Goal: Task Accomplishment & Management: Manage account settings

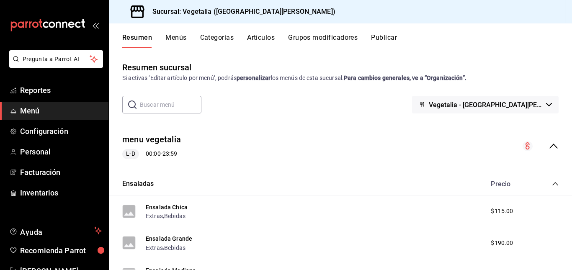
click at [322, 36] on button "Grupos modificadores" at bounding box center [323, 40] width 70 height 14
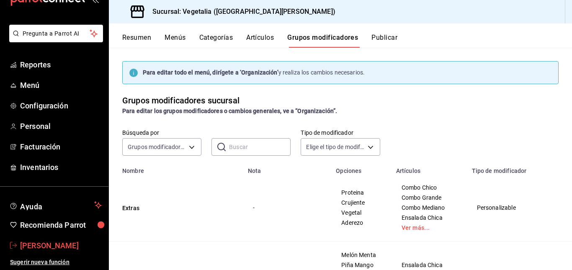
click at [32, 245] on span "[PERSON_NAME]" at bounding box center [61, 245] width 82 height 11
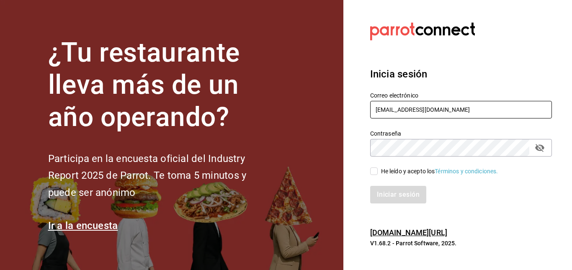
click at [458, 108] on input "yobalpedro@gmail.com" at bounding box center [461, 110] width 182 height 18
type input "[EMAIL_ADDRESS][DOMAIN_NAME]"
click at [533, 214] on section "Datos incorrectos. Verifica que tu Correo o Contraseña estén bien escritos. Ini…" at bounding box center [457, 135] width 229 height 270
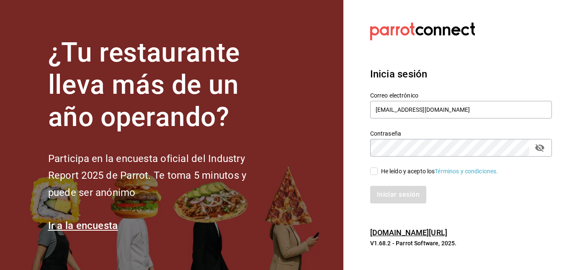
click at [379, 173] on span "He leído y acepto los Términos y condiciones." at bounding box center [438, 171] width 121 height 9
click at [378, 173] on input "He leído y acepto los Términos y condiciones." at bounding box center [374, 171] width 8 height 8
checkbox input "true"
click at [385, 186] on button "Iniciar sesión" at bounding box center [398, 195] width 57 height 18
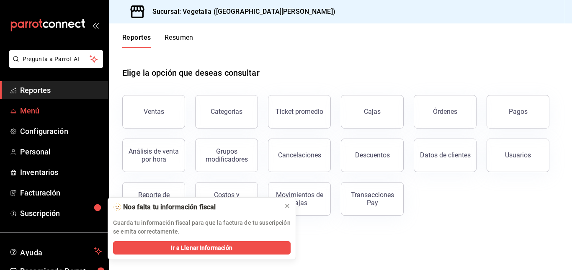
click at [23, 106] on span "Menú" at bounding box center [61, 110] width 82 height 11
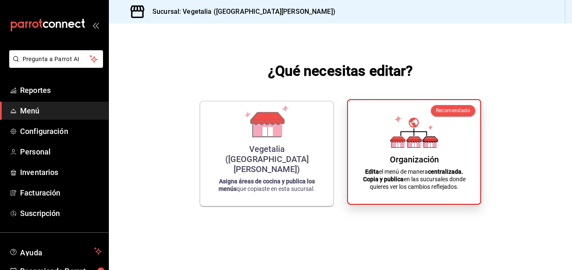
click at [396, 153] on div "Organización Edita el menú de manera centralizada. Copia y publica en las sucur…" at bounding box center [414, 152] width 112 height 90
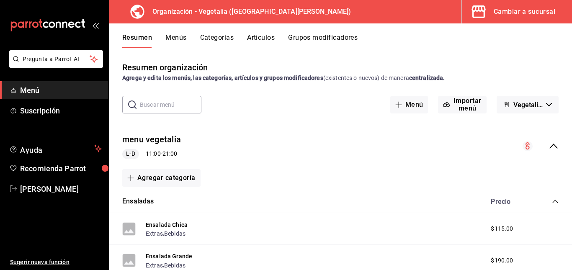
click at [181, 43] on button "Menús" at bounding box center [175, 40] width 21 height 14
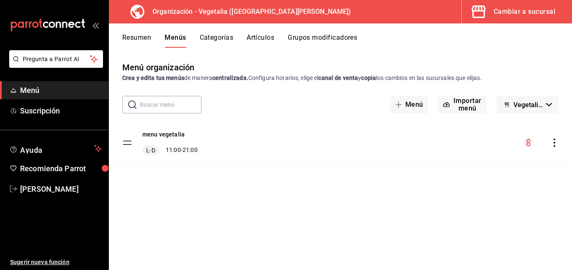
click at [251, 42] on button "Artículos" at bounding box center [261, 40] width 28 height 14
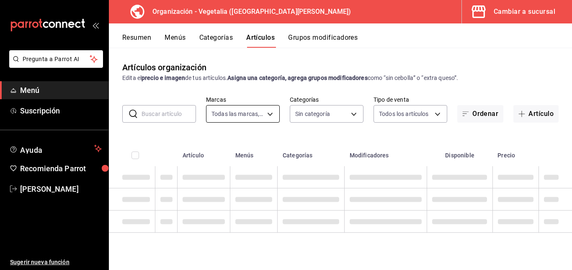
type input "7f1881e1-cfe4-407f-9fc3-412e5e8e1ae4"
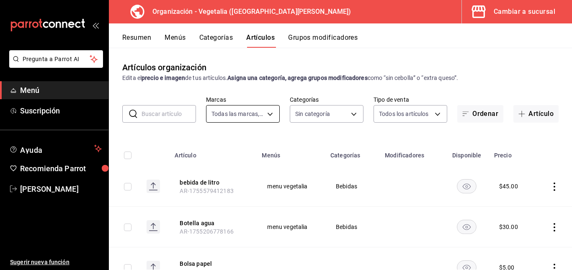
type input "188458ff-b826-4e75-afa3-88915c9c0050,1f2442db-5df3-4703-8869-1918ed7c8d78"
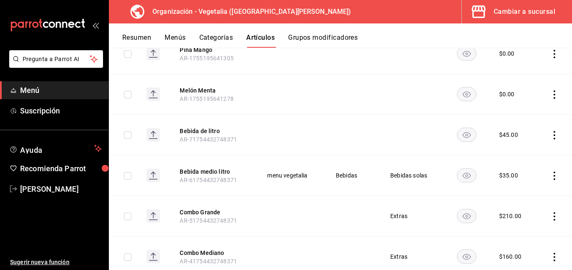
scroll to position [620, 0]
click at [554, 136] on icon "actions" at bounding box center [555, 135] width 2 height 8
click at [524, 152] on span "Editar" at bounding box center [523, 154] width 22 height 9
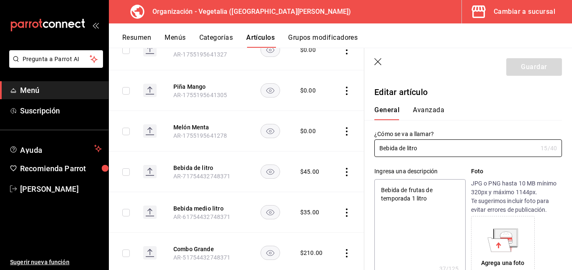
type textarea "x"
type input "$45.00"
click at [381, 67] on header "Guardar" at bounding box center [468, 65] width 208 height 34
click at [380, 64] on icon "button" at bounding box center [377, 61] width 7 height 7
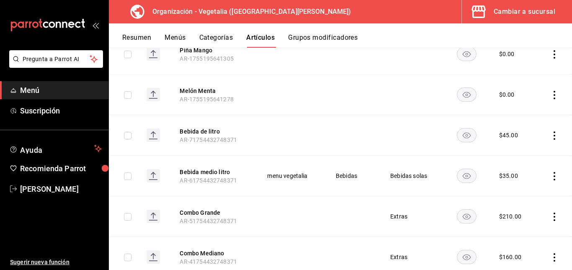
scroll to position [592, 0]
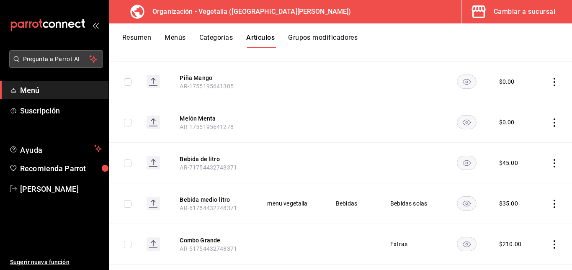
click at [48, 56] on span "Pregunta a Parrot AI" at bounding box center [56, 59] width 67 height 9
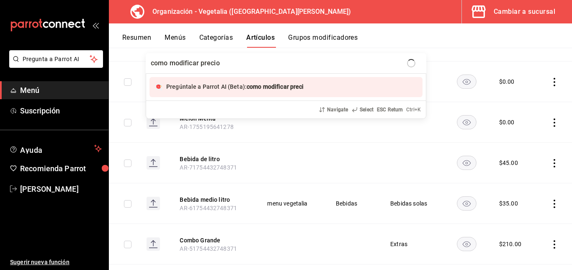
type input "como modificar precios"
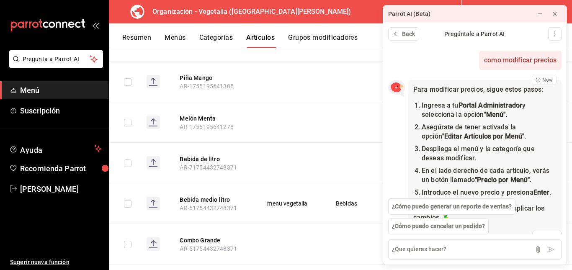
scroll to position [57, 0]
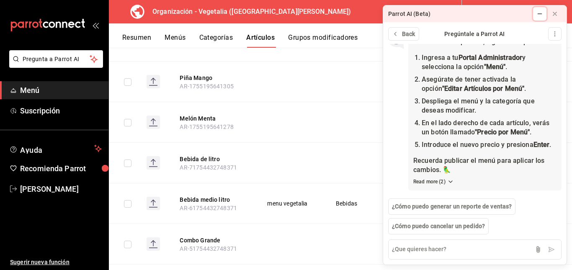
click at [534, 14] on button at bounding box center [539, 13] width 13 height 13
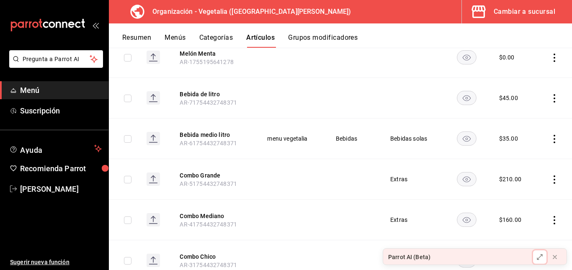
scroll to position [657, 0]
click at [550, 99] on icon "actions" at bounding box center [554, 98] width 8 height 8
click at [531, 118] on span "Editar" at bounding box center [523, 117] width 22 height 9
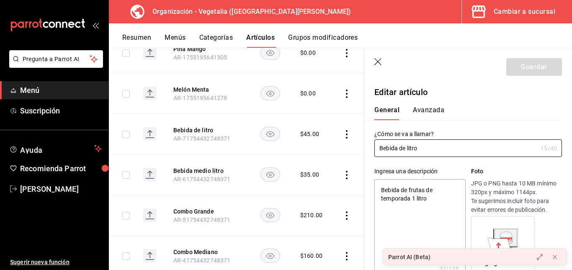
type textarea "x"
type input "$45.00"
click at [429, 108] on button "Avanzada" at bounding box center [428, 113] width 31 height 14
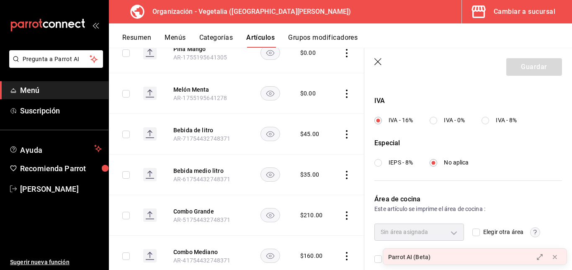
scroll to position [322, 0]
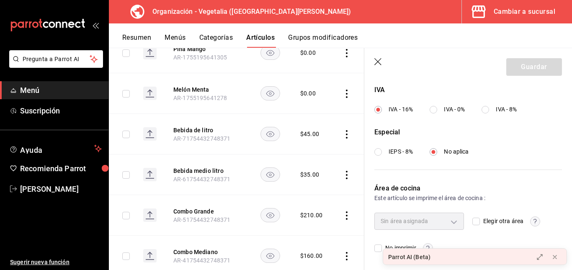
click at [475, 265] on div "Editar artículo General Avanzada ¿Cómo se va a llamar? Bebida de litro 15 /40 ¿…" at bounding box center [468, 15] width 208 height 509
click at [460, 260] on div "Parrot AI (Beta)" at bounding box center [455, 257] width 145 height 17
click at [448, 260] on div "Parrot AI (Beta)" at bounding box center [455, 257] width 145 height 17
click at [448, 258] on div "Parrot AI (Beta)" at bounding box center [455, 257] width 145 height 17
click at [538, 254] on icon at bounding box center [539, 255] width 7 height 7
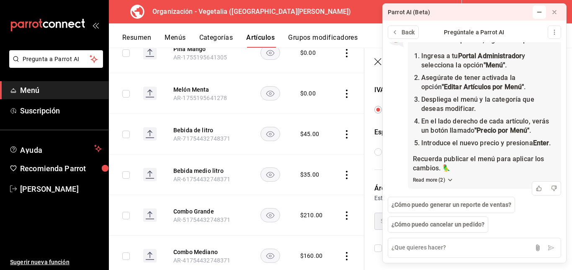
scroll to position [57, 0]
click at [529, 26] on div "Back Pregúntale a Parrot AI" at bounding box center [474, 32] width 183 height 23
click at [537, 12] on icon at bounding box center [539, 12] width 4 height 0
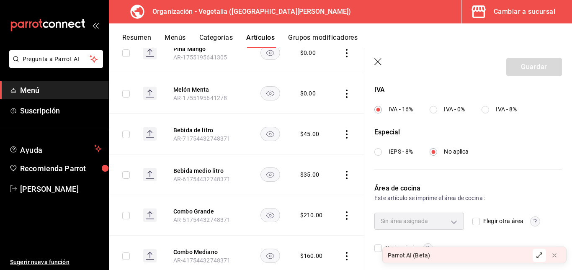
click at [376, 63] on icon "button" at bounding box center [378, 62] width 8 height 8
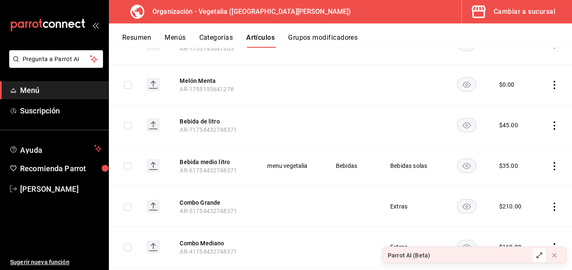
click at [174, 38] on button "Menús" at bounding box center [175, 40] width 21 height 14
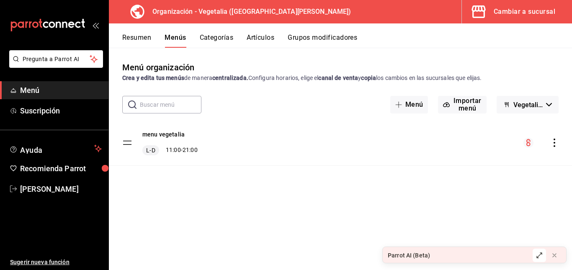
click at [69, 91] on span "Menú" at bounding box center [61, 90] width 82 height 11
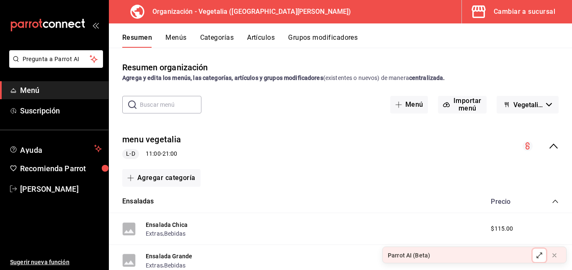
click at [538, 254] on icon at bounding box center [539, 255] width 7 height 7
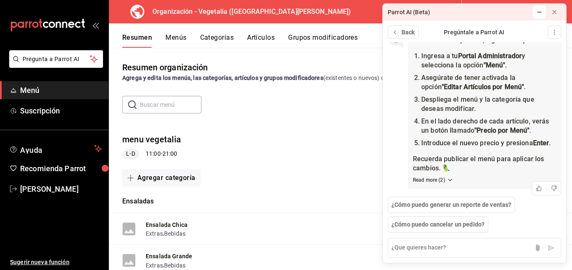
scroll to position [57, 0]
click at [535, 12] on button at bounding box center [539, 11] width 13 height 13
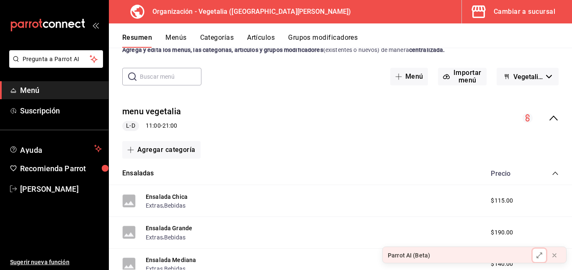
scroll to position [39, 0]
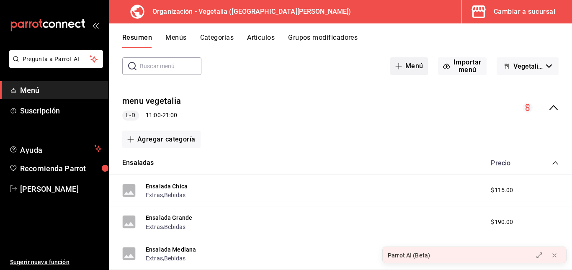
click at [409, 62] on button "Menú" at bounding box center [409, 66] width 38 height 18
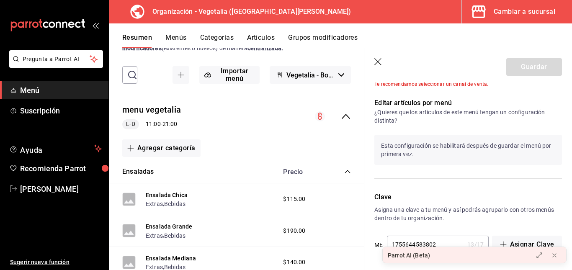
scroll to position [417, 0]
click at [402, 146] on p "Esta configuración se habilitará después de guardar el menú por primera vez." at bounding box center [468, 150] width 188 height 30
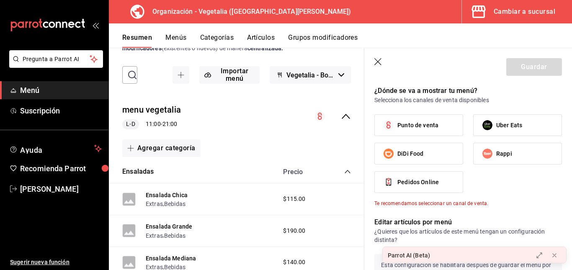
scroll to position [298, 0]
click at [440, 129] on label "Punto de venta" at bounding box center [419, 124] width 88 height 21
click at [397, 129] on input "Punto de venta" at bounding box center [389, 125] width 18 height 18
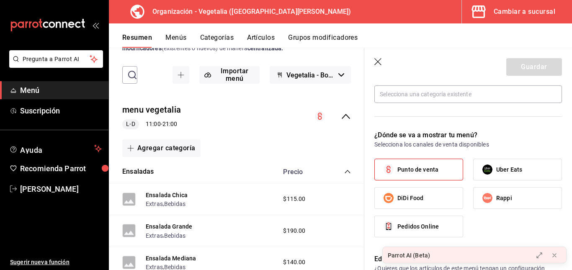
scroll to position [252, 0]
click at [433, 166] on span "Punto de venta" at bounding box center [417, 170] width 41 height 9
click at [397, 166] on input "Punto de venta" at bounding box center [389, 171] width 18 height 18
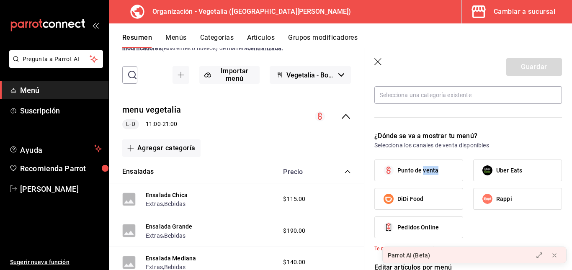
click at [433, 166] on span "Punto de venta" at bounding box center [417, 170] width 41 height 9
click at [397, 166] on input "Punto de venta" at bounding box center [389, 171] width 18 height 18
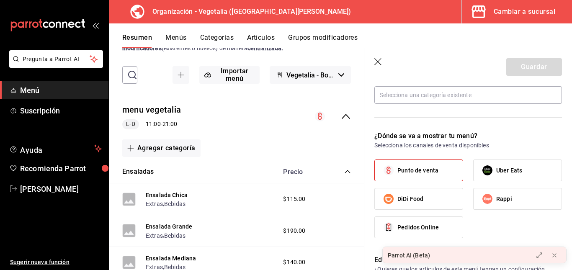
drag, startPoint x: 433, startPoint y: 166, endPoint x: 416, endPoint y: 169, distance: 16.6
click at [416, 169] on span "Punto de venta" at bounding box center [417, 170] width 41 height 9
click at [397, 169] on input "Punto de venta" at bounding box center [389, 171] width 18 height 18
click at [406, 170] on span "Punto de venta" at bounding box center [417, 170] width 41 height 9
click at [397, 170] on input "Punto de venta" at bounding box center [389, 171] width 18 height 18
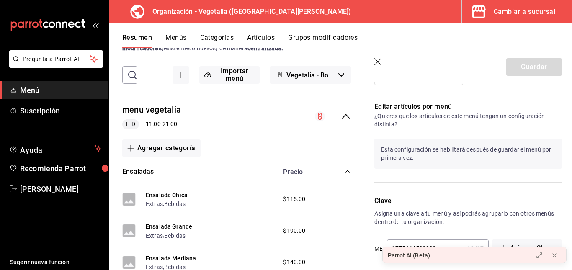
scroll to position [410, 0]
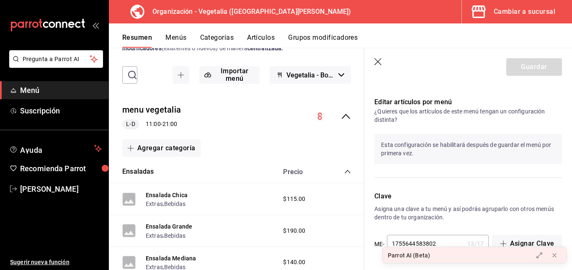
click at [418, 149] on p "Esta configuración se habilitará después de guardar el menú por primera vez." at bounding box center [468, 149] width 188 height 30
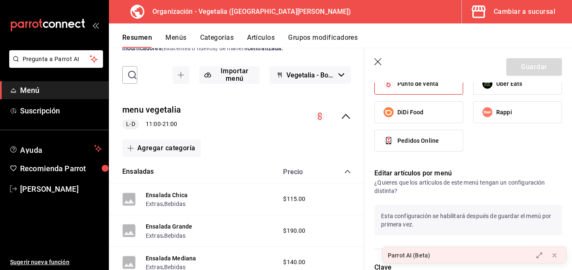
scroll to position [338, 0]
click at [431, 87] on span "Punto de venta" at bounding box center [417, 84] width 41 height 9
click at [397, 87] on input "Punto de venta" at bounding box center [389, 84] width 18 height 18
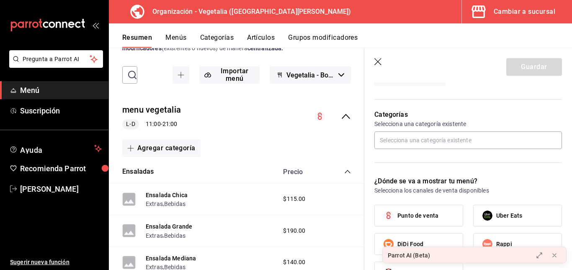
scroll to position [198, 0]
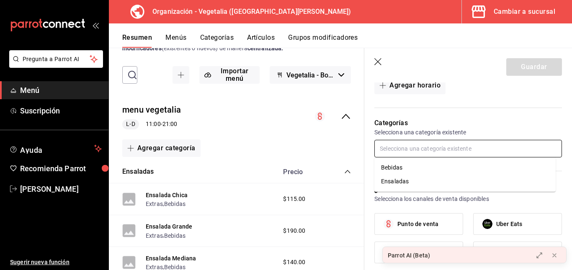
click at [424, 147] on input "text" at bounding box center [468, 149] width 188 height 18
click at [399, 171] on li "Bebidas" at bounding box center [464, 168] width 181 height 14
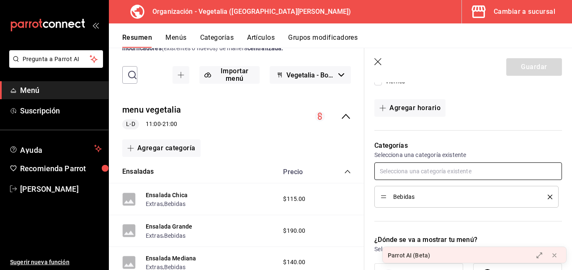
scroll to position [176, 0]
drag, startPoint x: 387, startPoint y: 196, endPoint x: 382, endPoint y: 196, distance: 5.5
click at [423, 196] on span "Bebidas" at bounding box center [464, 196] width 142 height 6
drag, startPoint x: 423, startPoint y: 196, endPoint x: 397, endPoint y: 142, distance: 59.0
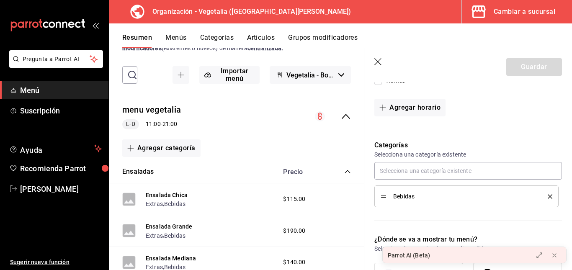
click at [397, 142] on p "Categorías" at bounding box center [468, 145] width 188 height 10
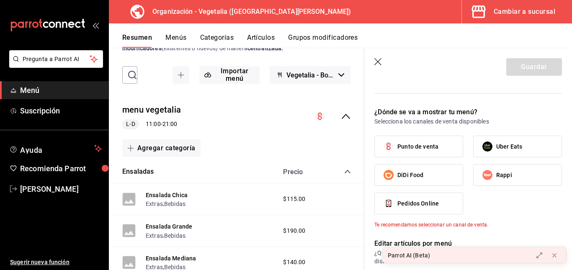
scroll to position [303, 0]
click at [419, 147] on span "Punto de venta" at bounding box center [417, 147] width 41 height 9
click at [397, 147] on input "Punto de venta" at bounding box center [389, 147] width 18 height 18
checkbox input "true"
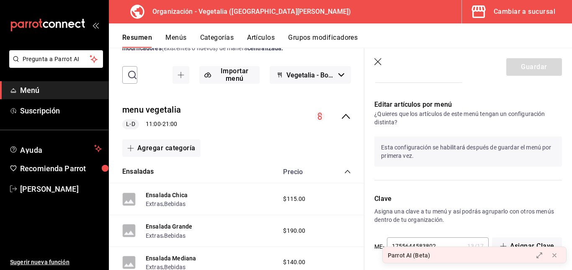
scroll to position [438, 0]
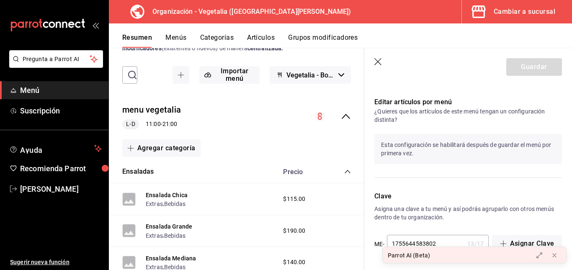
click at [376, 64] on icon "button" at bounding box center [378, 62] width 8 height 8
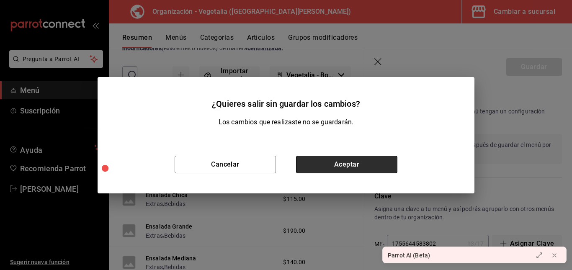
click at [328, 162] on button "Aceptar" at bounding box center [346, 165] width 101 height 18
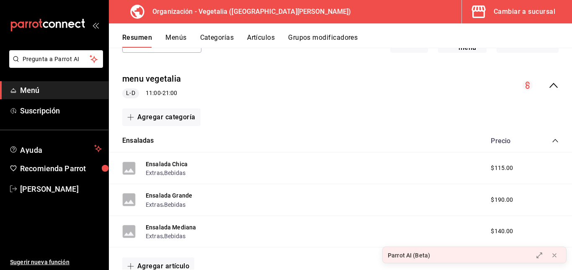
scroll to position [20, 0]
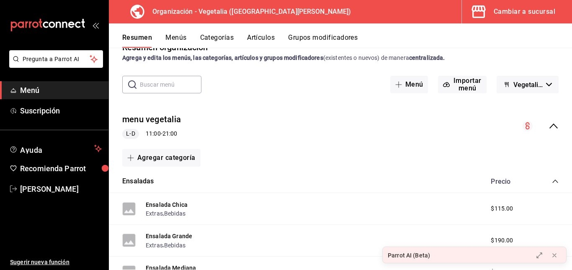
click at [428, 251] on div "Parrot AI (Beta)" at bounding box center [409, 255] width 42 height 9
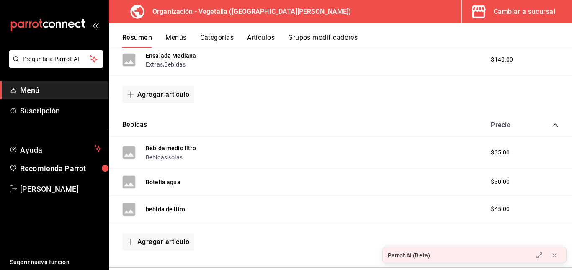
scroll to position [247, 0]
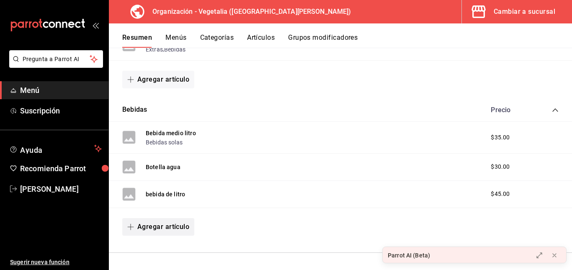
click at [146, 230] on button "Agregar artículo" at bounding box center [158, 227] width 72 height 18
click at [162, 247] on li "Artículo nuevo" at bounding box center [155, 249] width 66 height 21
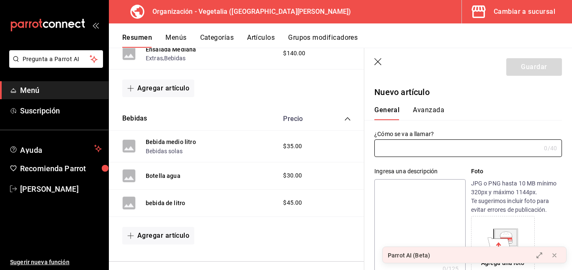
click at [381, 60] on icon "button" at bounding box center [378, 62] width 8 height 8
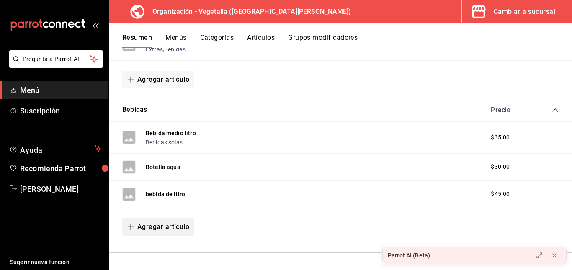
click at [170, 229] on button "Agregar artículo" at bounding box center [158, 227] width 72 height 18
click at [166, 228] on li "Artículo existente" at bounding box center [155, 229] width 66 height 21
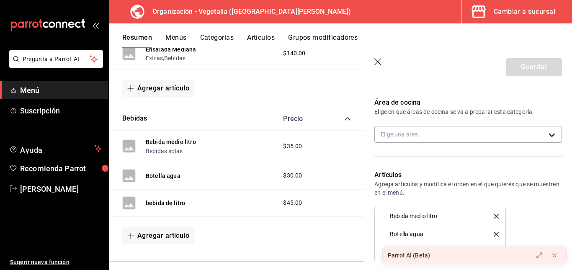
scroll to position [122, 0]
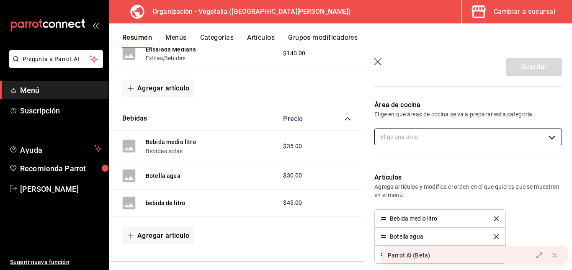
click at [432, 136] on body "Pregunta a Parrot AI Menú Suscripción Ayuda Recomienda Parrot celia vazquez Sug…" at bounding box center [286, 135] width 572 height 270
click at [415, 132] on div at bounding box center [286, 135] width 572 height 270
click at [416, 137] on body "Pregunta a Parrot AI Menú Suscripción Ayuda Recomienda Parrot celia vazquez Sug…" at bounding box center [286, 135] width 572 height 270
click at [420, 138] on div at bounding box center [286, 135] width 572 height 270
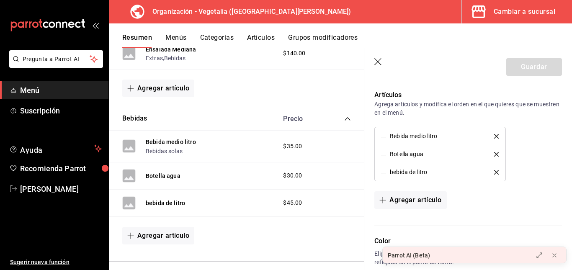
scroll to position [204, 0]
click at [420, 174] on div "bebida de litro" at bounding box center [408, 173] width 37 height 6
click at [403, 177] on li "bebida de litro" at bounding box center [440, 173] width 130 height 18
click at [398, 204] on button "Agregar artículo" at bounding box center [410, 201] width 72 height 18
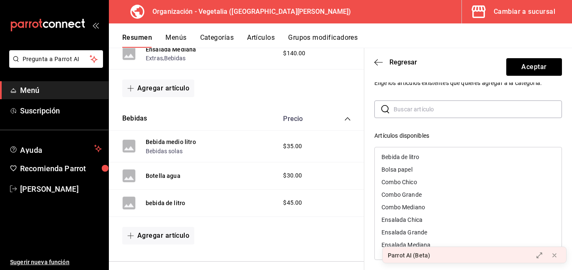
scroll to position [26, 0]
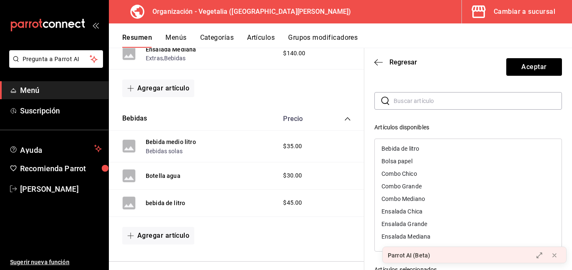
click at [422, 151] on div "Bebida de litro" at bounding box center [468, 148] width 187 height 13
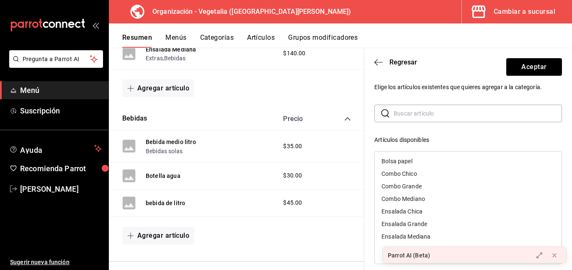
scroll to position [0, 0]
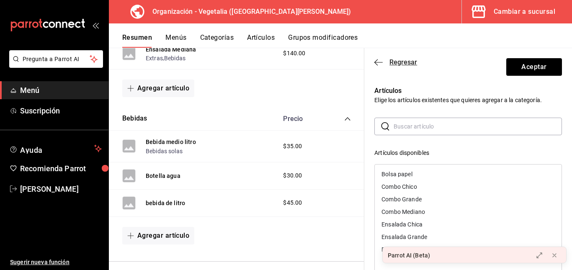
click at [389, 60] on span "Regresar" at bounding box center [403, 62] width 28 height 8
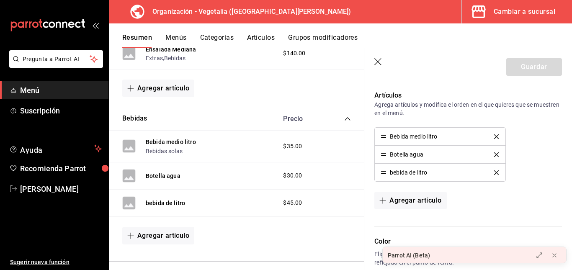
click at [378, 64] on icon "button" at bounding box center [378, 62] width 8 height 8
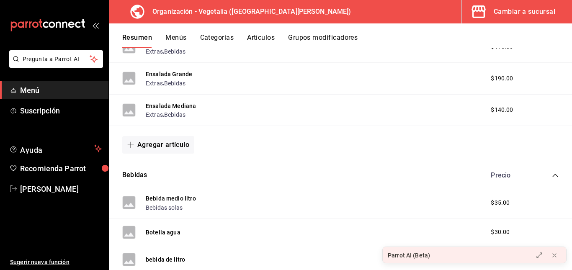
scroll to position [247, 0]
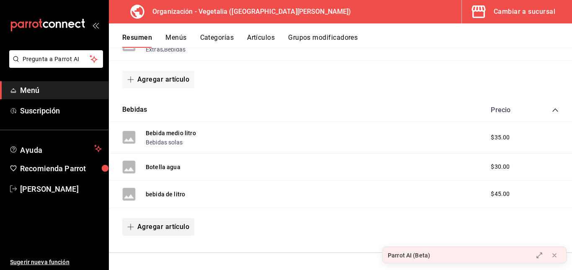
click at [144, 232] on button "Agregar artículo" at bounding box center [158, 227] width 72 height 18
click at [169, 231] on li "Artículo existente" at bounding box center [155, 229] width 66 height 21
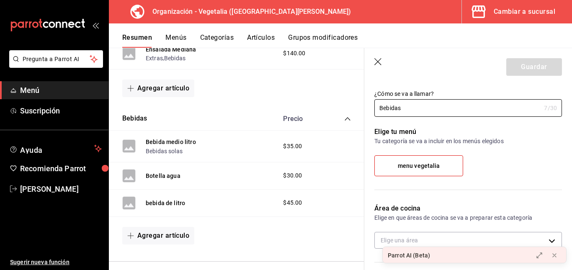
scroll to position [18, 0]
click at [419, 171] on label "menu vegetalia" at bounding box center [419, 166] width 88 height 20
click at [0, 0] on input "menu vegetalia" at bounding box center [0, 0] width 0 height 0
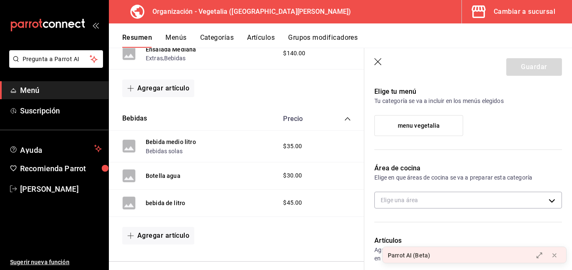
scroll to position [0, 0]
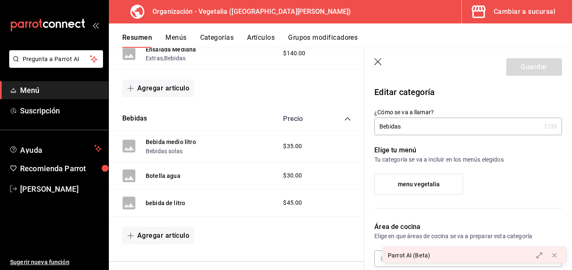
click at [407, 182] on span "menu vegetalia" at bounding box center [419, 184] width 42 height 7
click at [0, 0] on input "menu vegetalia" at bounding box center [0, 0] width 0 height 0
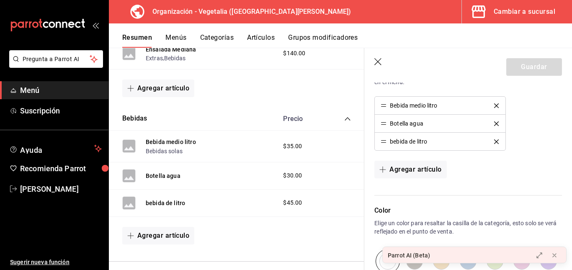
scroll to position [234, 0]
click at [419, 109] on div "Bebida medio litro" at bounding box center [413, 106] width 47 height 6
click at [379, 62] on icon "button" at bounding box center [378, 62] width 8 height 8
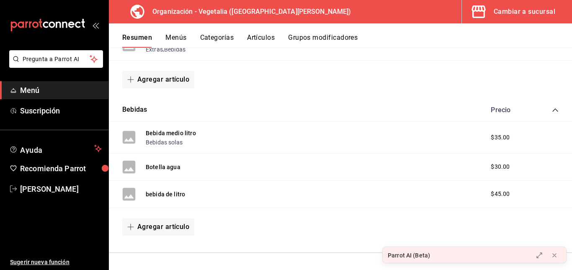
click at [94, 23] on icon "open_drawer_menu" at bounding box center [95, 25] width 7 height 7
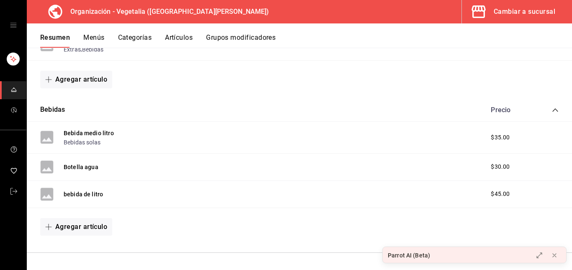
click at [91, 33] on button "Menús" at bounding box center [93, 40] width 21 height 14
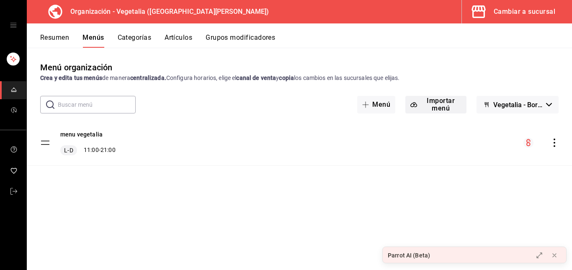
click at [423, 105] on button "Importar menú" at bounding box center [435, 105] width 61 height 18
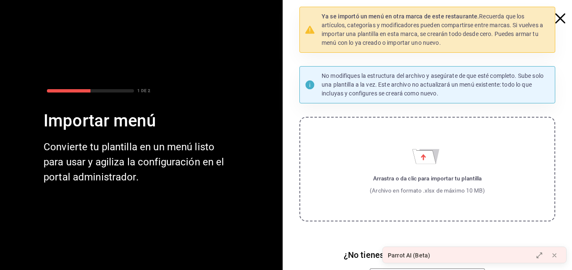
scroll to position [45, 0]
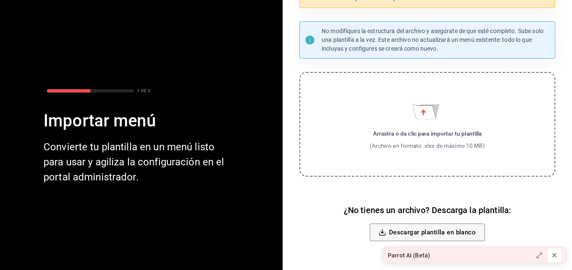
click at [556, 255] on icon at bounding box center [554, 255] width 7 height 7
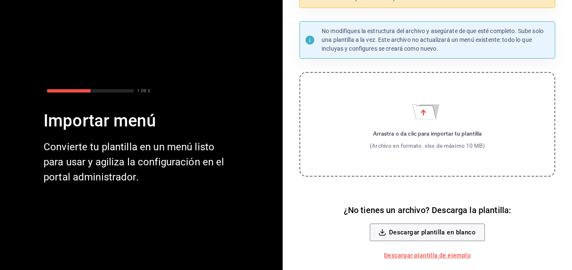
click at [445, 256] on link "Descargar plantilla de ejemplo" at bounding box center [427, 255] width 93 height 15
click at [458, 234] on button "Descargar plantilla en blanco" at bounding box center [427, 233] width 115 height 18
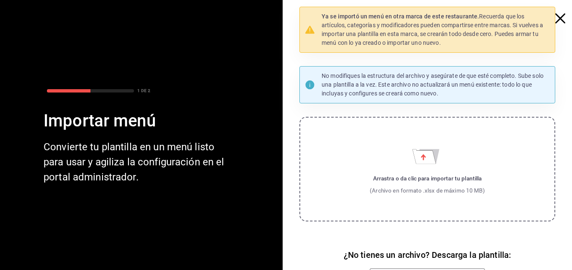
click at [555, 15] on icon "button" at bounding box center [560, 18] width 10 height 10
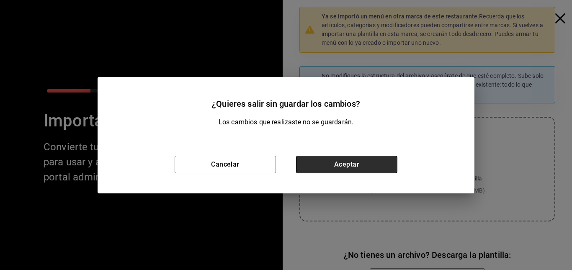
click at [335, 165] on button "Aceptar" at bounding box center [346, 165] width 101 height 18
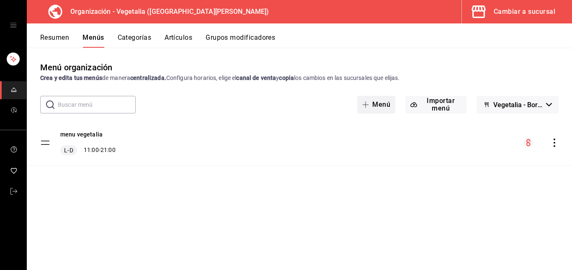
click at [390, 105] on button "Menú" at bounding box center [376, 105] width 38 height 18
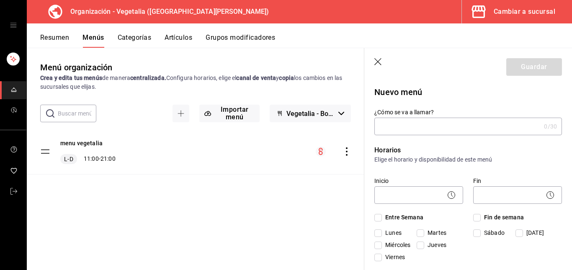
click at [375, 60] on icon "button" at bounding box center [378, 62] width 8 height 8
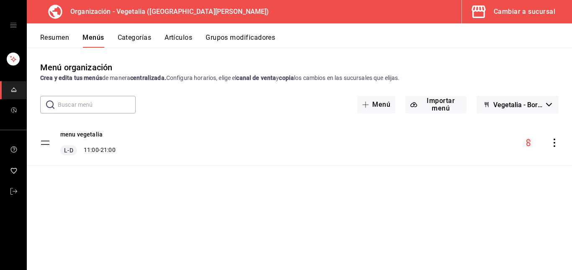
click at [45, 144] on tbody "menu vegetalia L-D 11:00 - 21:00" at bounding box center [299, 143] width 545 height 46
drag, startPoint x: 108, startPoint y: 144, endPoint x: 306, endPoint y: 164, distance: 198.6
click at [306, 164] on div "menu vegetalia L-D 11:00 - 21:00" at bounding box center [299, 142] width 545 height 45
click at [524, 142] on circle "menu-maker-table" at bounding box center [528, 143] width 10 height 10
drag, startPoint x: 528, startPoint y: 144, endPoint x: 537, endPoint y: 141, distance: 8.9
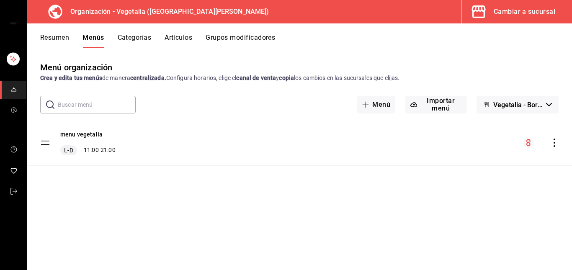
click at [537, 141] on div "menu-maker-table" at bounding box center [540, 143] width 35 height 10
click at [555, 142] on icon "actions" at bounding box center [554, 143] width 8 height 8
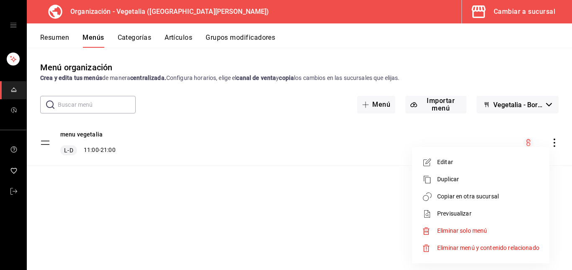
click at [446, 164] on span "Editar" at bounding box center [488, 162] width 102 height 9
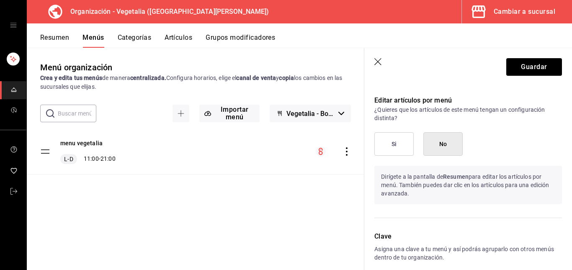
scroll to position [456, 0]
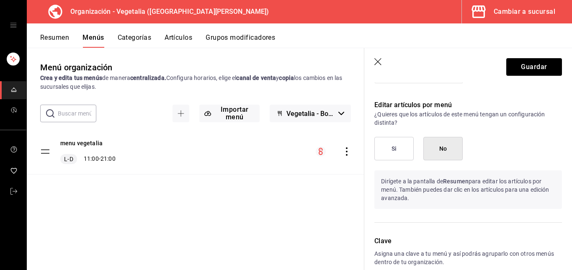
click at [392, 143] on button "Si" at bounding box center [393, 148] width 39 height 23
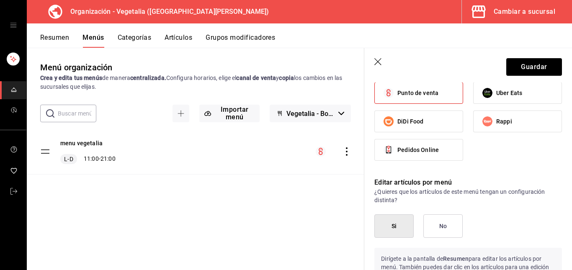
scroll to position [382, 0]
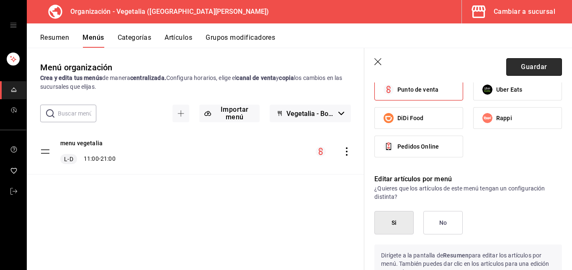
click at [539, 69] on button "Guardar" at bounding box center [534, 67] width 56 height 18
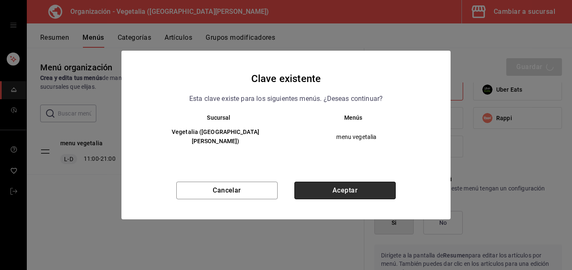
click at [361, 182] on button "Aceptar" at bounding box center [344, 191] width 101 height 18
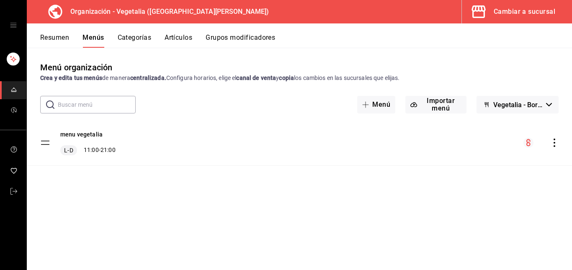
click at [58, 41] on button "Resumen" at bounding box center [54, 40] width 29 height 14
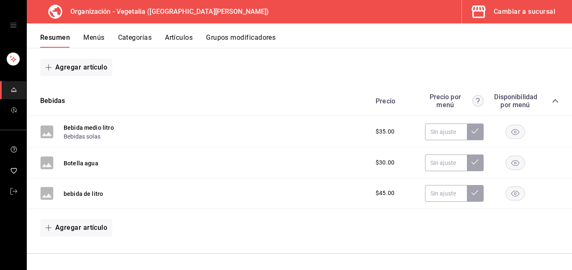
scroll to position [267, 0]
click at [443, 192] on input "text" at bounding box center [446, 192] width 42 height 17
click at [473, 192] on button at bounding box center [475, 192] width 17 height 17
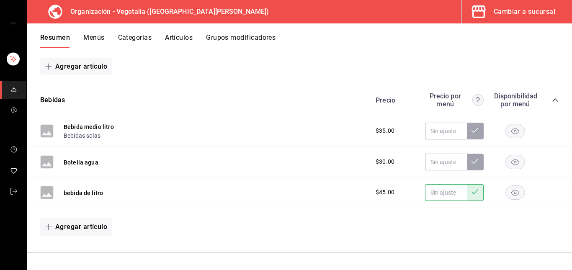
click at [438, 226] on div "Agregar artículo" at bounding box center [299, 227] width 518 height 18
click at [435, 191] on input "text" at bounding box center [446, 192] width 42 height 17
type input "$45.00"
click at [471, 191] on icon at bounding box center [474, 191] width 7 height 7
click at [476, 196] on button at bounding box center [475, 192] width 17 height 17
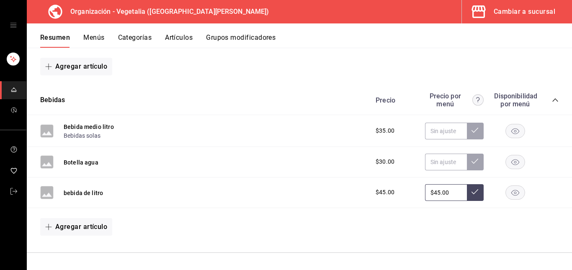
click at [469, 199] on button at bounding box center [475, 192] width 17 height 17
click at [451, 161] on input "text" at bounding box center [446, 162] width 42 height 17
click at [448, 192] on input "$45.00" at bounding box center [446, 192] width 42 height 17
click at [474, 195] on button at bounding box center [475, 192] width 17 height 17
click at [471, 194] on icon at bounding box center [474, 191] width 7 height 7
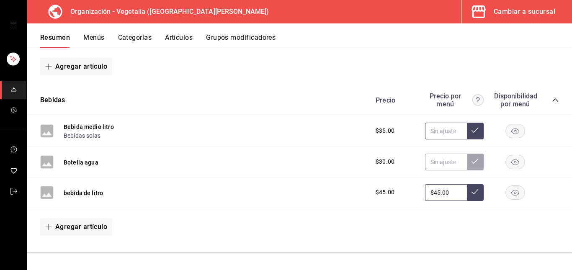
click at [443, 131] on input "text" at bounding box center [446, 131] width 42 height 17
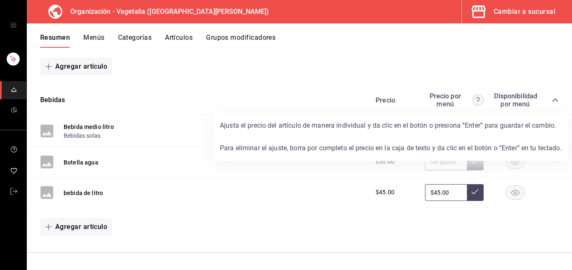
click at [472, 100] on circle at bounding box center [477, 100] width 11 height 11
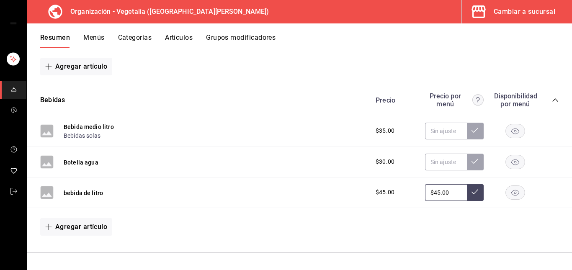
click at [471, 190] on icon at bounding box center [474, 191] width 7 height 5
click at [467, 184] on button at bounding box center [475, 192] width 17 height 17
click at [381, 193] on span "$45.00" at bounding box center [385, 192] width 19 height 9
click at [471, 189] on icon at bounding box center [474, 191] width 7 height 7
click at [531, 8] on div "Cambiar a sucursal" at bounding box center [525, 12] width 62 height 12
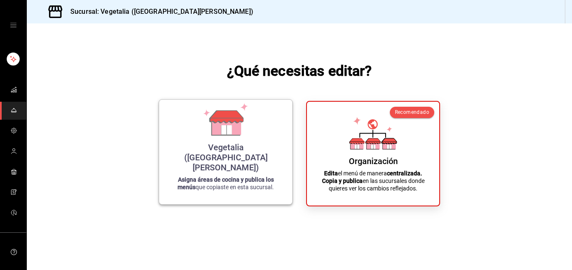
click at [209, 136] on icon at bounding box center [226, 119] width 48 height 33
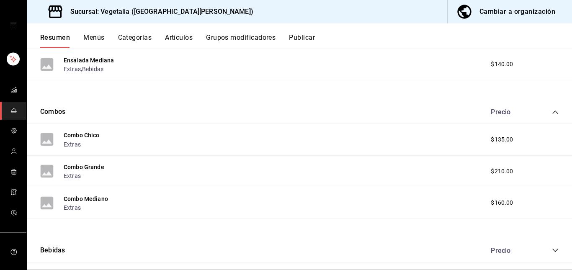
scroll to position [227, 0]
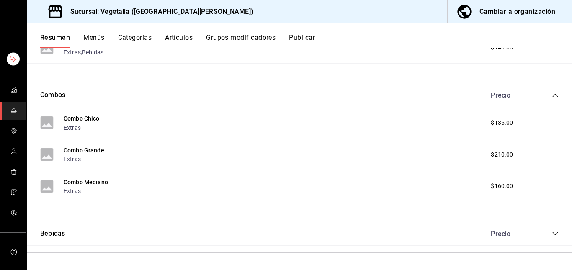
click at [552, 231] on icon "collapse-category-row" at bounding box center [555, 233] width 7 height 7
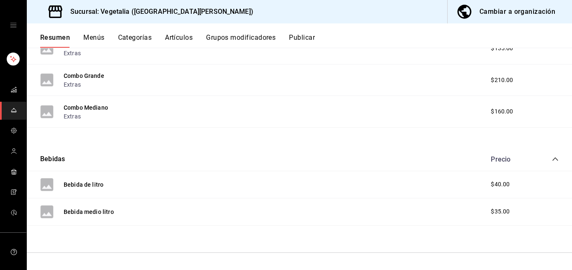
click at [93, 33] on button "Menús" at bounding box center [93, 40] width 21 height 14
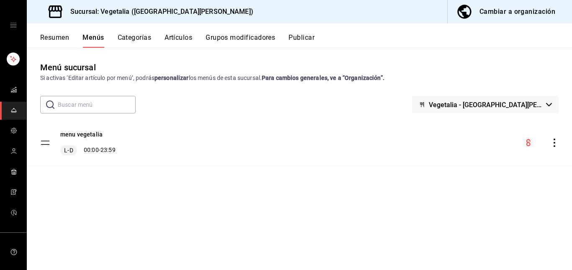
click at [298, 40] on button "Publicar" at bounding box center [301, 40] width 26 height 14
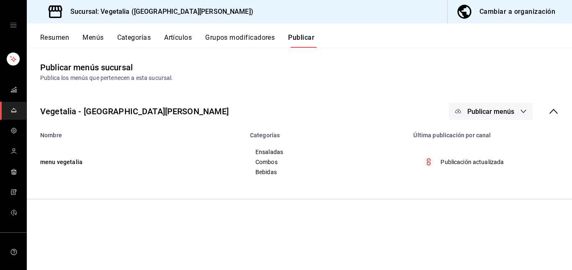
click at [500, 115] on span "Publicar menús" at bounding box center [490, 112] width 47 height 8
click at [505, 135] on span "Punto de venta" at bounding box center [503, 138] width 40 height 9
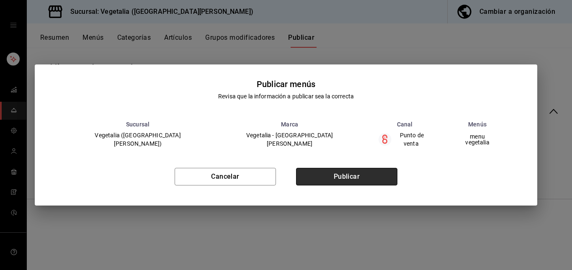
click at [345, 178] on button "Publicar" at bounding box center [346, 177] width 101 height 18
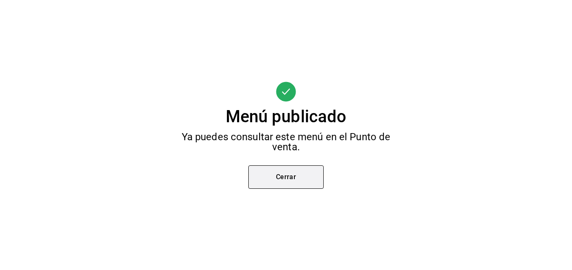
click at [300, 178] on button "Cerrar" at bounding box center [285, 176] width 75 height 23
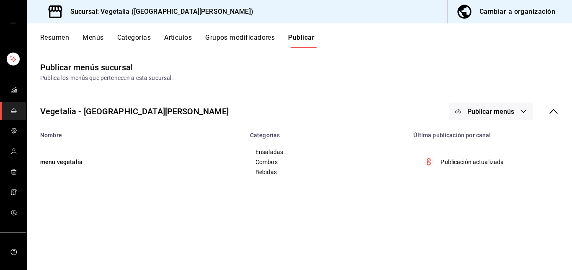
click at [225, 41] on button "Grupos modificadores" at bounding box center [240, 40] width 70 height 14
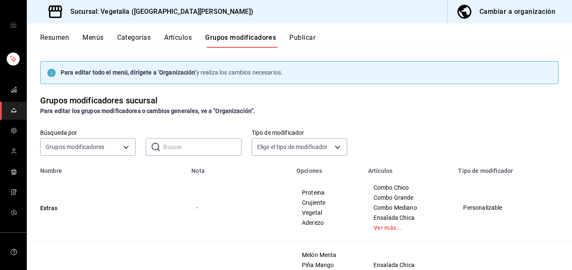
scroll to position [59, 0]
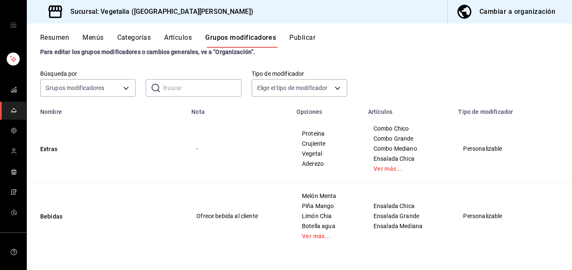
click at [376, 173] on td "Combo Chico Combo Grande Combo Mediano Ensalada Chica Ver más..." at bounding box center [408, 148] width 90 height 67
click at [311, 38] on button "Publicar" at bounding box center [302, 40] width 26 height 14
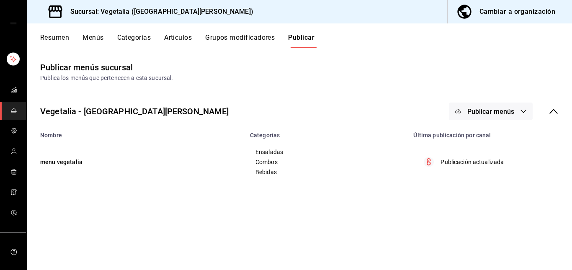
click at [521, 109] on icon "button" at bounding box center [523, 111] width 7 height 7
click at [429, 111] on div at bounding box center [286, 135] width 572 height 270
click at [136, 41] on button "Categorías" at bounding box center [134, 40] width 34 height 14
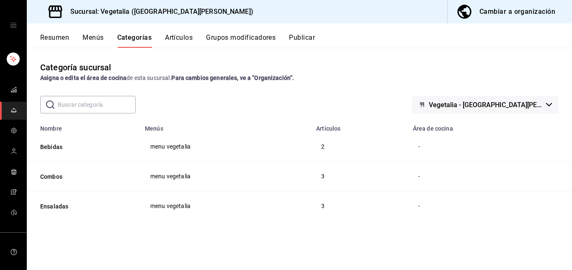
click at [97, 39] on button "Menús" at bounding box center [92, 40] width 21 height 14
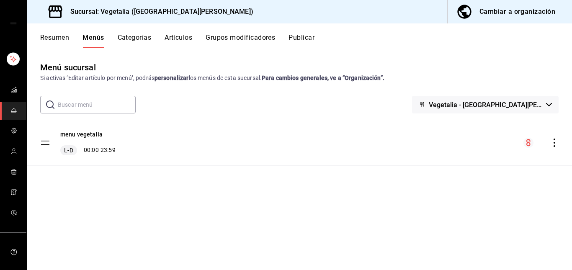
click at [553, 139] on icon "actions" at bounding box center [554, 143] width 8 height 8
click at [491, 165] on span "Previsualizar" at bounding box center [488, 162] width 102 height 9
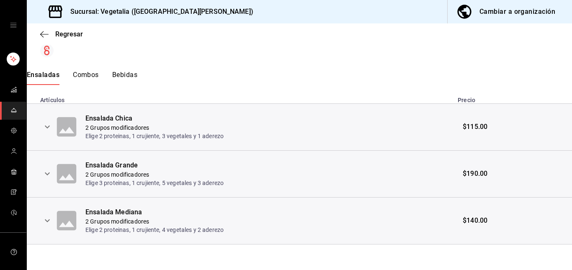
scroll to position [150, 0]
click at [131, 71] on button "Bebidas" at bounding box center [124, 77] width 25 height 14
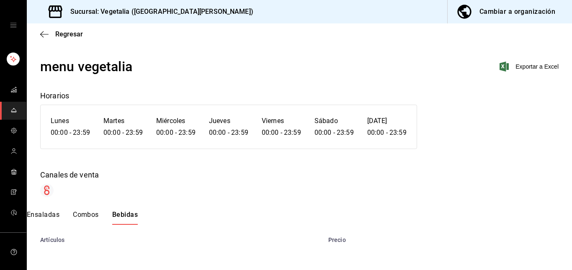
scroll to position [102, 0]
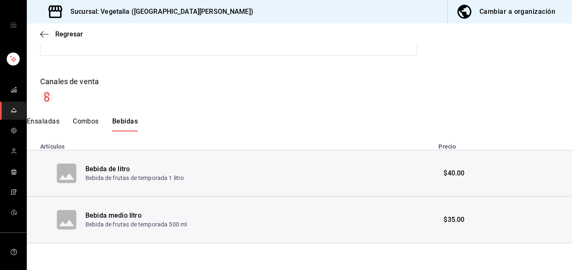
click at [453, 175] on span "$40.00" at bounding box center [453, 174] width 21 height 10
click at [502, 9] on div "Cambiar a organización" at bounding box center [517, 12] width 76 height 12
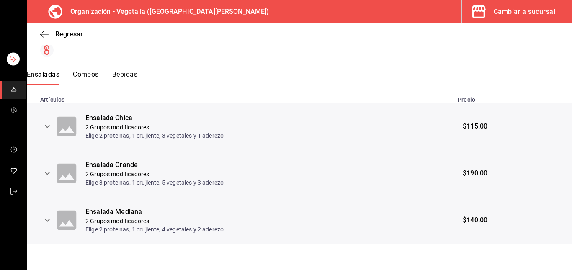
scroll to position [150, 0]
click at [133, 73] on button "Bebidas" at bounding box center [124, 77] width 25 height 14
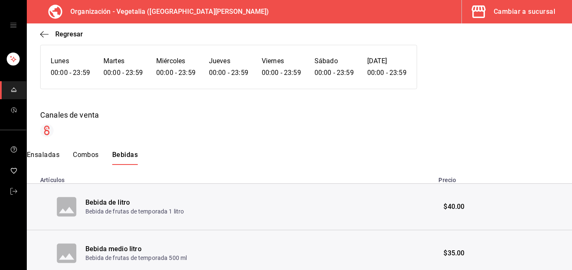
scroll to position [54, 0]
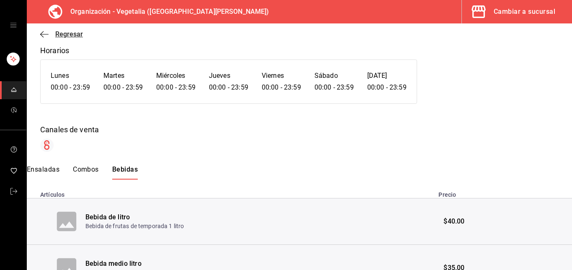
click at [72, 37] on span "Regresar" at bounding box center [69, 34] width 28 height 8
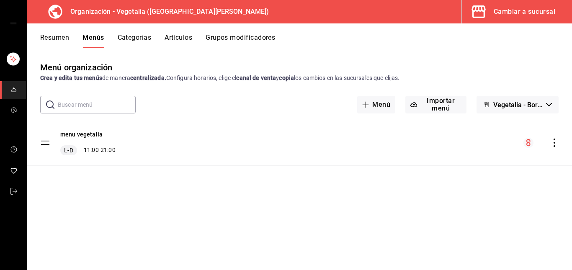
click at [134, 38] on button "Categorías" at bounding box center [135, 40] width 34 height 14
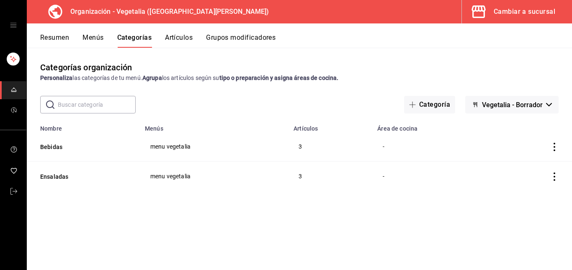
click at [44, 45] on button "Resumen" at bounding box center [54, 40] width 29 height 14
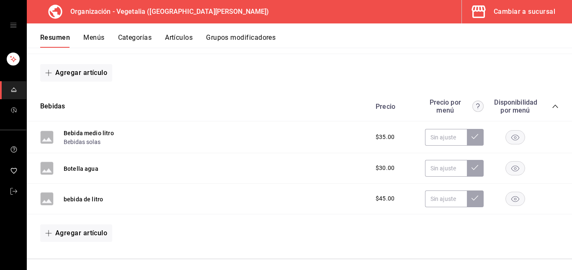
scroll to position [267, 0]
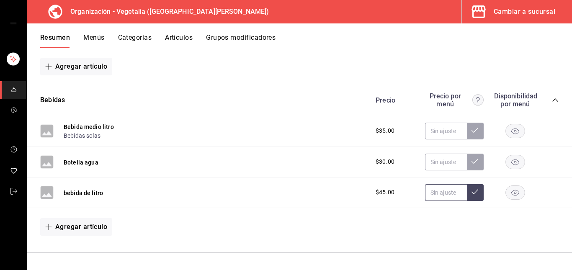
click at [438, 193] on input "text" at bounding box center [446, 192] width 42 height 17
type input "$45.00"
click at [470, 196] on button at bounding box center [475, 192] width 17 height 17
click at [443, 161] on input "text" at bounding box center [446, 162] width 42 height 17
type input "$30.00"
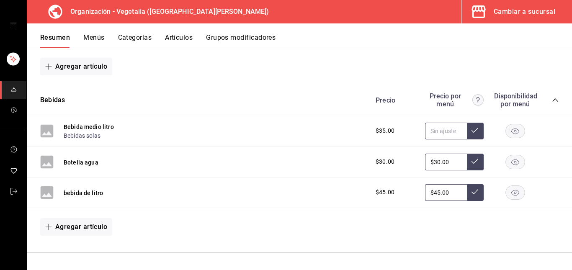
click at [445, 130] on input "text" at bounding box center [446, 131] width 42 height 17
type input "$35.00"
click at [435, 163] on input "text" at bounding box center [446, 162] width 42 height 17
type input "$30.00"
click at [471, 158] on icon at bounding box center [474, 161] width 7 height 7
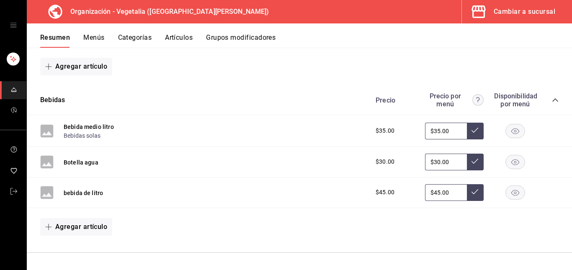
click at [471, 127] on icon at bounding box center [474, 130] width 7 height 7
click at [471, 189] on icon at bounding box center [474, 191] width 7 height 7
click at [448, 134] on input "$35.00" at bounding box center [446, 131] width 42 height 17
type input "$3.00"
click at [445, 169] on input "$30.00" at bounding box center [446, 162] width 42 height 17
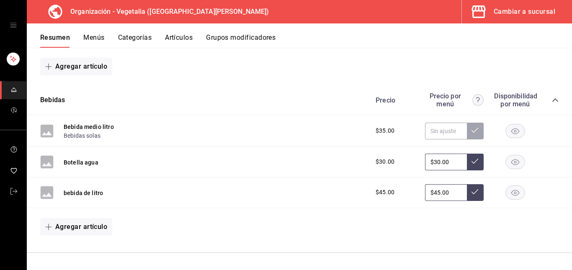
click at [445, 167] on input "$30.00" at bounding box center [446, 162] width 42 height 17
click at [450, 188] on input "$45.00" at bounding box center [446, 192] width 42 height 17
click at [473, 193] on button at bounding box center [475, 192] width 17 height 17
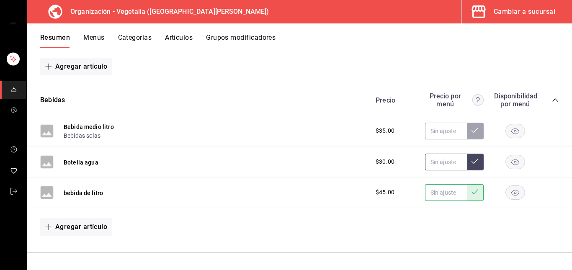
click at [472, 158] on button at bounding box center [475, 162] width 17 height 17
click at [473, 131] on button at bounding box center [475, 131] width 17 height 17
click at [384, 160] on span "$30.00" at bounding box center [385, 161] width 19 height 9
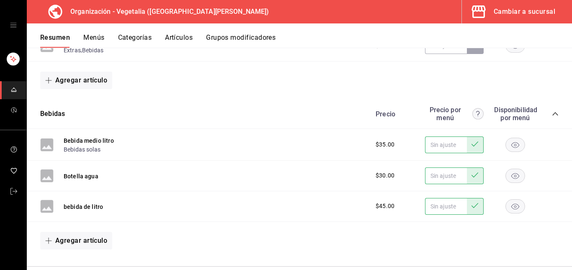
click at [441, 176] on input "text" at bounding box center [446, 175] width 42 height 17
type input "$35.00"
click at [453, 206] on input "text" at bounding box center [446, 206] width 42 height 17
type input "$45.00"
click at [471, 206] on icon at bounding box center [474, 205] width 7 height 7
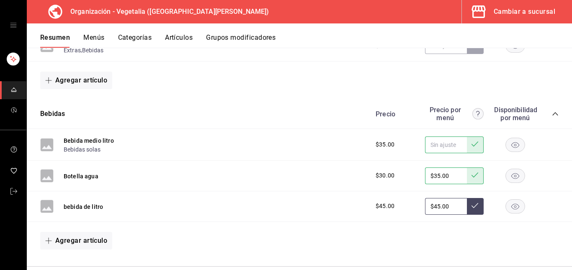
click at [467, 219] on div "bebida de litro $45.00 $45.00" at bounding box center [299, 206] width 545 height 31
click at [443, 148] on input "text" at bounding box center [446, 144] width 42 height 17
click at [451, 174] on input "$35.00" at bounding box center [446, 175] width 42 height 17
type input "$30.00"
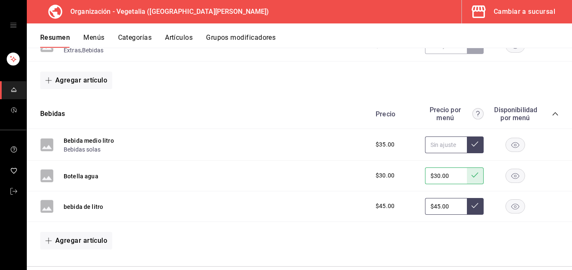
click at [443, 145] on input "text" at bounding box center [446, 144] width 42 height 17
type input "$35.00"
click at [448, 207] on input "$45.00" at bounding box center [446, 206] width 42 height 17
click at [448, 207] on input "$40.00" at bounding box center [446, 206] width 42 height 17
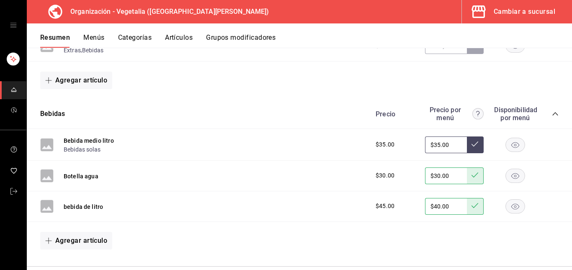
click at [448, 207] on input "$40.00" at bounding box center [446, 206] width 42 height 17
type input "$7.00"
type input "$45.00"
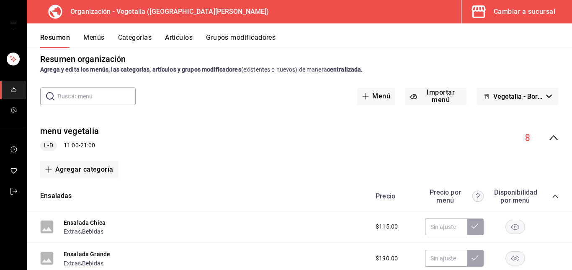
scroll to position [0, 0]
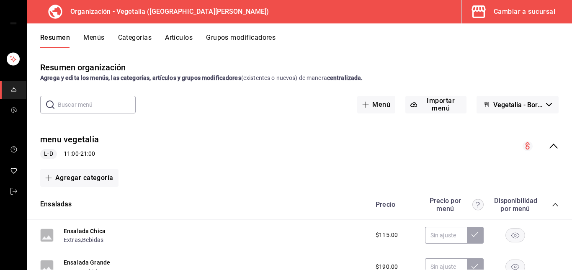
click at [493, 107] on span "Vegetalia - Borrador" at bounding box center [517, 105] width 49 height 8
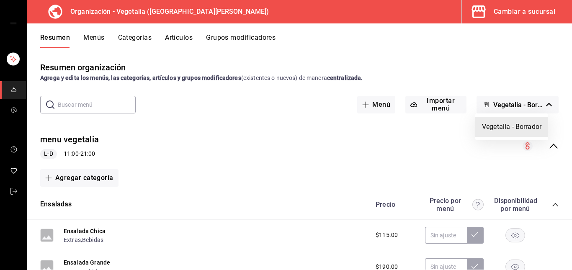
click at [489, 107] on div at bounding box center [286, 135] width 572 height 270
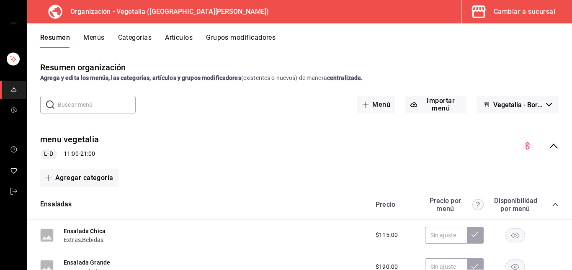
click at [520, 103] on span "Vegetalia - Borrador" at bounding box center [517, 105] width 49 height 8
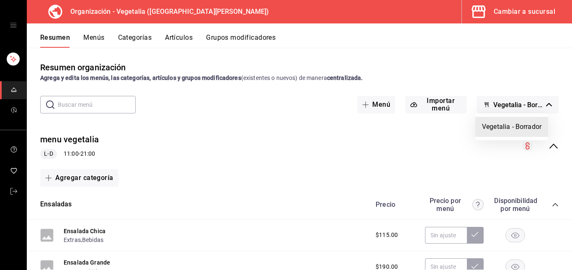
click at [527, 133] on li "Vegetalia - Borrador" at bounding box center [511, 127] width 73 height 20
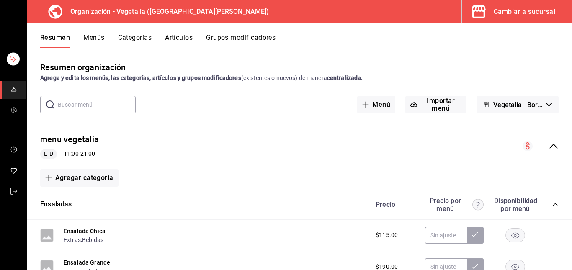
click at [535, 108] on span "Vegetalia - Borrador" at bounding box center [517, 105] width 49 height 8
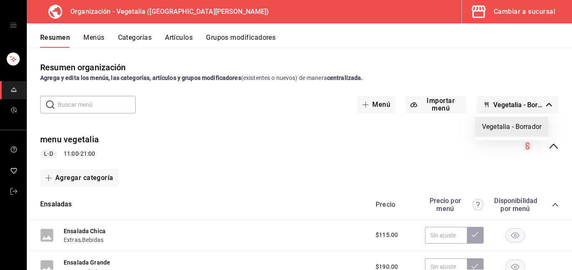
click at [376, 113] on div at bounding box center [286, 135] width 572 height 270
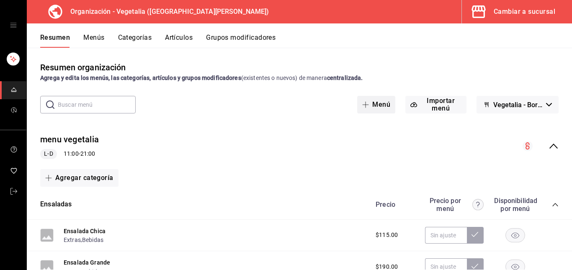
click at [376, 108] on button "Menú" at bounding box center [376, 105] width 38 height 18
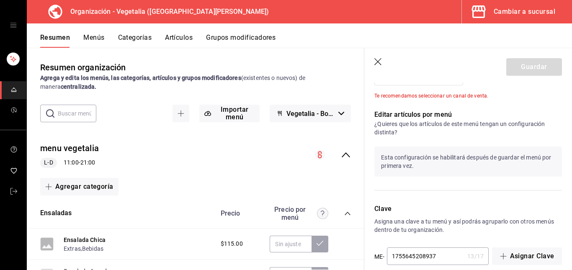
scroll to position [417, 0]
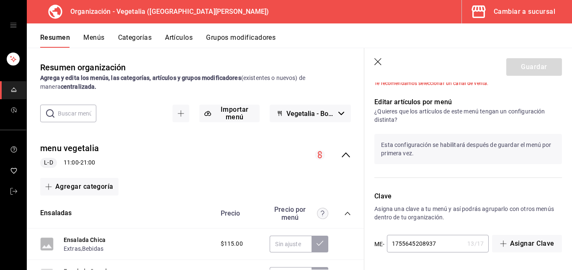
click at [378, 58] on icon "button" at bounding box center [378, 62] width 8 height 8
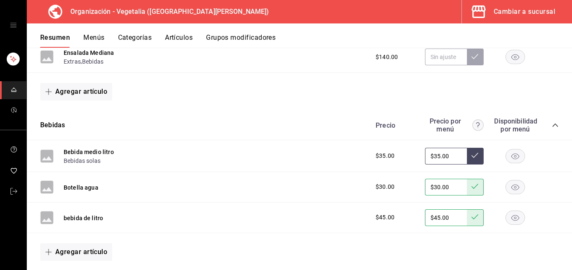
scroll to position [267, 0]
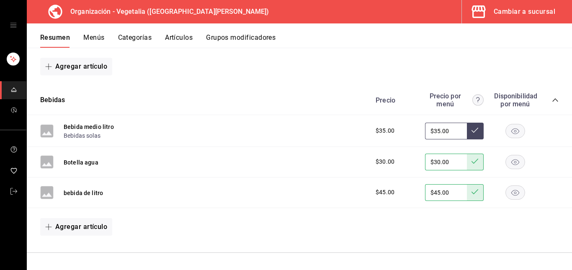
click at [512, 195] on rect "button" at bounding box center [515, 192] width 19 height 14
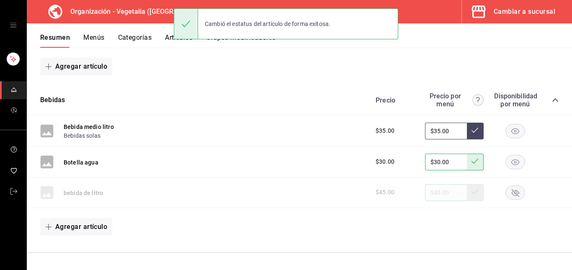
scroll to position [0, 0]
click at [512, 195] on rect "button" at bounding box center [515, 192] width 19 height 14
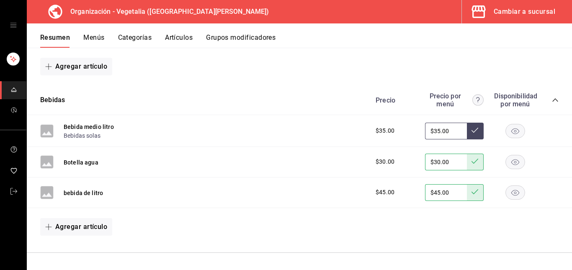
click at [507, 193] on rect "button" at bounding box center [515, 192] width 19 height 14
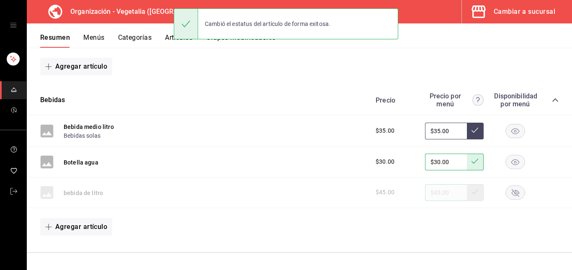
click at [512, 198] on rect "button" at bounding box center [515, 192] width 19 height 14
click at [95, 232] on button "Agregar artículo" at bounding box center [76, 227] width 72 height 18
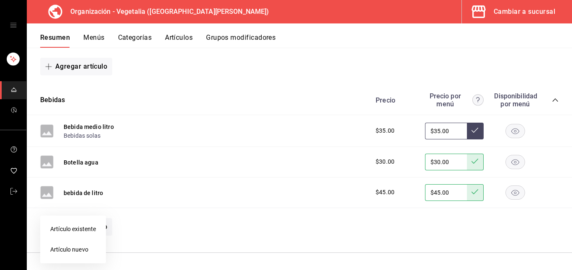
click at [84, 248] on li "Artículo nuevo" at bounding box center [73, 249] width 66 height 21
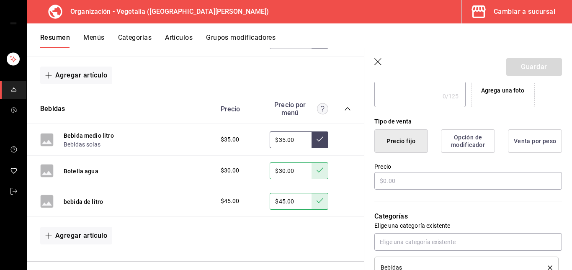
scroll to position [173, 0]
type input "Bebida de litro"
click at [478, 144] on button "Opción de modificador" at bounding box center [468, 140] width 54 height 23
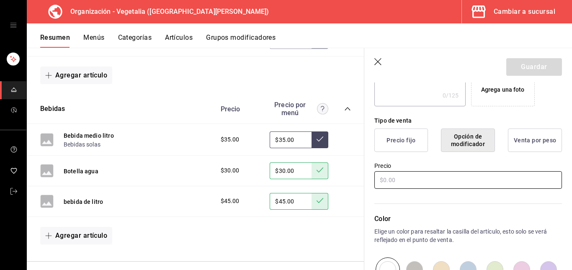
click at [448, 184] on input "text" at bounding box center [468, 180] width 188 height 18
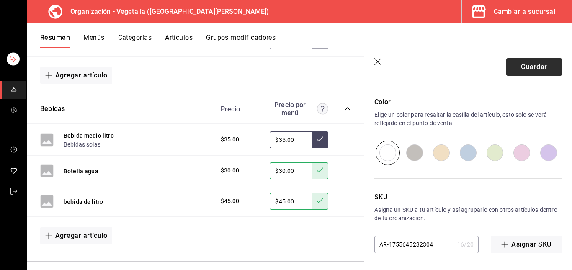
type input "$45.00"
click at [534, 64] on button "Guardar" at bounding box center [534, 67] width 56 height 18
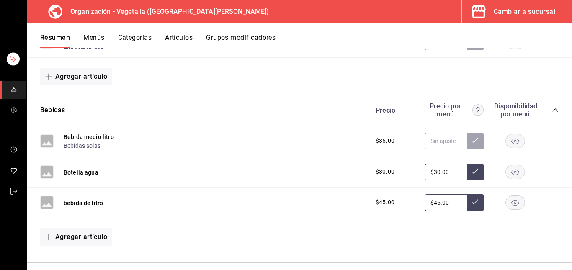
scroll to position [267, 0]
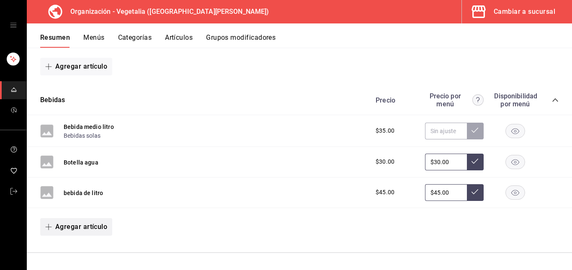
click at [76, 222] on button "Agregar artículo" at bounding box center [76, 227] width 72 height 18
click at [147, 216] on div at bounding box center [286, 135] width 572 height 270
click at [543, 12] on div "Cambiar a sucursal" at bounding box center [525, 12] width 62 height 12
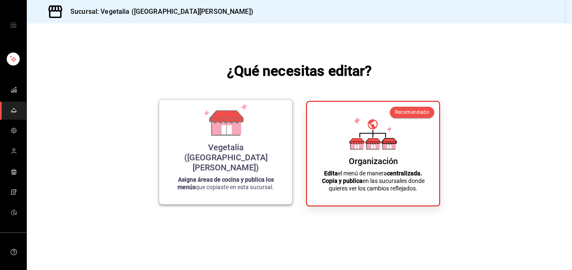
click at [238, 123] on icon at bounding box center [226, 117] width 33 height 12
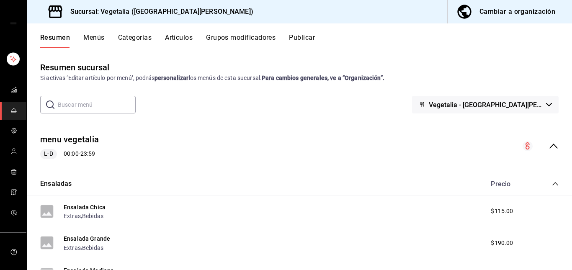
scroll to position [227, 0]
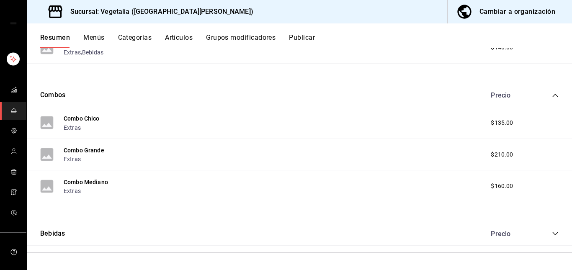
click at [552, 232] on icon "collapse-category-row" at bounding box center [555, 233] width 7 height 7
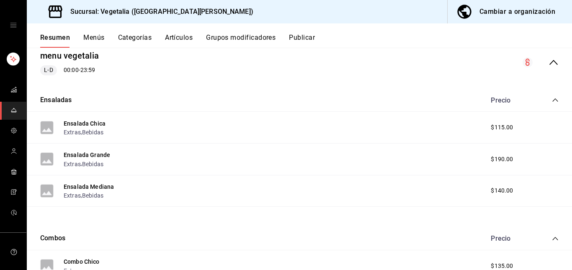
scroll to position [0, 0]
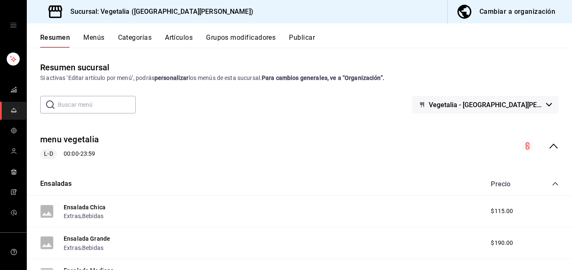
click at [485, 12] on div "Cambiar a organización" at bounding box center [517, 12] width 76 height 12
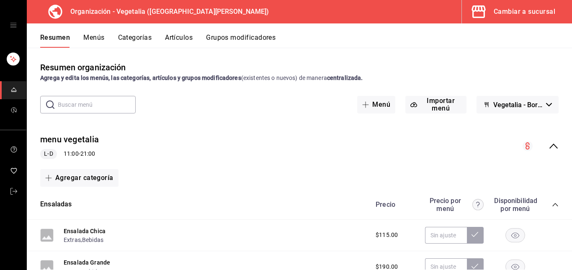
scroll to position [267, 0]
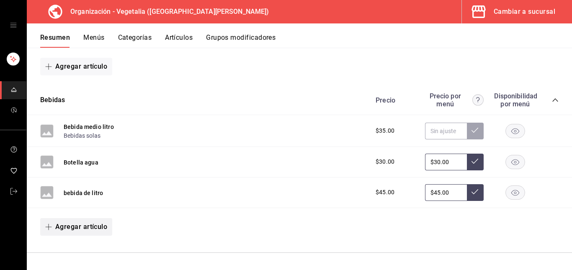
click at [87, 235] on button "Agregar artículo" at bounding box center [76, 227] width 72 height 18
click at [94, 251] on li "Artículo nuevo" at bounding box center [73, 249] width 66 height 21
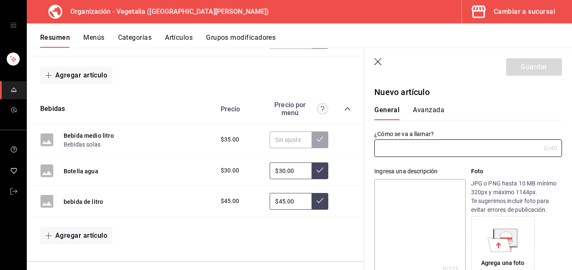
type input "AR-1755645310029"
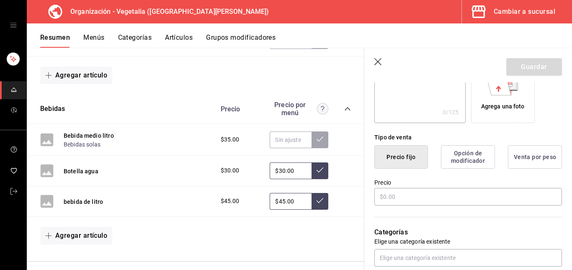
scroll to position [157, 0]
type input "Bebida de litro"
click at [414, 154] on button "Precio fijo" at bounding box center [401, 156] width 54 height 23
click at [465, 158] on button "Opción de modificador" at bounding box center [468, 156] width 54 height 23
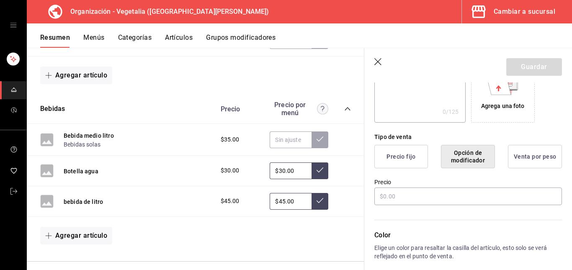
click at [518, 160] on button "Venta por peso" at bounding box center [535, 156] width 54 height 23
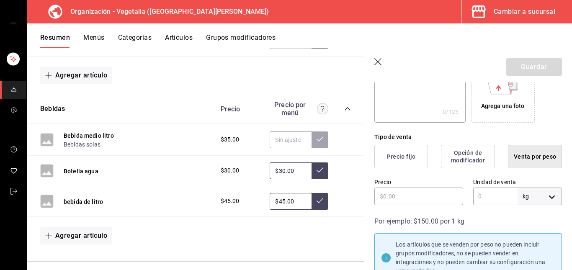
click at [413, 161] on button "Precio fijo" at bounding box center [401, 156] width 54 height 23
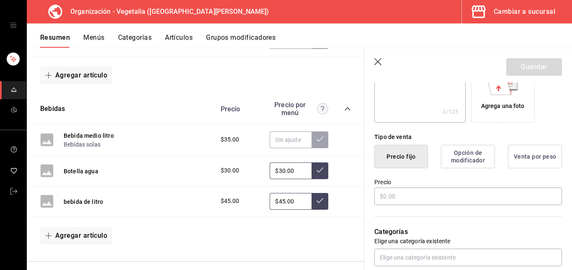
click at [465, 156] on button "Opción de modificador" at bounding box center [468, 156] width 54 height 23
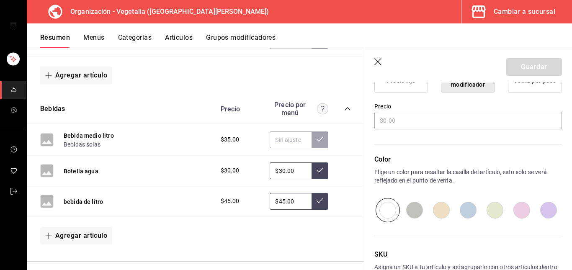
scroll to position [181, 0]
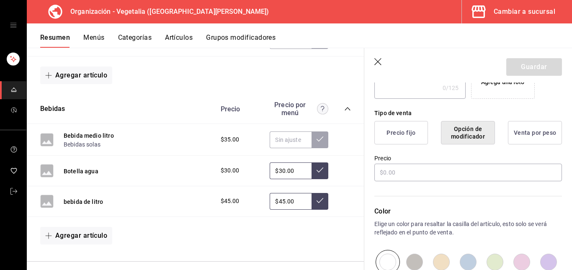
click at [399, 129] on button "Precio fijo" at bounding box center [401, 132] width 54 height 23
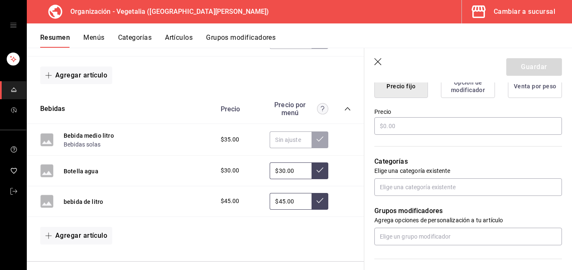
scroll to position [228, 0]
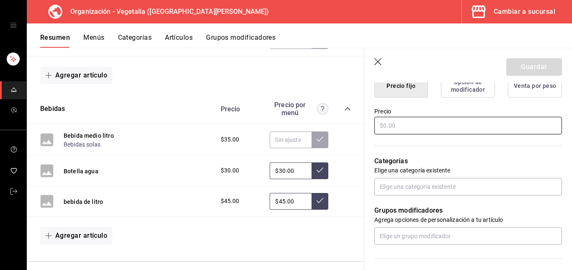
click at [419, 131] on input "text" at bounding box center [468, 126] width 188 height 18
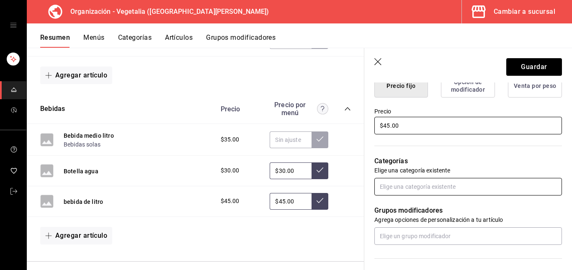
type input "$45.00"
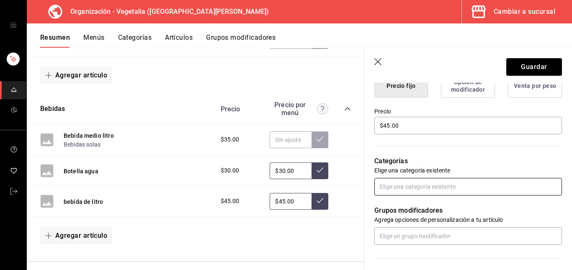
click at [422, 187] on input "text" at bounding box center [468, 187] width 188 height 18
click at [408, 203] on li "Bebidas" at bounding box center [464, 206] width 181 height 14
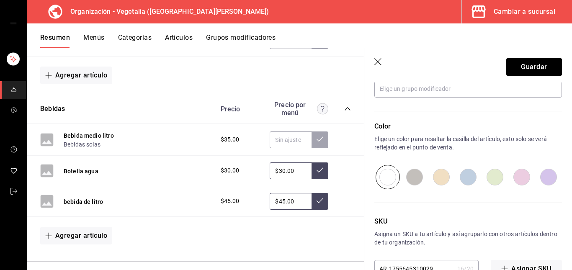
scroll to position [427, 0]
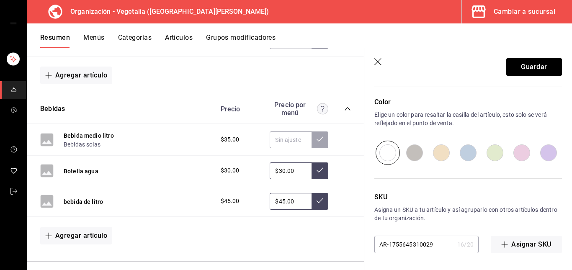
click at [438, 147] on input "radio" at bounding box center [441, 153] width 27 height 24
radio input "true"
click at [417, 155] on input "radio" at bounding box center [414, 153] width 27 height 24
radio input "true"
click at [488, 150] on input "radio" at bounding box center [495, 153] width 27 height 24
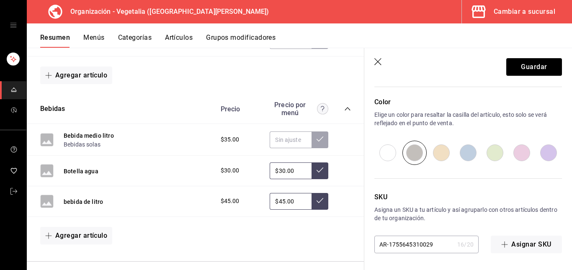
radio input "true"
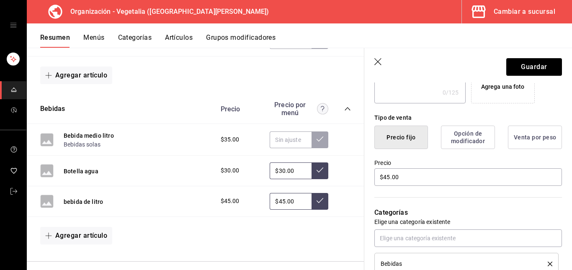
scroll to position [174, 0]
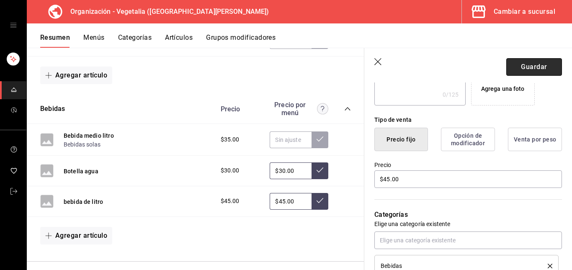
click at [530, 66] on button "Guardar" at bounding box center [534, 67] width 56 height 18
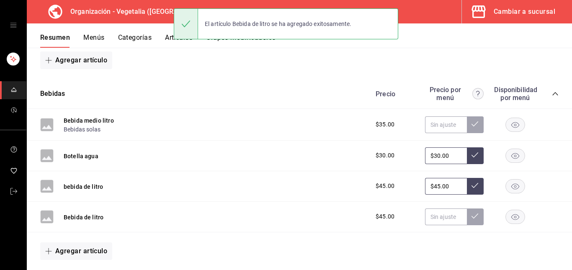
scroll to position [297, 0]
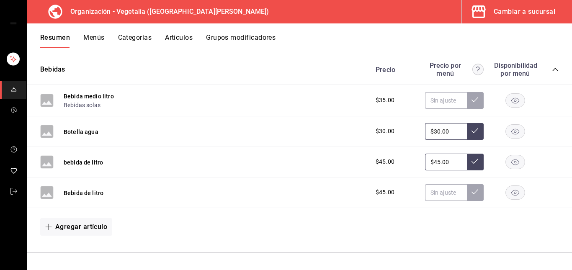
click at [510, 159] on rect "button" at bounding box center [515, 162] width 19 height 14
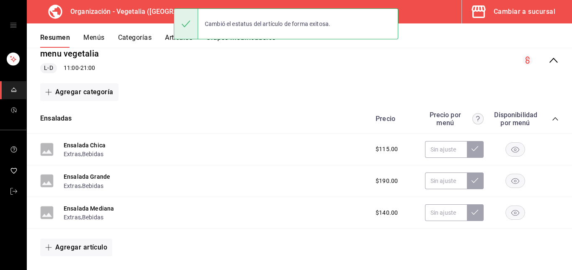
scroll to position [0, 0]
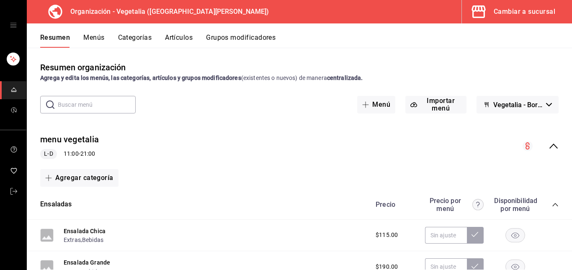
click at [536, 8] on div "Cambiar a sucursal" at bounding box center [525, 12] width 62 height 12
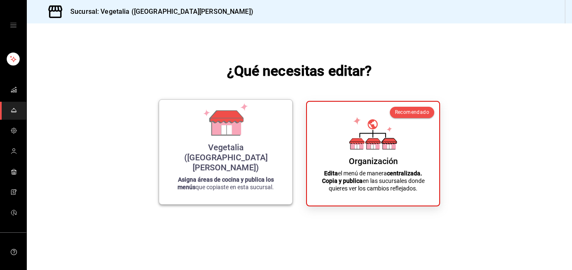
click at [231, 134] on icon at bounding box center [226, 129] width 10 height 9
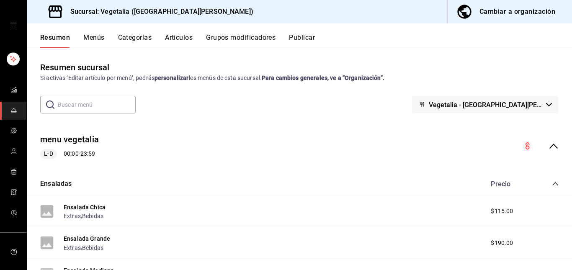
scroll to position [227, 0]
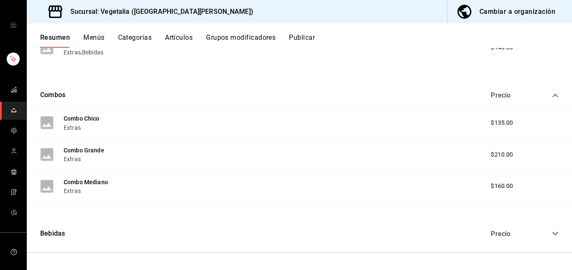
click at [544, 249] on div "menu vegetalia L-D 00:00 - 23:59 Ensaladas Precio Ensalada Chica Extras , Bebid…" at bounding box center [299, 73] width 545 height 360
click at [546, 249] on div "menu vegetalia L-D 00:00 - 23:59 Ensaladas Precio Ensalada Chica Extras , Bebid…" at bounding box center [299, 73] width 545 height 360
click at [549, 248] on div "menu vegetalia L-D 00:00 - 23:59 Ensaladas Precio Ensalada Chica Extras , Bebid…" at bounding box center [299, 73] width 545 height 360
click at [546, 247] on div "menu vegetalia L-D 00:00 - 23:59 Ensaladas Precio Ensalada Chica Extras , Bebid…" at bounding box center [299, 73] width 545 height 360
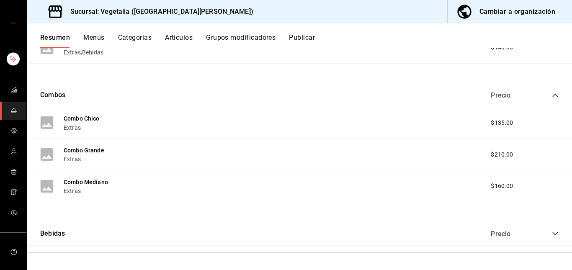
click at [502, 250] on div "menu vegetalia L-D 00:00 - 23:59 Ensaladas Precio Ensalada Chica Extras , Bebid…" at bounding box center [299, 73] width 545 height 360
click at [551, 250] on div "menu vegetalia L-D 00:00 - 23:59 Ensaladas Precio Ensalada Chica Extras , Bebid…" at bounding box center [299, 73] width 545 height 360
click at [550, 248] on div "menu vegetalia L-D 00:00 - 23:59 Ensaladas Precio Ensalada Chica Extras , Bebid…" at bounding box center [299, 73] width 545 height 360
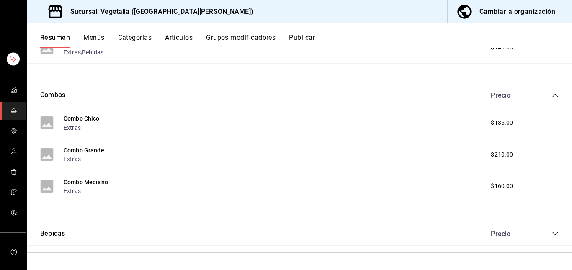
click at [550, 248] on div "menu vegetalia L-D 00:00 - 23:59 Ensaladas Precio Ensalada Chica Extras , Bebid…" at bounding box center [299, 73] width 545 height 360
click at [552, 233] on icon "collapse-category-row" at bounding box center [555, 233] width 7 height 7
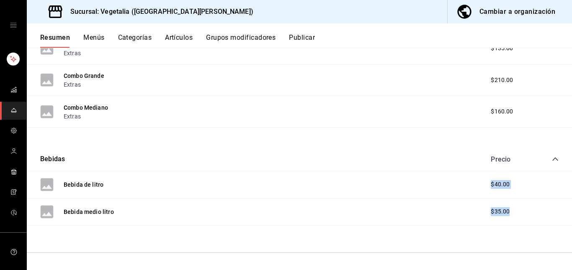
scroll to position [0, 0]
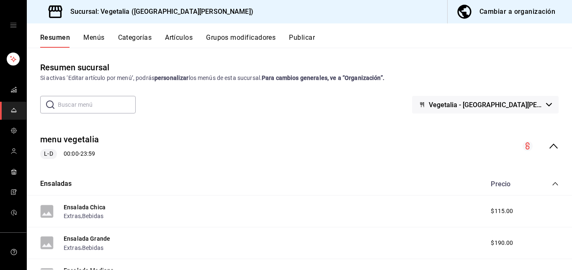
click at [302, 34] on button "Publicar" at bounding box center [302, 40] width 26 height 14
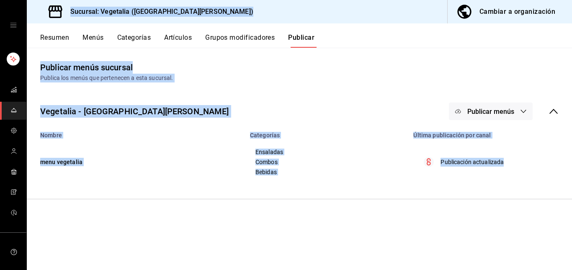
click at [483, 154] on td "Publicación actualizada" at bounding box center [490, 162] width 164 height 47
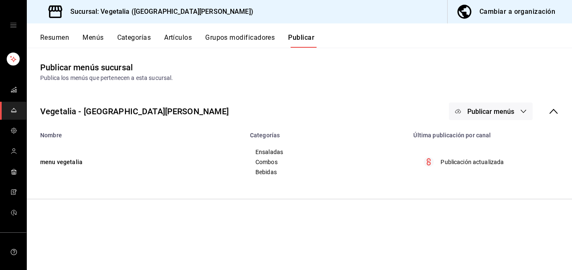
click at [59, 39] on button "Resumen" at bounding box center [54, 40] width 29 height 14
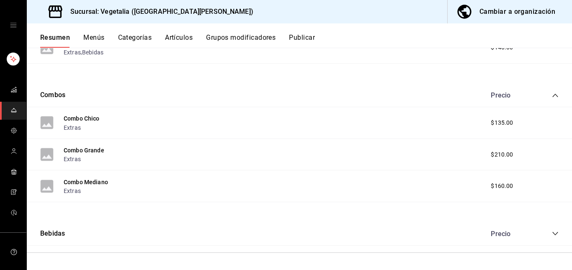
scroll to position [224, 0]
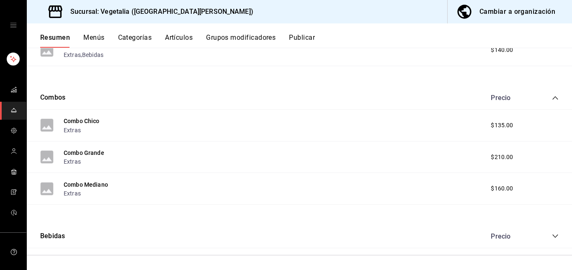
click at [552, 235] on icon "collapse-category-row" at bounding box center [555, 236] width 7 height 7
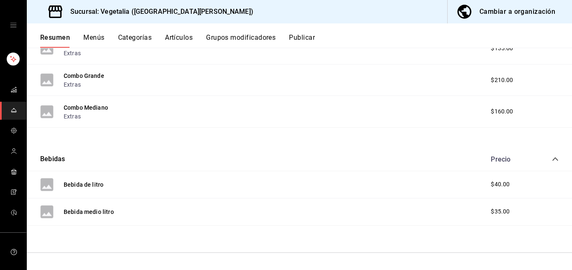
scroll to position [0, 0]
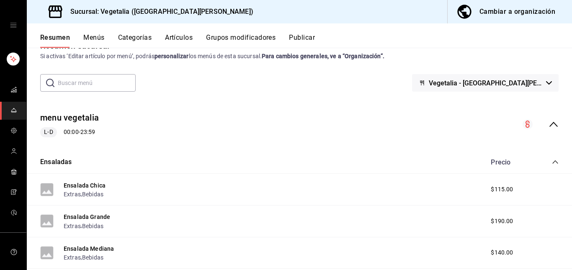
scroll to position [227, 0]
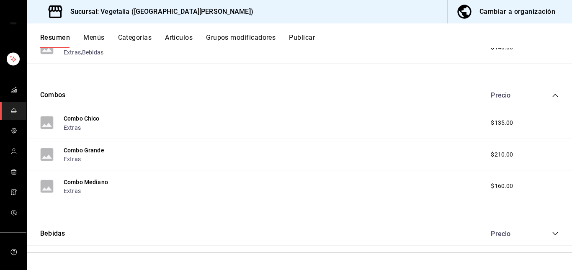
click at [552, 233] on icon "collapse-category-row" at bounding box center [555, 233] width 7 height 7
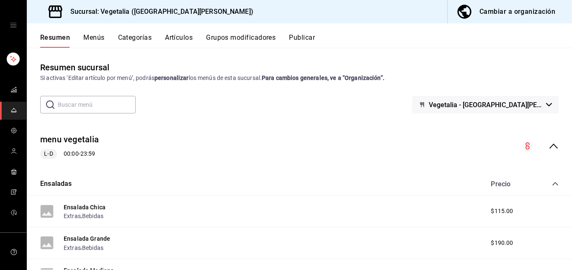
click at [102, 33] on div "Resumen Menús Categorías Artículos Grupos modificadores Publicar" at bounding box center [299, 35] width 545 height 24
click at [102, 34] on button "Menús" at bounding box center [93, 40] width 21 height 14
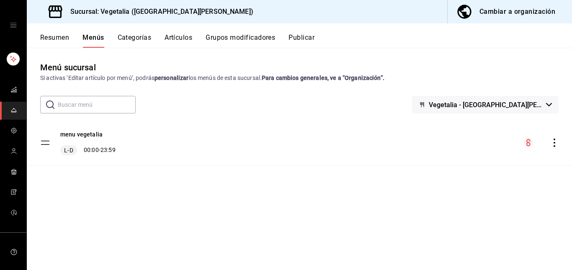
click at [556, 143] on icon "actions" at bounding box center [554, 143] width 8 height 8
click at [466, 163] on span "Previsualizar" at bounding box center [488, 162] width 102 height 9
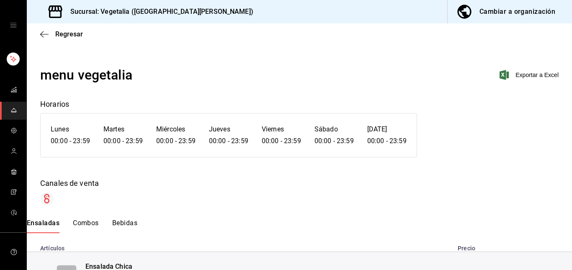
click at [124, 221] on button "Bebidas" at bounding box center [124, 226] width 25 height 14
click at [525, 75] on span "Exportar a Excel" at bounding box center [529, 75] width 57 height 10
click at [482, 8] on div "Cambiar a organización" at bounding box center [517, 12] width 76 height 12
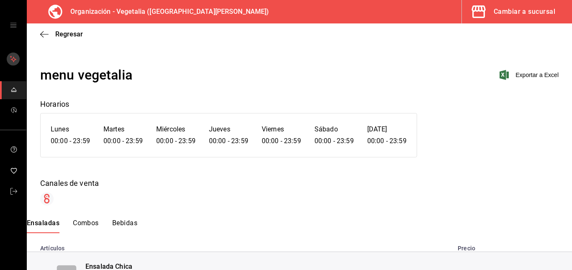
click at [12, 54] on rect "mailbox folders" at bounding box center [13, 59] width 13 height 13
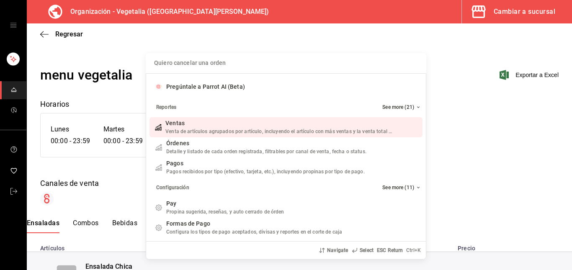
click at [98, 70] on div "Quiero cancelar una orden Pregúntale a Parrot AI (Beta) Reportes See more (21) …" at bounding box center [286, 135] width 572 height 270
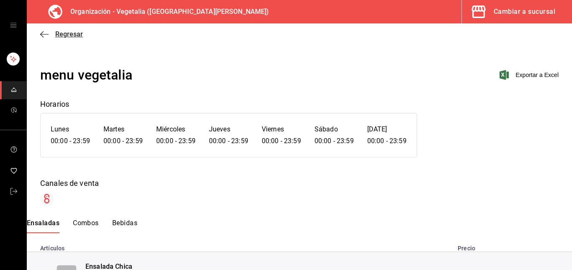
click at [46, 33] on icon "button" at bounding box center [44, 35] width 8 height 8
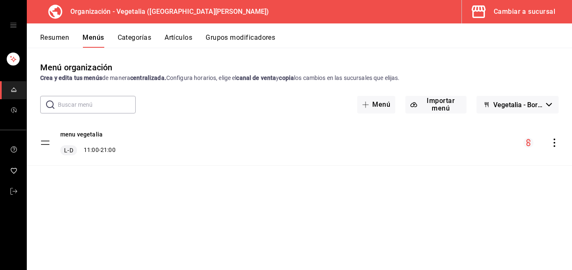
click at [132, 37] on button "Categorías" at bounding box center [135, 40] width 34 height 14
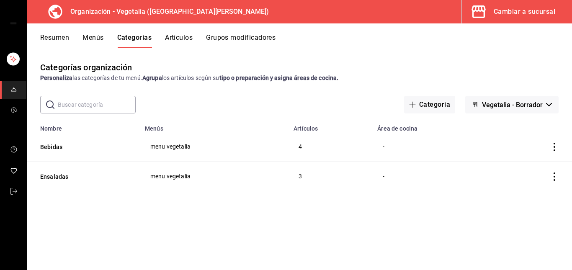
click at [504, 101] on span "Vegetalia - Borrador" at bounding box center [512, 105] width 61 height 8
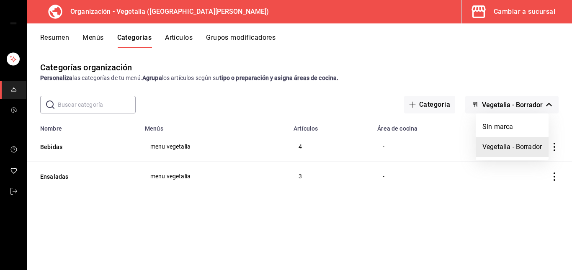
click at [442, 105] on div at bounding box center [286, 135] width 572 height 270
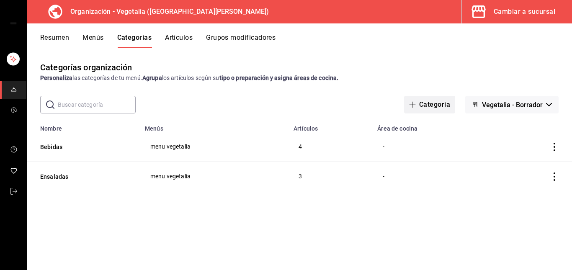
click at [436, 106] on button "Categoría" at bounding box center [429, 105] width 51 height 18
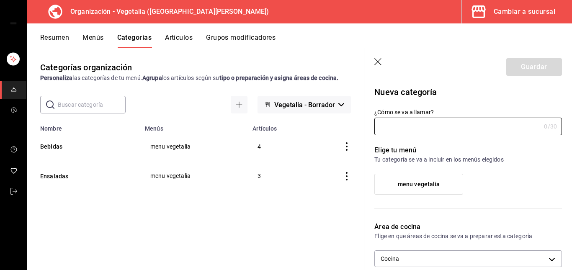
click at [376, 62] on icon "button" at bounding box center [378, 62] width 8 height 8
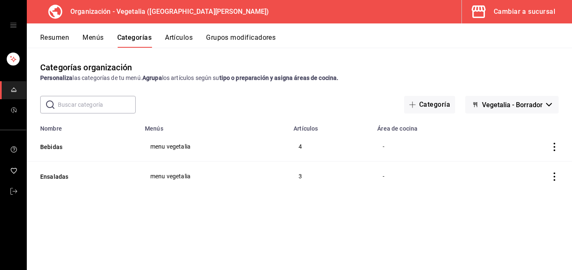
click at [559, 175] on td "categoriesTable" at bounding box center [532, 177] width 77 height 30
click at [556, 175] on icon "actions" at bounding box center [554, 177] width 8 height 8
click at [525, 194] on span "Editar" at bounding box center [529, 196] width 22 height 9
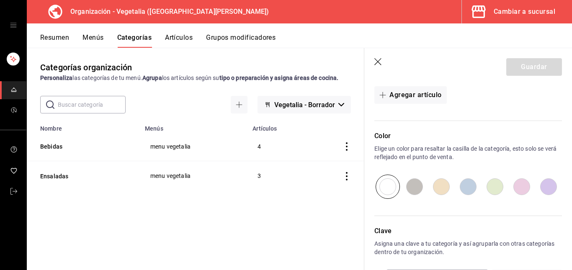
scroll to position [344, 0]
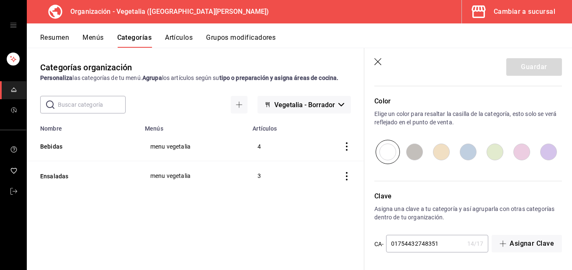
click at [375, 59] on icon "button" at bounding box center [378, 62] width 8 height 8
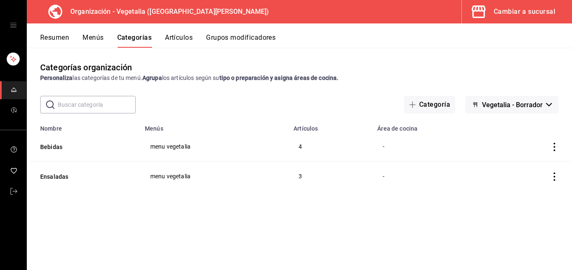
click at [557, 148] on icon "actions" at bounding box center [554, 147] width 8 height 8
click at [526, 168] on span "Editar" at bounding box center [529, 166] width 22 height 9
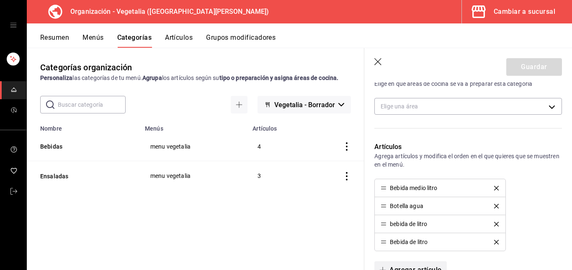
scroll to position [7, 0]
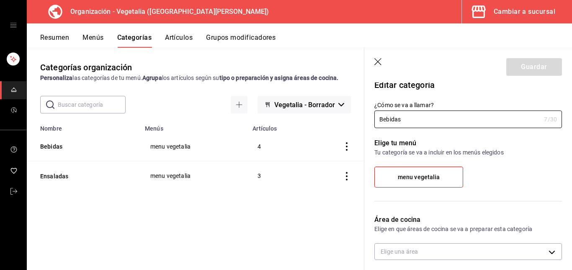
click at [377, 62] on icon "button" at bounding box center [378, 62] width 8 height 8
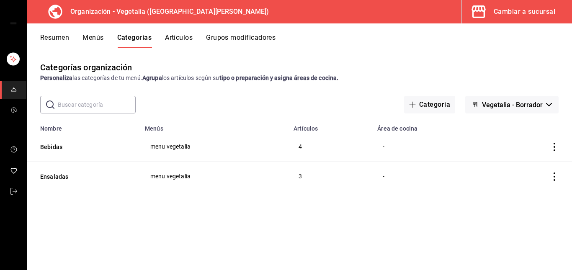
click at [186, 33] on div "Resumen Menús Categorías Artículos Grupos modificadores" at bounding box center [299, 35] width 545 height 24
click at [185, 40] on button "Artículos" at bounding box center [179, 40] width 28 height 14
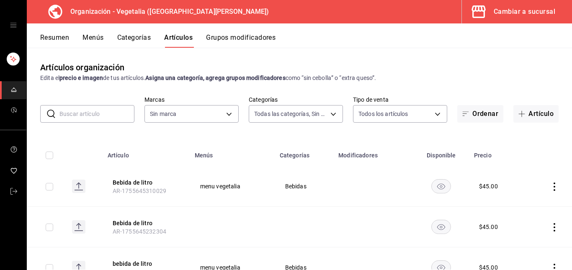
type input "188458ff-b826-4e75-afa3-88915c9c0050,1f2442db-5df3-4703-8869-1918ed7c8d78"
type input "7f1881e1-cfe4-407f-9fc3-412e5e8e1ae4"
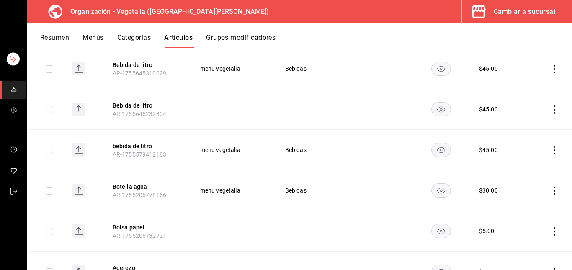
scroll to position [118, 0]
click at [49, 106] on input "checkbox" at bounding box center [50, 110] width 8 height 8
checkbox input "true"
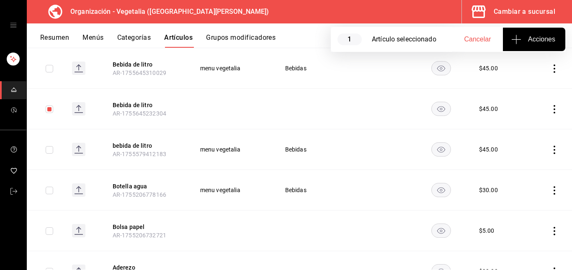
click at [530, 31] on button "Acciones" at bounding box center [534, 39] width 62 height 23
click at [80, 108] on div at bounding box center [286, 135] width 572 height 270
click at [80, 108] on rect at bounding box center [78, 108] width 13 height 13
click at [132, 105] on button "Bebida de litro" at bounding box center [146, 105] width 67 height 8
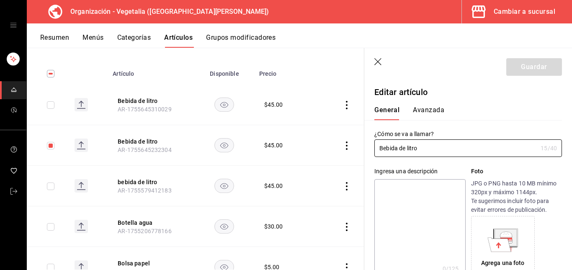
type input "$45.00"
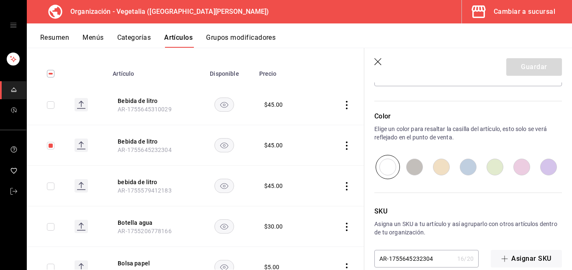
scroll to position [290, 0]
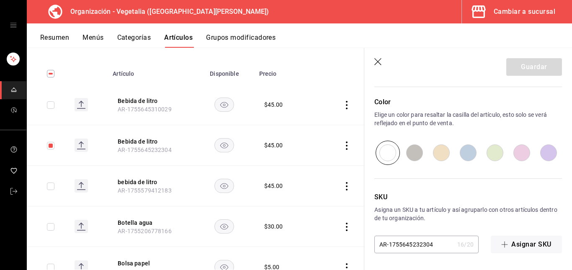
click at [376, 64] on icon "button" at bounding box center [378, 62] width 8 height 8
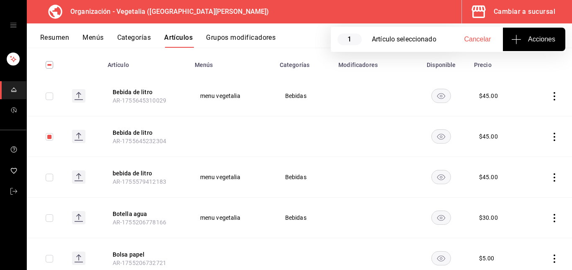
click at [538, 41] on span "Acciones" at bounding box center [534, 39] width 42 height 10
click at [534, 67] on span "Agregar tipo" at bounding box center [533, 65] width 49 height 9
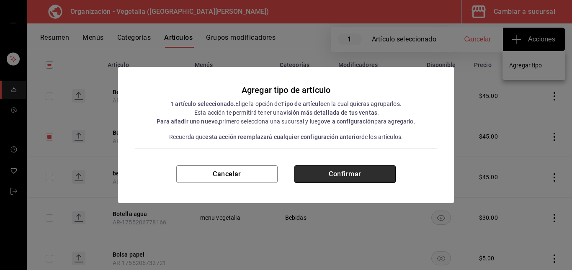
click at [350, 172] on button "Confirmar" at bounding box center [344, 174] width 101 height 18
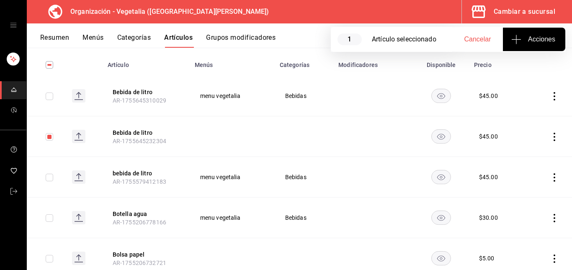
click at [538, 36] on span "Acciones" at bounding box center [534, 39] width 42 height 10
click at [549, 133] on div at bounding box center [286, 135] width 572 height 270
click at [554, 134] on icon "actions" at bounding box center [555, 137] width 2 height 8
click at [251, 160] on div at bounding box center [286, 135] width 572 height 270
click at [46, 139] on input "checkbox" at bounding box center [50, 137] width 8 height 8
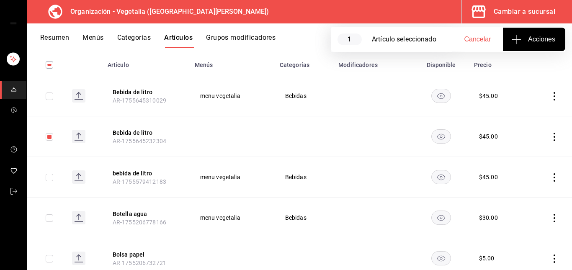
checkbox input "false"
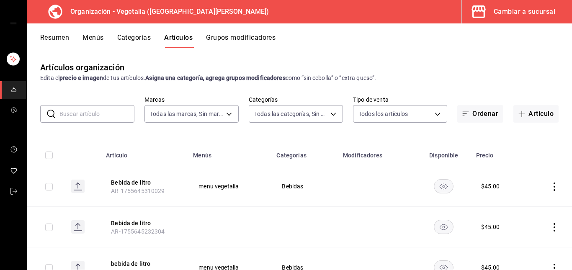
click at [229, 38] on button "Grupos modificadores" at bounding box center [241, 40] width 70 height 14
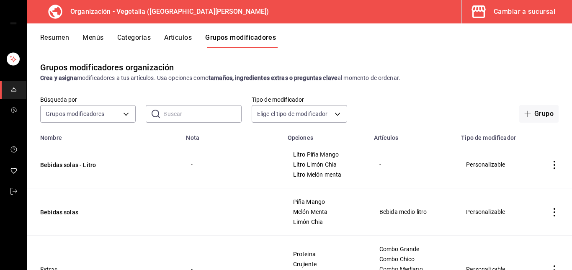
scroll to position [121, 0]
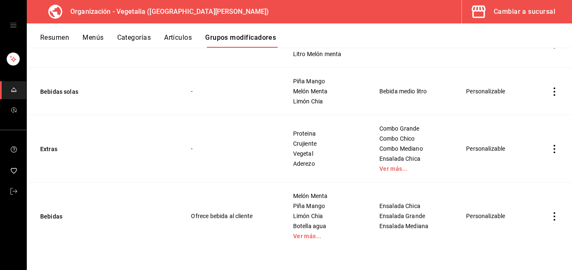
click at [489, 216] on td "Personalizable" at bounding box center [496, 216] width 81 height 67
click at [550, 217] on icon "actions" at bounding box center [554, 216] width 8 height 8
click at [525, 218] on li "Editar" at bounding box center [515, 213] width 50 height 17
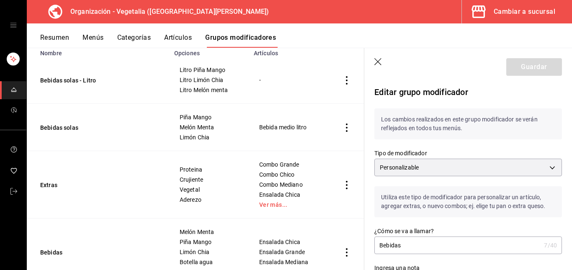
click at [380, 62] on icon "button" at bounding box center [378, 62] width 8 height 8
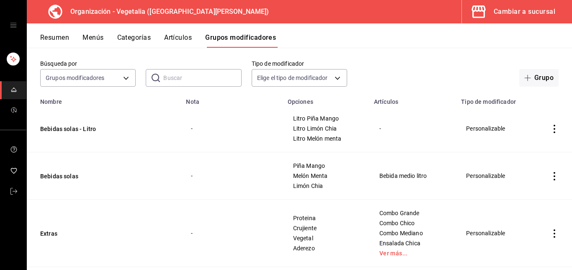
scroll to position [36, 0]
click at [550, 176] on icon "actions" at bounding box center [554, 177] width 8 height 8
click at [523, 198] on span "Editar" at bounding box center [523, 196] width 22 height 9
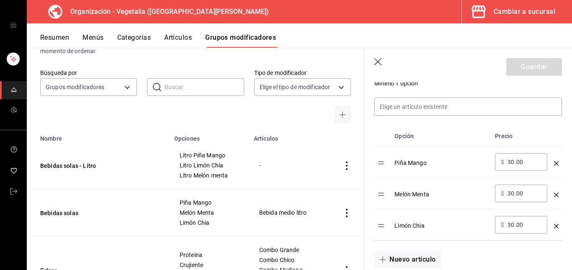
scroll to position [219, 0]
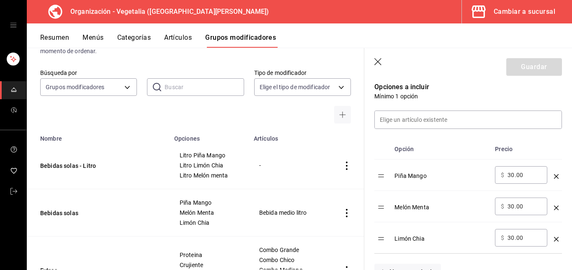
click at [379, 62] on icon "button" at bounding box center [378, 62] width 8 height 8
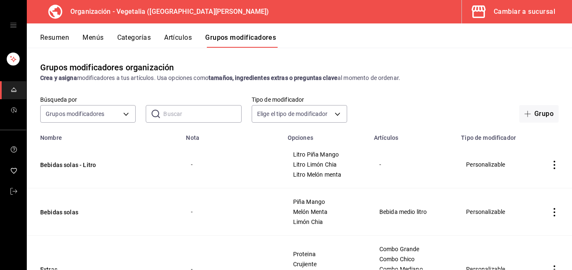
click at [550, 163] on icon "actions" at bounding box center [554, 165] width 8 height 8
click at [528, 186] on span "Editar" at bounding box center [523, 184] width 22 height 9
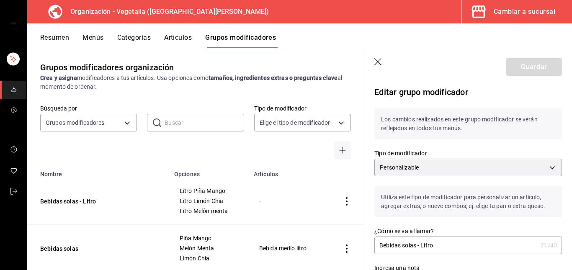
click at [379, 62] on icon "button" at bounding box center [378, 62] width 8 height 8
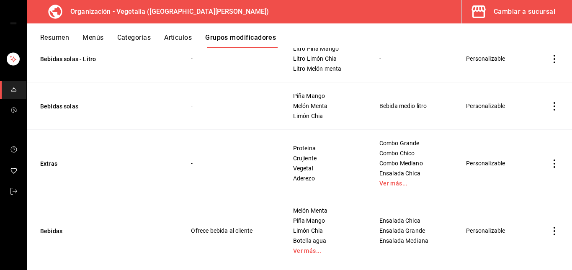
scroll to position [121, 0]
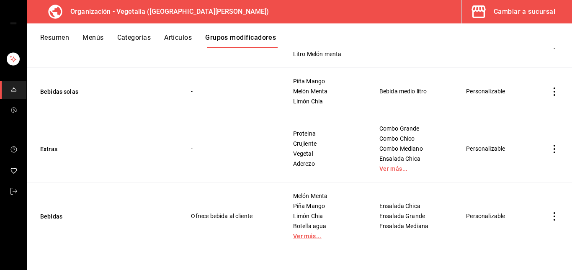
click at [300, 233] on link "Ver más..." at bounding box center [325, 236] width 65 height 6
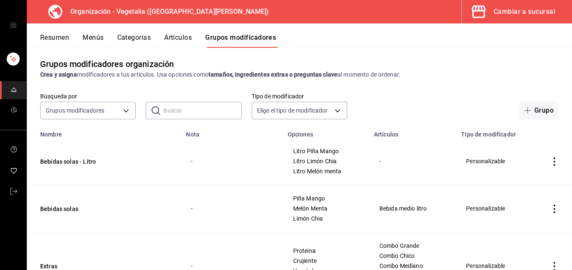
scroll to position [0, 0]
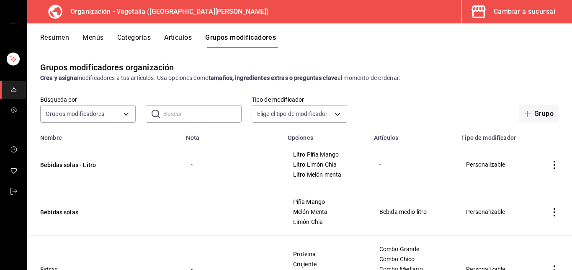
click at [381, 160] on div "-" at bounding box center [412, 164] width 67 height 9
click at [554, 168] on icon "actions" at bounding box center [555, 165] width 2 height 8
click at [526, 181] on span "Editar" at bounding box center [523, 184] width 22 height 9
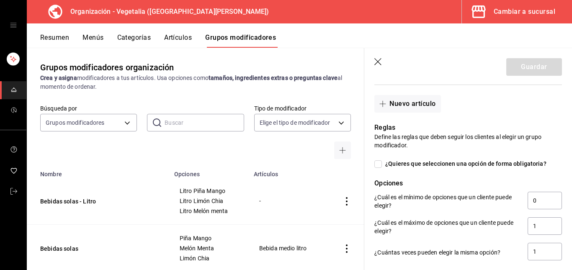
scroll to position [386, 0]
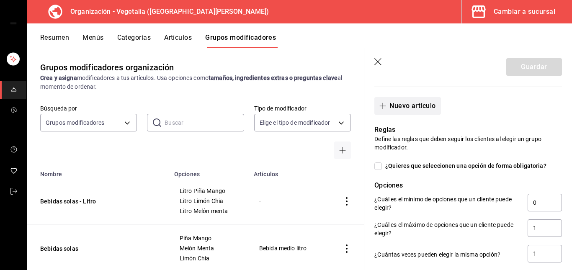
click at [408, 105] on button "Nuevo artículo" at bounding box center [407, 106] width 66 height 18
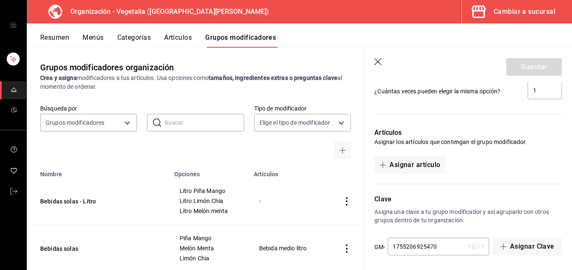
scroll to position [581, 0]
click at [422, 165] on button "Asignar artículo" at bounding box center [409, 165] width 71 height 18
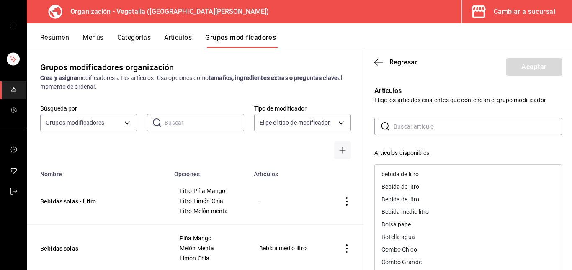
click at [406, 183] on div "Bebida de litro" at bounding box center [468, 186] width 187 height 13
click at [512, 72] on button "Aceptar" at bounding box center [534, 67] width 56 height 18
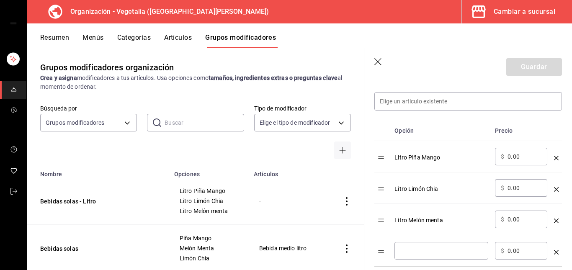
scroll to position [237, 0]
click at [520, 159] on input "0.00" at bounding box center [524, 157] width 34 height 8
type input "0.00"
type input "45.00"
click at [518, 193] on input "0.00" at bounding box center [524, 189] width 34 height 8
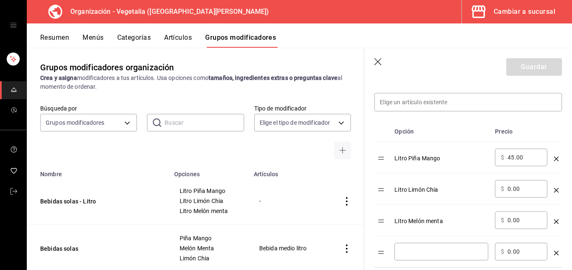
click at [518, 193] on input "0.00" at bounding box center [524, 189] width 34 height 8
type input "45.00"
click at [523, 215] on div "​ $ 0.00 ​" at bounding box center [521, 220] width 52 height 18
drag, startPoint x: 523, startPoint y: 215, endPoint x: 523, endPoint y: 219, distance: 4.7
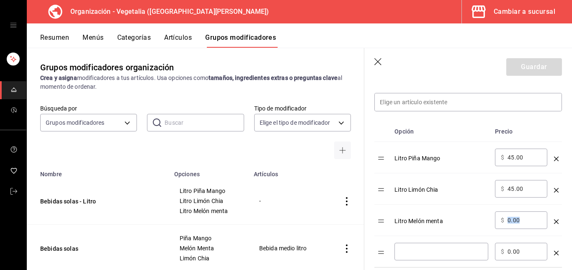
click at [523, 219] on input "0.00" at bounding box center [524, 220] width 34 height 8
type input "0.00"
type input "45.00"
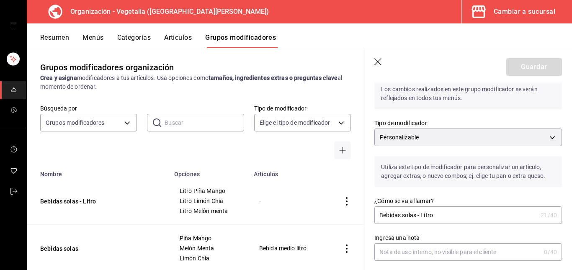
scroll to position [0, 0]
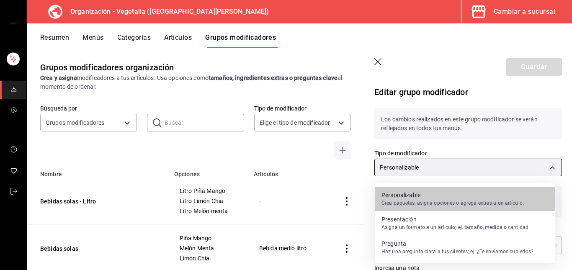
click at [487, 164] on body "Organización - Vegetalia (Plaza San Diego) Cambiar a sucursal Resumen Menús Cat…" at bounding box center [286, 135] width 572 height 270
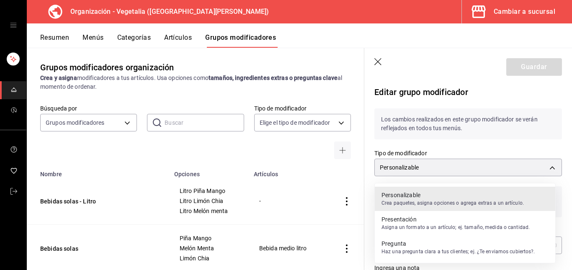
click at [464, 201] on p "Crea paquetes, asigna opciones o agrega extras a un artículo." at bounding box center [452, 203] width 142 height 8
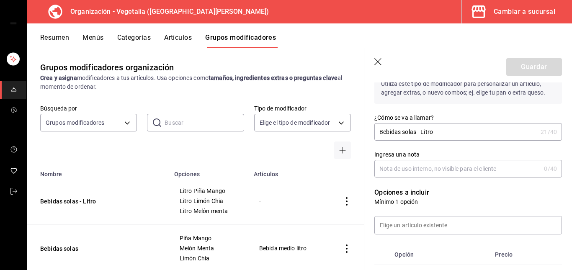
scroll to position [98, 0]
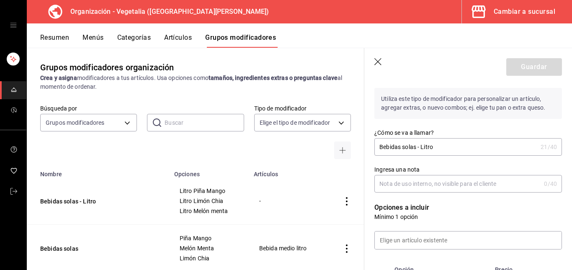
click at [468, 118] on p "Utiliza este tipo de modificador para personalizar un artículo, agregar extras,…" at bounding box center [468, 103] width 188 height 31
click at [528, 66] on div "Guardar" at bounding box center [534, 67] width 56 height 18
click at [376, 61] on icon "button" at bounding box center [378, 62] width 8 height 8
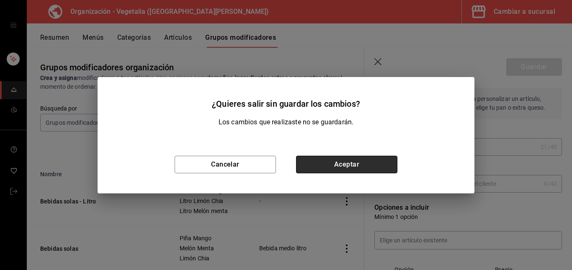
click at [322, 162] on button "Aceptar" at bounding box center [346, 165] width 101 height 18
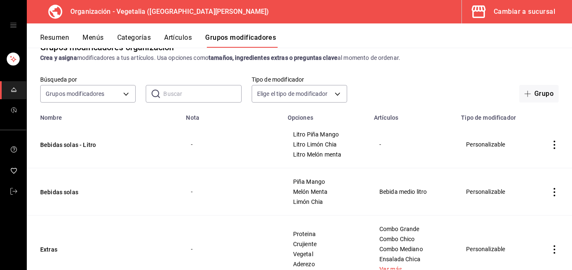
scroll to position [20, 0]
click at [550, 193] on icon "actions" at bounding box center [554, 192] width 8 height 8
click at [526, 211] on span "Editar" at bounding box center [523, 212] width 22 height 9
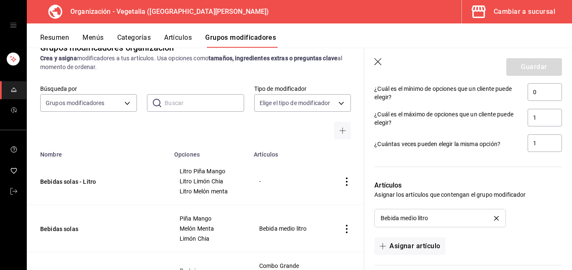
scroll to position [495, 0]
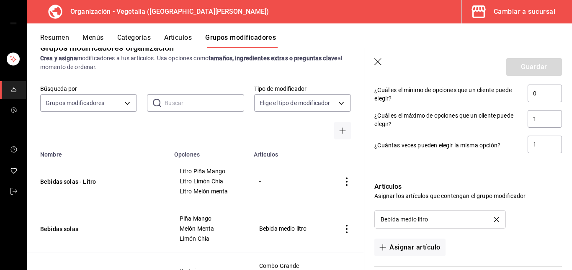
click at [376, 58] on icon "button" at bounding box center [378, 62] width 8 height 8
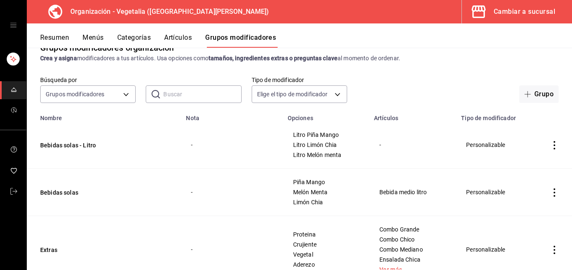
click at [550, 144] on icon "actions" at bounding box center [554, 145] width 8 height 8
click at [525, 160] on span "Editar" at bounding box center [523, 164] width 22 height 9
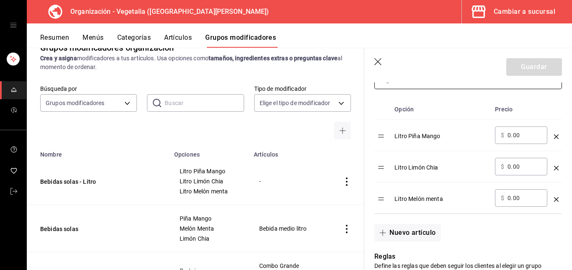
scroll to position [259, 0]
click at [512, 136] on input "0.00" at bounding box center [524, 135] width 34 height 8
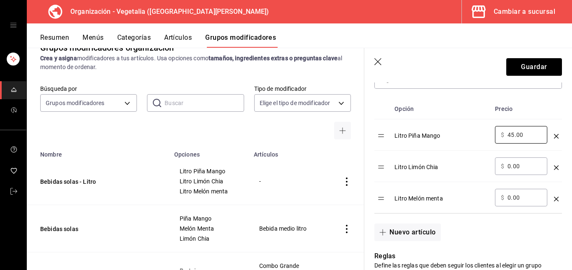
type input "45.00"
click at [504, 172] on div "​ $ 0.00 ​" at bounding box center [521, 166] width 52 height 18
click at [514, 168] on input "0.00" at bounding box center [524, 166] width 34 height 8
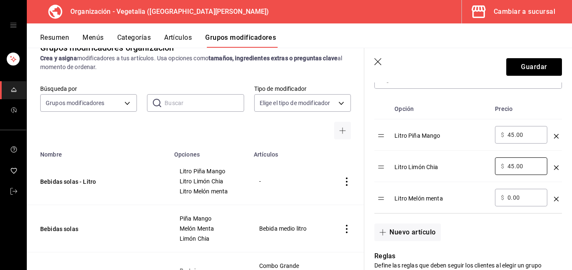
type input "45.00"
click at [511, 200] on input "0.00" at bounding box center [524, 197] width 34 height 8
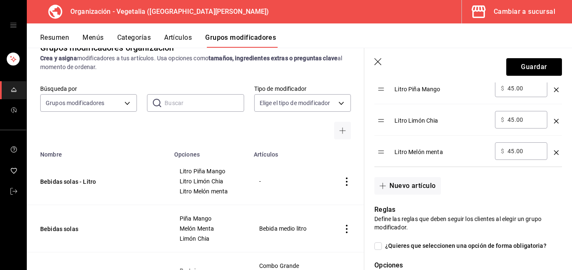
scroll to position [312, 0]
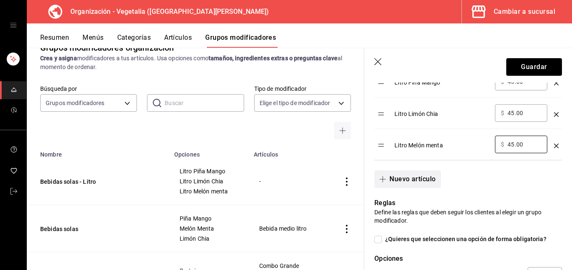
type input "45.00"
click at [406, 178] on button "Nuevo artículo" at bounding box center [407, 179] width 66 height 18
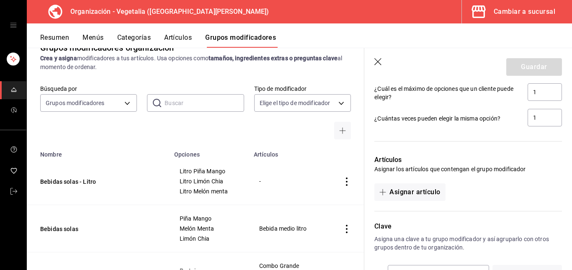
scroll to position [554, 0]
click at [409, 194] on button "Asignar artículo" at bounding box center [409, 192] width 71 height 18
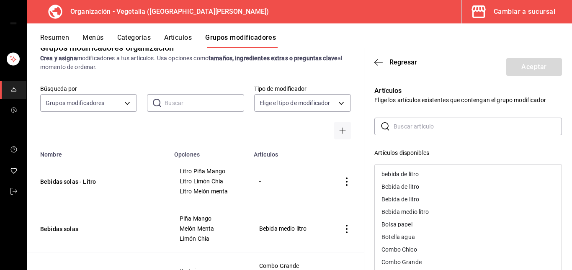
click at [411, 184] on div "Bebida de litro" at bounding box center [400, 187] width 38 height 6
click at [522, 63] on button "Aceptar" at bounding box center [534, 67] width 56 height 18
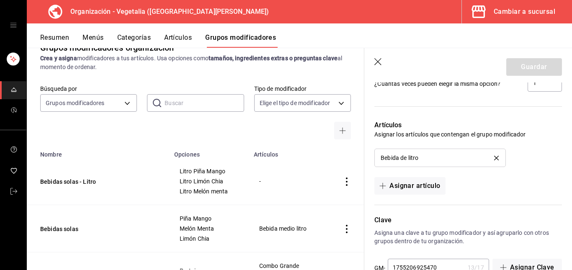
scroll to position [587, 0]
click at [494, 157] on icon "delete" at bounding box center [496, 159] width 5 height 5
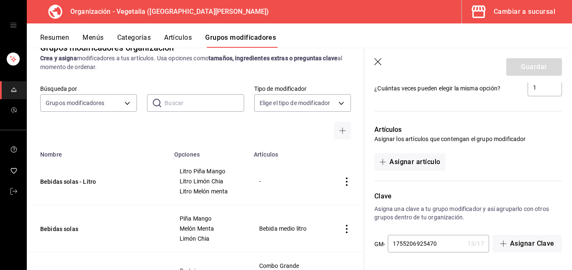
scroll to position [584, 0]
click at [419, 162] on button "Asignar artículo" at bounding box center [409, 162] width 71 height 18
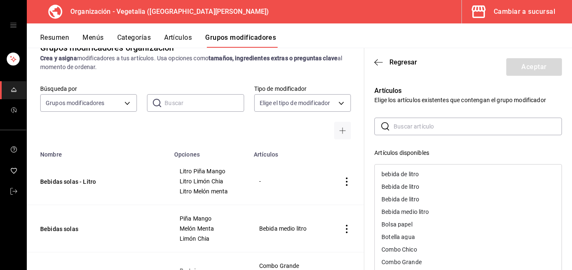
click at [410, 173] on div "bebida de litro" at bounding box center [399, 174] width 37 height 6
click at [526, 65] on button "Aceptar" at bounding box center [534, 67] width 56 height 18
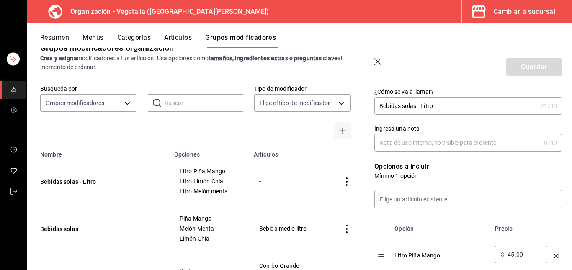
scroll to position [100, 0]
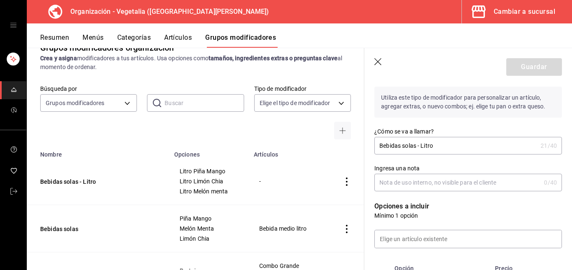
click at [523, 67] on div "Guardar" at bounding box center [534, 67] width 56 height 18
drag, startPoint x: 523, startPoint y: 67, endPoint x: 465, endPoint y: 72, distance: 58.3
click at [465, 72] on header "Guardar" at bounding box center [468, 65] width 208 height 34
click at [374, 64] on header "Guardar" at bounding box center [468, 65] width 208 height 34
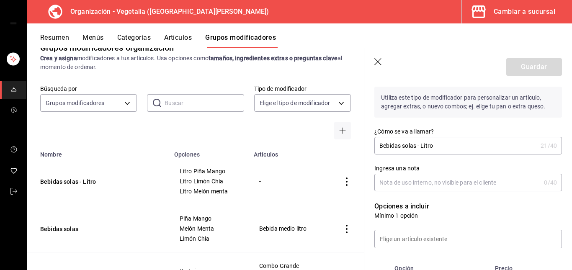
click at [381, 60] on icon "button" at bounding box center [378, 62] width 8 height 8
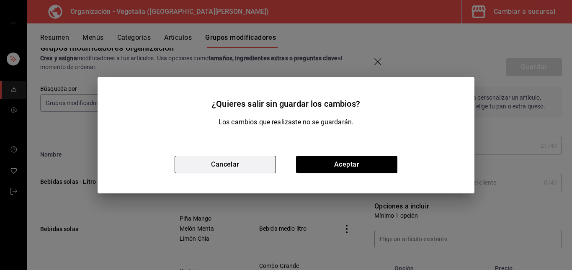
click at [242, 160] on button "Cancelar" at bounding box center [225, 165] width 101 height 18
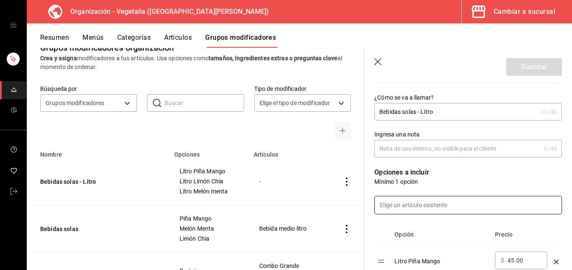
scroll to position [134, 0]
click at [433, 200] on input at bounding box center [468, 205] width 187 height 18
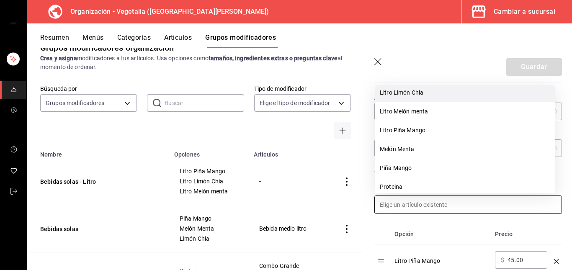
scroll to position [327, 0]
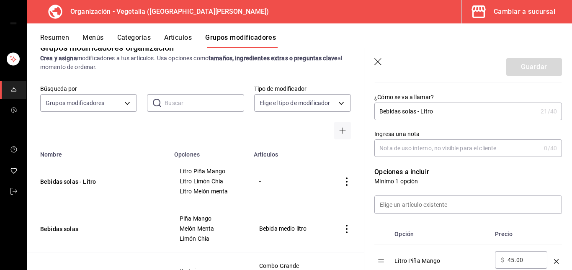
click at [378, 63] on icon "button" at bounding box center [378, 62] width 8 height 8
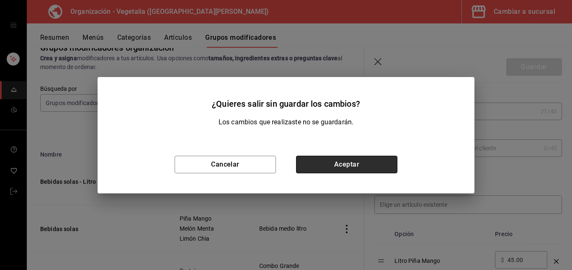
click at [356, 173] on button "Aceptar" at bounding box center [346, 165] width 101 height 18
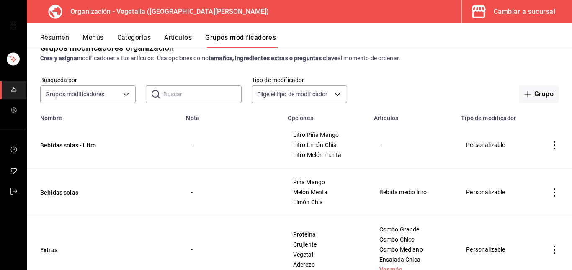
click at [551, 190] on icon "actions" at bounding box center [554, 192] width 8 height 8
click at [527, 210] on span "Editar" at bounding box center [523, 212] width 22 height 9
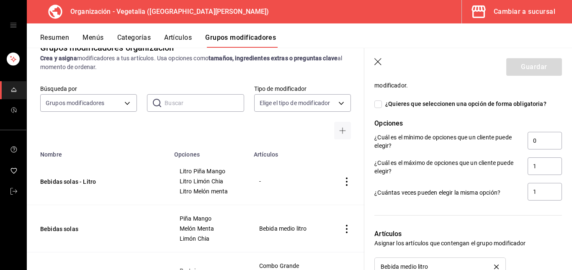
scroll to position [447, 0]
click at [381, 60] on icon "button" at bounding box center [378, 62] width 8 height 8
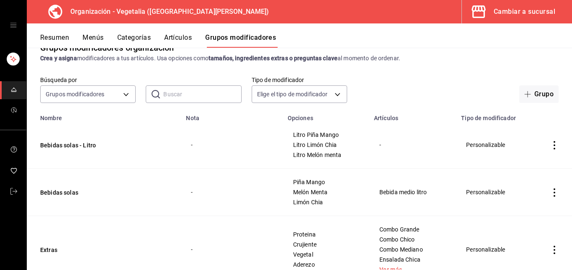
click at [554, 143] on td "simple table" at bounding box center [554, 144] width 35 height 47
click at [551, 143] on icon "actions" at bounding box center [554, 145] width 8 height 8
click at [520, 167] on span "Editar" at bounding box center [523, 164] width 22 height 9
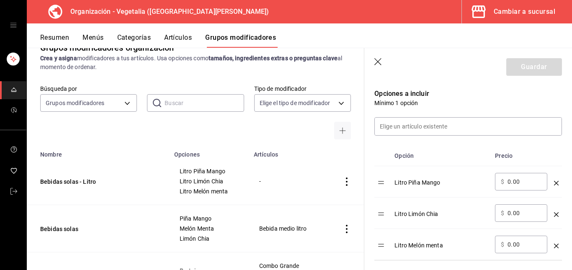
scroll to position [250, 0]
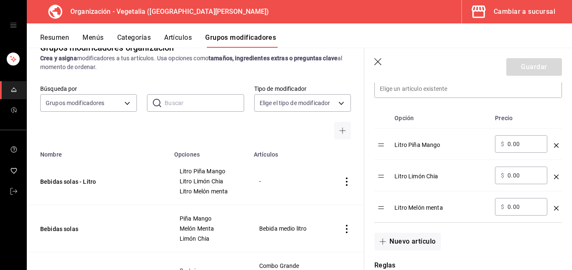
click at [514, 140] on input "0.00" at bounding box center [524, 144] width 34 height 8
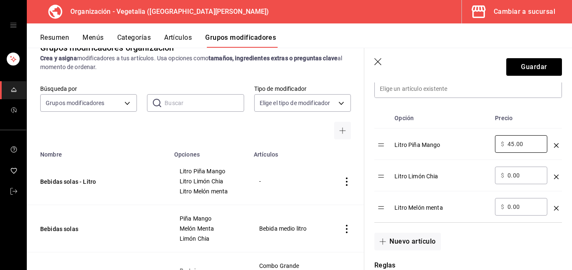
type input "45.00"
click at [510, 176] on input "0.00" at bounding box center [524, 175] width 34 height 8
type input "45.00"
click at [515, 216] on div "​ $ 0.00 ​" at bounding box center [521, 207] width 52 height 18
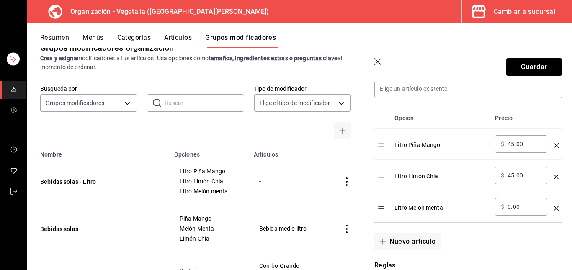
click at [515, 212] on div "​ $ 0.00 ​" at bounding box center [521, 207] width 52 height 18
click at [509, 207] on input "0.00" at bounding box center [524, 207] width 34 height 8
type input "45.00"
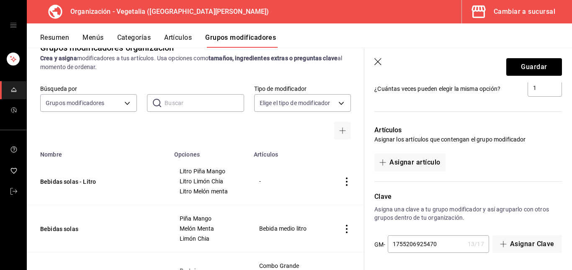
scroll to position [552, 0]
click at [427, 157] on button "Asignar artículo" at bounding box center [409, 162] width 71 height 18
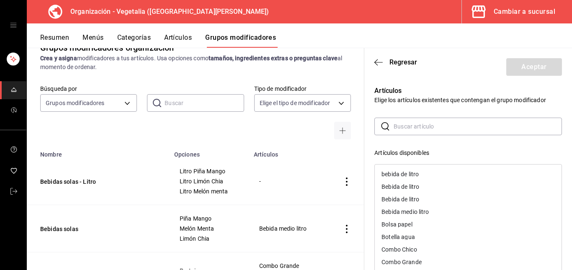
scroll to position [2, 0]
click at [404, 171] on div "bebida de litro" at bounding box center [399, 173] width 37 height 6
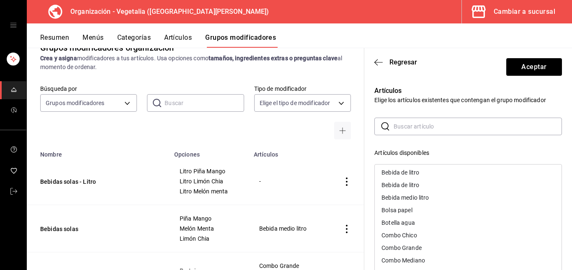
scroll to position [0, 0]
click at [419, 173] on div "Bebida de litro" at bounding box center [400, 174] width 38 height 6
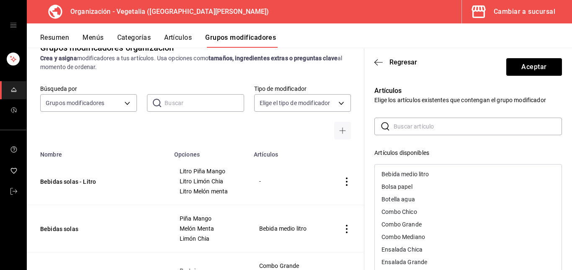
click at [419, 173] on div "Bebida medio litro" at bounding box center [404, 174] width 47 height 6
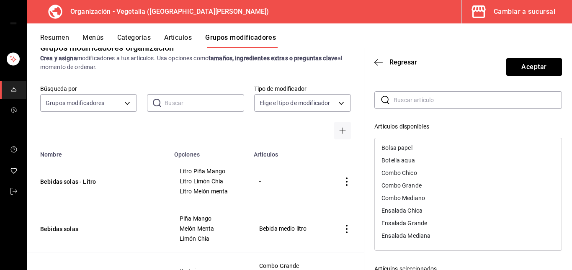
click at [387, 129] on div "Artículos disponibles" at bounding box center [468, 126] width 188 height 9
click at [379, 121] on div "​ ​ Artículos disponibles Bolsa papel Botella agua Combo Chico Combo Grande Com…" at bounding box center [468, 240] width 188 height 299
click at [390, 112] on div "​ ​ Artículos disponibles Bolsa papel Botella agua Combo Chico Combo Grande Com…" at bounding box center [468, 240] width 188 height 299
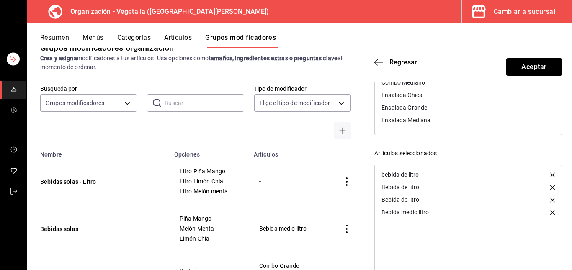
scroll to position [163, 0]
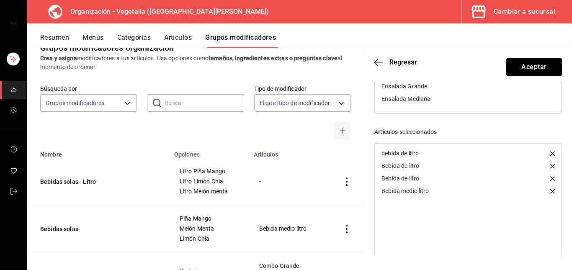
click at [550, 166] on icon "button" at bounding box center [552, 166] width 5 height 5
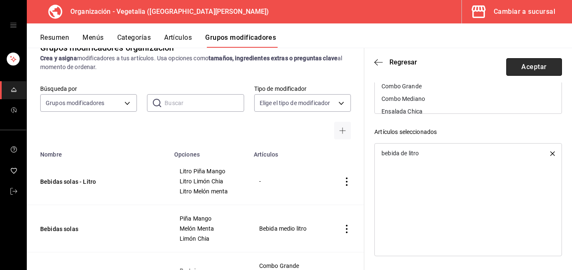
click at [539, 70] on button "Aceptar" at bounding box center [534, 67] width 56 height 18
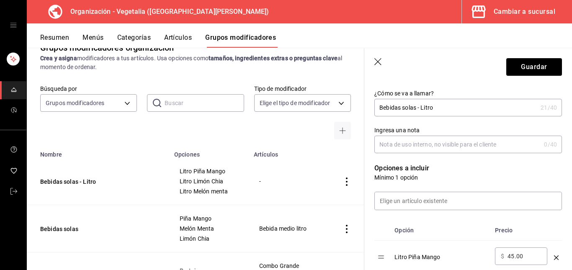
scroll to position [136, 0]
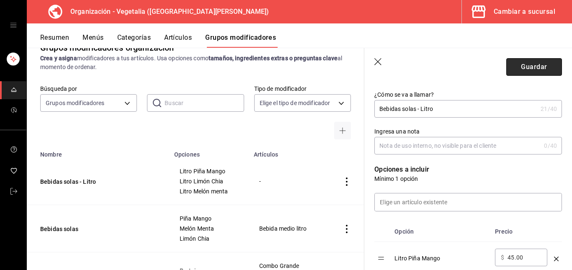
click at [521, 66] on button "Guardar" at bounding box center [534, 67] width 56 height 18
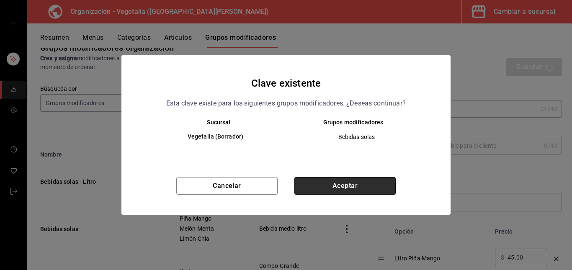
click at [340, 185] on button "Aceptar" at bounding box center [344, 186] width 101 height 18
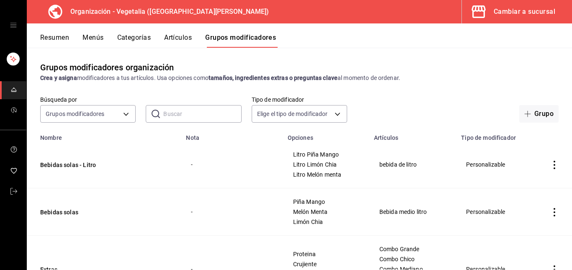
click at [550, 168] on icon "actions" at bounding box center [554, 165] width 8 height 8
click at [448, 135] on div at bounding box center [286, 135] width 572 height 270
click at [102, 33] on button "Menús" at bounding box center [92, 40] width 21 height 14
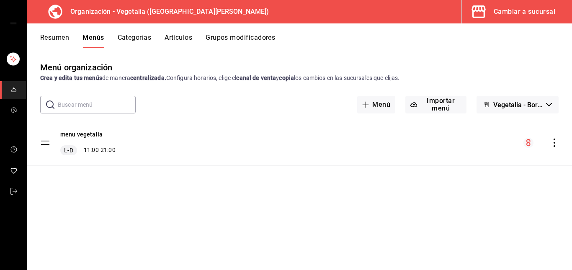
click at [551, 142] on icon "actions" at bounding box center [554, 143] width 8 height 8
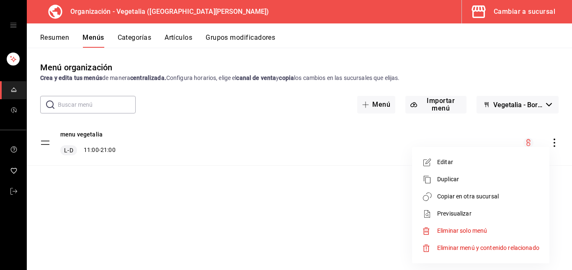
click at [474, 164] on span "Editar" at bounding box center [488, 162] width 102 height 9
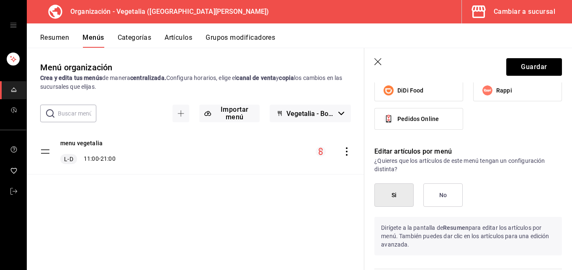
scroll to position [408, 0]
click at [451, 196] on button "No" at bounding box center [442, 196] width 39 height 23
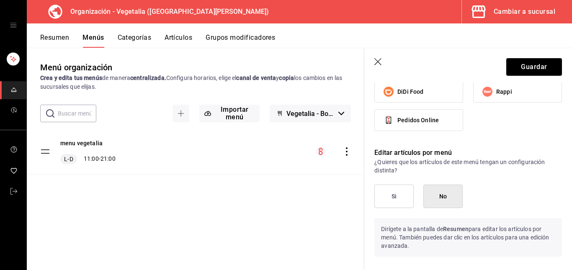
click at [405, 190] on button "Si" at bounding box center [393, 196] width 39 height 23
click at [401, 197] on button "Si" at bounding box center [393, 196] width 39 height 23
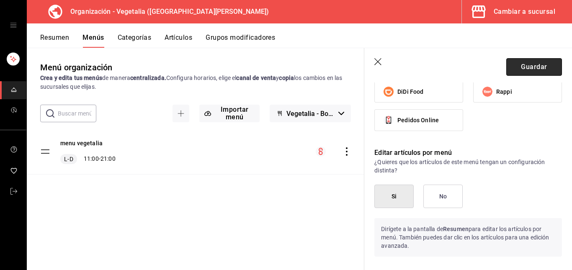
click at [523, 61] on button "Guardar" at bounding box center [534, 67] width 56 height 18
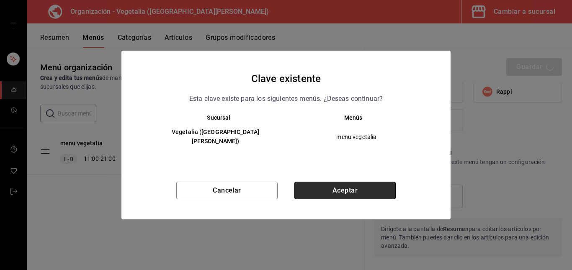
click at [333, 186] on button "Aceptar" at bounding box center [344, 191] width 101 height 18
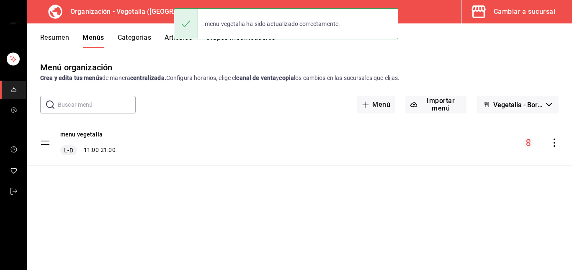
click at [64, 40] on button "Resumen" at bounding box center [54, 40] width 29 height 14
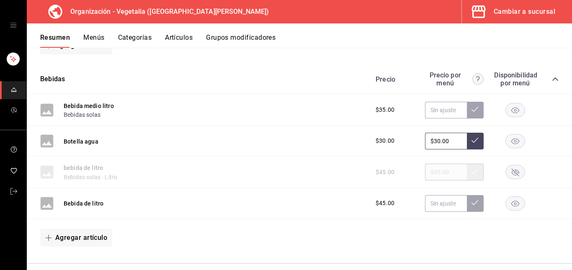
scroll to position [299, 0]
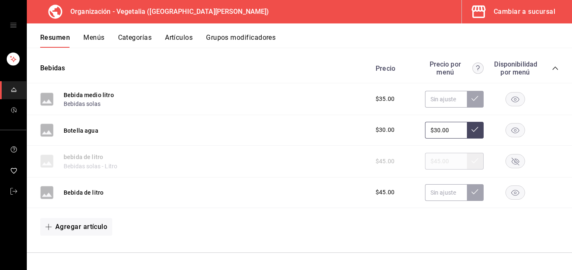
click at [510, 160] on rect "button" at bounding box center [515, 162] width 19 height 14
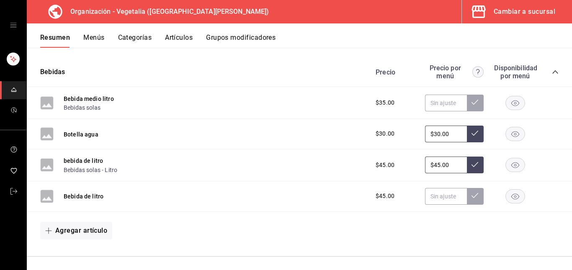
scroll to position [294, 0]
click at [452, 165] on input "$45.00" at bounding box center [446, 165] width 42 height 17
click at [472, 169] on button at bounding box center [475, 165] width 17 height 17
click at [467, 157] on button at bounding box center [475, 165] width 17 height 17
click at [105, 160] on div "bebida de litro Bebidas solas - Litro" at bounding box center [91, 166] width 54 height 18
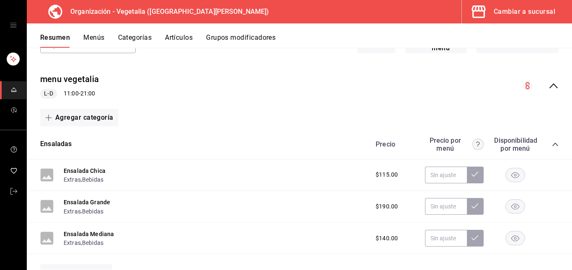
scroll to position [0, 0]
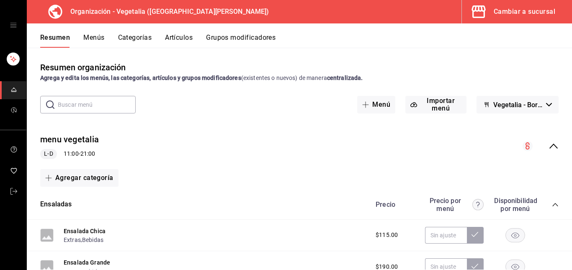
click at [15, 30] on div "mailbox folders" at bounding box center [13, 25] width 26 height 50
click at [14, 26] on icon "open drawer" at bounding box center [13, 25] width 7 height 7
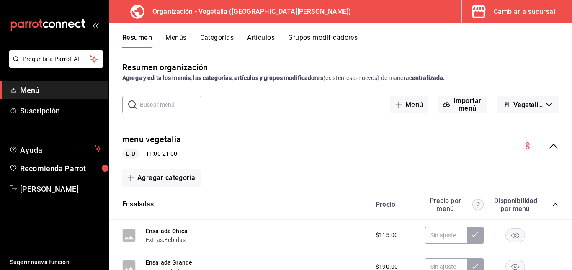
click at [55, 96] on link "Menú" at bounding box center [54, 90] width 108 height 18
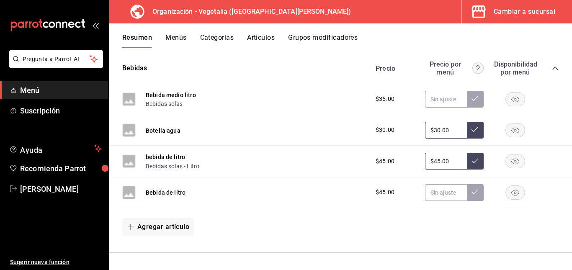
scroll to position [299, 0]
click at [178, 158] on button "bebida de litro" at bounding box center [165, 157] width 39 height 8
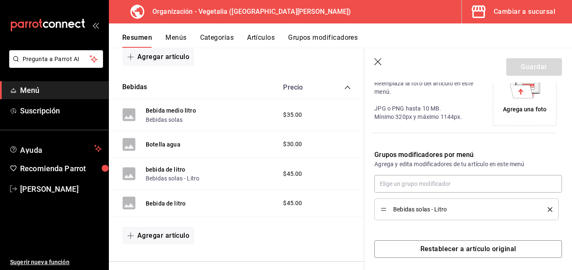
scroll to position [211, 0]
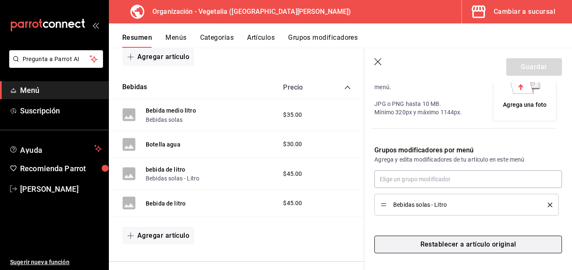
click at [466, 247] on button "Restablecer a artículo original" at bounding box center [468, 245] width 188 height 18
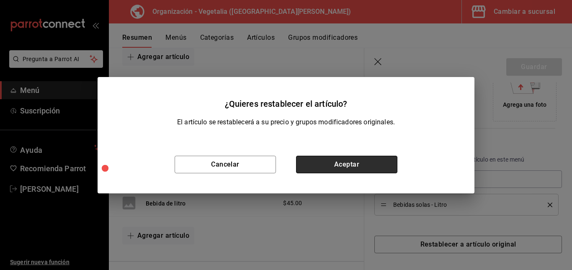
click at [364, 164] on button "Aceptar" at bounding box center [346, 165] width 101 height 18
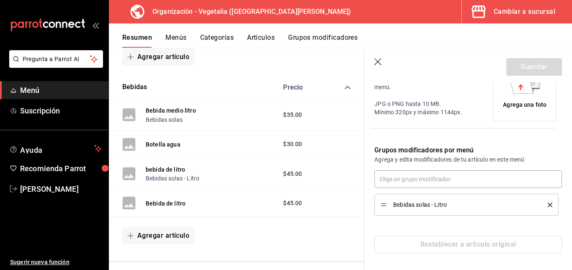
click at [382, 62] on icon "button" at bounding box center [378, 62] width 8 height 8
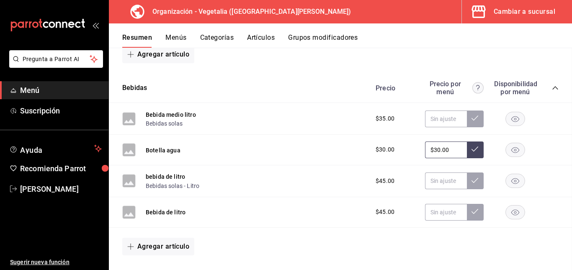
scroll to position [299, 0]
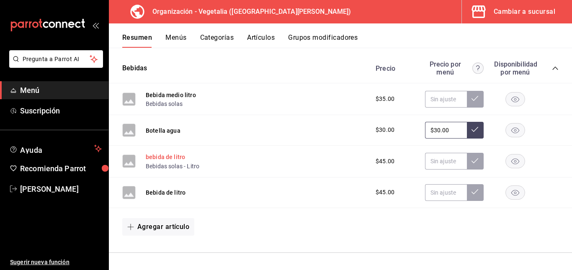
click at [166, 158] on button "bebida de litro" at bounding box center [165, 157] width 39 height 8
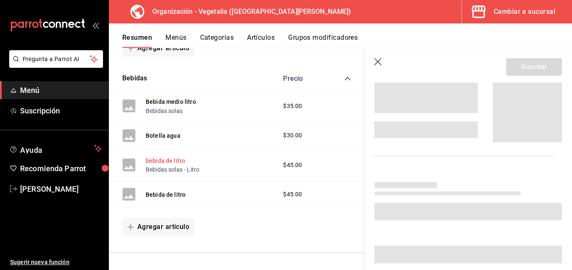
scroll to position [279, 0]
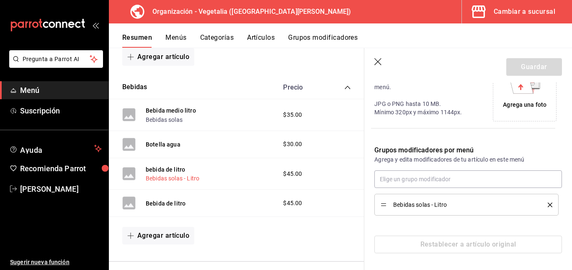
click at [180, 181] on button "Bebidas solas - Litro" at bounding box center [173, 178] width 54 height 8
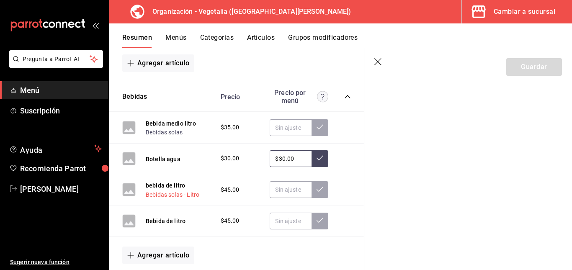
scroll to position [285, 0]
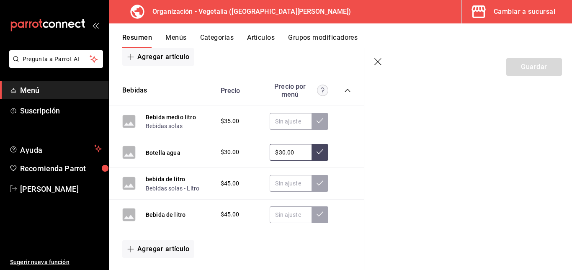
click at [378, 62] on icon "button" at bounding box center [377, 61] width 7 height 7
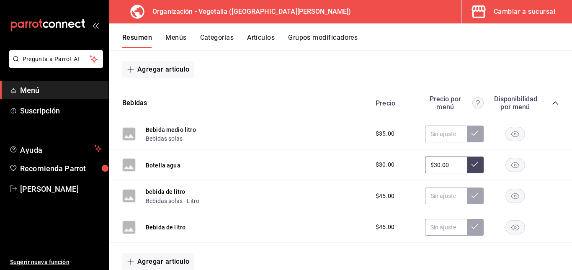
scroll to position [299, 0]
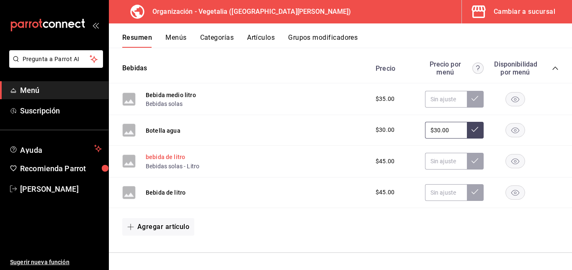
click at [160, 161] on button "bebida de litro" at bounding box center [165, 157] width 39 height 8
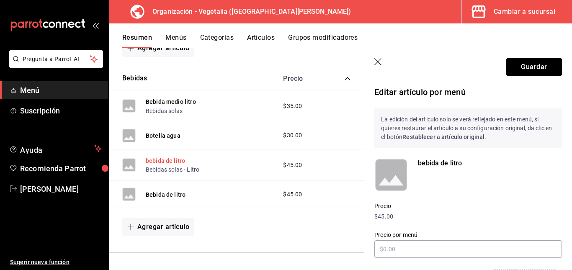
scroll to position [279, 0]
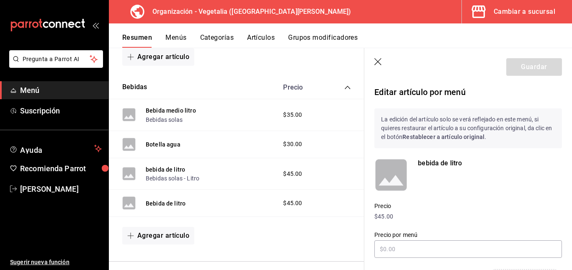
click at [373, 59] on header "Guardar" at bounding box center [468, 65] width 208 height 34
click at [182, 39] on button "Menús" at bounding box center [175, 40] width 21 height 14
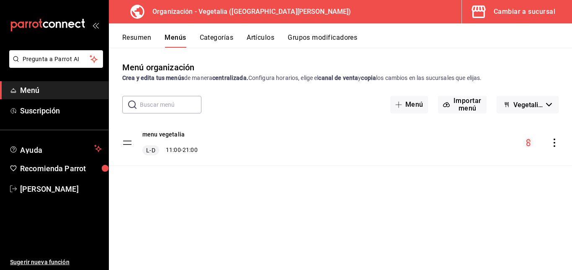
click at [555, 136] on div "menu vegetalia L-D 11:00 - 21:00" at bounding box center [340, 142] width 463 height 45
click at [558, 140] on icon "actions" at bounding box center [554, 143] width 8 height 8
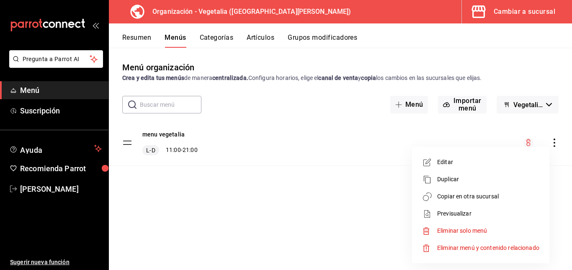
click at [497, 156] on li "Editar" at bounding box center [480, 162] width 131 height 17
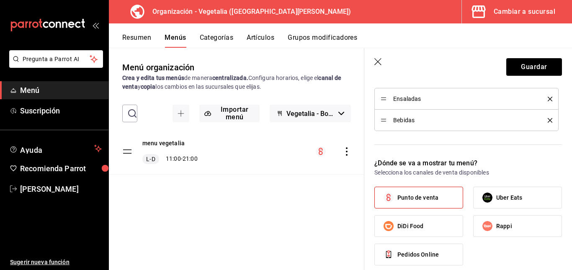
scroll to position [273, 0]
click at [409, 125] on div "Bebidas" at bounding box center [467, 120] width 172 height 9
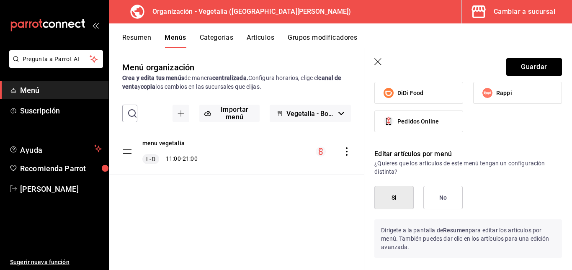
scroll to position [501, 0]
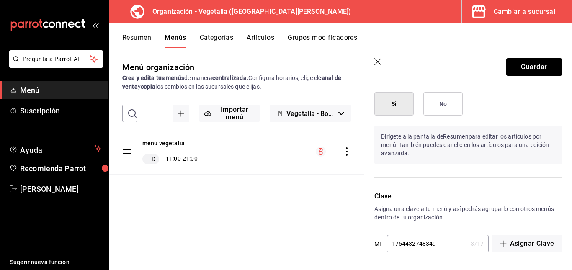
click at [375, 59] on icon "button" at bounding box center [377, 61] width 7 height 7
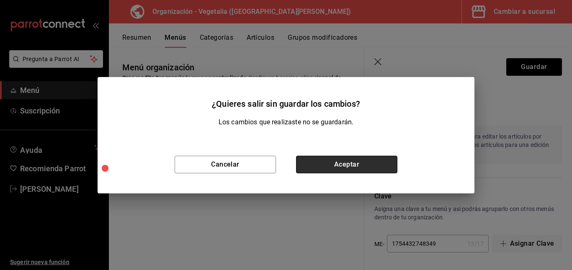
click at [318, 162] on button "Aceptar" at bounding box center [346, 165] width 101 height 18
checkbox input "false"
type input "1755646154472"
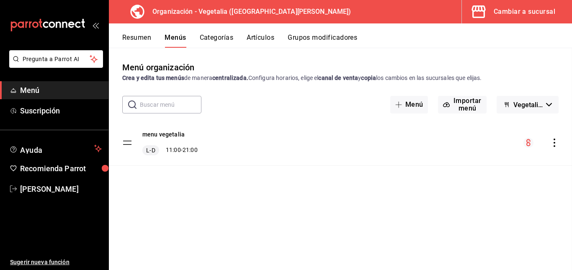
checkbox input "false"
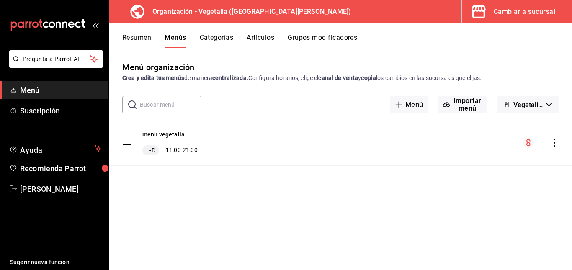
checkbox input "false"
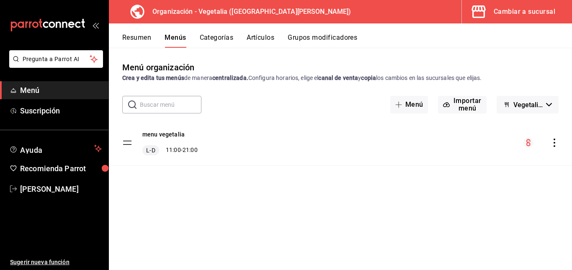
click at [213, 38] on button "Categorías" at bounding box center [217, 40] width 34 height 14
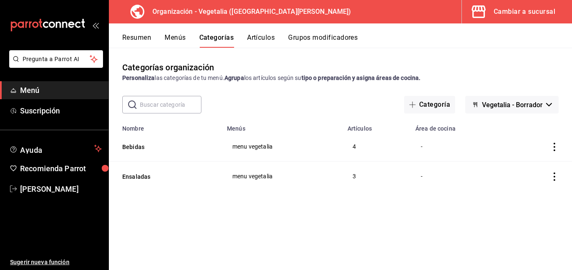
click at [558, 147] on icon "actions" at bounding box center [554, 147] width 8 height 8
click at [531, 166] on span "Editar" at bounding box center [529, 166] width 22 height 9
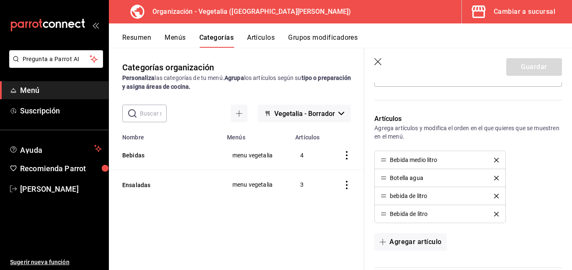
scroll to position [180, 0]
click at [376, 61] on icon "button" at bounding box center [378, 62] width 8 height 8
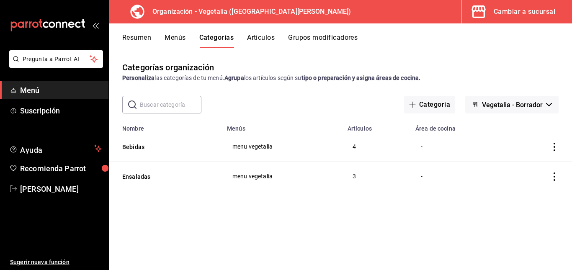
click at [265, 145] on span "menu vegetalia" at bounding box center [282, 147] width 100 height 6
click at [132, 146] on button "Bebidas" at bounding box center [164, 147] width 84 height 8
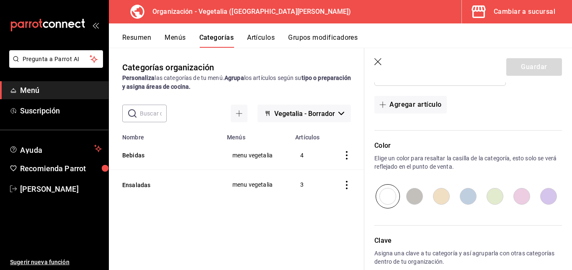
scroll to position [342, 0]
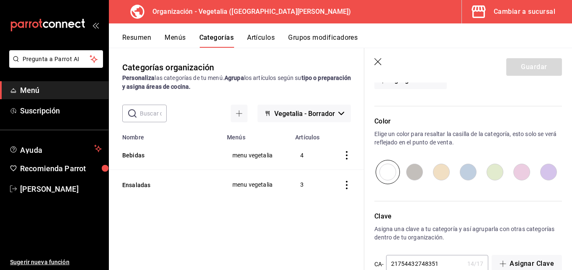
click at [377, 63] on icon "button" at bounding box center [378, 62] width 8 height 8
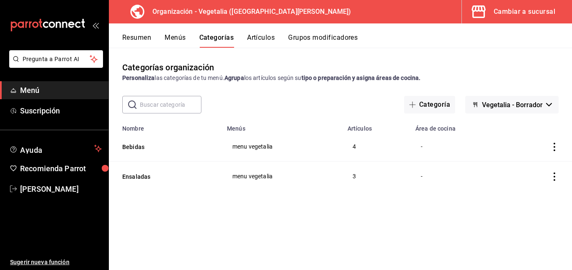
click at [261, 36] on button "Artículos" at bounding box center [261, 40] width 28 height 14
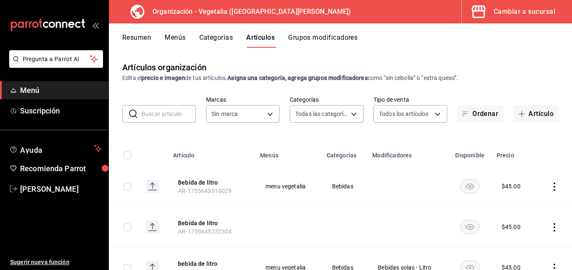
type input "188458ff-b826-4e75-afa3-88915c9c0050,1f2442db-5df3-4703-8869-1918ed7c8d78"
type input "7f1881e1-cfe4-407f-9fc3-412e5e8e1ae4"
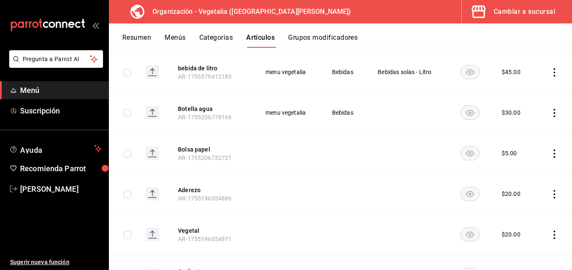
scroll to position [196, 0]
click at [542, 75] on td at bounding box center [554, 72] width 35 height 41
click at [554, 73] on icon "actions" at bounding box center [555, 72] width 2 height 8
click at [530, 88] on span "Editar" at bounding box center [523, 91] width 22 height 9
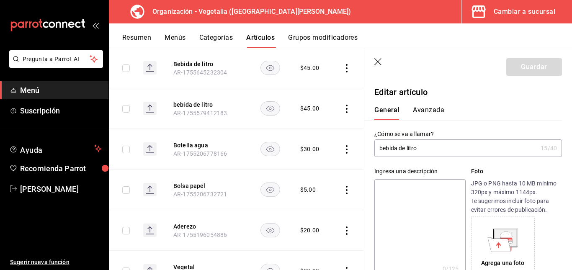
type input "$45.00"
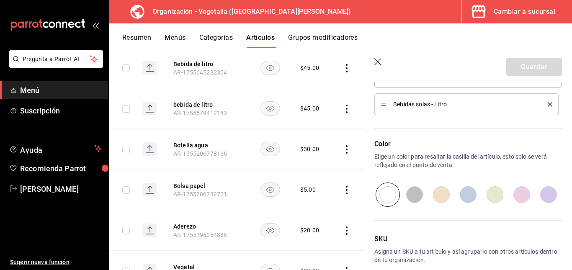
scroll to position [512, 0]
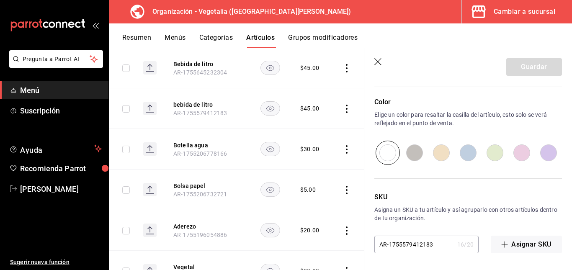
click at [377, 63] on icon "button" at bounding box center [377, 61] width 7 height 7
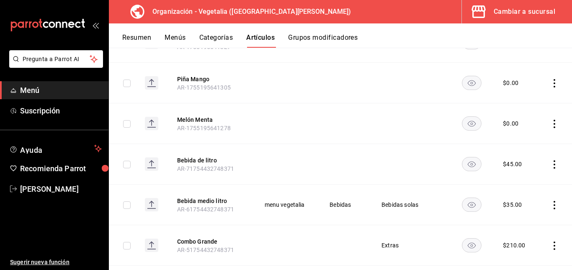
scroll to position [672, 0]
click at [312, 36] on button "Grupos modificadores" at bounding box center [323, 40] width 70 height 14
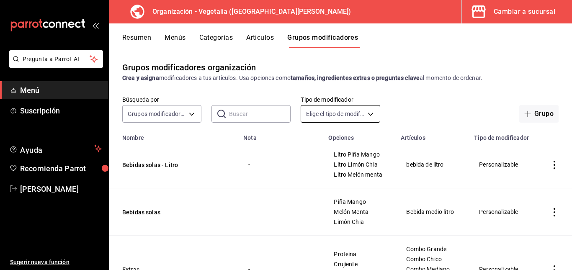
click at [364, 116] on body "Pregunta a Parrot AI Menú Suscripción Ayuda Recomienda Parrot celia vazquez Sug…" at bounding box center [286, 135] width 572 height 270
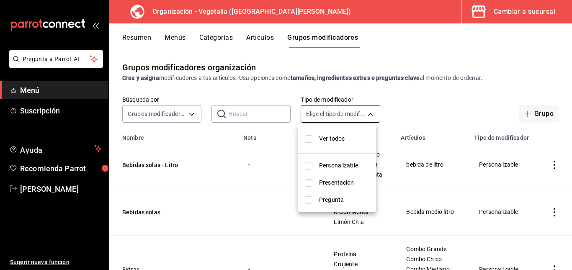
click at [364, 116] on div at bounding box center [286, 135] width 572 height 270
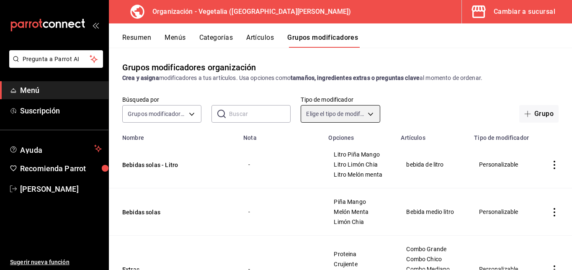
scroll to position [121, 0]
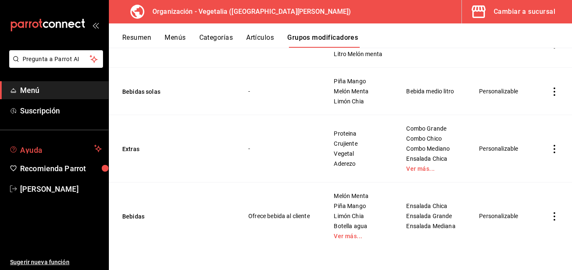
click at [27, 148] on span "Ayuda" at bounding box center [55, 149] width 71 height 10
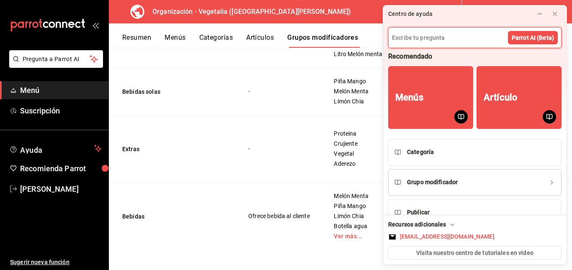
scroll to position [0, 0]
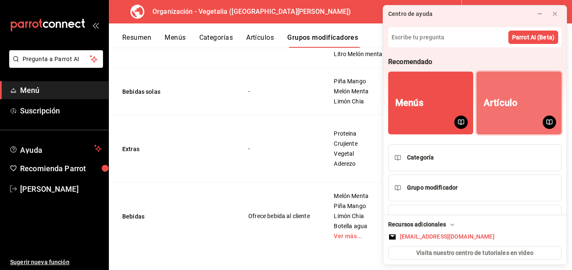
click at [501, 103] on div "Artículo" at bounding box center [501, 103] width 34 height 11
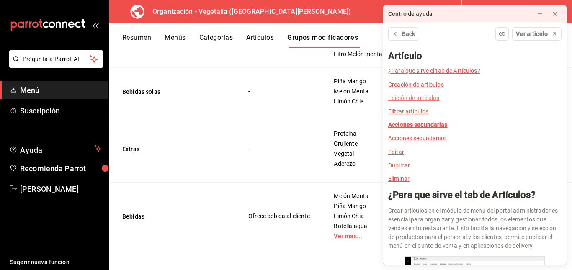
click at [425, 97] on link "Edición de artículos" at bounding box center [414, 98] width 52 height 7
click at [417, 98] on link "Edición de artículos" at bounding box center [414, 98] width 52 height 7
click at [405, 96] on link "Edición de artículos" at bounding box center [414, 98] width 52 height 7
click at [405, 98] on link "Edición de artículos" at bounding box center [414, 98] width 52 height 7
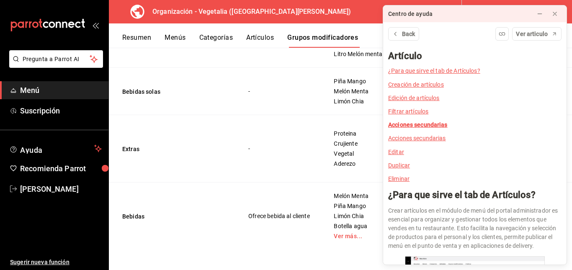
click at [405, 98] on link "Edición de artículos" at bounding box center [414, 98] width 52 height 7
click at [536, 33] on span "Ver articulo" at bounding box center [532, 34] width 32 height 9
click at [283, 136] on td "-" at bounding box center [280, 148] width 85 height 67
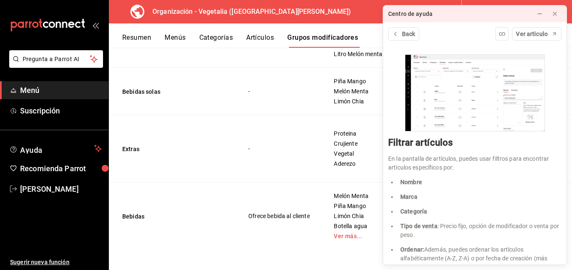
scroll to position [1313, 0]
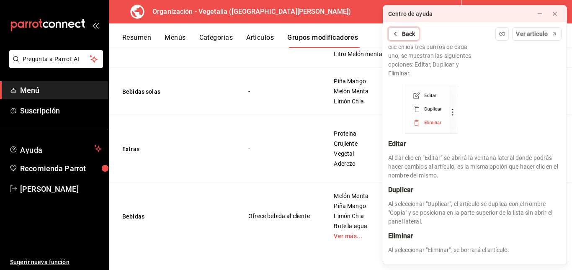
click at [403, 33] on span "Back" at bounding box center [408, 34] width 13 height 9
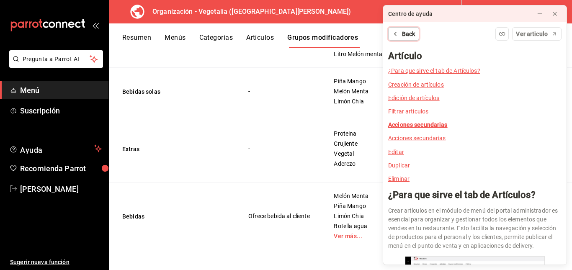
click at [404, 30] on span "Back" at bounding box center [408, 34] width 13 height 9
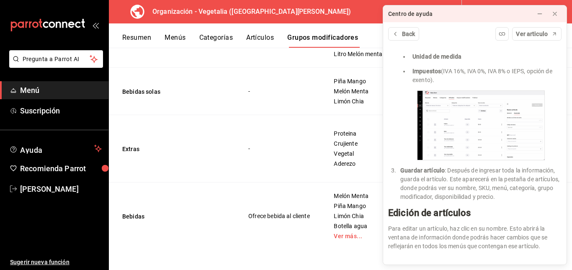
scroll to position [796, 0]
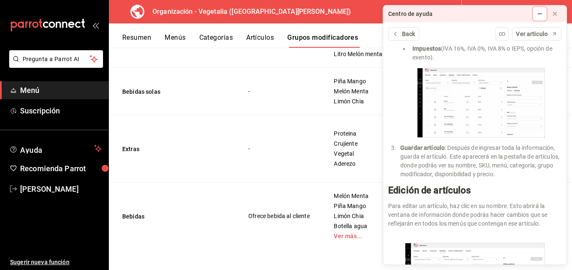
click at [540, 10] on icon at bounding box center [539, 13] width 7 height 7
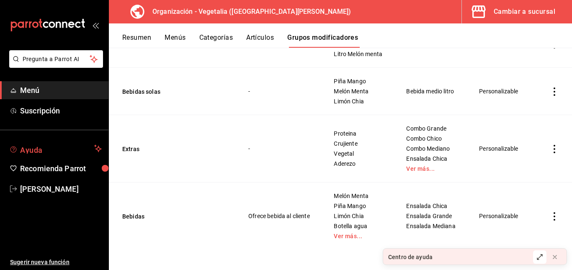
click at [58, 145] on span "Ayuda" at bounding box center [55, 149] width 71 height 10
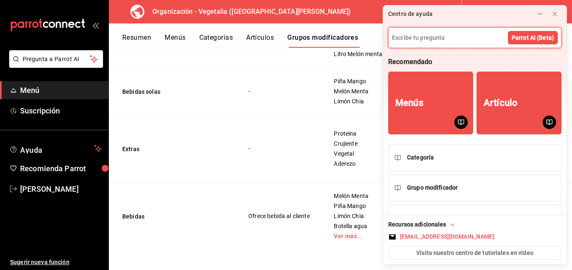
scroll to position [22, 0]
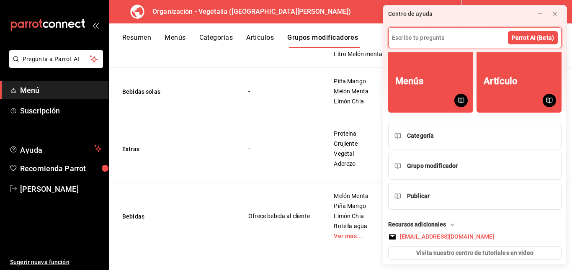
click at [456, 34] on input at bounding box center [475, 38] width 173 height 20
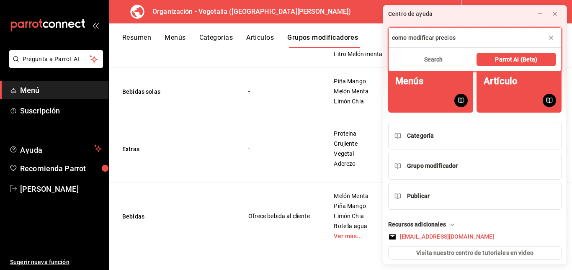
type input "como modificar precios"
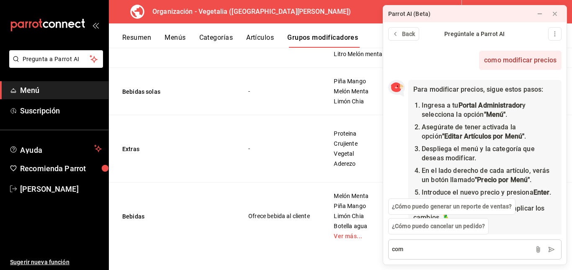
scroll to position [57, 0]
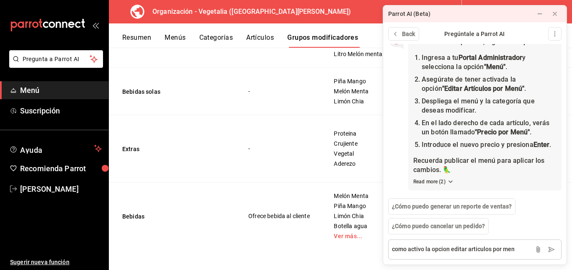
type textarea "como activo la opcion editar articulos por menu"
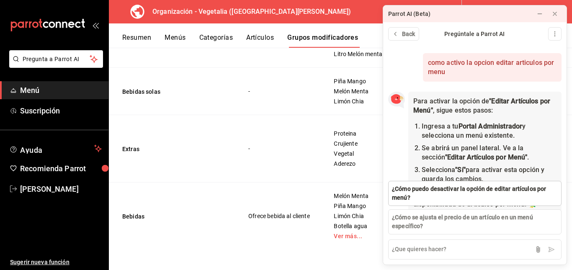
scroll to position [256, 0]
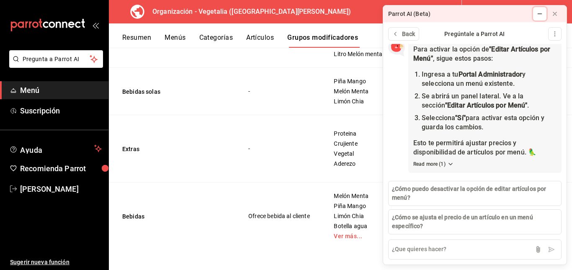
click at [535, 11] on button at bounding box center [539, 13] width 13 height 13
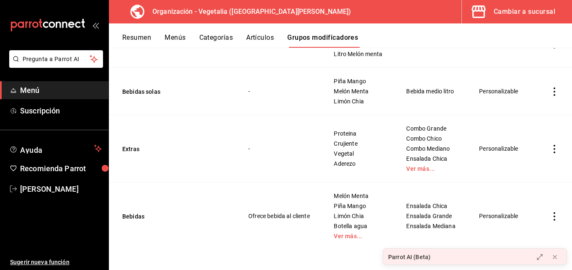
click at [122, 33] on div "Resumen Menús Categorías Artículos Grupos modificadores" at bounding box center [340, 35] width 463 height 24
click at [132, 34] on button "Resumen" at bounding box center [136, 40] width 29 height 14
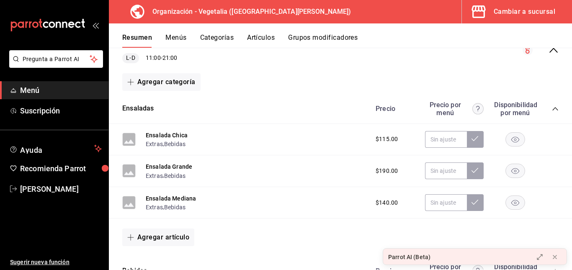
scroll to position [21, 0]
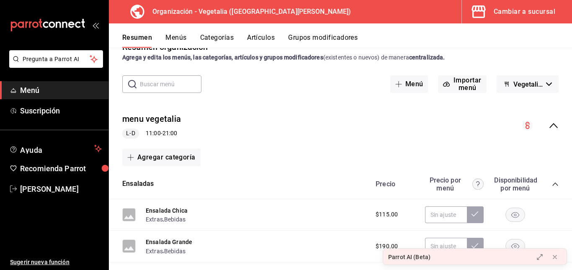
click at [418, 260] on div "Parrot AI (Beta)" at bounding box center [409, 257] width 42 height 9
click at [541, 259] on icon at bounding box center [539, 257] width 7 height 7
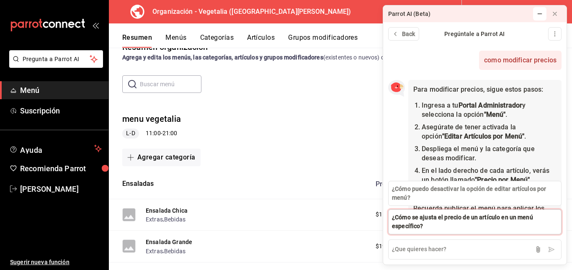
click at [443, 222] on span "¿Cómo se ajusta el precio de un artículo en un menú específico?" at bounding box center [475, 222] width 166 height 18
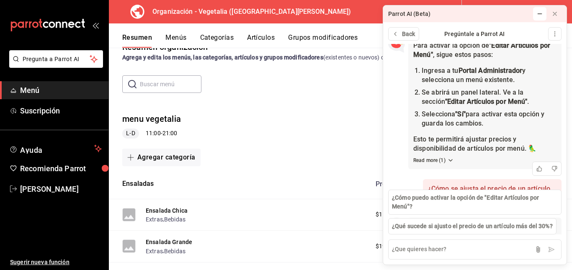
scroll to position [264, 0]
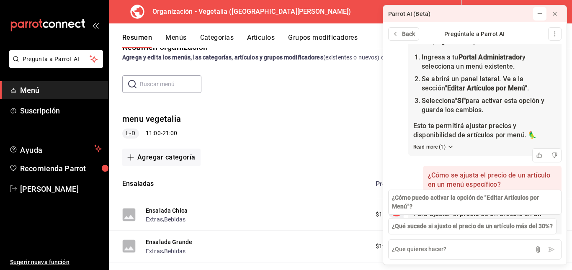
click at [464, 105] on strong ""Sí"" at bounding box center [460, 101] width 10 height 8
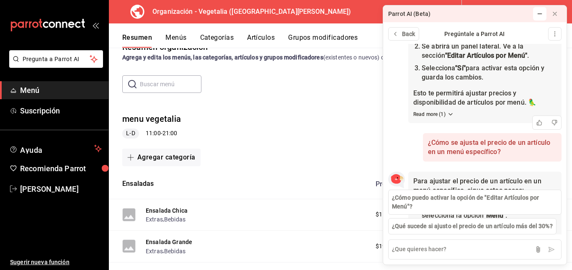
scroll to position [299, 0]
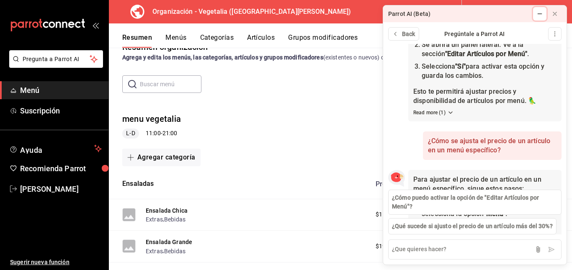
click at [536, 14] on button at bounding box center [539, 13] width 13 height 13
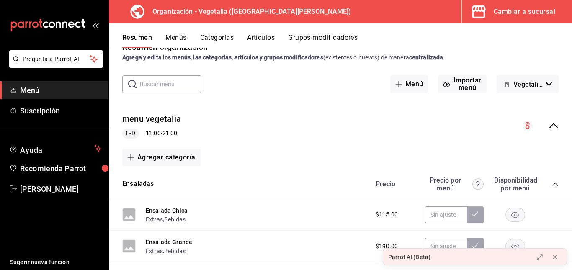
click at [182, 33] on div "Resumen Menús Categorías Artículos Grupos modificadores" at bounding box center [340, 35] width 463 height 24
click at [175, 39] on button "Menús" at bounding box center [175, 40] width 21 height 14
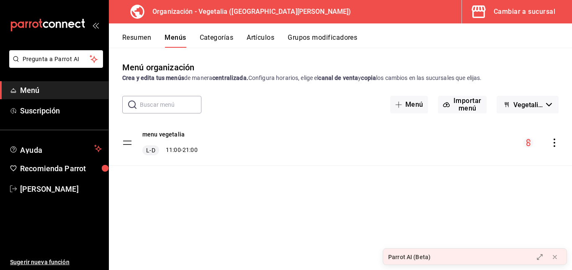
click at [556, 141] on icon "actions" at bounding box center [554, 143] width 8 height 8
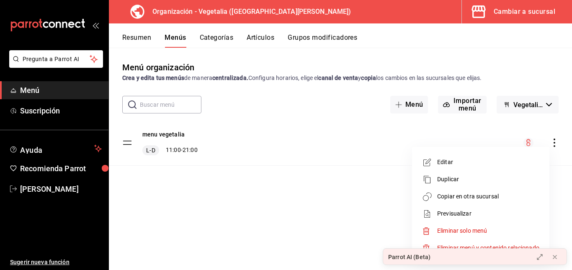
click at [441, 162] on span "Editar" at bounding box center [488, 162] width 102 height 9
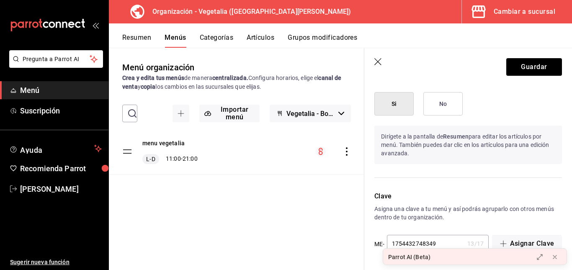
scroll to position [427, 0]
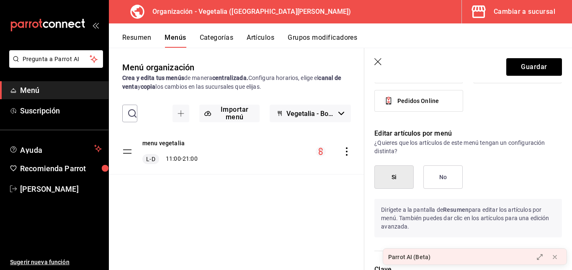
click at [390, 170] on button "Si" at bounding box center [393, 176] width 39 height 23
click at [539, 258] on icon at bounding box center [539, 257] width 5 height 5
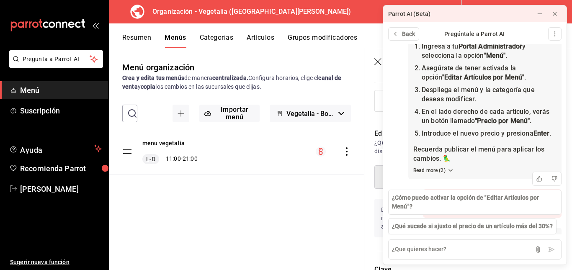
scroll to position [59, 0]
click at [394, 34] on icon at bounding box center [395, 33] width 2 height 3
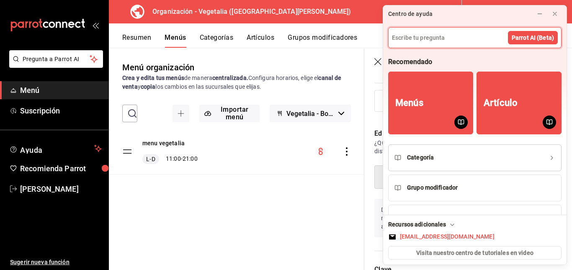
scroll to position [22, 0]
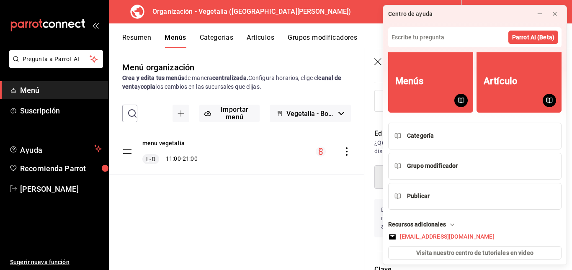
click at [217, 34] on button "Categorías" at bounding box center [217, 40] width 34 height 14
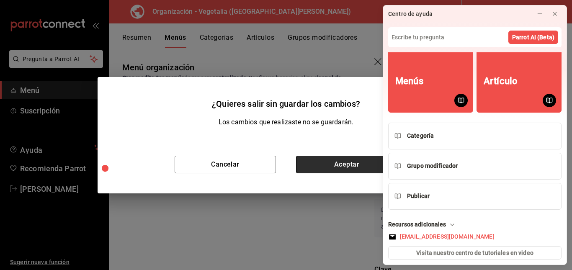
click at [357, 164] on button "Aceptar" at bounding box center [346, 165] width 101 height 18
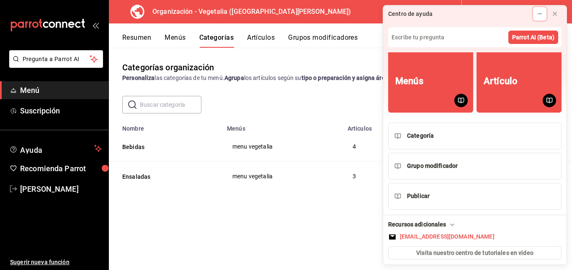
click at [541, 10] on icon at bounding box center [539, 13] width 7 height 7
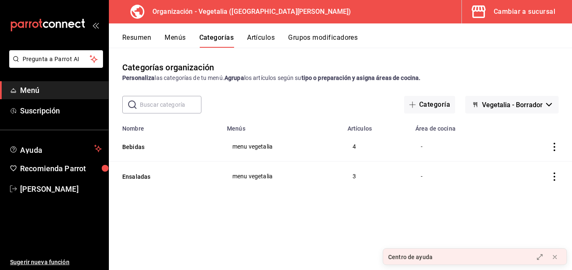
click at [553, 150] on icon "actions" at bounding box center [554, 147] width 8 height 8
click at [532, 164] on span "Editar" at bounding box center [529, 166] width 22 height 9
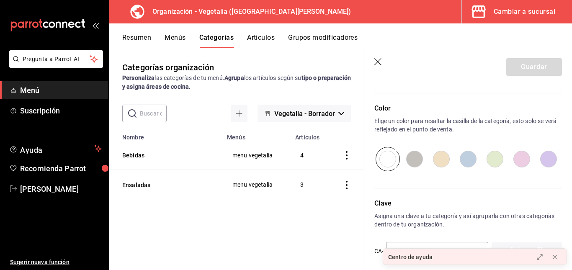
scroll to position [362, 0]
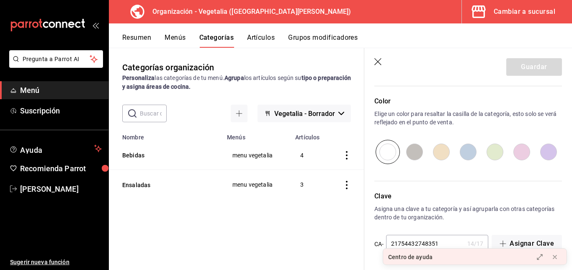
click at [379, 61] on icon "button" at bounding box center [378, 62] width 8 height 8
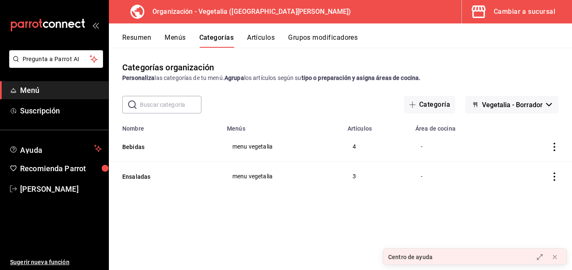
click at [263, 33] on div "Resumen Menús Categorías Artículos Grupos modificadores" at bounding box center [340, 35] width 463 height 24
click at [263, 38] on button "Artículos" at bounding box center [261, 40] width 28 height 14
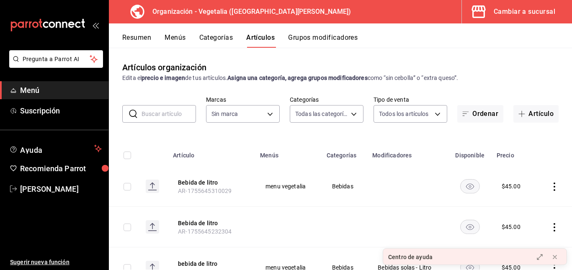
type input "188458ff-b826-4e75-afa3-88915c9c0050,1f2442db-5df3-4703-8869-1918ed7c8d78"
type input "7f1881e1-cfe4-407f-9fc3-412e5e8e1ae4"
click at [131, 35] on button "Resumen" at bounding box center [136, 40] width 29 height 14
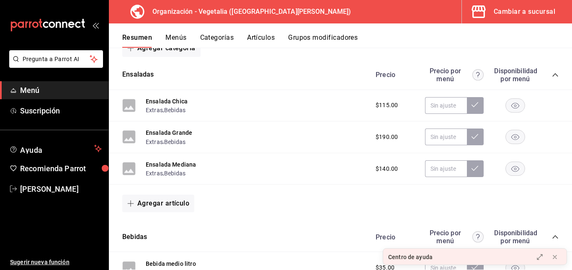
scroll to position [126, 0]
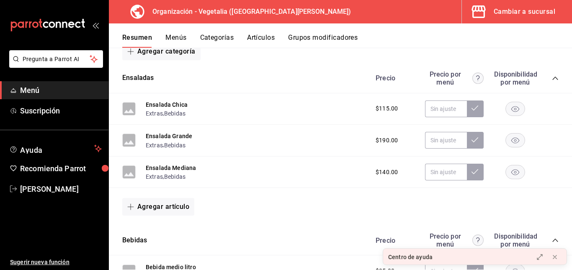
click at [455, 255] on div "Centro de ayuda" at bounding box center [455, 257] width 145 height 17
click at [541, 255] on icon at bounding box center [539, 257] width 5 height 5
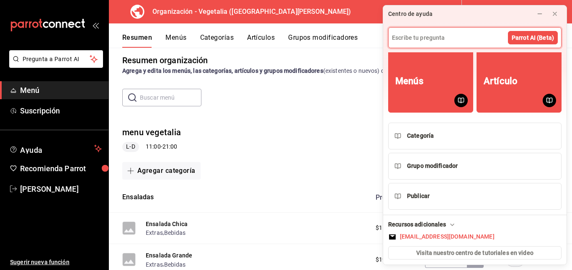
scroll to position [0, 0]
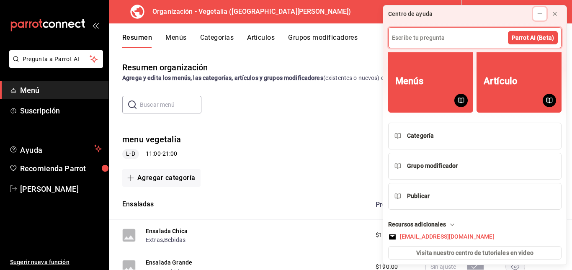
click at [537, 17] on icon at bounding box center [539, 13] width 7 height 7
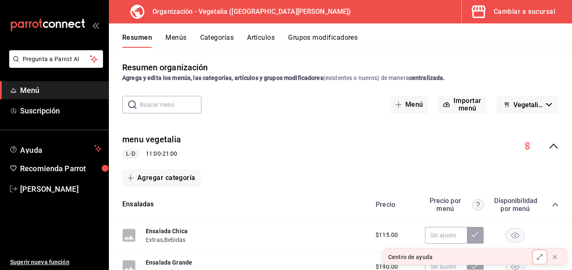
click at [541, 253] on div at bounding box center [539, 257] width 7 height 8
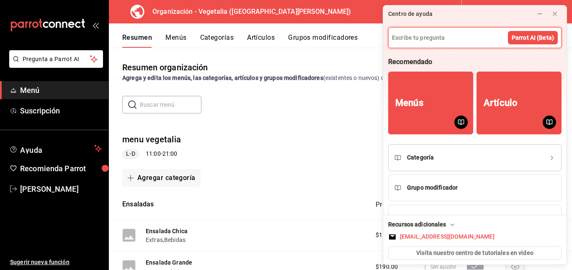
scroll to position [22, 0]
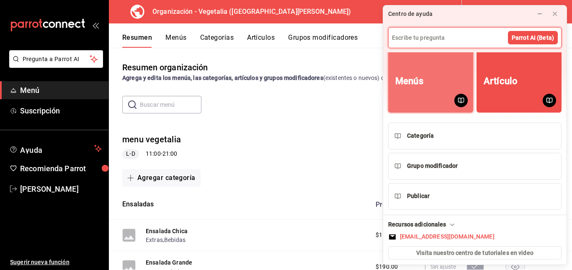
click at [431, 82] on button "Menús" at bounding box center [430, 81] width 85 height 63
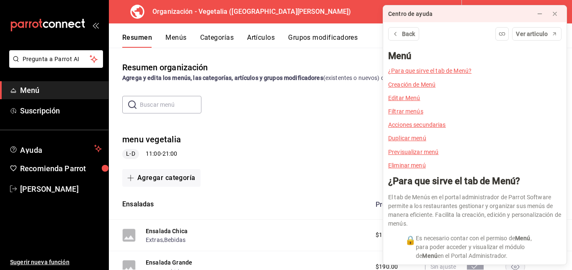
scroll to position [0, 0]
click at [413, 100] on link "Editar Menú" at bounding box center [404, 97] width 32 height 7
click at [397, 98] on link "Editar Menú" at bounding box center [404, 98] width 32 height 7
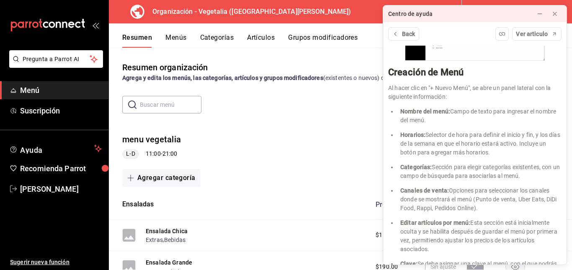
scroll to position [0, 0]
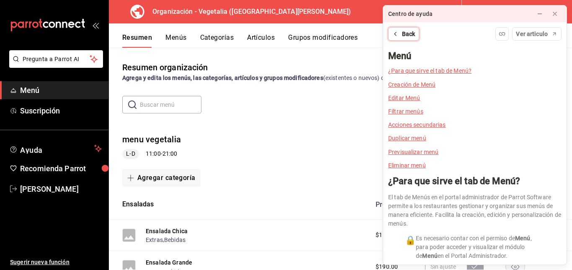
click at [396, 34] on icon at bounding box center [395, 34] width 7 height 7
click at [394, 34] on icon at bounding box center [395, 34] width 7 height 7
click at [537, 15] on icon at bounding box center [539, 13] width 7 height 7
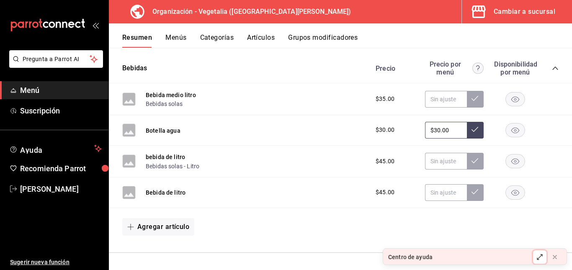
scroll to position [299, 0]
click at [434, 161] on input "text" at bounding box center [446, 161] width 42 height 17
type input "$45.00"
click at [388, 159] on div "$45.00" at bounding box center [394, 161] width 54 height 9
click at [443, 163] on input "$45.00" at bounding box center [446, 161] width 42 height 17
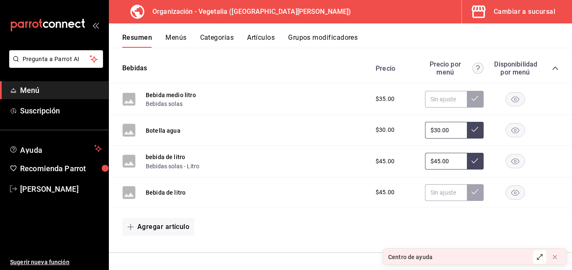
click at [443, 163] on input "$45.00" at bounding box center [446, 161] width 42 height 17
click at [348, 164] on div "bebida de litro Bebidas solas - Litro $45.00" at bounding box center [340, 162] width 463 height 32
click at [559, 256] on button at bounding box center [554, 256] width 13 height 13
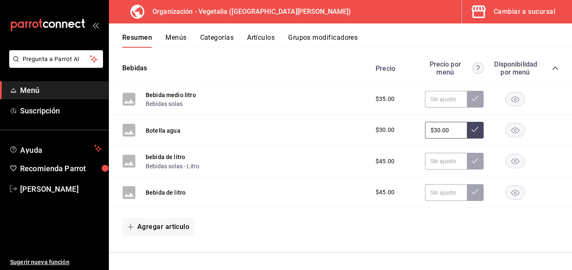
click at [552, 65] on icon "collapse-category-row" at bounding box center [555, 68] width 7 height 7
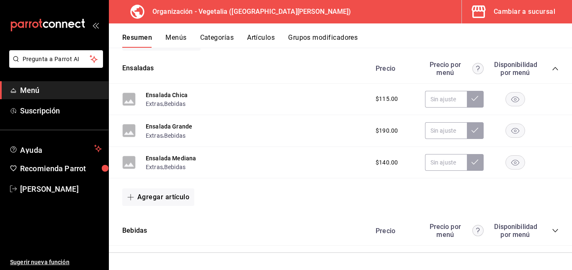
scroll to position [136, 0]
click at [552, 234] on icon "collapse-category-row" at bounding box center [555, 230] width 7 height 7
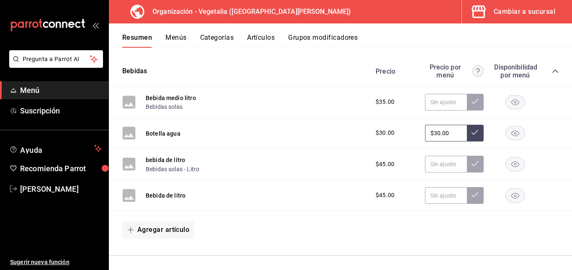
scroll to position [299, 0]
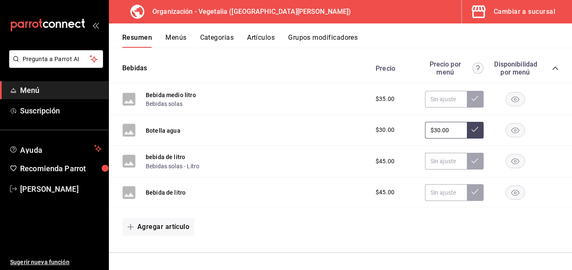
click at [178, 37] on button "Menús" at bounding box center [175, 40] width 21 height 14
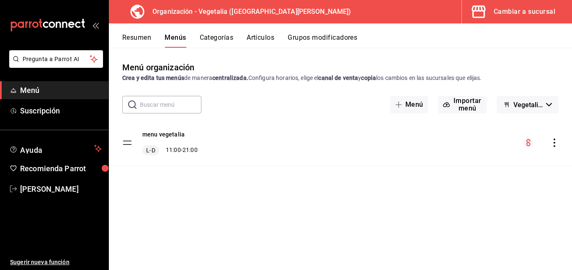
click at [129, 38] on button "Resumen" at bounding box center [136, 40] width 29 height 14
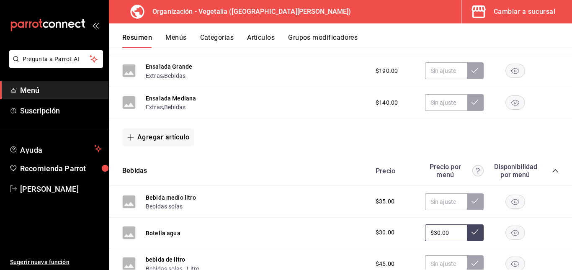
scroll to position [299, 0]
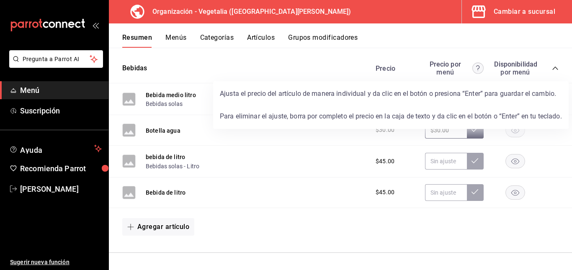
click at [472, 67] on circle at bounding box center [477, 68] width 11 height 11
click at [472, 68] on circle at bounding box center [477, 68] width 11 height 11
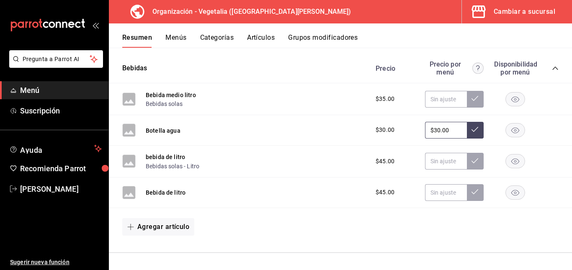
click at [554, 69] on div "Bebidas Precio Precio por menú Disponibilidad por menú" at bounding box center [340, 69] width 463 height 30
click at [453, 127] on input "$30.00" at bounding box center [446, 130] width 42 height 17
type input "$0.00"
click at [451, 100] on input "text" at bounding box center [446, 99] width 42 height 17
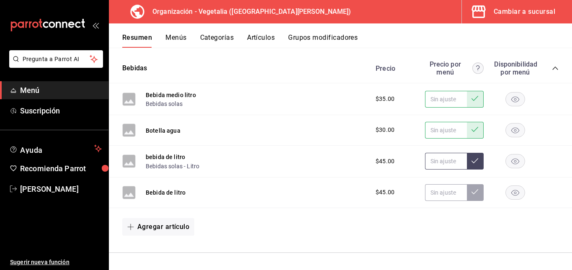
click at [436, 160] on input "text" at bounding box center [446, 161] width 42 height 17
click at [438, 193] on input "text" at bounding box center [446, 192] width 42 height 17
click at [359, 171] on div "bebida de litro Bebidas solas - Litro $45.00" at bounding box center [340, 162] width 463 height 32
click at [173, 36] on button "Menús" at bounding box center [175, 40] width 21 height 14
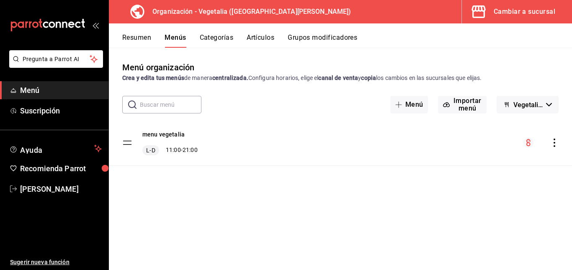
click at [556, 139] on icon "actions" at bounding box center [554, 143] width 8 height 8
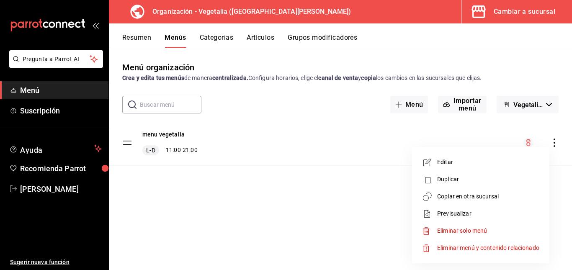
click at [448, 163] on span "Editar" at bounding box center [488, 162] width 102 height 9
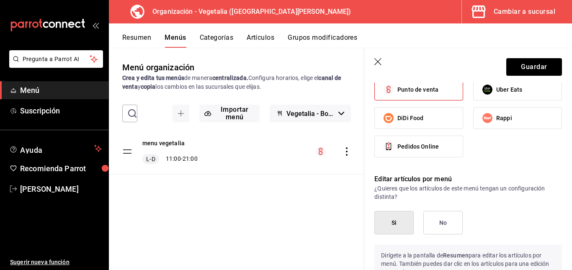
scroll to position [501, 0]
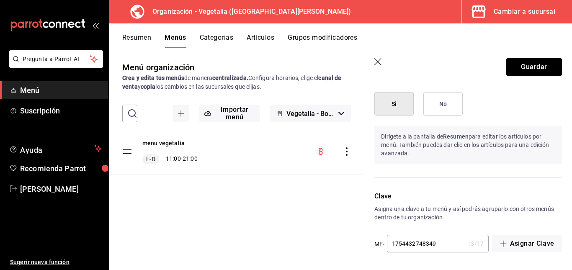
click at [394, 109] on button "Si" at bounding box center [393, 103] width 39 height 23
click at [530, 69] on button "Guardar" at bounding box center [534, 67] width 56 height 18
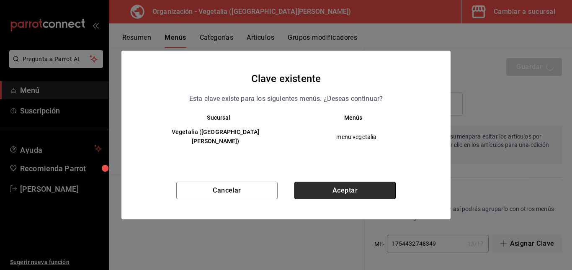
click at [361, 184] on button "Aceptar" at bounding box center [344, 191] width 101 height 18
checkbox input "false"
type input "1755646684673"
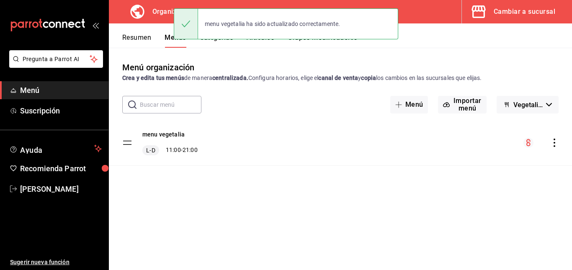
click at [223, 44] on button "Categorías" at bounding box center [217, 40] width 34 height 14
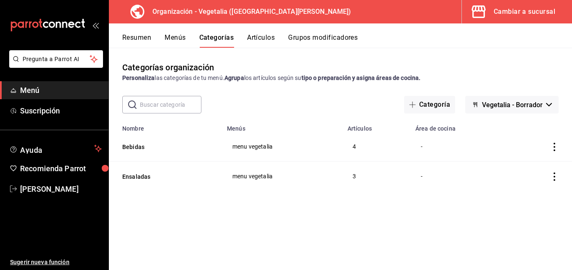
click at [553, 147] on icon "actions" at bounding box center [554, 147] width 8 height 8
click at [533, 164] on span "Editar" at bounding box center [529, 166] width 22 height 9
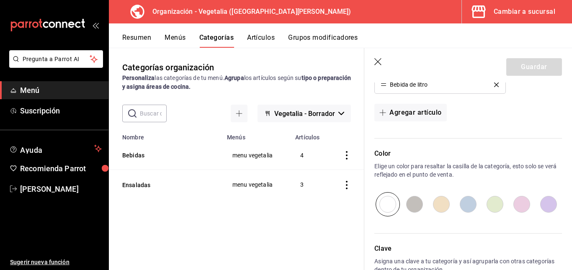
scroll to position [362, 0]
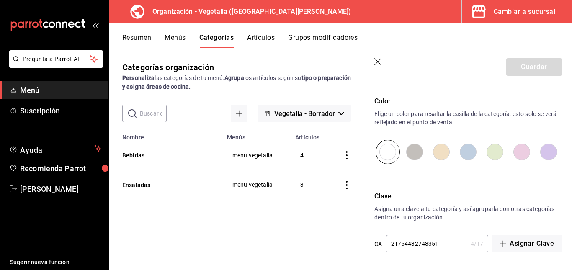
click at [368, 54] on header "Guardar" at bounding box center [468, 65] width 208 height 34
click at [378, 57] on header "Guardar" at bounding box center [468, 65] width 208 height 34
click at [379, 60] on icon "button" at bounding box center [378, 62] width 8 height 8
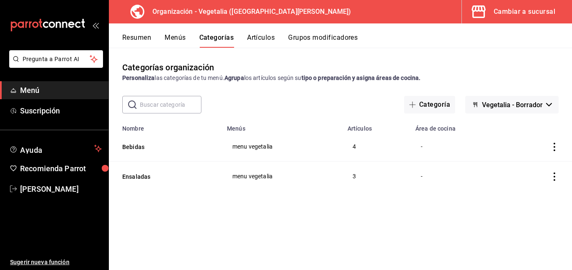
click at [265, 38] on button "Artículos" at bounding box center [261, 40] width 28 height 14
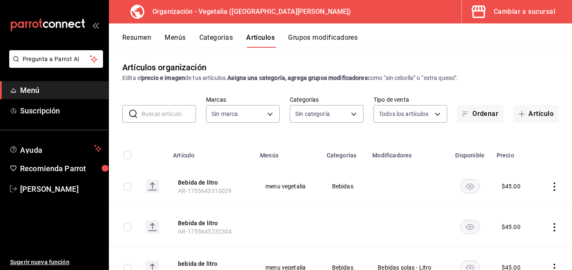
type input "7f1881e1-cfe4-407f-9fc3-412e5e8e1ae4"
type input "188458ff-b826-4e75-afa3-88915c9c0050,1f2442db-5df3-4703-8869-1918ed7c8d78"
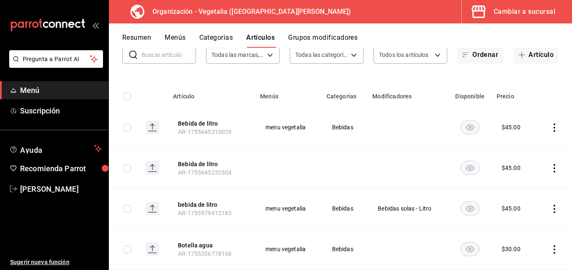
scroll to position [59, 0]
click at [551, 125] on icon "actions" at bounding box center [554, 127] width 8 height 8
click at [358, 178] on div at bounding box center [286, 135] width 572 height 270
click at [550, 166] on icon "actions" at bounding box center [554, 168] width 8 height 8
click at [530, 219] on span "Eliminar" at bounding box center [522, 221] width 21 height 7
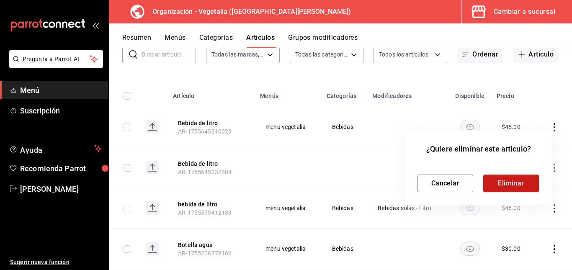
click at [515, 182] on button "Eliminar" at bounding box center [511, 184] width 56 height 18
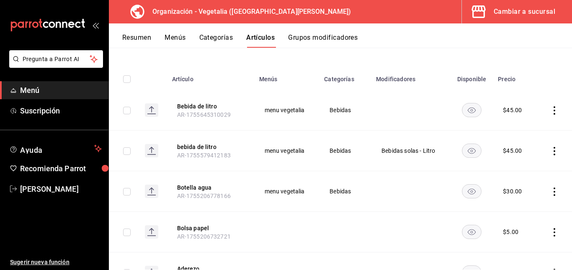
scroll to position [77, 0]
click at [550, 149] on icon "actions" at bounding box center [554, 151] width 8 height 8
click at [520, 170] on span "Editar" at bounding box center [523, 169] width 22 height 9
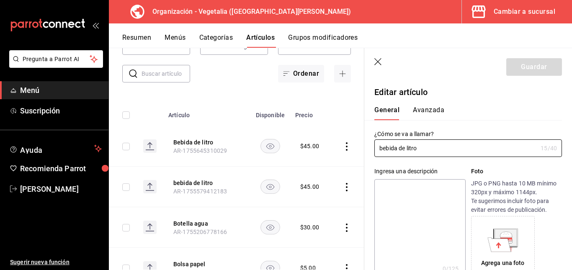
type input "$45.00"
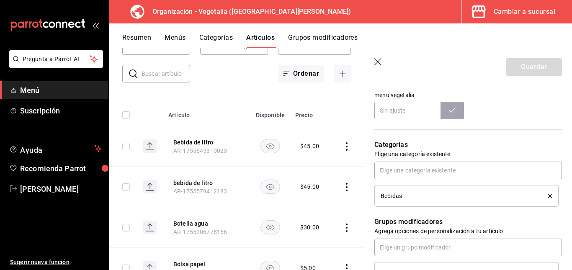
scroll to position [292, 0]
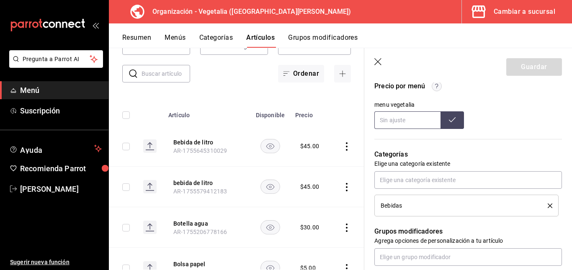
click at [421, 121] on input "text" at bounding box center [407, 120] width 66 height 18
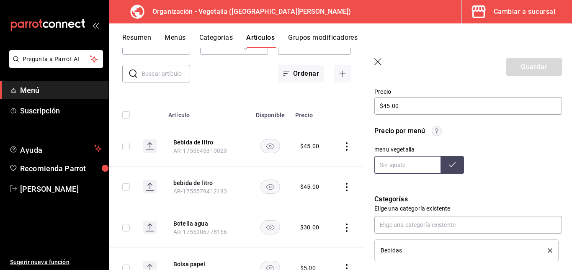
scroll to position [246, 0]
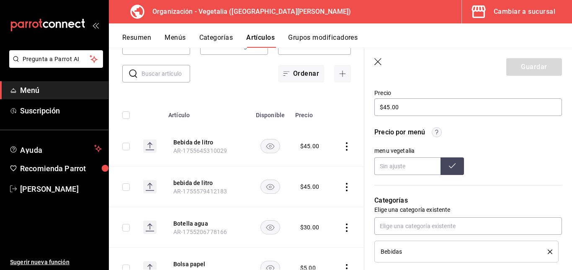
click at [433, 132] on circle "button" at bounding box center [437, 133] width 10 height 10
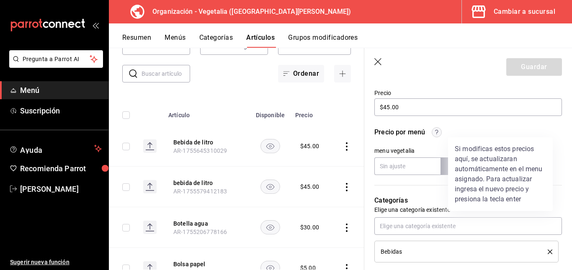
click at [433, 132] on div at bounding box center [286, 135] width 572 height 270
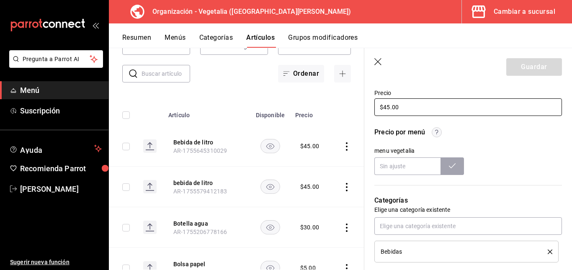
click at [418, 113] on input "$45.00" at bounding box center [468, 107] width 188 height 18
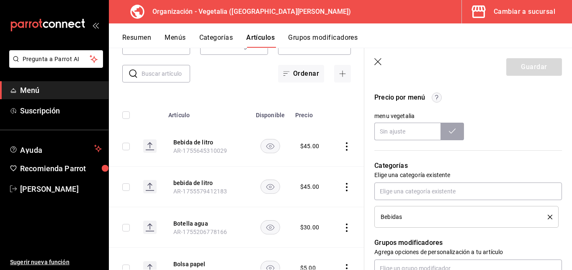
scroll to position [281, 0]
click at [405, 130] on input "text" at bounding box center [407, 131] width 66 height 18
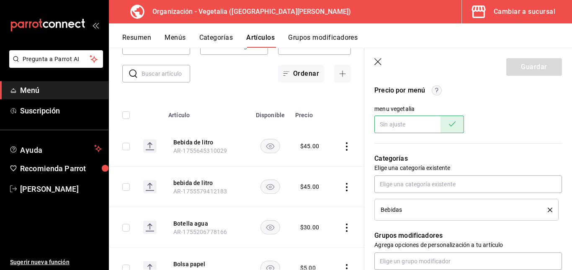
scroll to position [288, 0]
click at [407, 125] on input "text" at bounding box center [407, 124] width 66 height 18
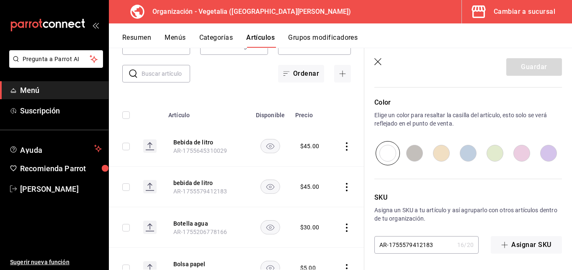
scroll to position [512, 0]
click at [377, 55] on header "Guardar" at bounding box center [468, 65] width 208 height 34
click at [379, 62] on icon "button" at bounding box center [377, 61] width 7 height 7
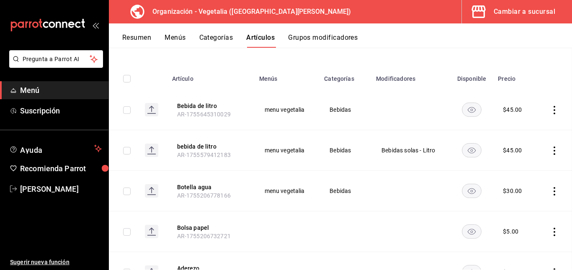
scroll to position [49, 0]
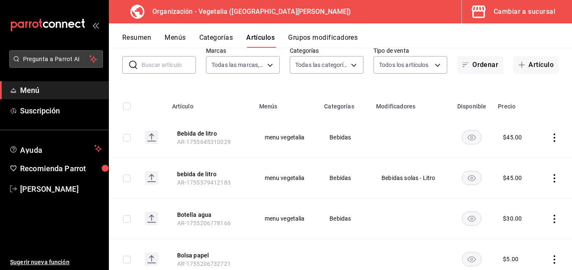
click at [66, 59] on span "Pregunta a Parrot AI" at bounding box center [56, 59] width 67 height 9
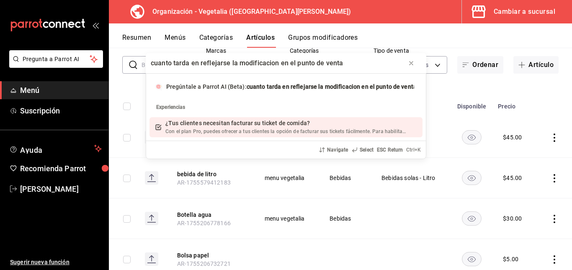
type input "cuanto tarda en reflejarse la modificacion en el punto de venta?"
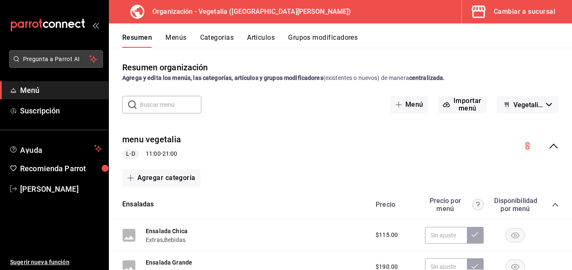
click at [64, 52] on button "Pregunta a Parrot AI" at bounding box center [56, 59] width 94 height 18
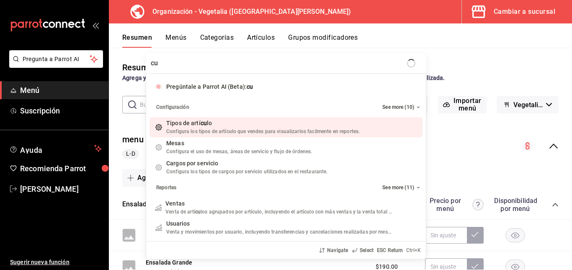
type input "c"
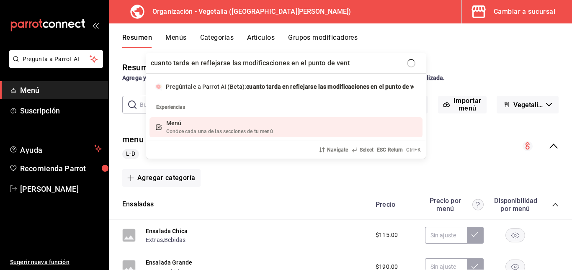
type input "cuanto tarda en reflejarse las modificaciones en el punto de venta"
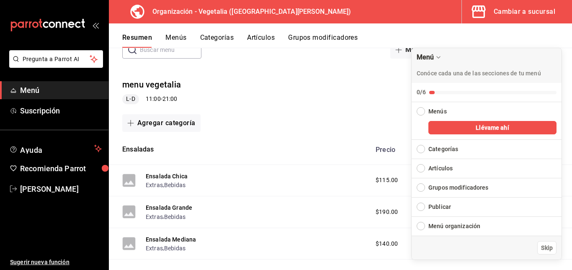
scroll to position [64, 0]
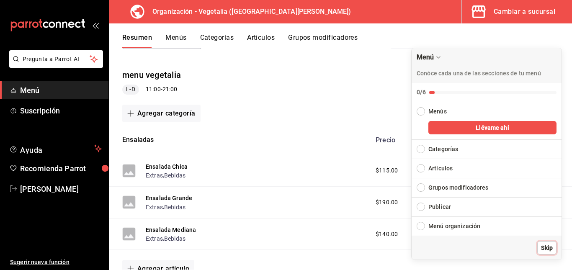
click at [545, 246] on span "Skip" at bounding box center [547, 248] width 12 height 9
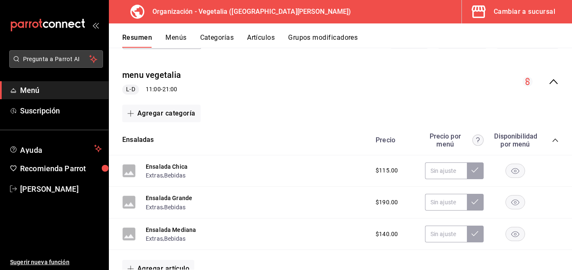
click at [59, 57] on span "Pregunta a Parrot AI" at bounding box center [56, 59] width 67 height 9
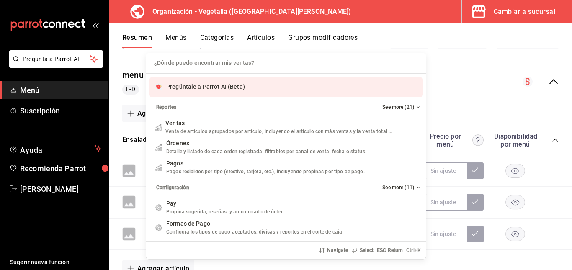
click at [463, 51] on div "¿Dónde puedo encontrar mis ventas? Pregúntale a Parrot AI (Beta) Reportes See m…" at bounding box center [286, 135] width 572 height 270
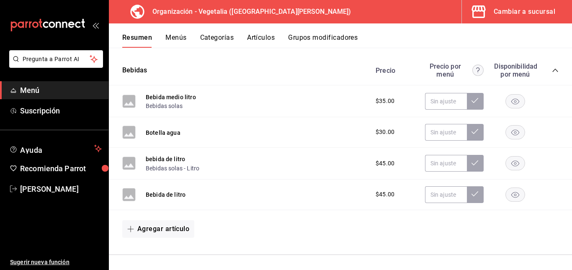
scroll to position [297, 0]
click at [446, 163] on input "text" at bounding box center [446, 163] width 42 height 17
click at [160, 191] on button "Bebida de litro" at bounding box center [166, 194] width 40 height 8
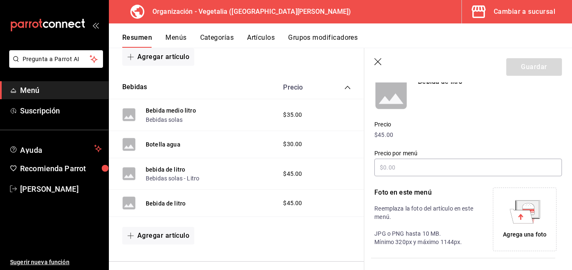
scroll to position [81, 0]
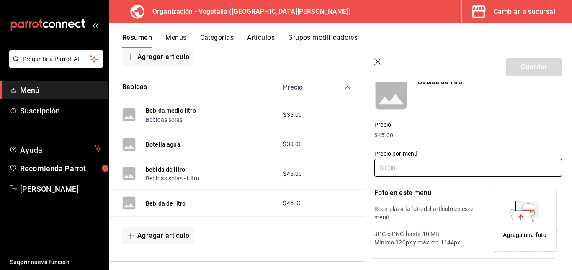
click at [422, 170] on input "text" at bounding box center [468, 168] width 188 height 18
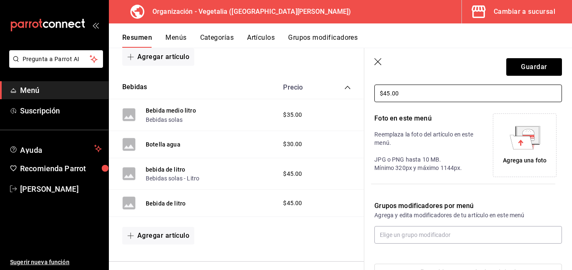
scroll to position [184, 0]
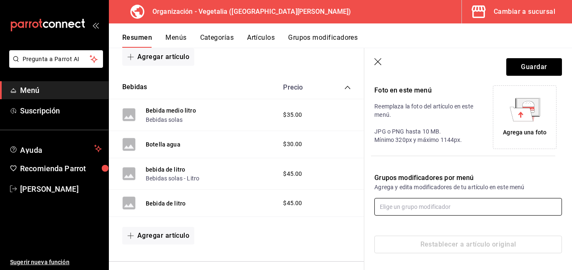
type input "$45.00"
click at [432, 202] on input "text" at bounding box center [468, 207] width 188 height 18
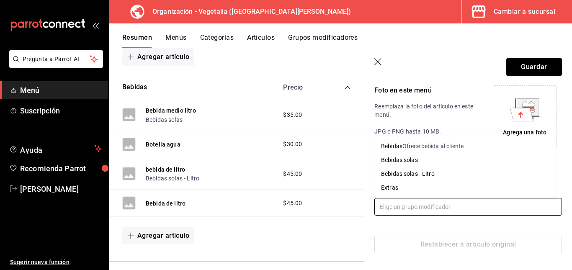
click at [424, 173] on div "Bebidas solas - Litro" at bounding box center [408, 174] width 54 height 9
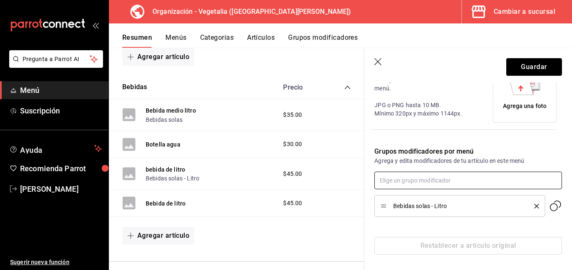
scroll to position [211, 0]
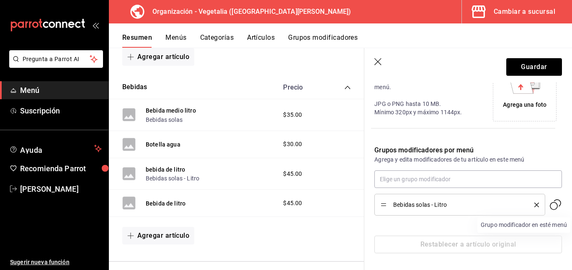
click at [548, 201] on icon "Grupo modificador en esté menú" at bounding box center [554, 204] width 13 height 13
click at [548, 204] on icon "Grupo modificador en esté menú" at bounding box center [554, 204] width 13 height 13
click at [515, 68] on button "Guardar" at bounding box center [534, 67] width 56 height 18
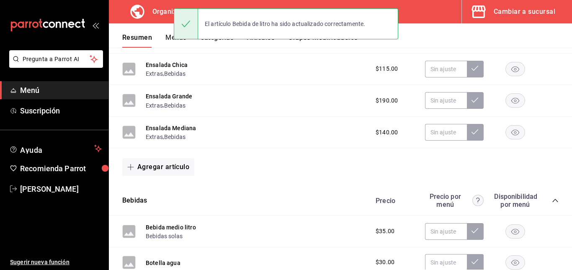
scroll to position [299, 0]
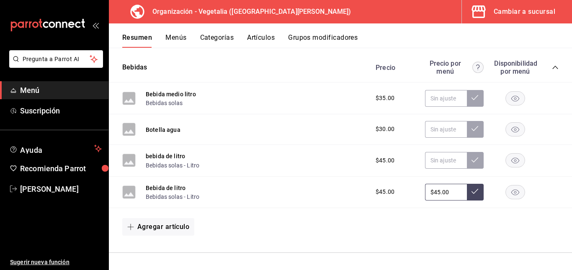
click at [339, 196] on div "Bebida de litro Bebidas solas - Litro $45.00 $45.00" at bounding box center [340, 193] width 463 height 32
click at [453, 197] on input "$45.00" at bounding box center [446, 192] width 42 height 17
type input "$4.00"
click at [376, 194] on span "$45.00" at bounding box center [385, 192] width 19 height 9
click at [379, 196] on span "$45.00" at bounding box center [385, 192] width 19 height 9
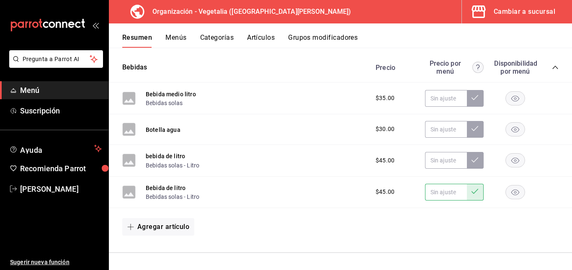
click at [235, 198] on div "Bebida de litro Bebidas solas - Litro $45.00" at bounding box center [340, 193] width 463 height 32
click at [522, 14] on div "Cambiar a sucursal" at bounding box center [525, 12] width 62 height 12
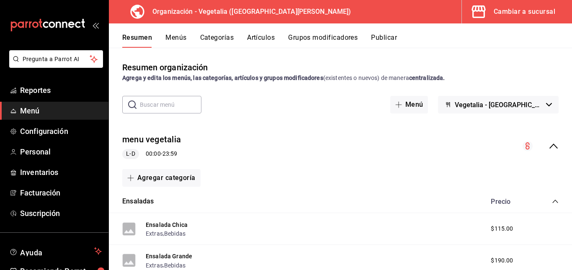
scroll to position [280, 0]
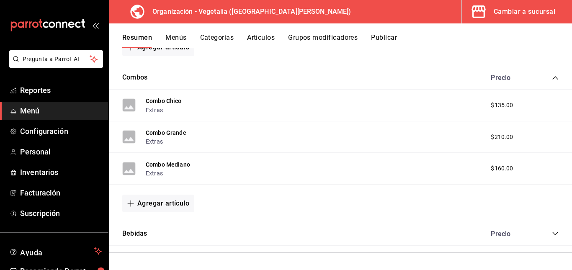
click at [552, 231] on icon "collapse-category-row" at bounding box center [555, 233] width 7 height 7
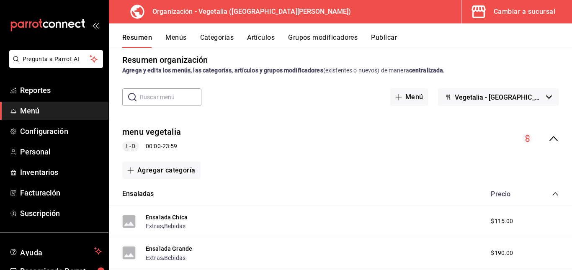
scroll to position [0, 0]
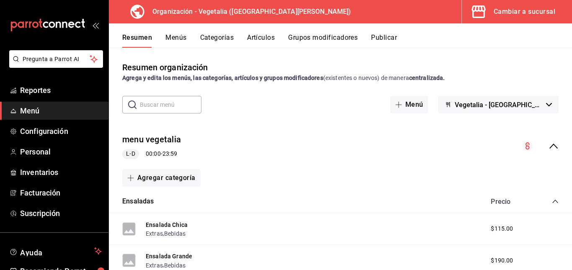
click at [175, 36] on button "Menús" at bounding box center [175, 40] width 21 height 14
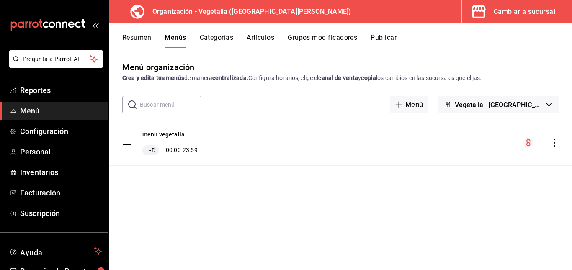
click at [552, 141] on icon "actions" at bounding box center [554, 143] width 8 height 8
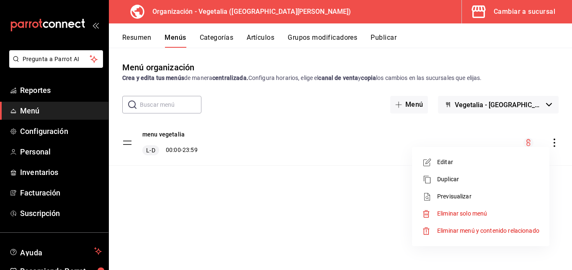
click at [499, 164] on span "Editar" at bounding box center [488, 162] width 102 height 9
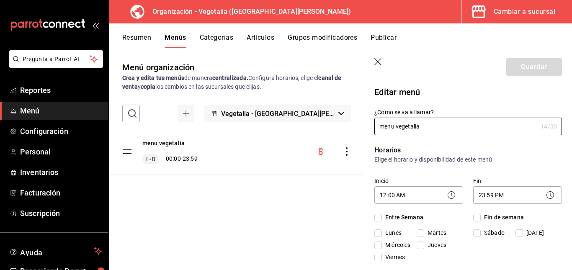
checkbox input "true"
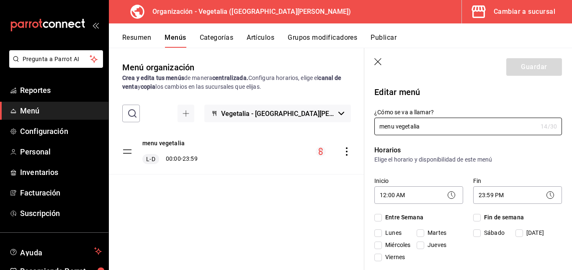
checkbox input "true"
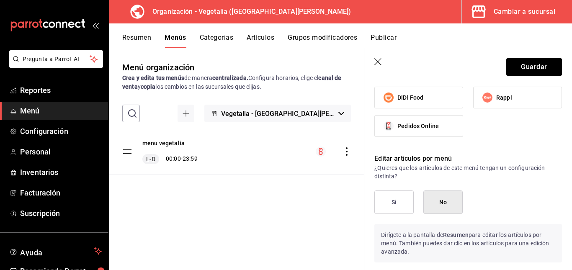
scroll to position [430, 0]
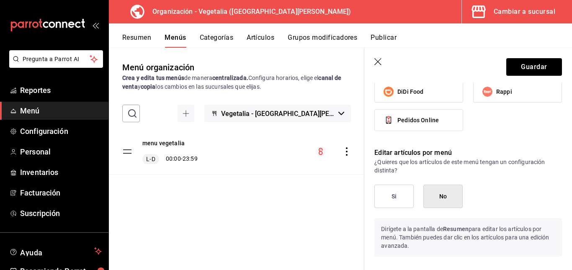
click at [389, 204] on button "Si" at bounding box center [393, 196] width 39 height 23
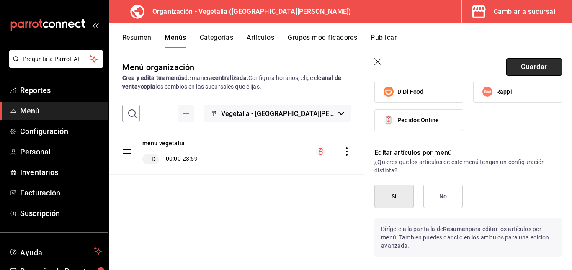
click at [530, 66] on button "Guardar" at bounding box center [534, 67] width 56 height 18
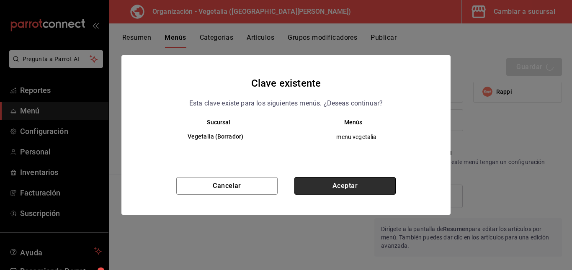
click at [358, 182] on button "Aceptar" at bounding box center [344, 186] width 101 height 18
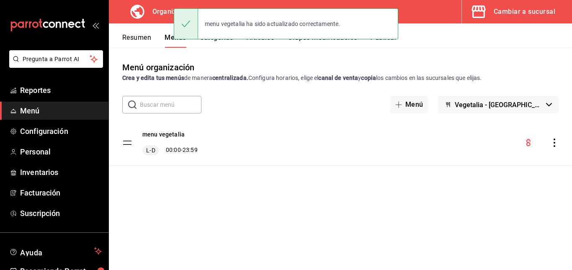
click at [149, 40] on button "Resumen" at bounding box center [136, 40] width 29 height 14
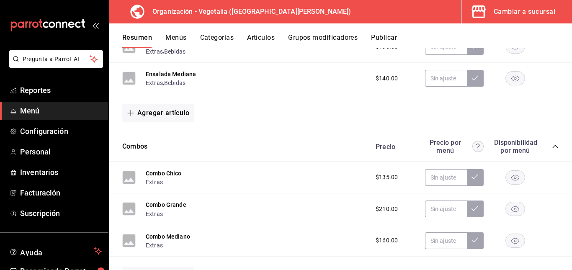
scroll to position [299, 0]
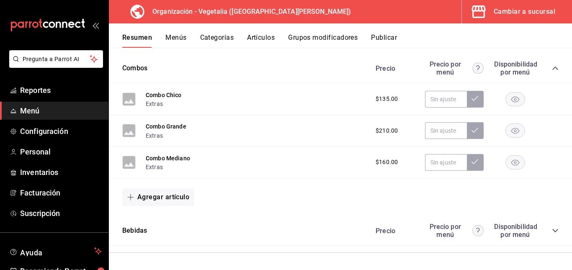
click at [552, 228] on icon "collapse-category-row" at bounding box center [555, 230] width 7 height 7
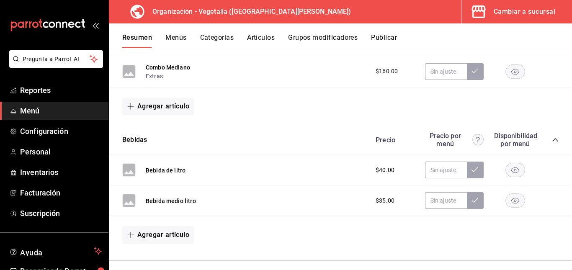
scroll to position [390, 0]
click at [441, 170] on input "text" at bounding box center [446, 169] width 42 height 17
type input "$45.00"
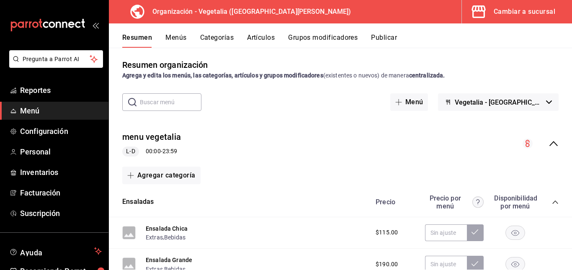
scroll to position [0, 0]
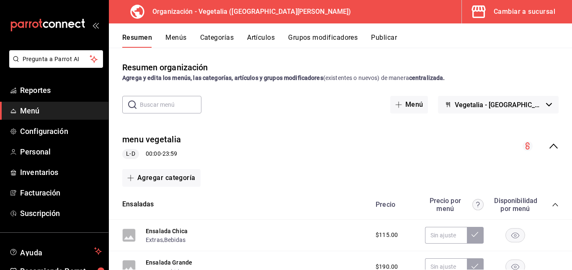
click at [177, 46] on button "Menús" at bounding box center [175, 40] width 21 height 14
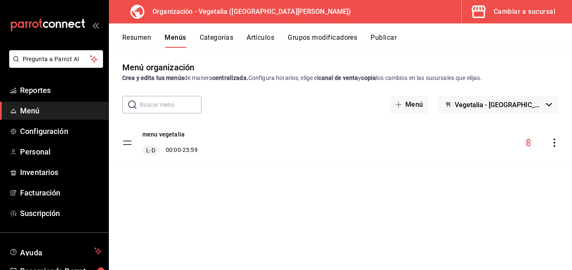
click at [524, 10] on div "Cambiar a sucursal" at bounding box center [525, 12] width 62 height 12
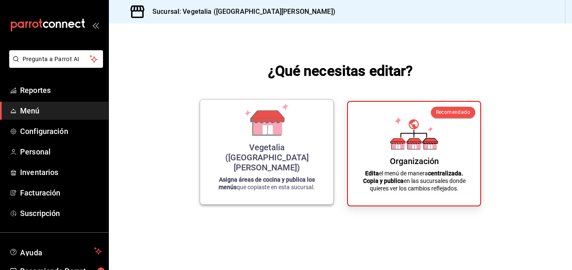
click at [286, 184] on p "Asigna áreas de cocina y publica los menús que copiaste en esta sucursal." at bounding box center [266, 183] width 113 height 15
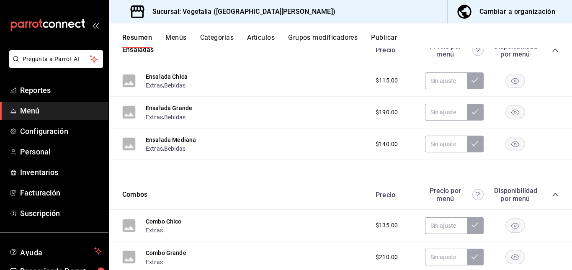
scroll to position [246, 0]
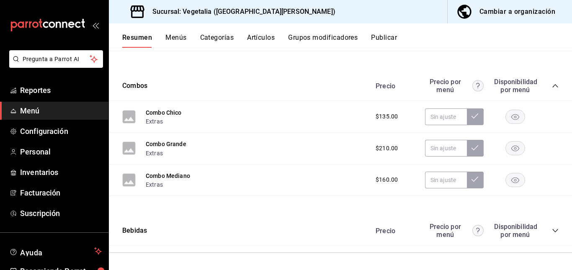
click at [547, 227] on div "Precio Precio por menú Disponibilidad por menú" at bounding box center [462, 231] width 191 height 16
click at [552, 231] on icon "collapse-category-row" at bounding box center [555, 230] width 7 height 7
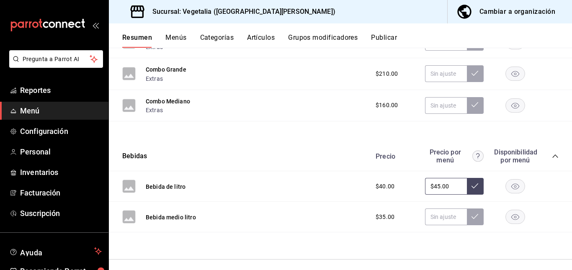
scroll to position [327, 0]
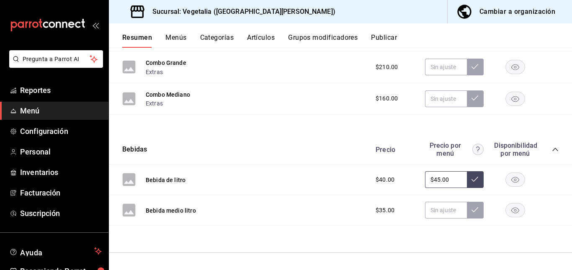
click at [184, 41] on button "Menús" at bounding box center [175, 40] width 21 height 14
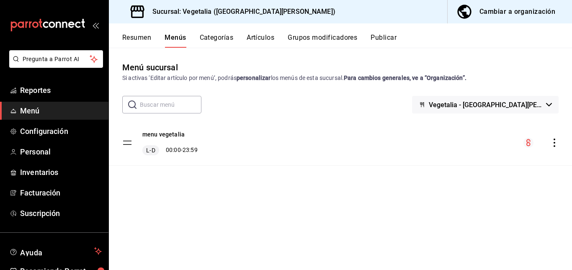
click at [132, 144] on div "menu vegetalia L-D 00:00 - 23:59" at bounding box center [159, 142] width 75 height 25
click at [187, 153] on div "L-D 00:00 - 23:59" at bounding box center [169, 150] width 55 height 10
click at [208, 36] on button "Categorías" at bounding box center [217, 40] width 34 height 14
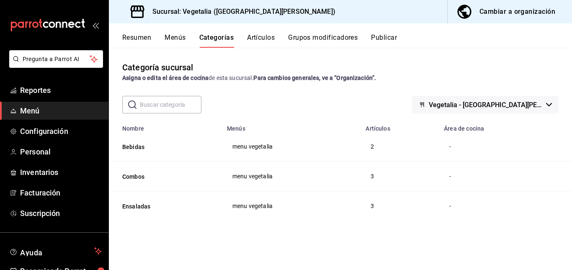
click at [383, 147] on td "2" at bounding box center [400, 147] width 78 height 30
click at [268, 38] on button "Artículos" at bounding box center [261, 40] width 28 height 14
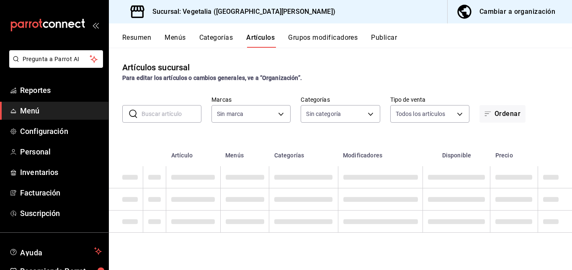
type input "6fc0fab6-dabb-47fd-aa86-78c547d42d02"
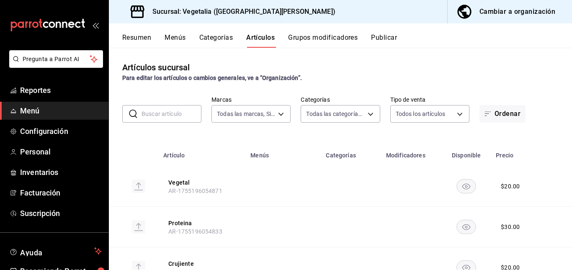
type input "33754903-af68-4026-928d-74ee3c52c857,d00ec3b5-1bdf-45de-a957-4d67b39c8a61,7389d…"
click at [322, 35] on button "Grupos modificadores" at bounding box center [323, 40] width 70 height 14
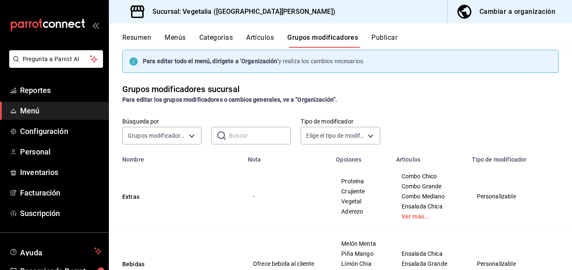
scroll to position [59, 0]
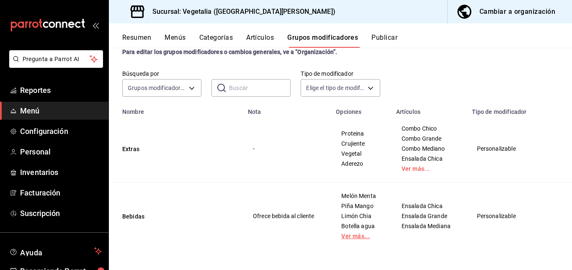
click at [347, 236] on link "Ver más..." at bounding box center [360, 236] width 39 height 6
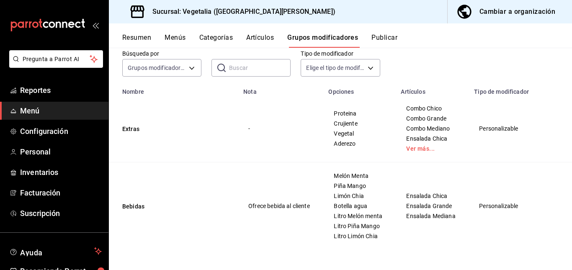
scroll to position [0, 0]
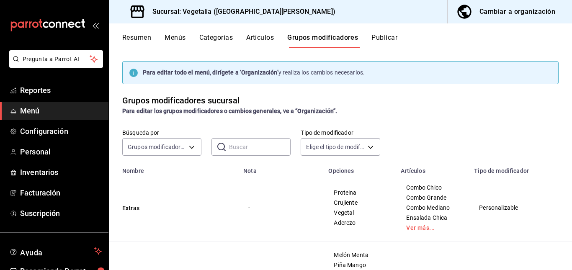
click at [381, 35] on button "Publicar" at bounding box center [384, 40] width 26 height 14
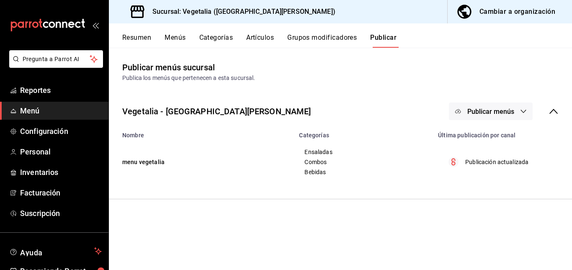
click at [494, 165] on p "Publicación actualizada" at bounding box center [496, 162] width 63 height 9
click at [530, 14] on div "Cambiar a organización" at bounding box center [517, 12] width 76 height 12
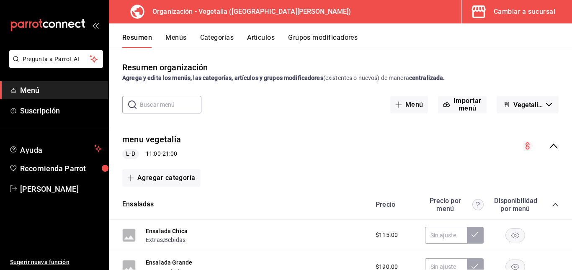
click at [314, 36] on button "Grupos modificadores" at bounding box center [323, 40] width 70 height 14
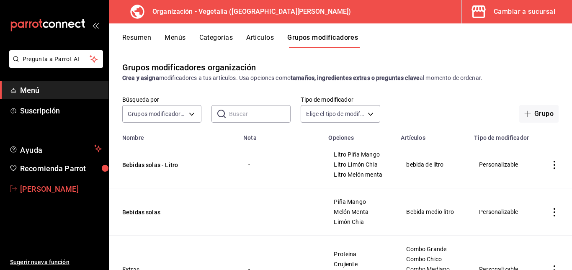
click at [70, 185] on span "[PERSON_NAME]" at bounding box center [61, 188] width 82 height 11
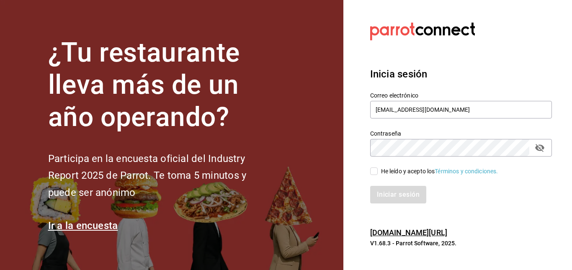
click at [373, 167] on label "He leído y acepto los Términos y condiciones." at bounding box center [434, 171] width 128 height 9
click at [373, 167] on input "He leído y acepto los Términos y condiciones." at bounding box center [374, 171] width 8 height 8
checkbox input "true"
click at [388, 197] on button "Iniciar sesión" at bounding box center [398, 195] width 57 height 18
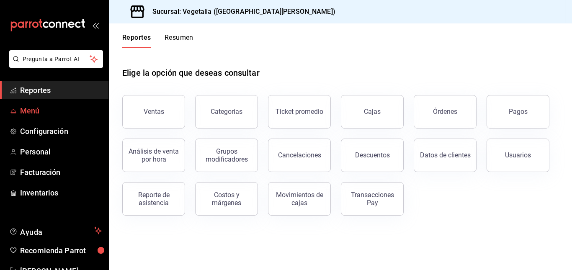
click at [57, 106] on span "Menú" at bounding box center [61, 110] width 82 height 11
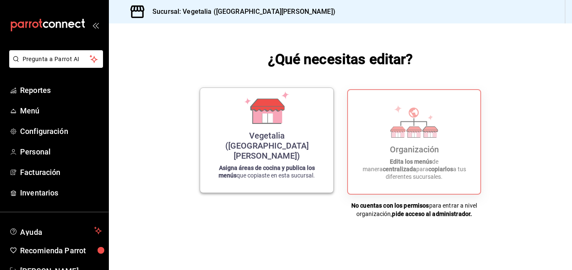
click at [288, 180] on div "Vegetalia ([GEOGRAPHIC_DATA][PERSON_NAME]) Asigna áreas de cocina y publica los…" at bounding box center [266, 140] width 113 height 91
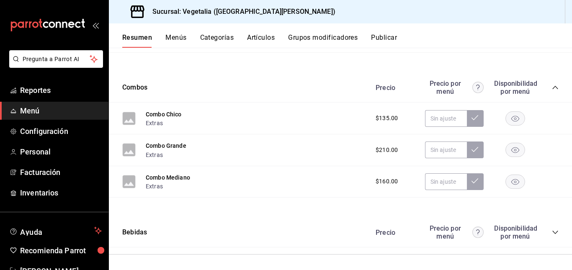
scroll to position [246, 0]
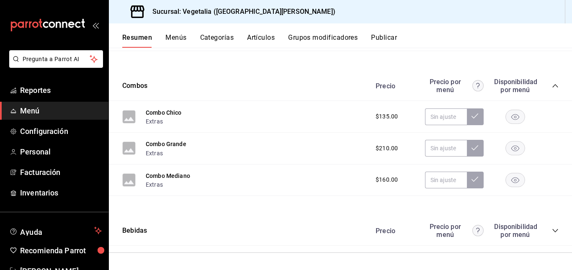
click at [552, 229] on icon "collapse-category-row" at bounding box center [555, 230] width 7 height 7
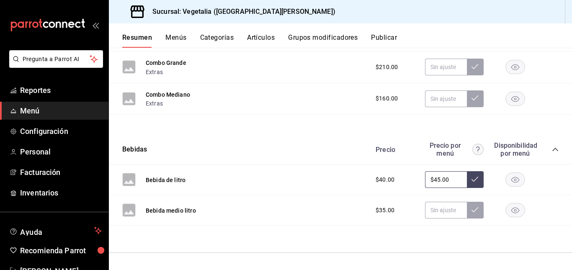
click at [448, 184] on input "$45.00" at bounding box center [446, 179] width 42 height 17
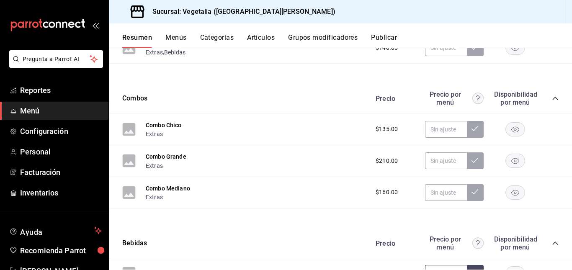
scroll to position [214, 0]
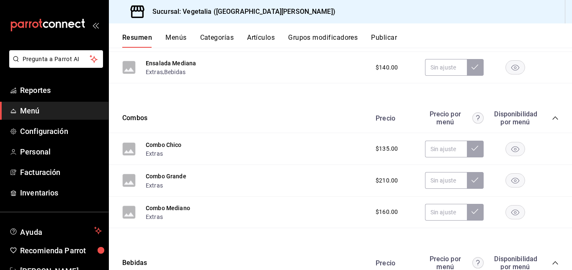
click at [173, 33] on div "Resumen Menús Categorías Artículos Grupos modificadores Publicar" at bounding box center [340, 35] width 463 height 24
click at [174, 36] on button "Menús" at bounding box center [175, 40] width 21 height 14
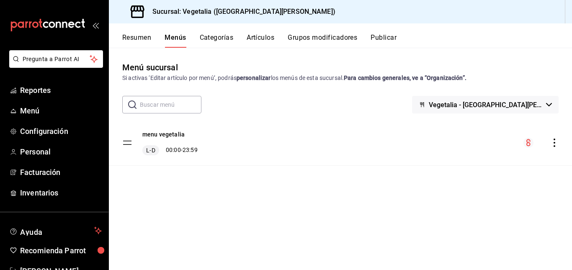
click at [227, 41] on button "Categorías" at bounding box center [217, 40] width 34 height 14
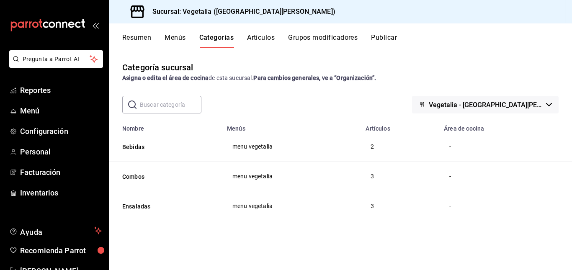
click at [272, 40] on button "Artículos" at bounding box center [261, 40] width 28 height 14
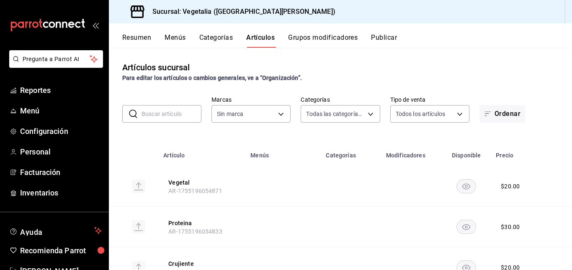
type input "33754903-af68-4026-928d-74ee3c52c857,d00ec3b5-1bdf-45de-a957-4d67b39c8a61,7389d…"
type input "6fc0fab6-dabb-47fd-aa86-78c547d42d02"
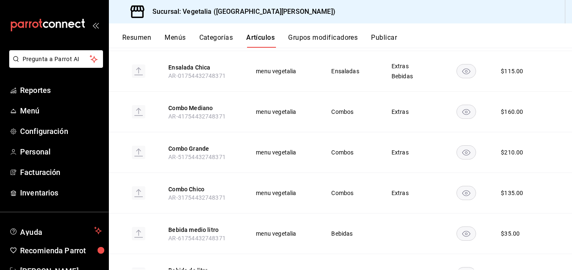
scroll to position [688, 0]
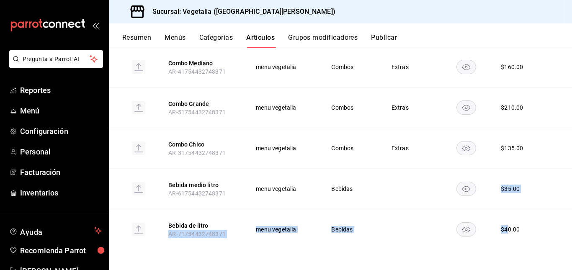
drag, startPoint x: 504, startPoint y: 229, endPoint x: 443, endPoint y: 144, distance: 104.4
click at [343, 146] on span "Combos" at bounding box center [350, 148] width 39 height 6
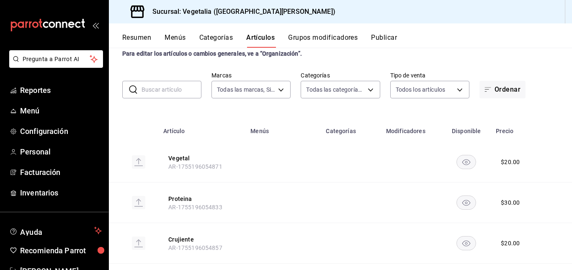
scroll to position [0, 0]
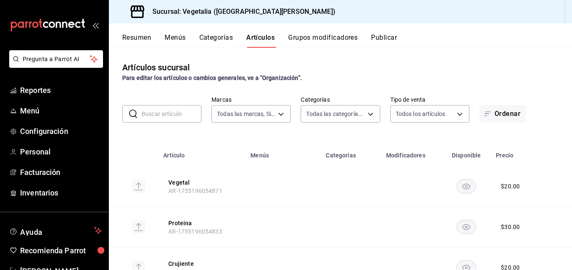
click at [329, 33] on div "Resumen Menús Categorías Artículos Grupos modificadores Publicar" at bounding box center [340, 35] width 463 height 24
click at [329, 36] on button "Grupos modificadores" at bounding box center [323, 40] width 70 height 14
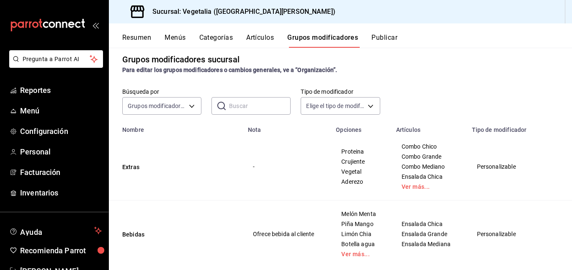
scroll to position [59, 0]
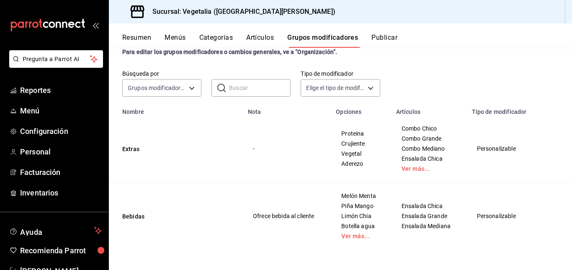
click at [142, 39] on button "Resumen" at bounding box center [136, 40] width 29 height 14
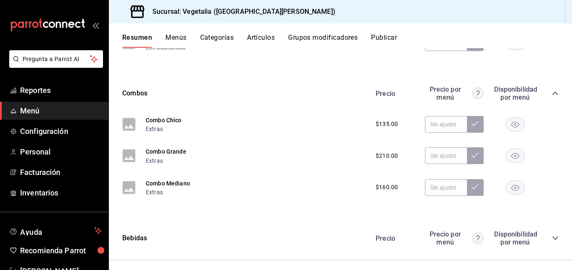
scroll to position [246, 0]
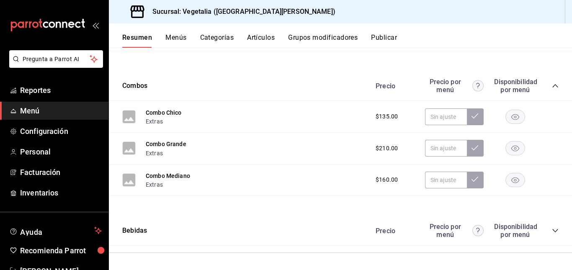
click at [552, 230] on icon "collapse-category-row" at bounding box center [555, 230] width 7 height 7
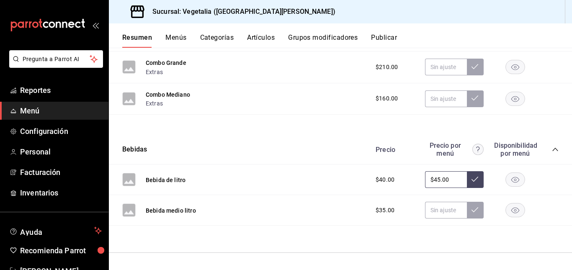
click at [449, 178] on input "$45.00" at bounding box center [446, 179] width 42 height 17
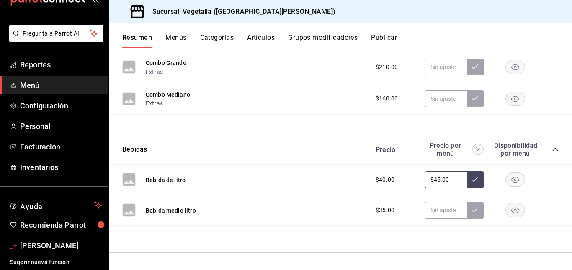
drag, startPoint x: 40, startPoint y: 242, endPoint x: 83, endPoint y: 238, distance: 42.9
click at [40, 242] on span "[PERSON_NAME]" at bounding box center [61, 245] width 82 height 11
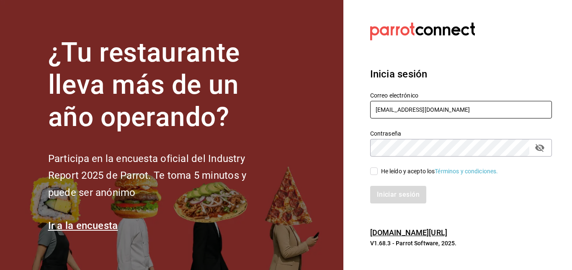
click at [398, 108] on input "[EMAIL_ADDRESS][DOMAIN_NAME]" at bounding box center [461, 110] width 182 height 18
drag, startPoint x: 454, startPoint y: 113, endPoint x: 316, endPoint y: 119, distance: 138.3
click at [316, 119] on div "¿Tu restaurante lleva más de un año operando? Participa en la encuesta oficial …" at bounding box center [286, 135] width 572 height 270
type input "[EMAIL_ADDRESS][DOMAIN_NAME]"
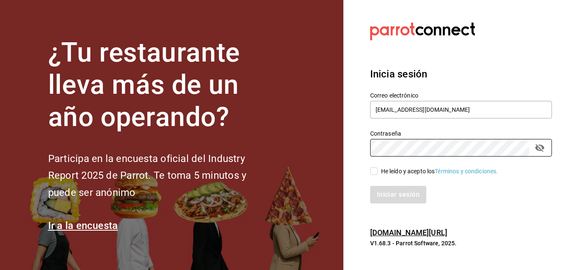
click at [338, 145] on div "¿Tu restaurante lleva más de un año operando? Participa en la encuesta oficial …" at bounding box center [286, 135] width 572 height 270
click at [372, 170] on input "He leído y acepto los Términos y condiciones." at bounding box center [374, 171] width 8 height 8
checkbox input "true"
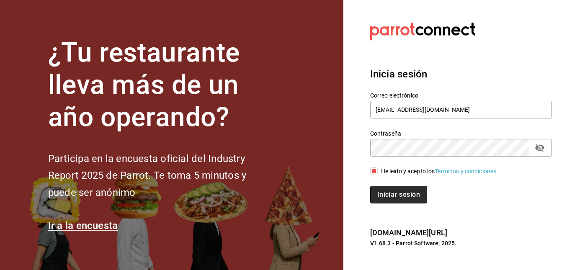
click at [386, 192] on button "Iniciar sesión" at bounding box center [398, 195] width 57 height 18
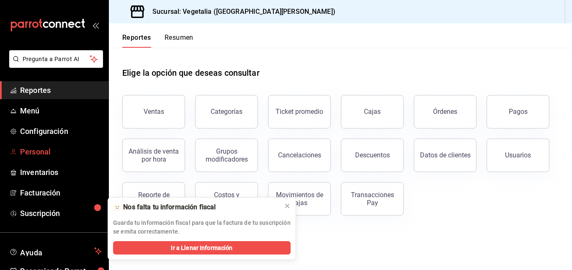
click at [47, 152] on span "Personal" at bounding box center [61, 151] width 82 height 11
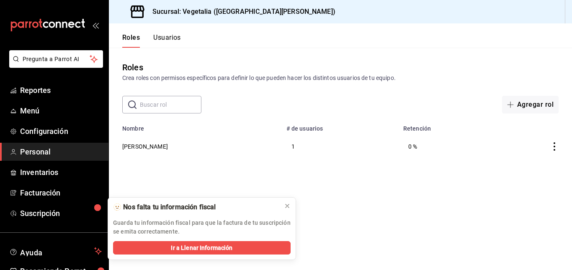
click at [171, 39] on button "Usuarios" at bounding box center [167, 40] width 28 height 14
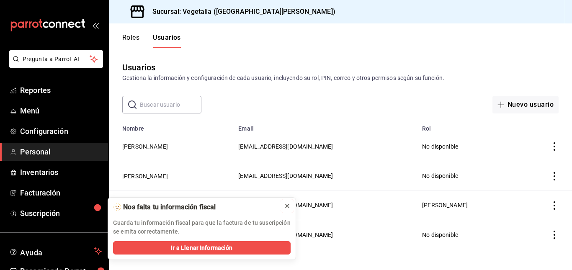
click at [285, 203] on icon at bounding box center [287, 206] width 7 height 7
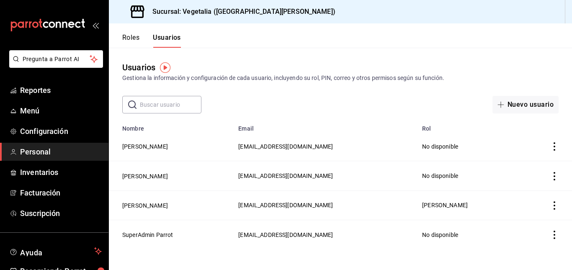
click at [557, 174] on icon "actions" at bounding box center [554, 176] width 8 height 8
click at [414, 170] on div at bounding box center [286, 135] width 572 height 270
click at [452, 180] on td "No disponible" at bounding box center [468, 175] width 102 height 29
click at [551, 175] on icon "actions" at bounding box center [554, 176] width 8 height 8
click at [509, 106] on div at bounding box center [286, 135] width 572 height 270
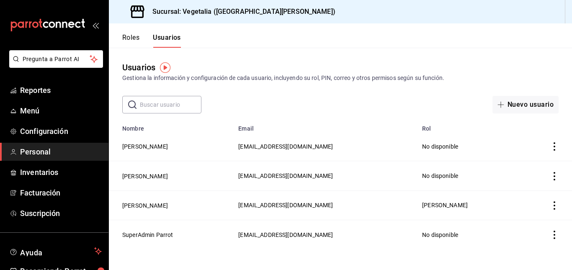
click at [509, 106] on button "Nuevo usuario" at bounding box center [525, 105] width 66 height 18
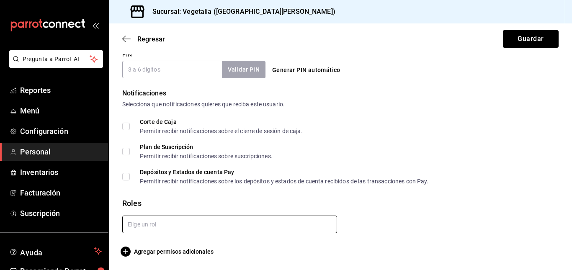
scroll to position [405, 0]
click at [176, 221] on input "text" at bounding box center [229, 225] width 215 height 18
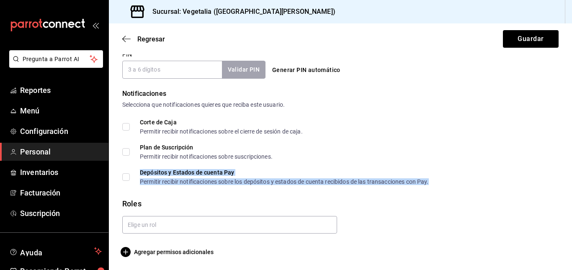
click at [190, 175] on div "Depósitos y Estados de cuenta Pay" at bounding box center [284, 173] width 289 height 6
click at [124, 251] on icon "button" at bounding box center [126, 252] width 10 height 10
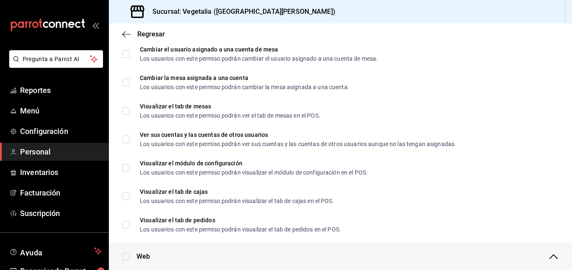
scroll to position [0, 0]
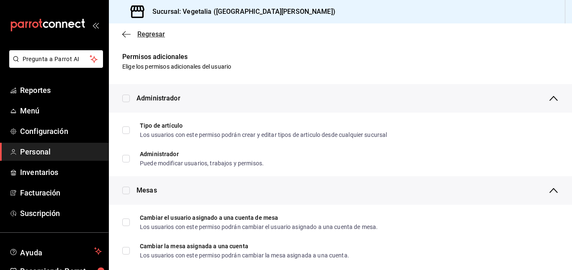
click at [125, 34] on icon "button" at bounding box center [126, 34] width 8 height 0
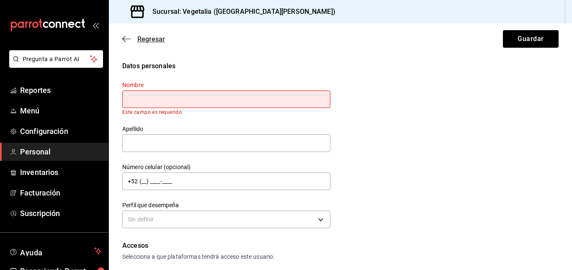
click at [138, 41] on span "Regresar" at bounding box center [151, 39] width 28 height 8
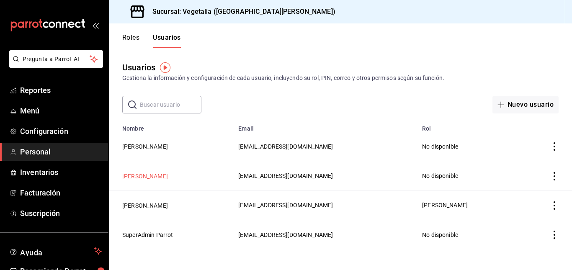
click at [157, 172] on button "[PERSON_NAME]" at bounding box center [145, 176] width 46 height 8
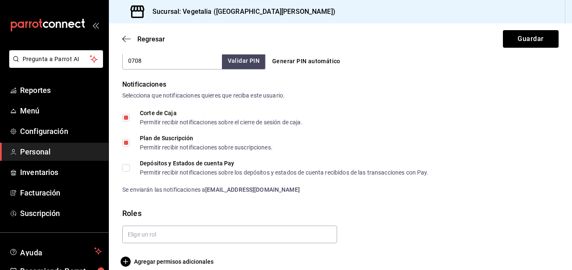
scroll to position [418, 0]
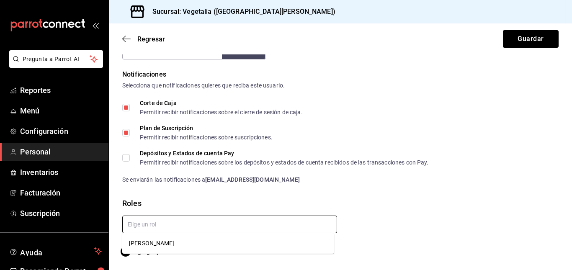
click at [157, 220] on input "text" at bounding box center [229, 225] width 215 height 18
click at [163, 199] on div "Roles" at bounding box center [340, 203] width 436 height 11
click at [127, 249] on icon "button" at bounding box center [126, 252] width 10 height 10
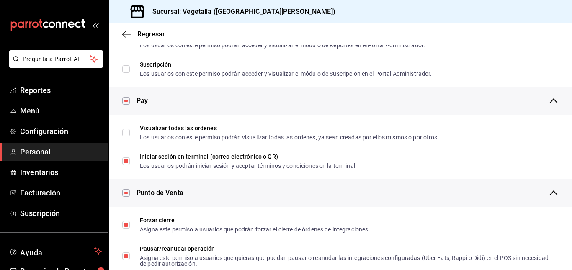
scroll to position [567, 0]
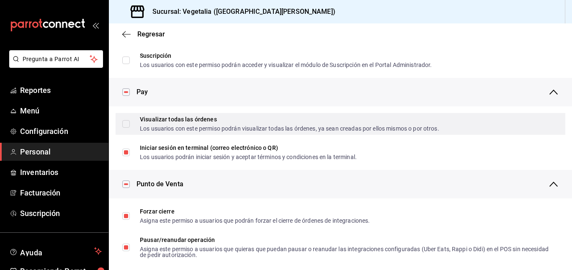
click at [126, 124] on input "Visualizar todas las órdenes Los usuarios con este permiso podrán visualizar to…" at bounding box center [126, 124] width 8 height 8
checkbox input "true"
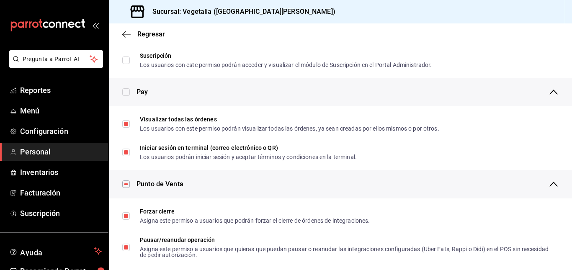
click at [128, 91] on input "checkbox" at bounding box center [126, 92] width 8 height 8
click at [128, 90] on input "checkbox" at bounding box center [126, 92] width 8 height 8
checkbox input "false"
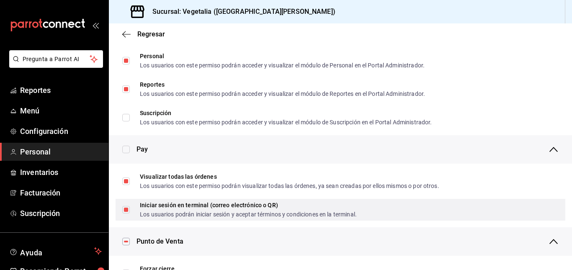
scroll to position [503, 0]
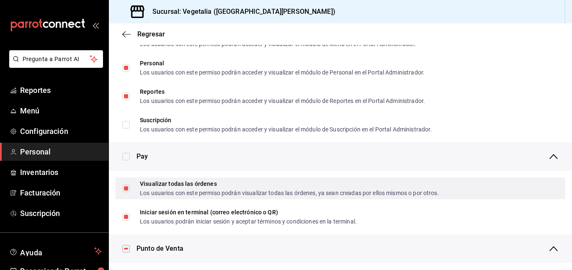
click at [128, 191] on input "Visualizar todas las órdenes Los usuarios con este permiso podrán visualizar to…" at bounding box center [126, 189] width 8 height 8
checkbox input "false"
checkbox input "true"
click at [124, 187] on input "Visualizar todas las órdenes Los usuarios con este permiso podrán visualizar to…" at bounding box center [126, 189] width 8 height 8
checkbox input "true"
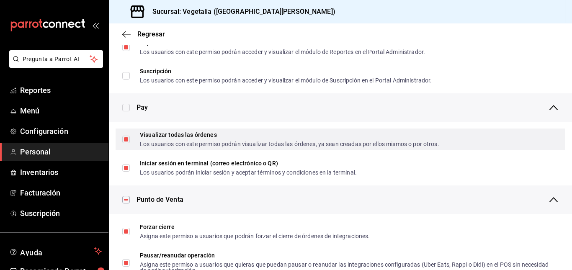
scroll to position [552, 0]
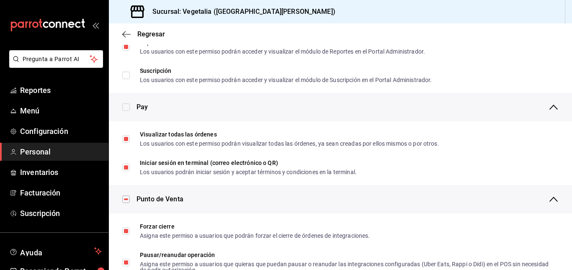
click at [124, 109] on input "checkbox" at bounding box center [126, 107] width 8 height 8
checkbox input "false"
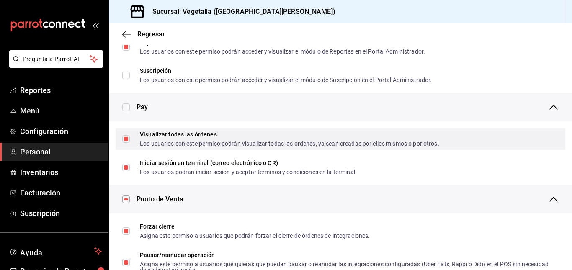
click at [130, 139] on span "Visualizar todas las órdenes Los usuarios con este permiso podrán visualizar to…" at bounding box center [284, 138] width 309 height 15
click at [130, 139] on input "Visualizar todas las órdenes Los usuarios con este permiso podrán visualizar to…" at bounding box center [126, 139] width 8 height 8
checkbox input "true"
checkbox input "false"
click at [125, 136] on input "Visualizar todas las órdenes Los usuarios con este permiso podrán visualizar to…" at bounding box center [126, 139] width 8 height 8
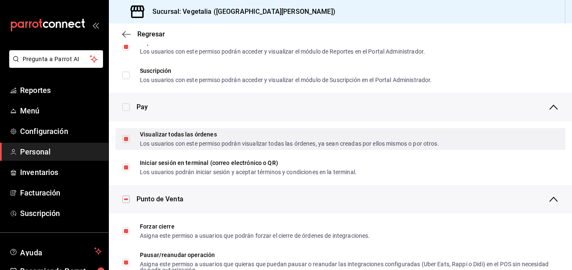
checkbox input "false"
checkbox input "true"
click at [126, 139] on input "Visualizar todas las órdenes Los usuarios con este permiso podrán visualizar to…" at bounding box center [126, 139] width 8 height 8
checkbox input "true"
checkbox input "false"
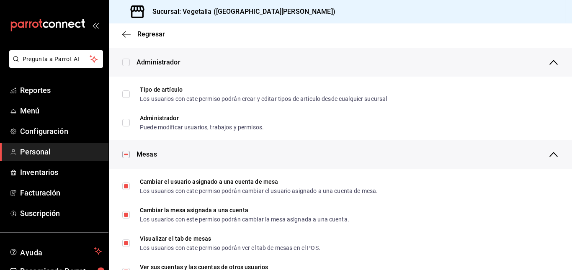
scroll to position [35, 0]
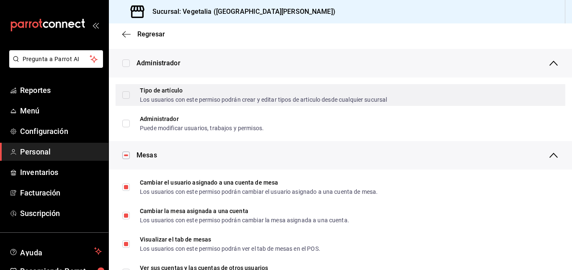
click at [129, 92] on input "Tipo de artículo Los usuarios con este permiso podrán crear y editar tipos de a…" at bounding box center [126, 95] width 8 height 8
checkbox input "true"
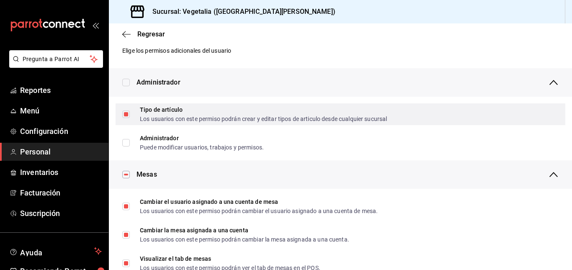
scroll to position [0, 0]
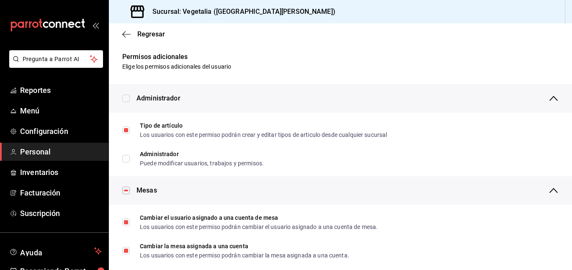
click at [128, 97] on input "checkbox" at bounding box center [126, 99] width 8 height 8
checkbox input "true"
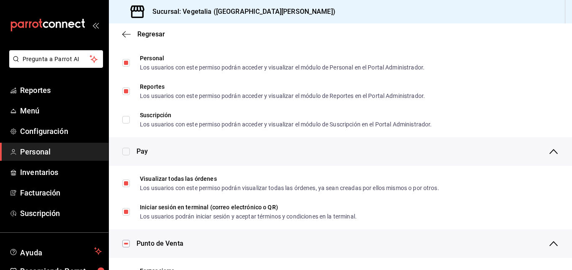
scroll to position [513, 0]
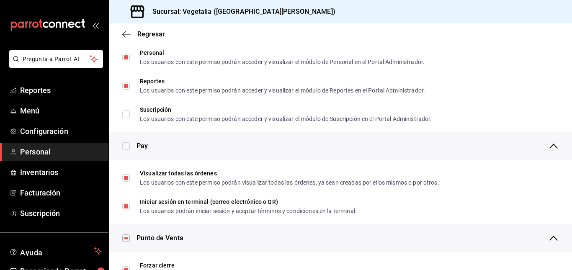
click at [121, 38] on div "Regresar" at bounding box center [340, 33] width 463 height 21
click at [124, 37] on icon "button" at bounding box center [126, 35] width 8 height 8
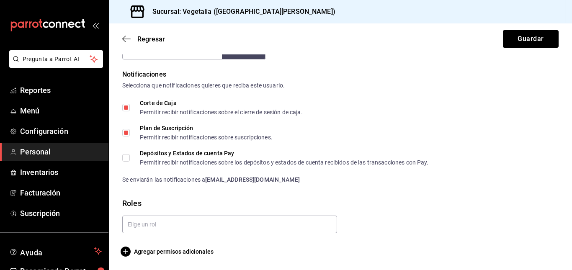
scroll to position [418, 0]
click at [524, 33] on button "Guardar" at bounding box center [531, 39] width 56 height 18
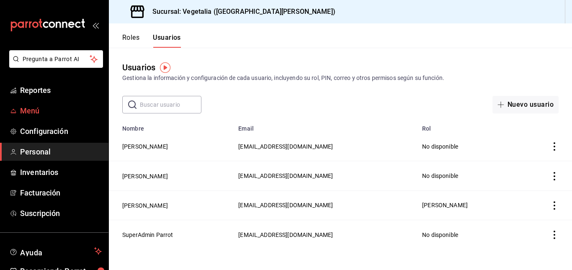
click at [47, 112] on span "Menú" at bounding box center [61, 110] width 82 height 11
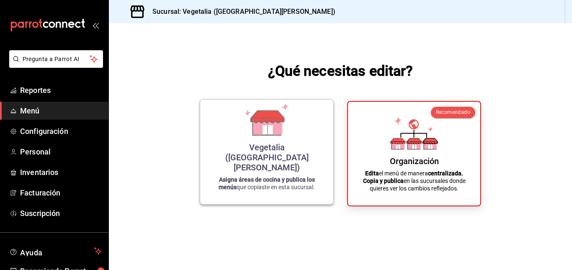
click at [298, 172] on div "Vegetalia ([GEOGRAPHIC_DATA][PERSON_NAME])" at bounding box center [266, 157] width 113 height 30
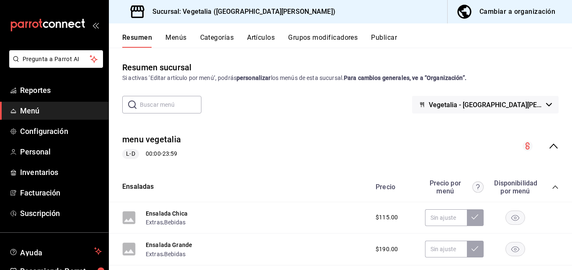
click at [217, 38] on button "Categorías" at bounding box center [217, 40] width 34 height 14
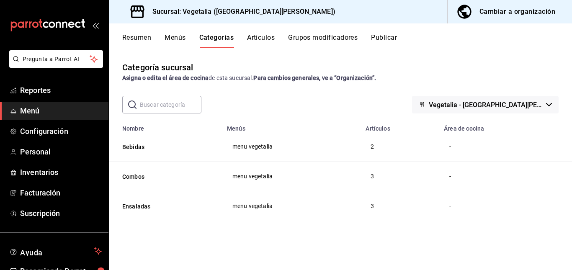
click at [525, 104] on span "Vegetalia - [GEOGRAPHIC_DATA][PERSON_NAME]" at bounding box center [486, 105] width 114 height 8
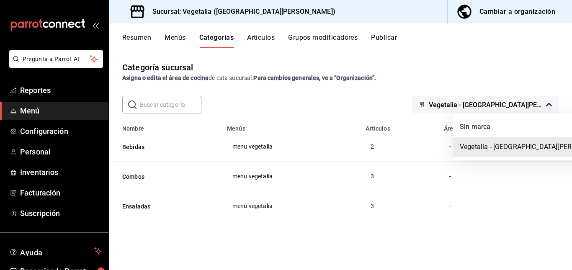
click at [525, 104] on div at bounding box center [286, 135] width 572 height 270
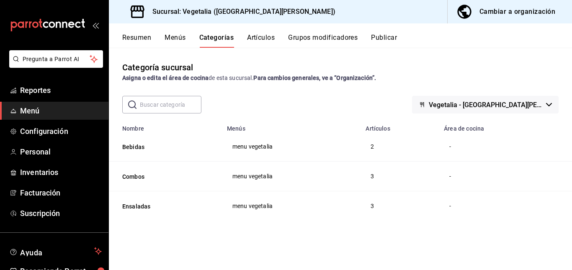
click at [502, 12] on div "Cambiar a organización" at bounding box center [517, 12] width 76 height 12
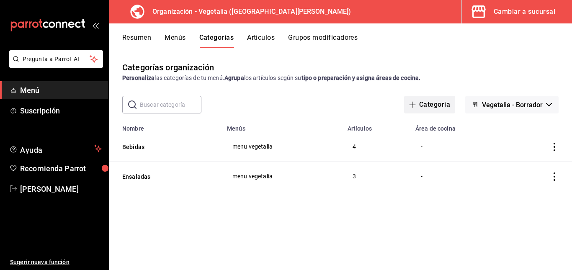
click at [436, 106] on button "Categoría" at bounding box center [429, 105] width 51 height 18
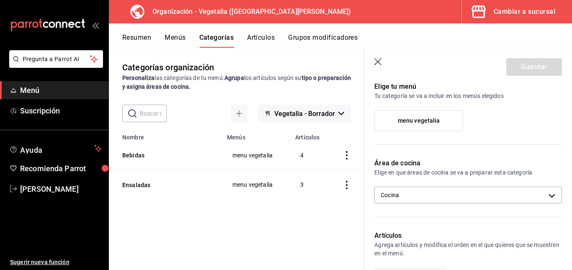
scroll to position [64, 0]
type input "Extras"
click at [391, 122] on label "menu vegetalia" at bounding box center [419, 120] width 88 height 20
click at [0, 0] on input "menu vegetalia" at bounding box center [0, 0] width 0 height 0
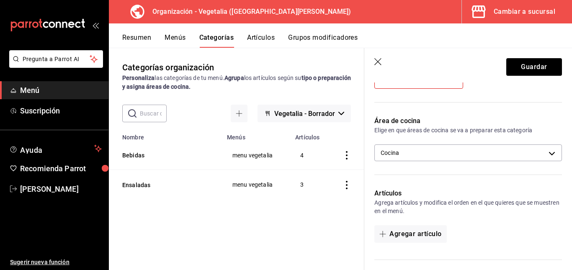
scroll to position [113, 0]
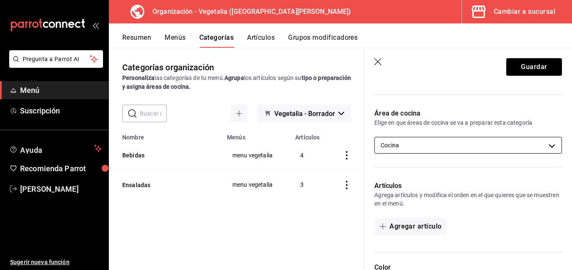
click at [432, 144] on body "Pregunta a Parrot AI Menú Suscripción Ayuda Recomienda Parrot [PERSON_NAME] Sug…" at bounding box center [286, 135] width 572 height 270
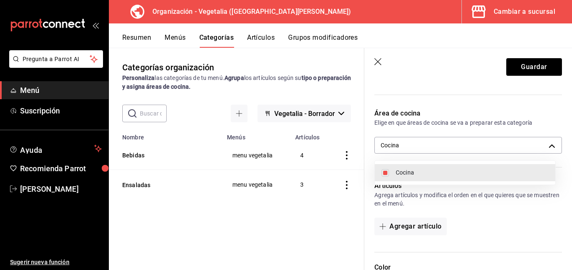
click at [430, 142] on div at bounding box center [286, 135] width 572 height 270
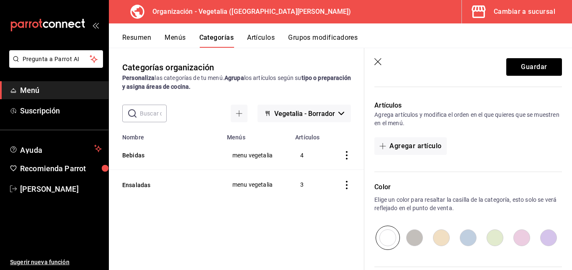
scroll to position [194, 0]
click at [385, 144] on icon "button" at bounding box center [382, 145] width 7 height 7
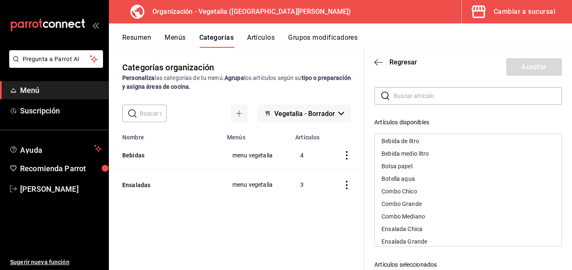
scroll to position [0, 0]
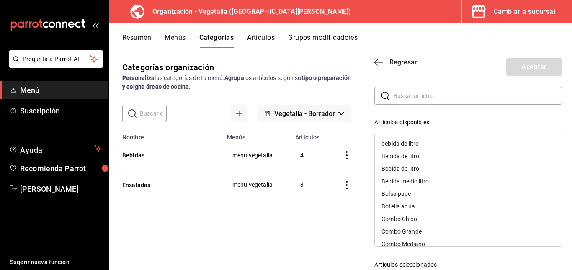
click at [378, 61] on icon "button" at bounding box center [378, 63] width 8 height 8
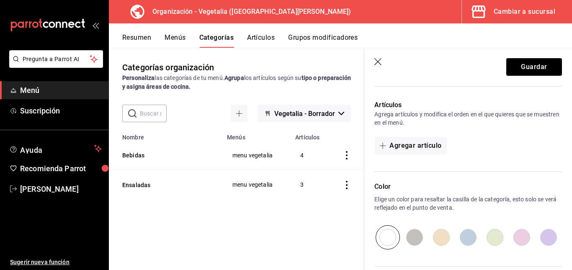
click at [378, 61] on icon "button" at bounding box center [378, 62] width 8 height 8
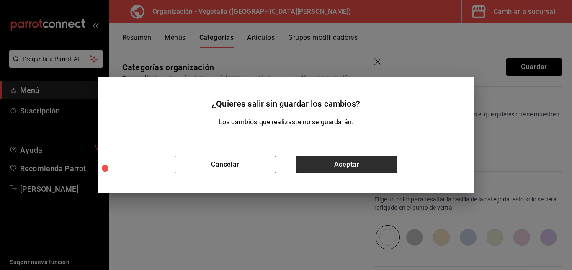
click at [338, 166] on button "Aceptar" at bounding box center [346, 165] width 101 height 18
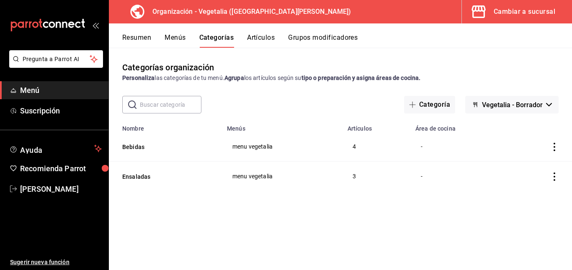
click at [180, 33] on button "Menús" at bounding box center [175, 40] width 21 height 14
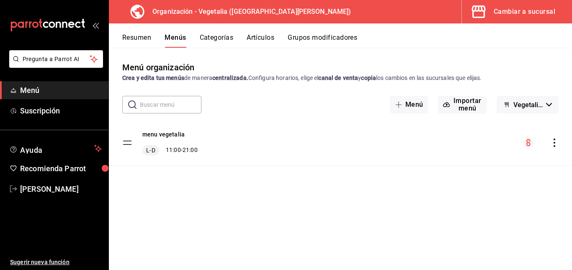
click at [219, 37] on button "Categorías" at bounding box center [217, 40] width 34 height 14
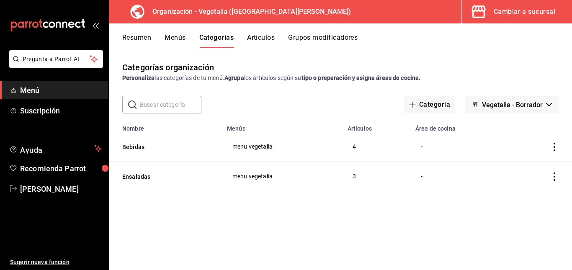
click at [267, 40] on button "Artículos" at bounding box center [261, 40] width 28 height 14
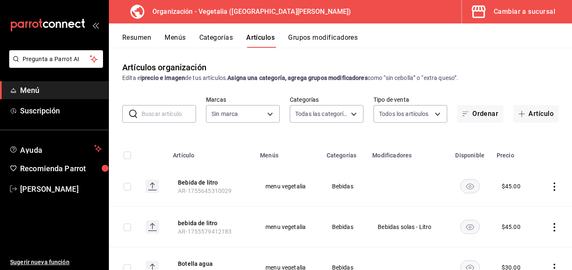
type input "188458ff-b826-4e75-afa3-88915c9c0050,1f2442db-5df3-4703-8869-1918ed7c8d78"
type input "7f1881e1-cfe4-407f-9fc3-412e5e8e1ae4"
click at [324, 36] on button "Grupos modificadores" at bounding box center [323, 40] width 70 height 14
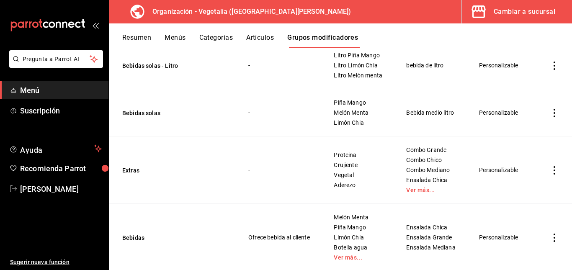
scroll to position [121, 0]
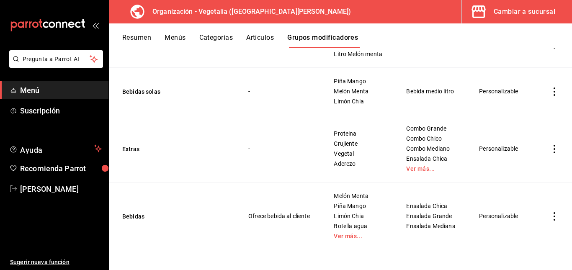
click at [532, 10] on div "Cambiar a sucursal" at bounding box center [525, 12] width 62 height 12
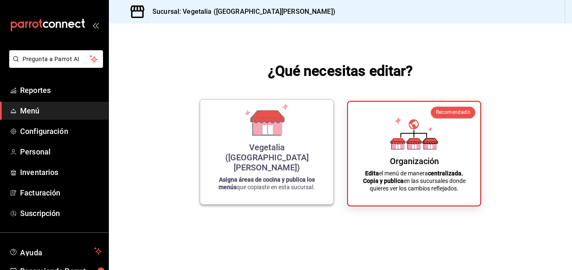
click at [245, 136] on icon at bounding box center [267, 119] width 48 height 33
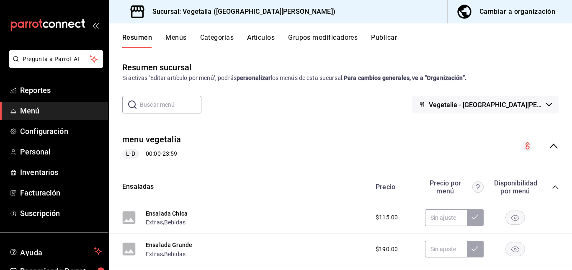
scroll to position [10, 0]
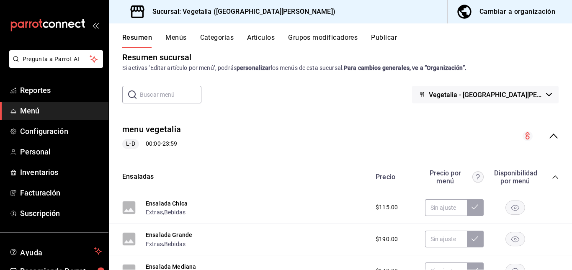
click at [259, 36] on button "Artículos" at bounding box center [261, 40] width 28 height 14
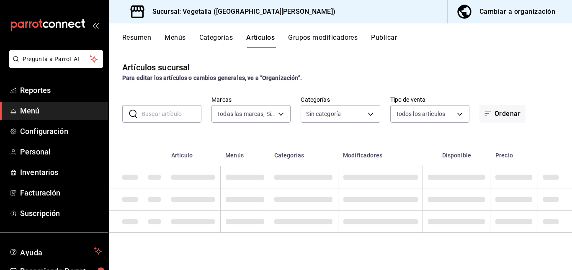
type input "6fc0fab6-dabb-47fd-aa86-78c547d42d02"
type input "33754903-af68-4026-928d-74ee3c52c857,d00ec3b5-1bdf-45de-a957-4d67b39c8a61,7389d…"
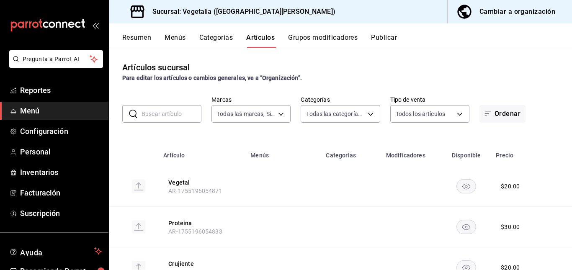
drag, startPoint x: 225, startPoint y: 32, endPoint x: 224, endPoint y: 39, distance: 7.2
click at [224, 39] on div "Resumen Menús Categorías Artículos Grupos modificadores Publicar" at bounding box center [340, 35] width 463 height 24
click at [224, 39] on button "Categorías" at bounding box center [216, 40] width 34 height 14
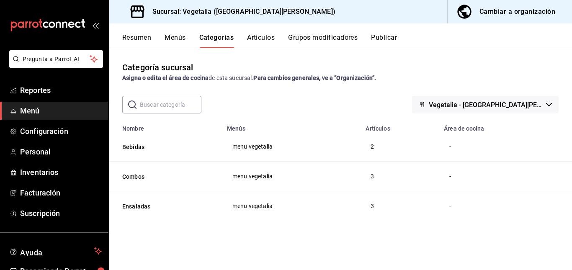
click at [178, 41] on button "Menús" at bounding box center [175, 40] width 21 height 14
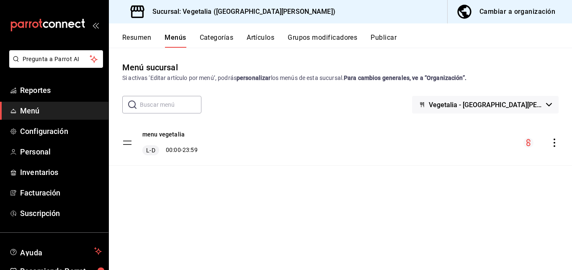
click at [552, 145] on icon "actions" at bounding box center [554, 143] width 8 height 8
click at [428, 161] on icon at bounding box center [429, 160] width 2 height 2
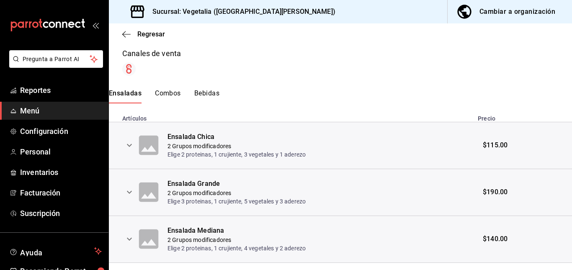
scroll to position [150, 0]
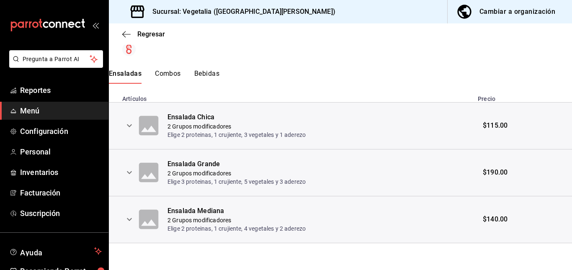
click at [131, 123] on icon "expand row" at bounding box center [129, 126] width 10 height 10
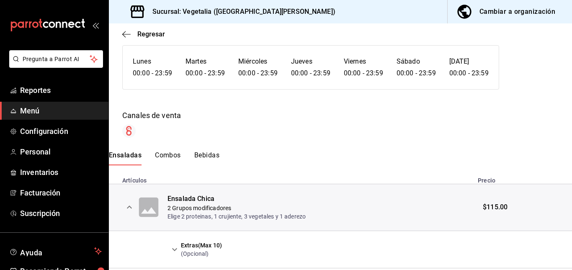
scroll to position [0, 0]
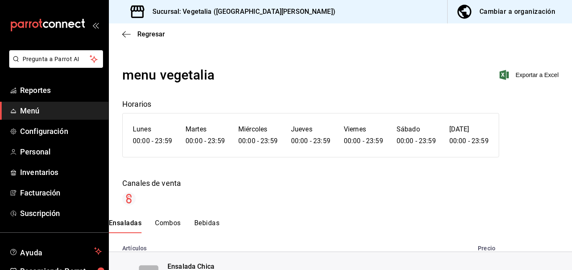
click at [505, 17] on div "Cambiar a organización" at bounding box center [517, 12] width 76 height 12
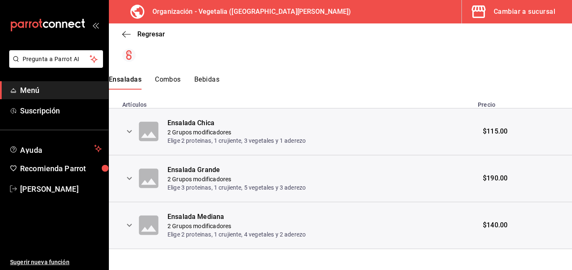
scroll to position [150, 0]
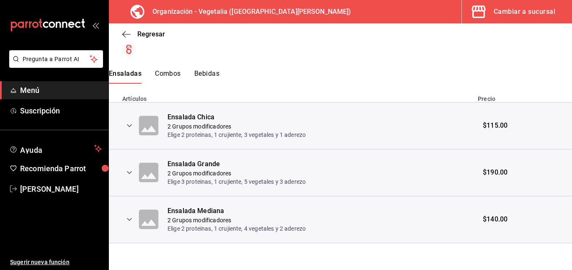
click at [131, 126] on icon "expand row" at bounding box center [129, 126] width 10 height 10
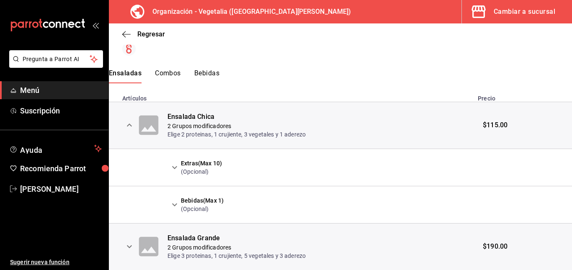
scroll to position [224, 0]
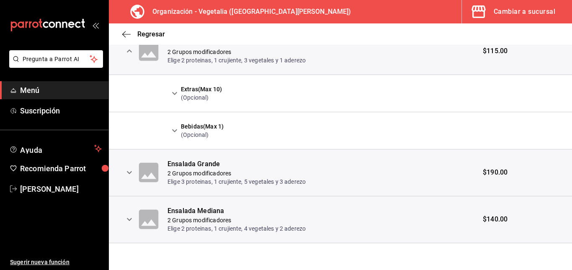
click at [173, 130] on icon "expand row" at bounding box center [174, 130] width 5 height 3
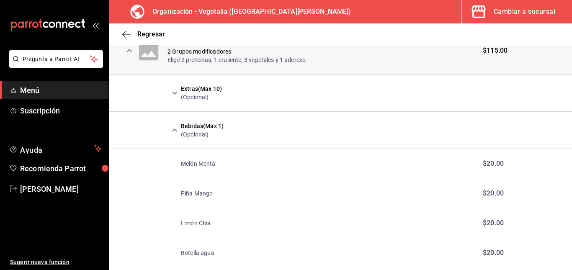
click at [175, 94] on icon "expand row" at bounding box center [174, 93] width 5 height 3
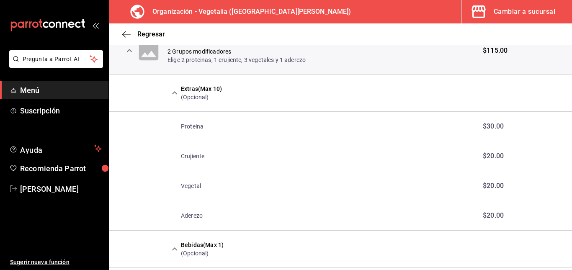
click at [175, 94] on icon "expand row" at bounding box center [175, 93] width 10 height 10
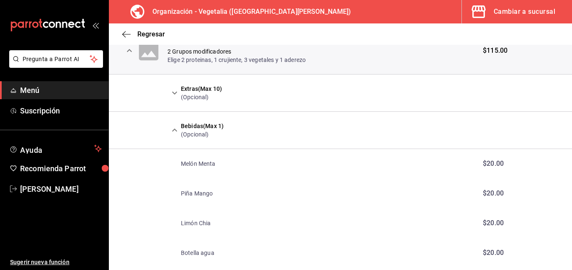
click at [172, 134] on icon "expand row" at bounding box center [175, 130] width 10 height 10
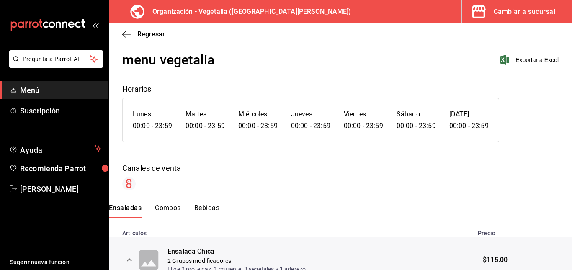
scroll to position [0, 0]
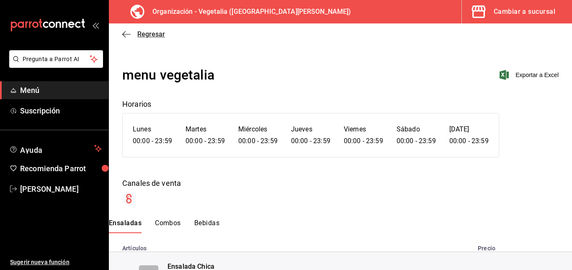
click at [140, 32] on span "Regresar" at bounding box center [151, 34] width 28 height 8
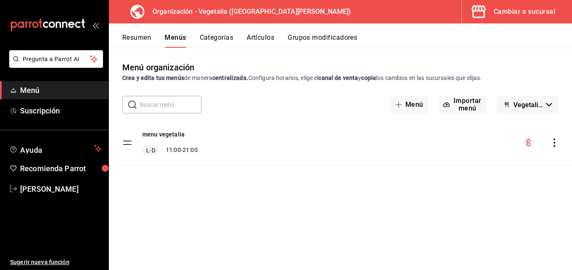
click at [126, 142] on tbody "menu vegetalia L-D 11:00 - 21:00" at bounding box center [340, 143] width 463 height 46
click at [166, 134] on button "menu vegetalia" at bounding box center [163, 134] width 42 height 8
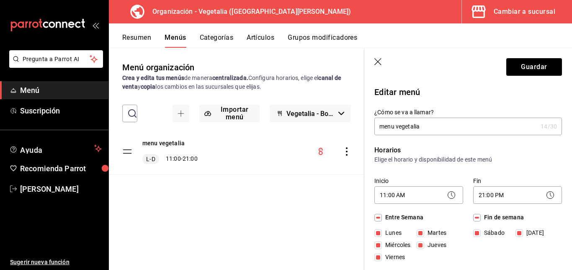
click at [376, 62] on icon "button" at bounding box center [378, 62] width 8 height 8
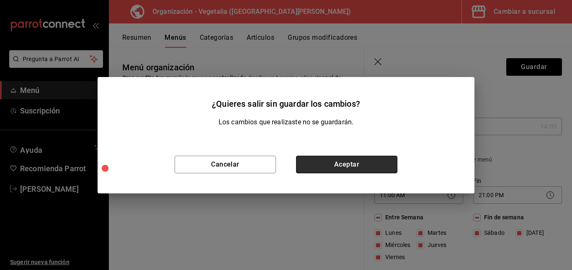
click at [314, 163] on button "Aceptar" at bounding box center [346, 165] width 101 height 18
checkbox input "false"
type input "1755647700328"
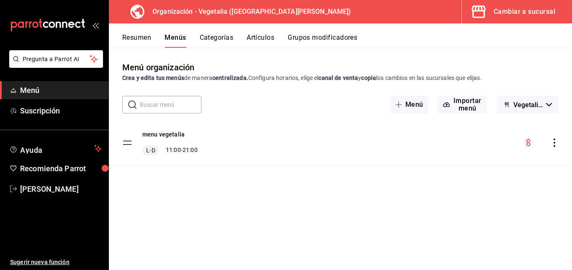
checkbox input "false"
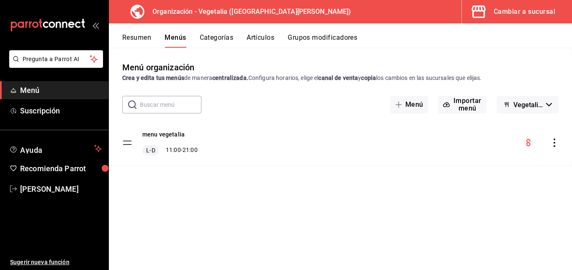
checkbox input "false"
click at [414, 101] on button "Menú" at bounding box center [409, 105] width 38 height 18
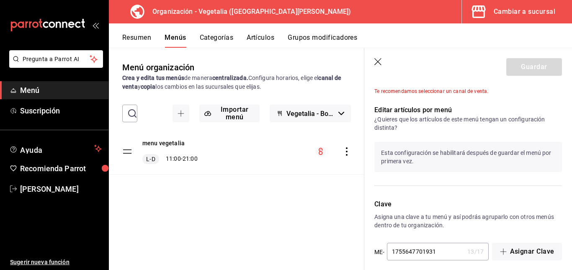
scroll to position [417, 0]
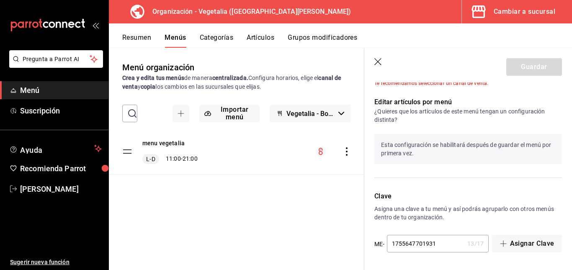
type input "extras"
click at [381, 64] on icon "button" at bounding box center [377, 61] width 7 height 7
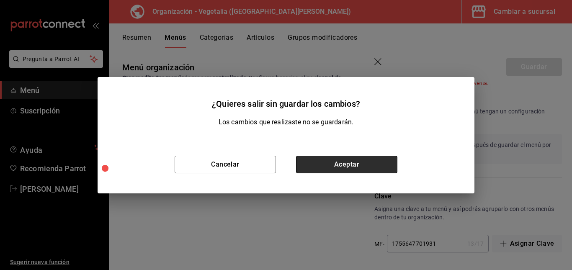
click at [338, 168] on button "Aceptar" at bounding box center [346, 165] width 101 height 18
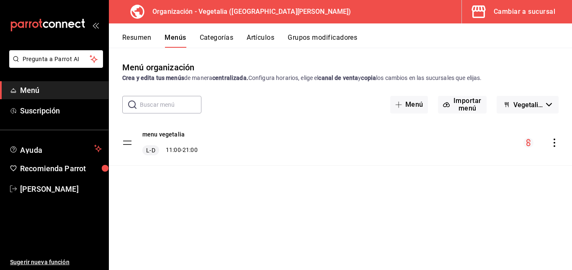
click at [262, 41] on button "Artículos" at bounding box center [261, 40] width 28 height 14
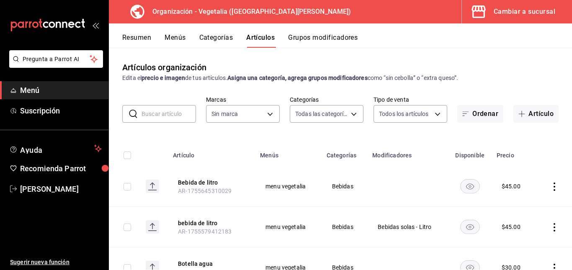
type input "188458ff-b826-4e75-afa3-88915c9c0050,1f2442db-5df3-4703-8869-1918ed7c8d78"
type input "7f1881e1-cfe4-407f-9fc3-412e5e8e1ae4"
click at [225, 38] on button "Categorías" at bounding box center [216, 40] width 34 height 14
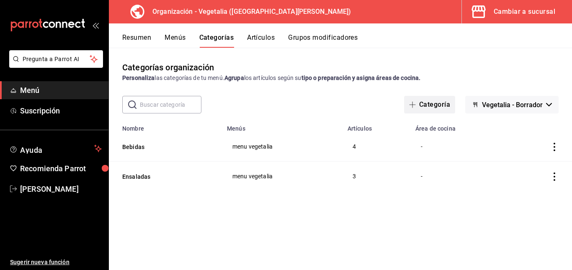
click at [423, 102] on button "Categoría" at bounding box center [429, 105] width 51 height 18
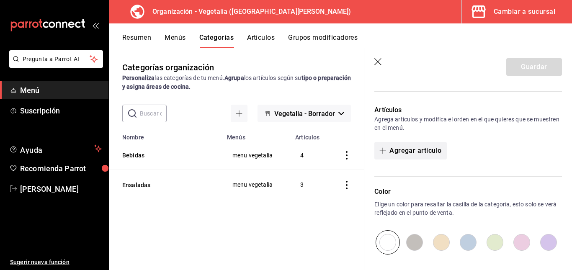
scroll to position [190, 0]
type input "extras"
click at [418, 143] on button "Agregar artículo" at bounding box center [410, 151] width 72 height 18
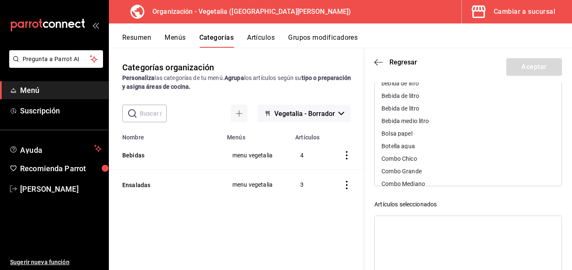
scroll to position [0, 0]
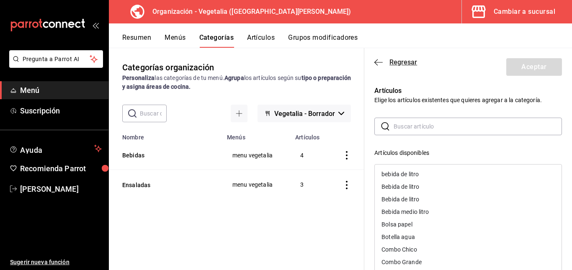
click at [375, 60] on icon "button" at bounding box center [378, 63] width 8 height 8
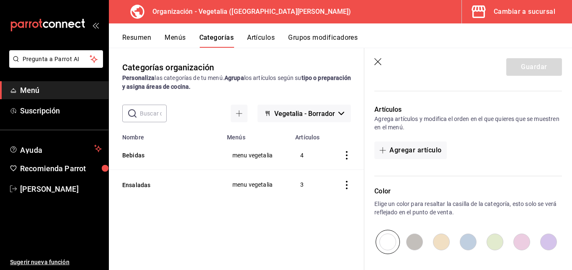
click at [378, 68] on header "Guardar" at bounding box center [468, 65] width 208 height 34
click at [378, 62] on icon "button" at bounding box center [378, 62] width 8 height 8
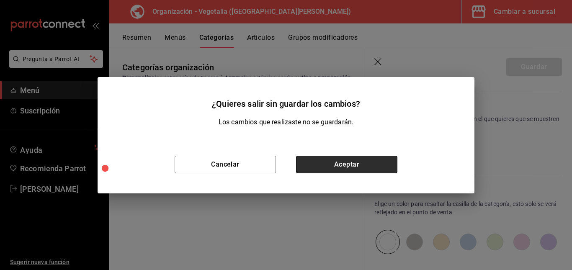
click at [361, 161] on button "Aceptar" at bounding box center [346, 165] width 101 height 18
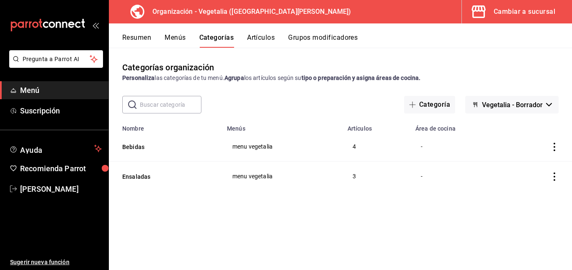
click at [261, 41] on button "Artículos" at bounding box center [261, 40] width 28 height 14
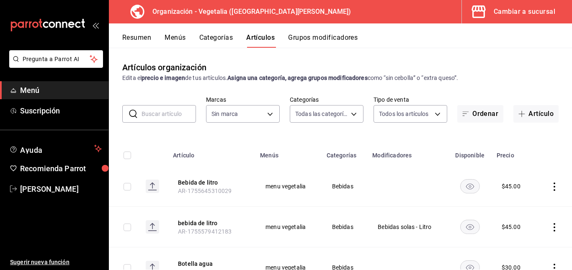
type input "188458ff-b826-4e75-afa3-88915c9c0050,1f2442db-5df3-4703-8869-1918ed7c8d78"
type input "7f1881e1-cfe4-407f-9fc3-412e5e8e1ae4"
click at [539, 111] on button "Artículo" at bounding box center [535, 114] width 45 height 18
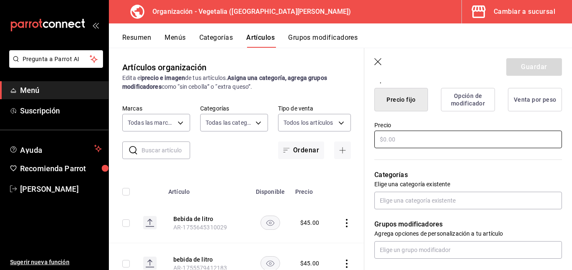
scroll to position [215, 0]
type input "crujiente"
click at [397, 142] on input "text" at bounding box center [468, 139] width 188 height 18
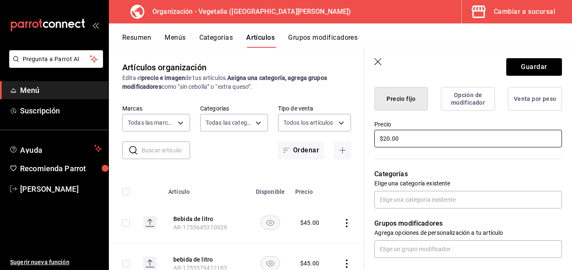
type input "$20.00"
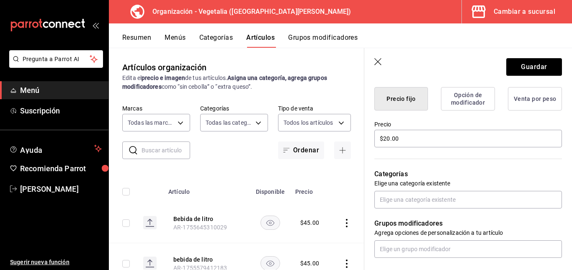
click at [463, 105] on button "Opción de modificador" at bounding box center [468, 98] width 54 height 23
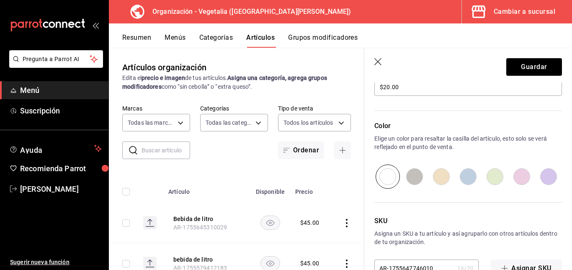
scroll to position [290, 0]
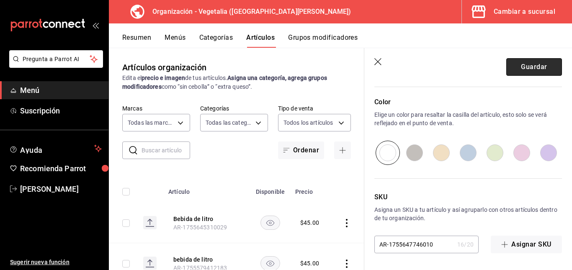
click at [528, 63] on button "Guardar" at bounding box center [534, 67] width 56 height 18
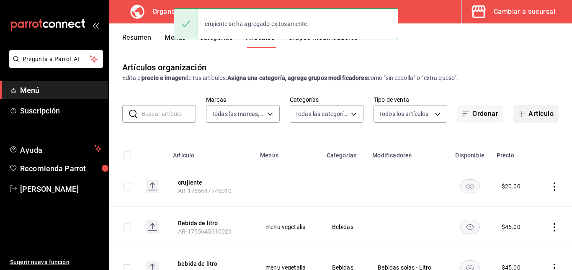
click at [523, 113] on button "Artículo" at bounding box center [535, 114] width 45 height 18
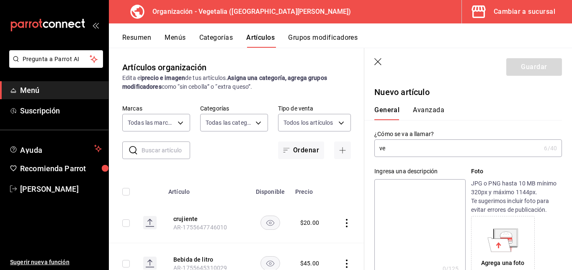
type input "v"
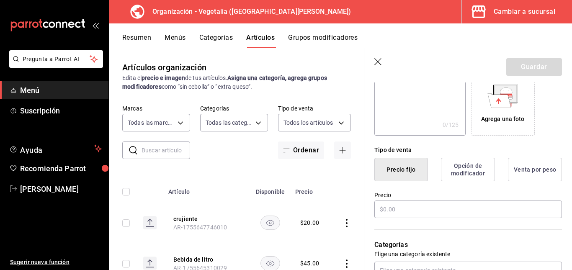
scroll to position [145, 0]
type input "ingrediente extra"
click at [471, 163] on button "Opción de modificador" at bounding box center [468, 168] width 54 height 23
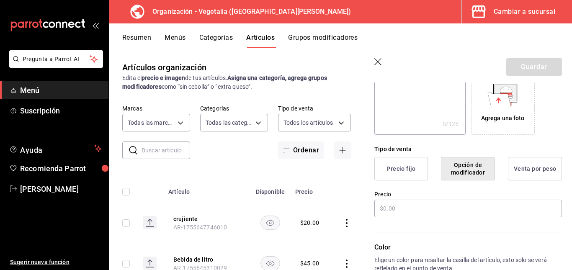
click at [416, 219] on div "Color Elige un color para resaltar la casilla del artículo, esto solo se verá r…" at bounding box center [463, 265] width 198 height 92
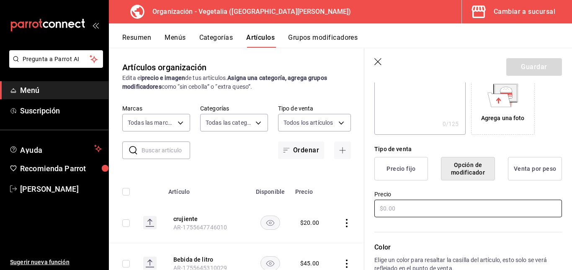
click at [412, 210] on input "text" at bounding box center [468, 209] width 188 height 18
type input "$5.00"
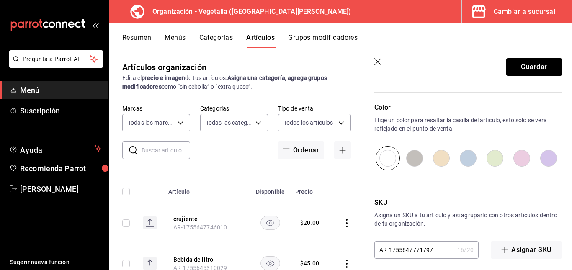
scroll to position [290, 0]
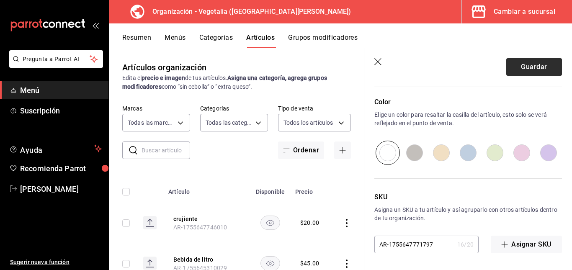
type input "$20.00"
click at [535, 68] on button "Guardar" at bounding box center [534, 67] width 56 height 18
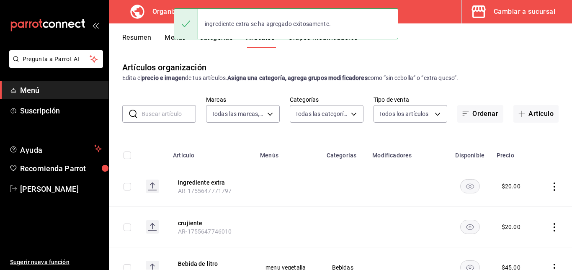
click at [550, 229] on icon "actions" at bounding box center [554, 227] width 8 height 8
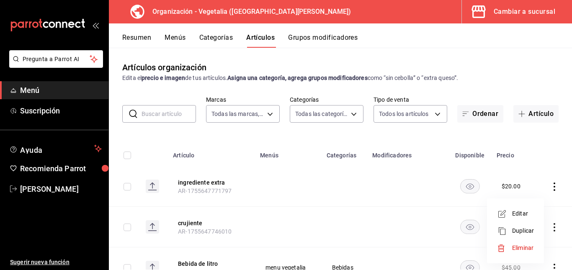
click at [522, 216] on span "Editar" at bounding box center [523, 213] width 22 height 9
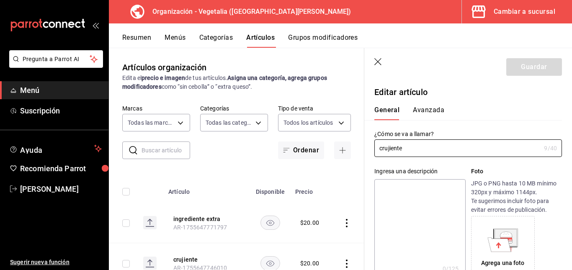
type input "$20.00"
drag, startPoint x: 428, startPoint y: 151, endPoint x: 317, endPoint y: 157, distance: 111.6
click at [317, 157] on main "Artículos organización Edita el precio e imagen de tus artículos. Asigna una ca…" at bounding box center [340, 159] width 463 height 222
type input "Crujiente extra"
click at [506, 75] on button "Guardar" at bounding box center [534, 67] width 56 height 18
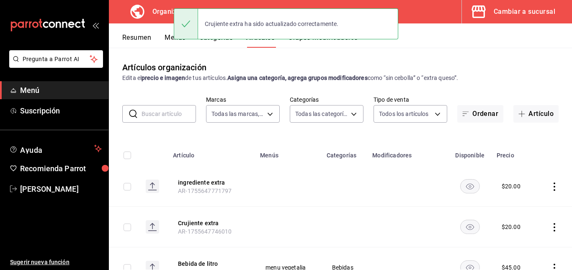
click at [554, 190] on icon "actions" at bounding box center [555, 187] width 2 height 8
click at [528, 206] on span "Editar" at bounding box center [523, 205] width 22 height 9
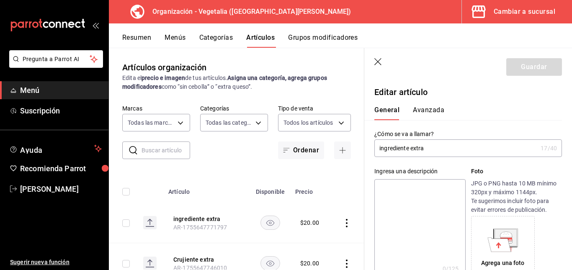
click at [382, 151] on input "ingrediente extra" at bounding box center [455, 148] width 163 height 17
type input "Ingrediente extra"
click at [538, 67] on button "Guardar" at bounding box center [534, 67] width 56 height 18
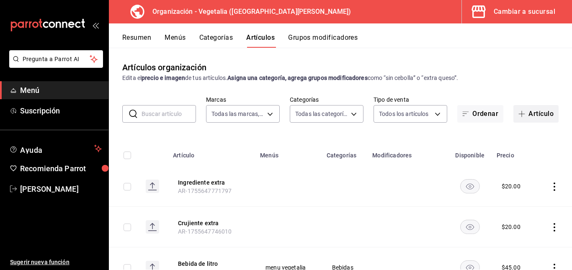
click at [540, 109] on button "Artículo" at bounding box center [535, 114] width 45 height 18
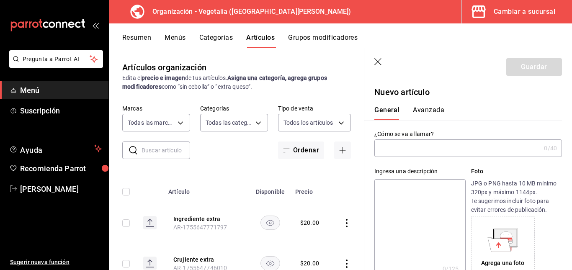
click at [399, 149] on input "text" at bounding box center [457, 148] width 166 height 17
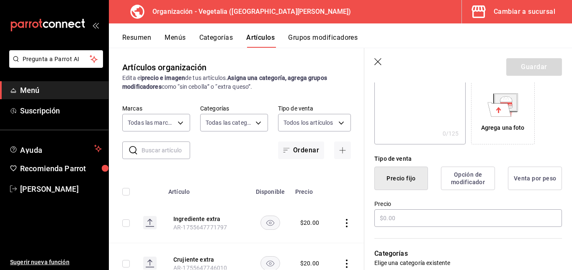
scroll to position [140, 0]
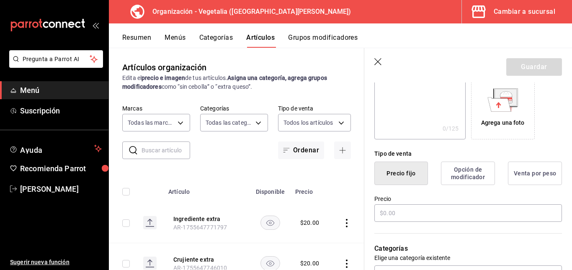
type input "Aderezo extra"
click at [461, 176] on button "Opción de modificador" at bounding box center [468, 173] width 54 height 23
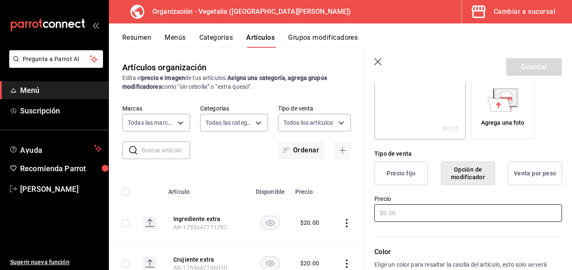
click at [433, 212] on input "text" at bounding box center [468, 213] width 188 height 18
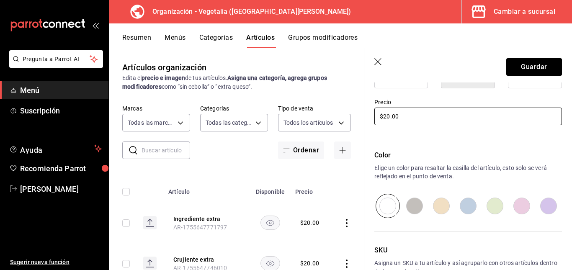
scroll to position [253, 0]
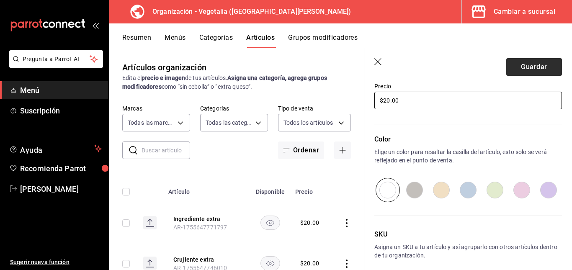
type input "$20.00"
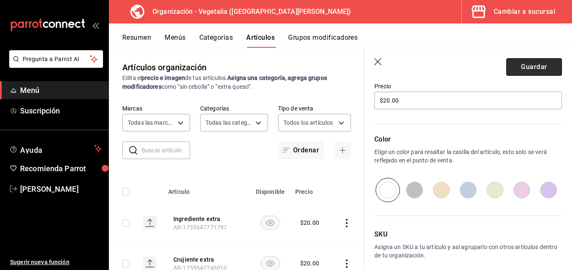
click at [533, 64] on button "Guardar" at bounding box center [534, 67] width 56 height 18
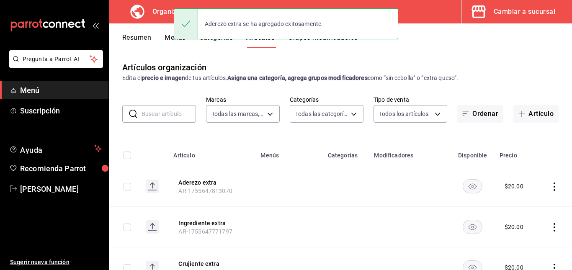
click at [549, 222] on td at bounding box center [554, 227] width 35 height 41
click at [550, 224] on icon "actions" at bounding box center [554, 227] width 8 height 8
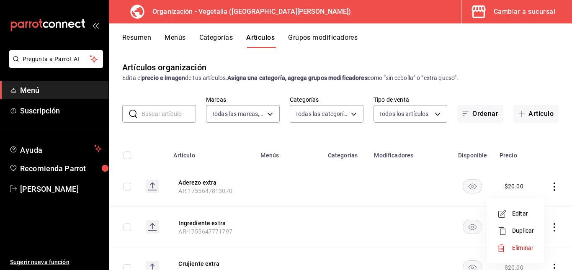
click at [530, 212] on span "Editar" at bounding box center [523, 213] width 22 height 9
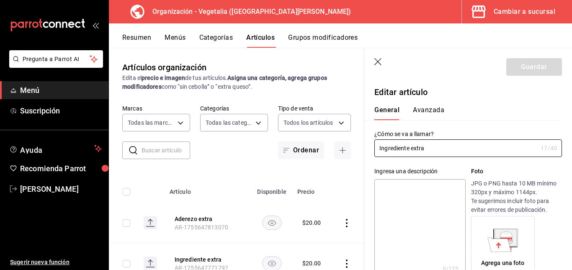
type input "$20.00"
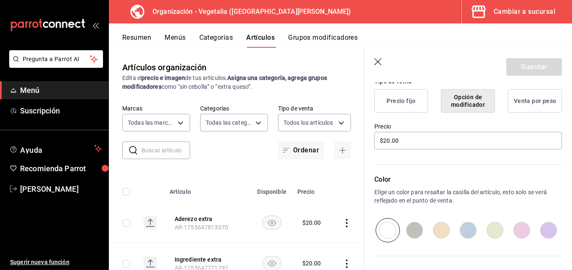
scroll to position [214, 0]
click at [377, 64] on icon "button" at bounding box center [378, 62] width 8 height 8
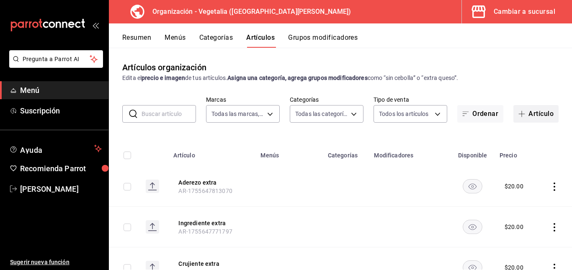
click at [528, 111] on button "Artículo" at bounding box center [535, 114] width 45 height 18
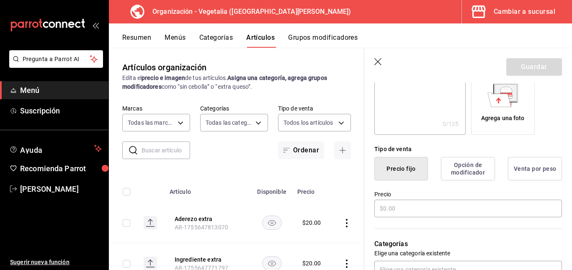
scroll to position [145, 0]
type input "Proteina extra"
click at [470, 166] on button "Opción de modificador" at bounding box center [468, 168] width 54 height 23
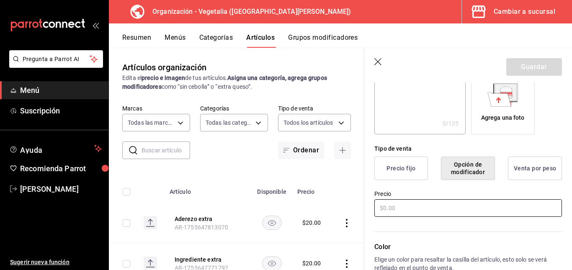
click at [440, 206] on input "text" at bounding box center [468, 208] width 188 height 18
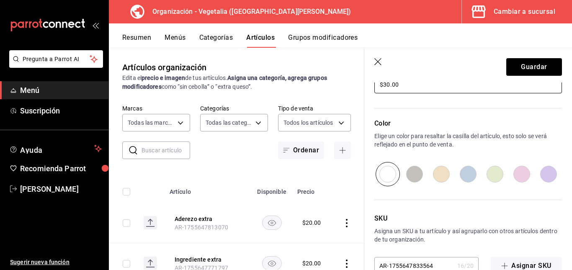
scroll to position [269, 0]
type input "$30.00"
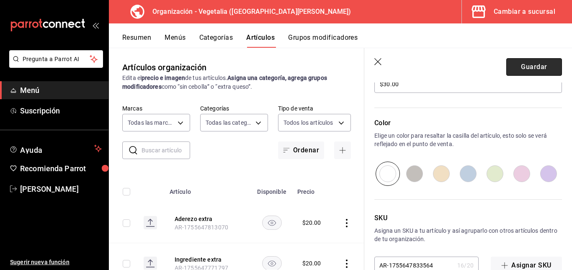
click at [518, 72] on button "Guardar" at bounding box center [534, 67] width 56 height 18
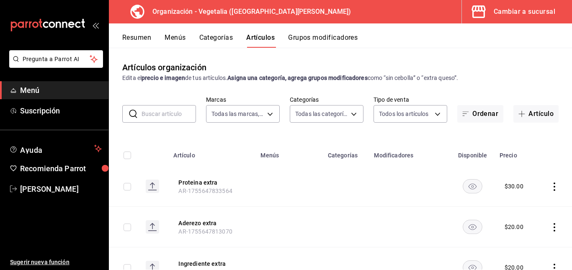
click at [219, 44] on button "Categorías" at bounding box center [216, 40] width 34 height 14
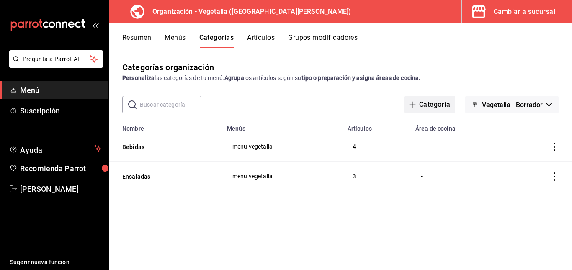
click at [435, 105] on button "Categoría" at bounding box center [429, 105] width 51 height 18
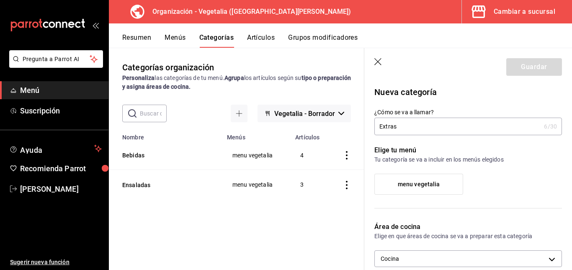
click at [418, 126] on input "Extras" at bounding box center [457, 126] width 166 height 17
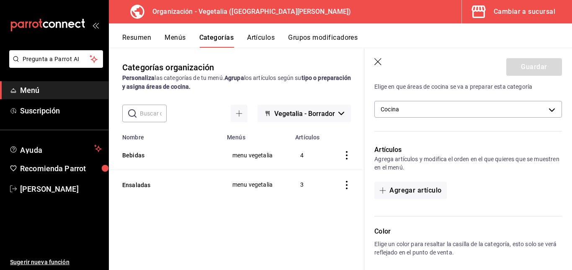
scroll to position [150, 0]
type input "Extras"
click at [424, 186] on button "Agregar artículo" at bounding box center [410, 190] width 72 height 18
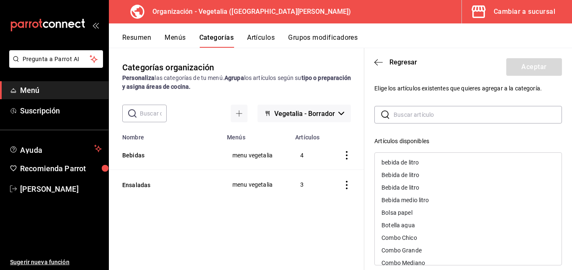
scroll to position [11, 0]
click at [414, 113] on input "text" at bounding box center [478, 115] width 168 height 17
type input "c"
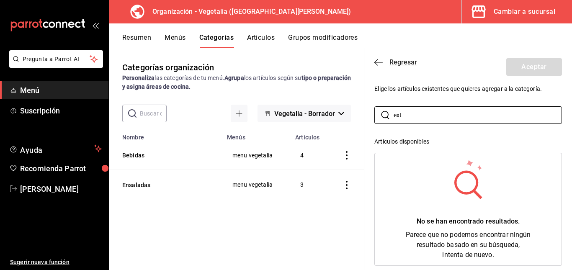
type input "ext"
click at [379, 65] on icon "button" at bounding box center [378, 63] width 8 height 8
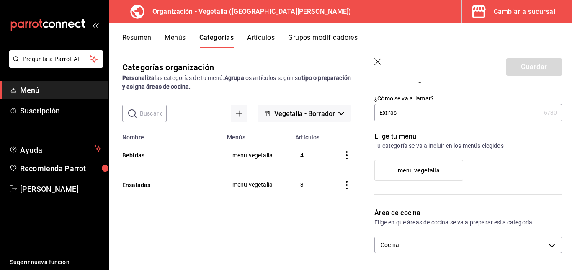
scroll to position [13, 0]
click at [377, 59] on icon "button" at bounding box center [378, 62] width 8 height 8
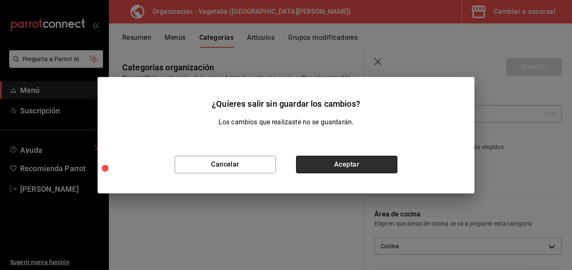
click at [341, 168] on button "Aceptar" at bounding box center [346, 165] width 101 height 18
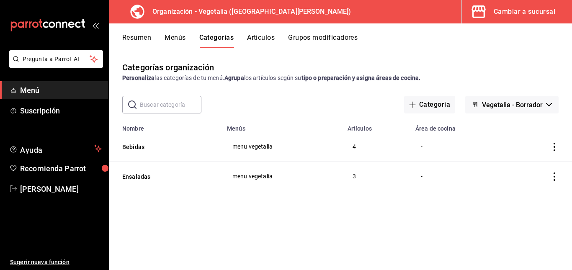
click at [265, 35] on button "Artículos" at bounding box center [261, 40] width 28 height 14
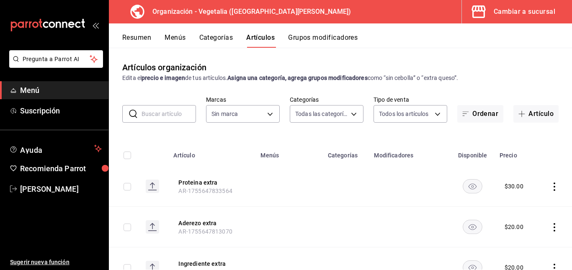
type input "188458ff-b826-4e75-afa3-88915c9c0050,1f2442db-5df3-4703-8869-1918ed7c8d78"
type input "7f1881e1-cfe4-407f-9fc3-412e5e8e1ae4"
click at [128, 188] on input "checkbox" at bounding box center [128, 187] width 8 height 8
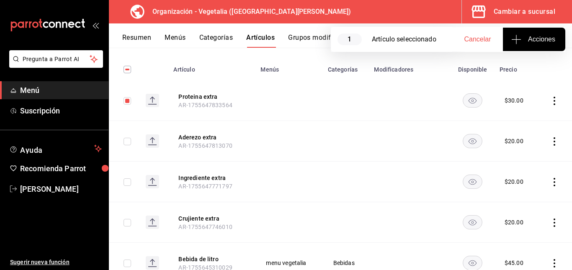
scroll to position [87, 0]
click at [281, 133] on td at bounding box center [288, 140] width 67 height 41
click at [128, 98] on input "checkbox" at bounding box center [128, 100] width 8 height 8
checkbox input "false"
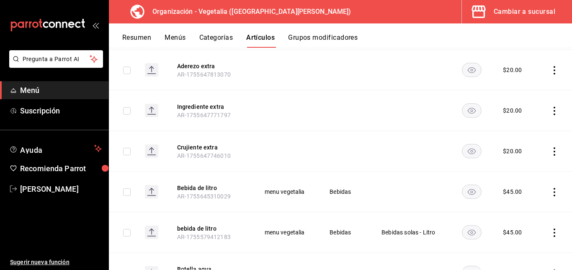
scroll to position [0, 0]
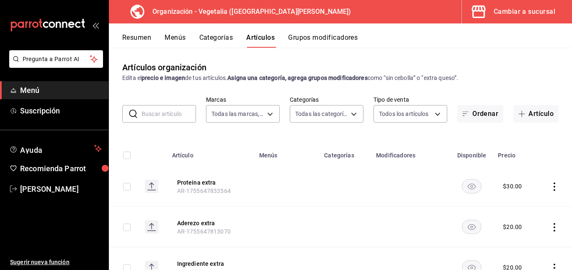
click at [221, 37] on button "Categorías" at bounding box center [216, 40] width 34 height 14
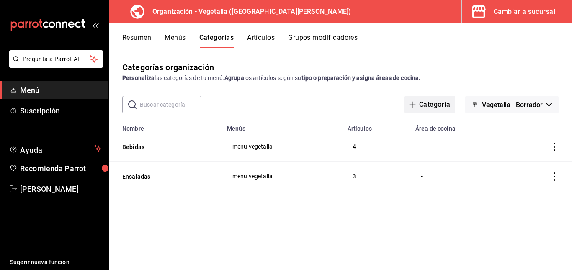
click at [435, 108] on button "Categoría" at bounding box center [429, 105] width 51 height 18
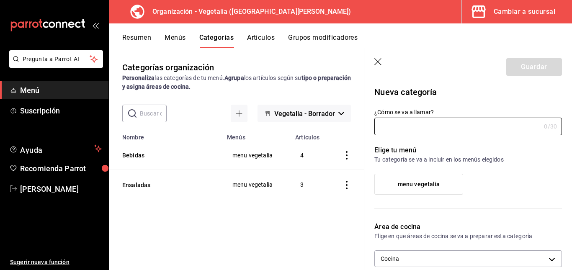
click at [374, 61] on icon "button" at bounding box center [378, 62] width 8 height 8
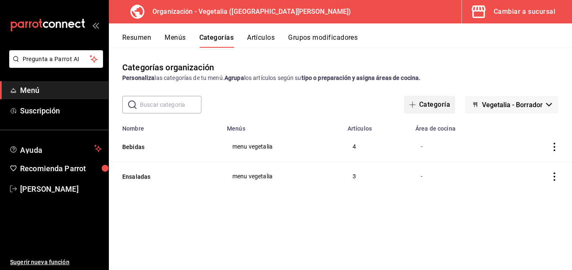
click at [433, 103] on button "Categoría" at bounding box center [429, 105] width 51 height 18
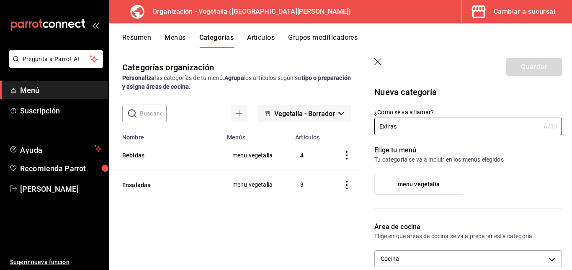
type input "Extras"
click at [396, 180] on label "menu vegetalia" at bounding box center [419, 184] width 88 height 20
click at [0, 0] on input "menu vegetalia" at bounding box center [0, 0] width 0 height 0
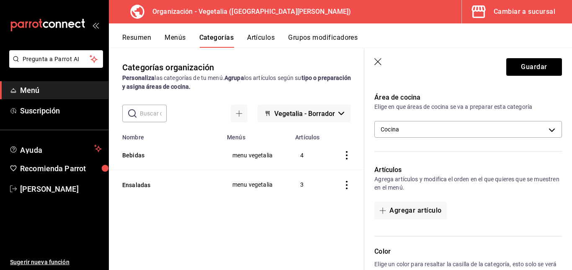
scroll to position [130, 0]
click at [402, 214] on button "Agregar artículo" at bounding box center [410, 210] width 72 height 18
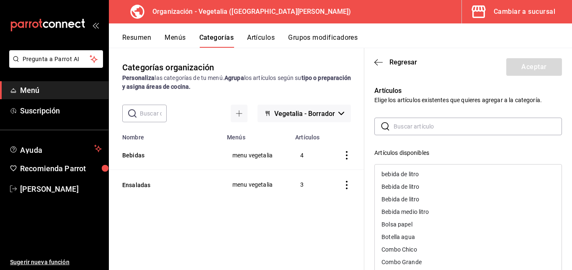
scroll to position [49, 0]
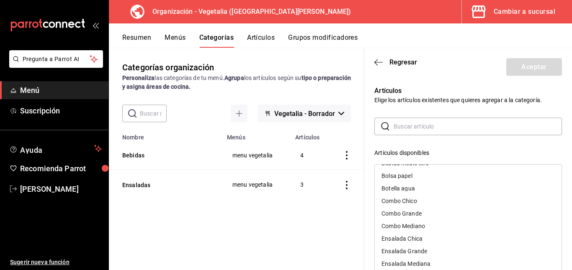
click at [397, 126] on input "text" at bounding box center [478, 126] width 168 height 17
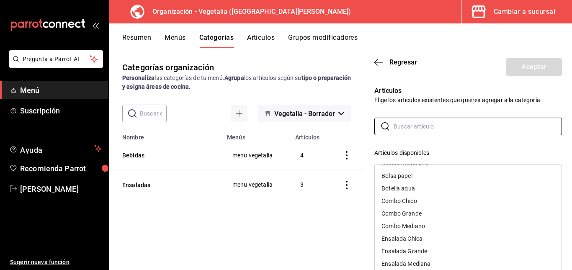
click at [397, 107] on div "Artículos Elige los artículos existentes que quieres agregar a la categoría. ​ …" at bounding box center [463, 246] width 198 height 341
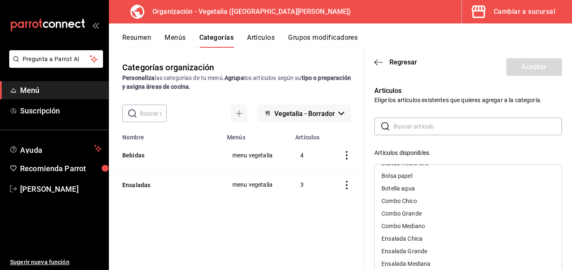
click at [416, 113] on div "Artículos Elige los artículos existentes que quieres agregar a la categoría. ​ …" at bounding box center [463, 246] width 198 height 341
click at [395, 104] on p "Elige los artículos existentes que quieres agregar a la categoría." at bounding box center [468, 100] width 188 height 8
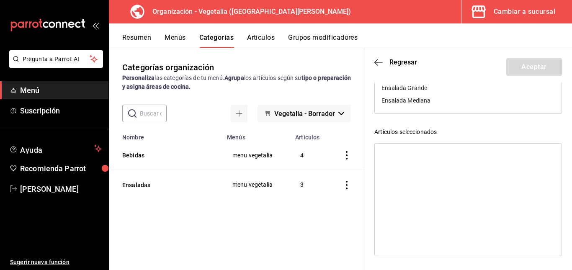
click at [476, 147] on ul at bounding box center [468, 147] width 187 height 7
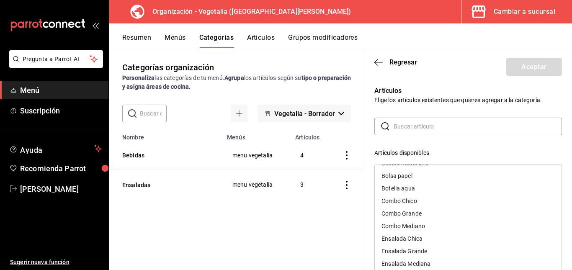
click at [374, 63] on header "Regresar Aceptar" at bounding box center [468, 65] width 208 height 34
click at [399, 62] on span "Regresar" at bounding box center [403, 62] width 28 height 8
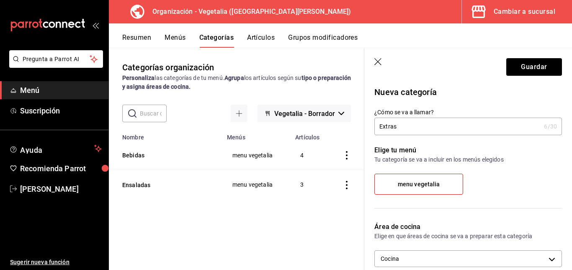
click at [375, 61] on icon "button" at bounding box center [378, 62] width 8 height 8
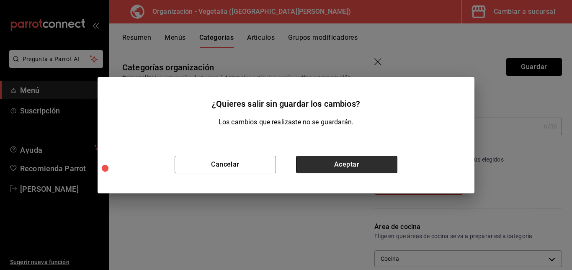
click at [350, 161] on button "Aceptar" at bounding box center [346, 165] width 101 height 18
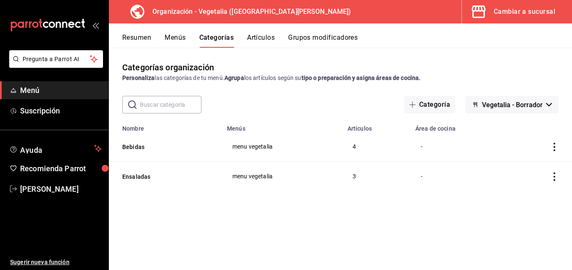
click at [263, 35] on button "Artículos" at bounding box center [261, 40] width 28 height 14
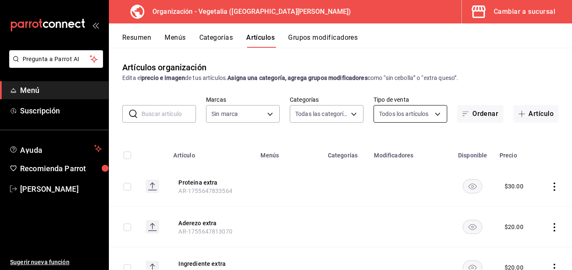
type input "188458ff-b826-4e75-afa3-88915c9c0050,1f2442db-5df3-4703-8869-1918ed7c8d78"
type input "7f1881e1-cfe4-407f-9fc3-412e5e8e1ae4"
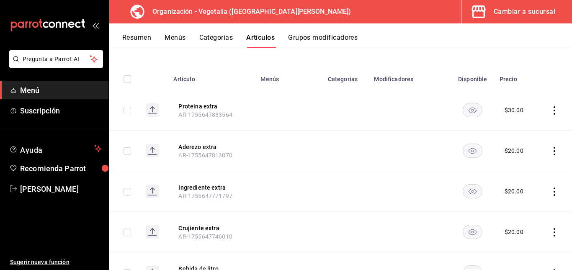
scroll to position [85, 0]
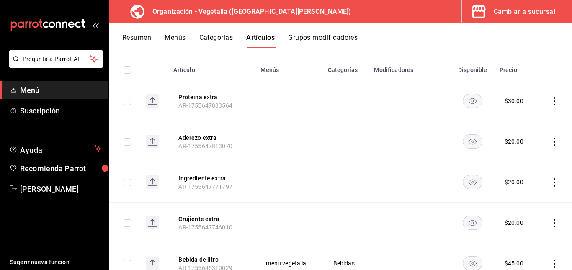
click at [550, 97] on icon "actions" at bounding box center [554, 101] width 8 height 8
click at [529, 123] on span "Editar" at bounding box center [523, 120] width 22 height 9
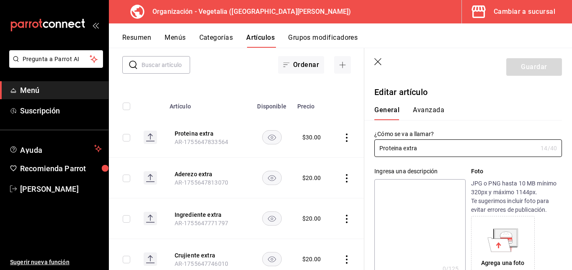
type input "$30.00"
type input "E48"
type input "90101500"
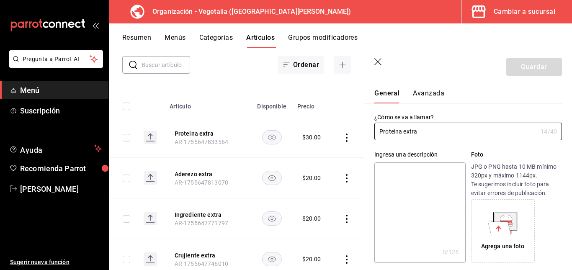
scroll to position [19, 0]
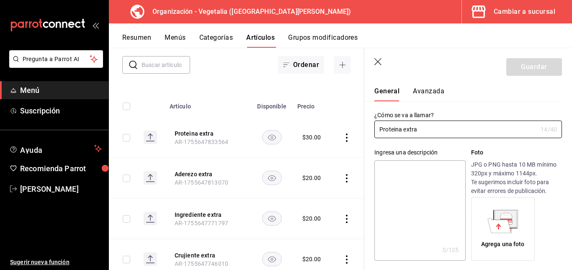
click at [427, 92] on button "Avanzada" at bounding box center [428, 94] width 31 height 14
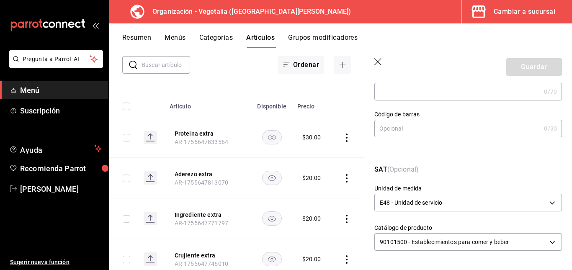
scroll to position [0, 0]
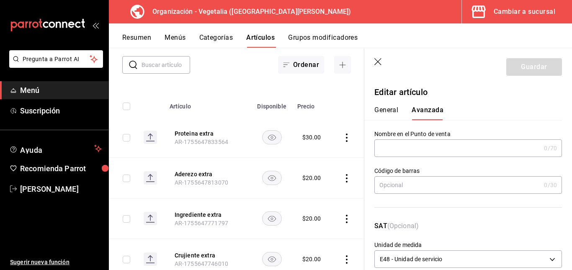
click at [393, 113] on button "General" at bounding box center [386, 113] width 24 height 14
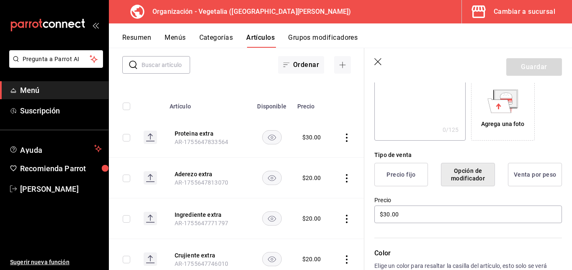
scroll to position [140, 0]
click at [402, 170] on button "Precio fijo" at bounding box center [401, 173] width 54 height 23
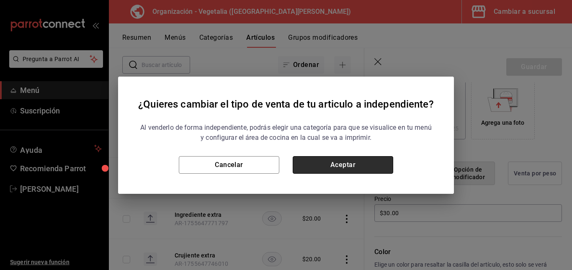
click at [358, 162] on button "Aceptar" at bounding box center [343, 165] width 100 height 18
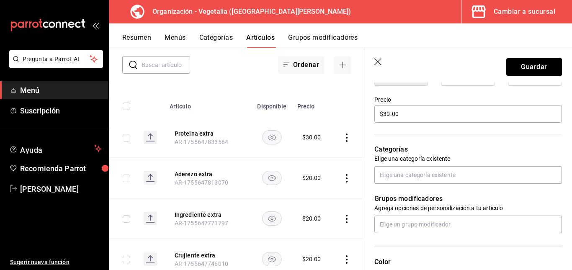
scroll to position [240, 0]
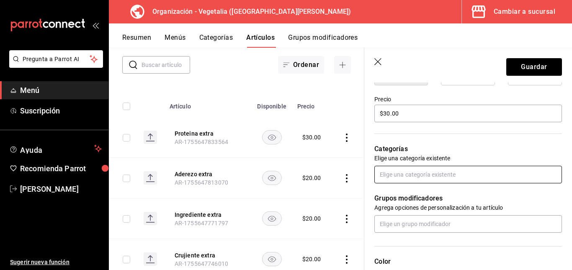
click at [435, 179] on input "text" at bounding box center [468, 175] width 188 height 18
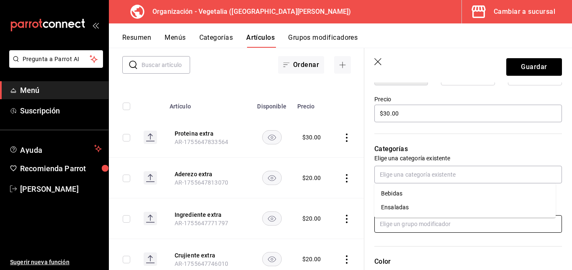
click at [409, 231] on input "text" at bounding box center [468, 224] width 188 height 18
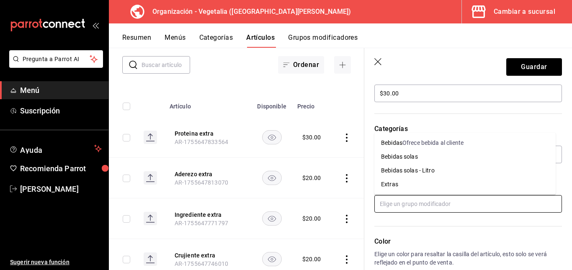
scroll to position [260, 0]
click at [401, 186] on li "Extras" at bounding box center [464, 185] width 181 height 14
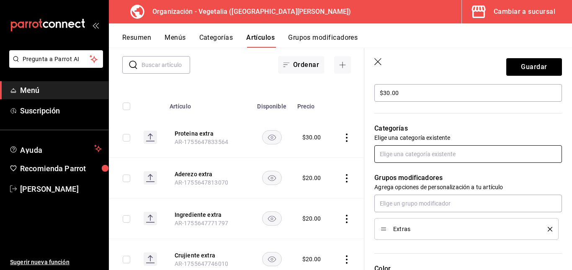
click at [420, 157] on input "text" at bounding box center [468, 154] width 188 height 18
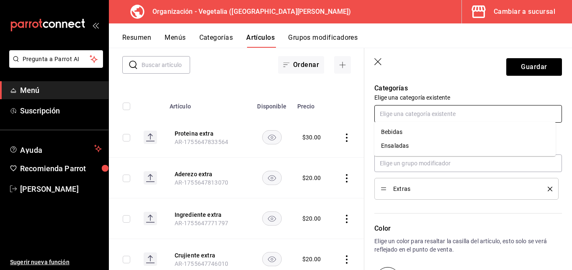
scroll to position [301, 0]
click at [419, 208] on div "Color Elige un color para resaltar la casilla del artículo, esto solo se verá r…" at bounding box center [463, 245] width 198 height 92
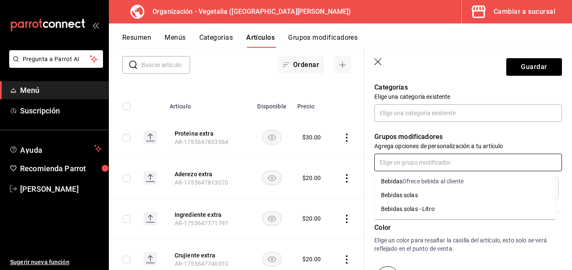
click at [417, 165] on input "text" at bounding box center [468, 163] width 188 height 18
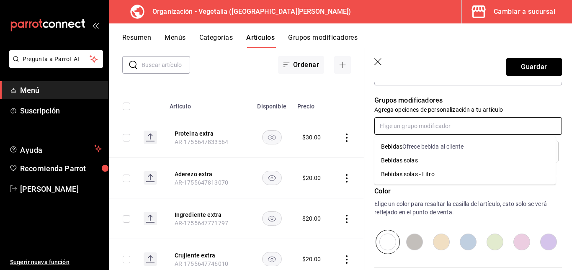
scroll to position [341, 0]
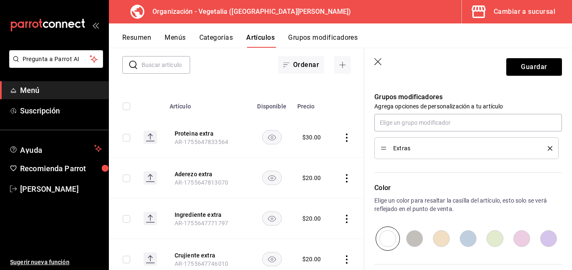
click at [419, 196] on div "Color Elige un color para resaltar la casilla del artículo, esto solo se verá r…" at bounding box center [468, 217] width 188 height 68
click at [427, 147] on span "Extras" at bounding box center [464, 148] width 142 height 6
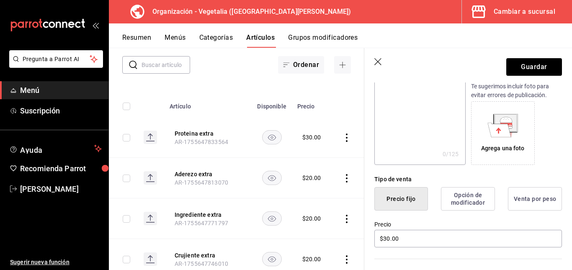
scroll to position [0, 0]
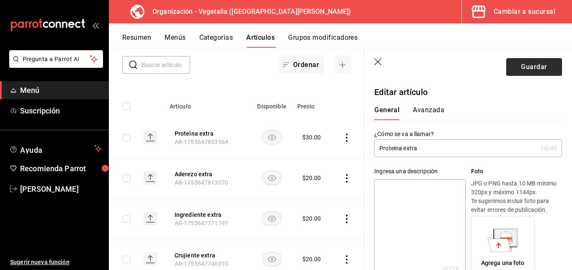
click at [542, 63] on button "Guardar" at bounding box center [534, 67] width 56 height 18
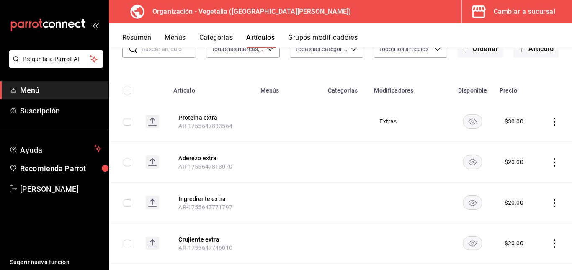
scroll to position [65, 0]
click at [554, 159] on icon "actions" at bounding box center [555, 162] width 2 height 8
click at [526, 182] on span "Editar" at bounding box center [523, 181] width 22 height 9
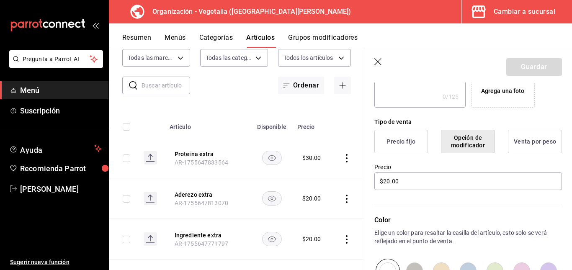
scroll to position [173, 0]
click at [398, 143] on button "Precio fijo" at bounding box center [401, 140] width 54 height 23
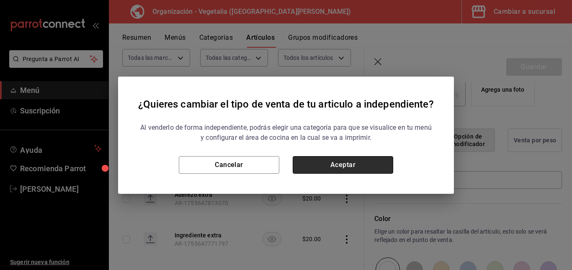
click at [326, 161] on button "Aceptar" at bounding box center [343, 165] width 100 height 18
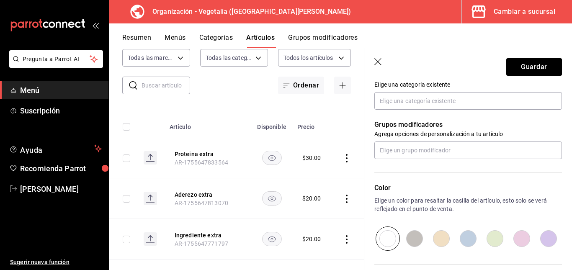
scroll to position [314, 0]
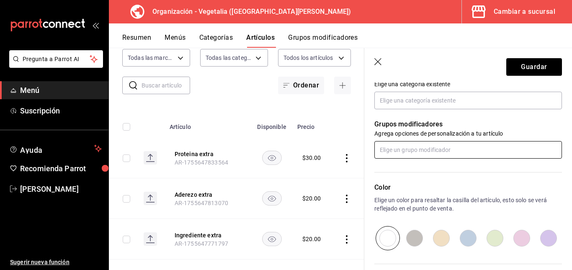
click at [433, 155] on input "text" at bounding box center [468, 150] width 188 height 18
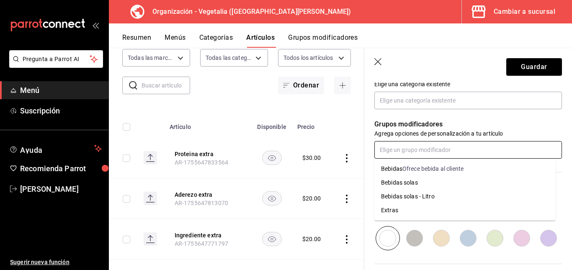
click at [404, 212] on li "Extras" at bounding box center [464, 210] width 181 height 14
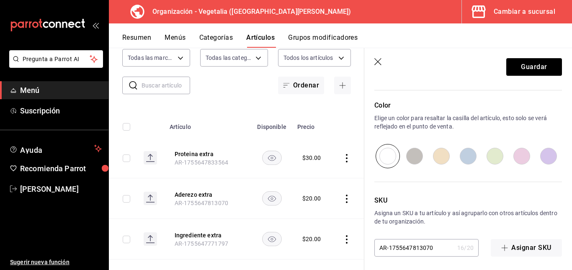
scroll to position [427, 0]
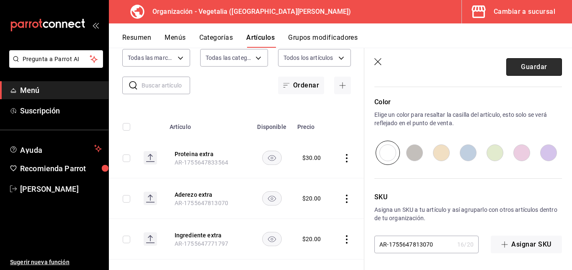
click at [528, 63] on button "Guardar" at bounding box center [534, 67] width 56 height 18
click at [528, 63] on div "Guardar" at bounding box center [534, 67] width 56 height 18
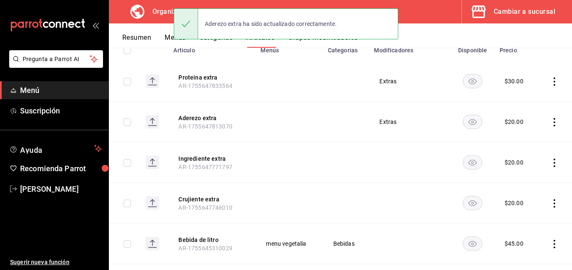
scroll to position [107, 0]
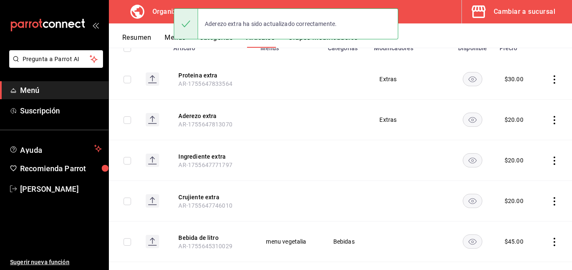
click at [550, 161] on icon "actions" at bounding box center [554, 161] width 8 height 8
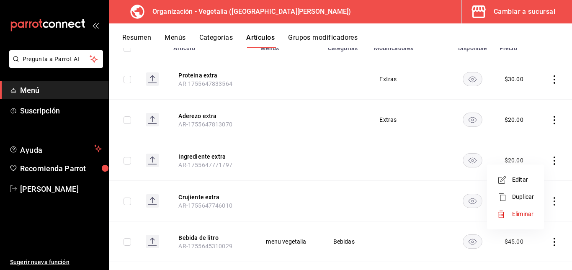
click at [522, 180] on span "Editar" at bounding box center [523, 179] width 22 height 9
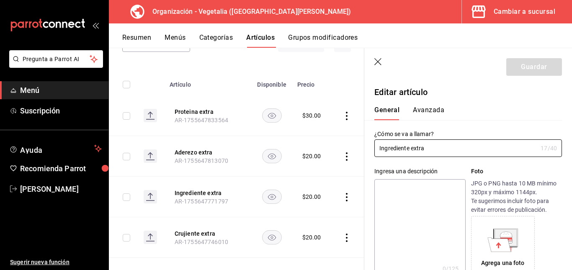
type input "$20.00"
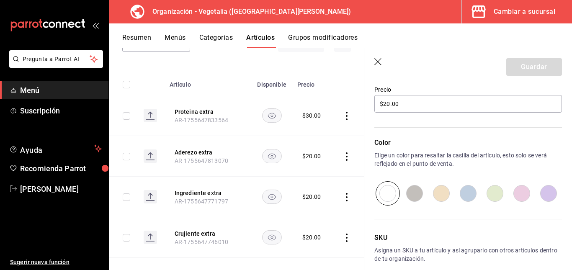
scroll to position [185, 0]
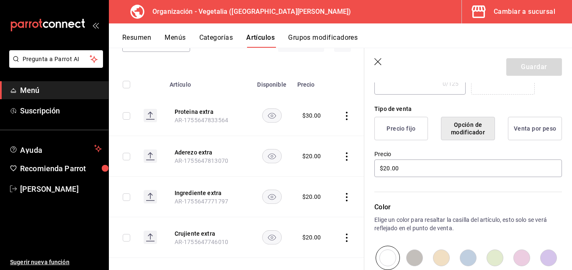
click at [400, 130] on button "Precio fijo" at bounding box center [401, 128] width 54 height 23
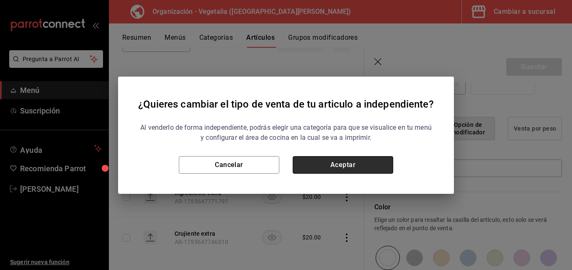
click at [377, 164] on button "Aceptar" at bounding box center [343, 165] width 100 height 18
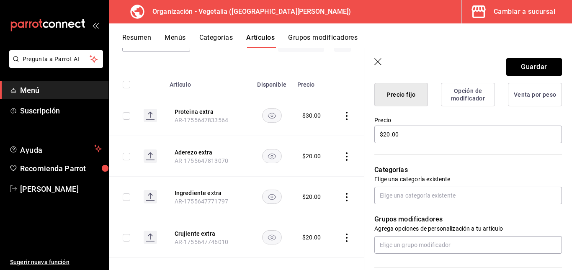
scroll to position [219, 0]
click at [445, 189] on input "text" at bounding box center [468, 195] width 188 height 18
click at [408, 162] on div "Categorías Elige una categoría existente" at bounding box center [463, 174] width 198 height 60
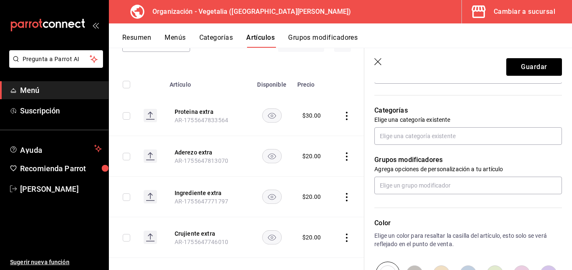
scroll to position [279, 0]
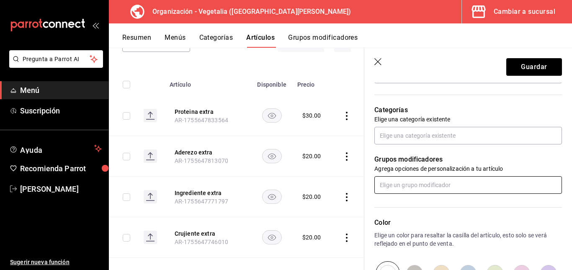
click at [409, 179] on input "text" at bounding box center [468, 185] width 188 height 18
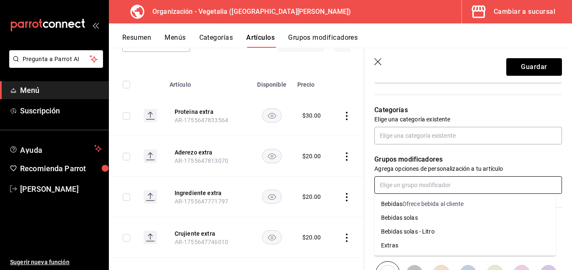
click at [407, 243] on li "Extras" at bounding box center [464, 246] width 181 height 14
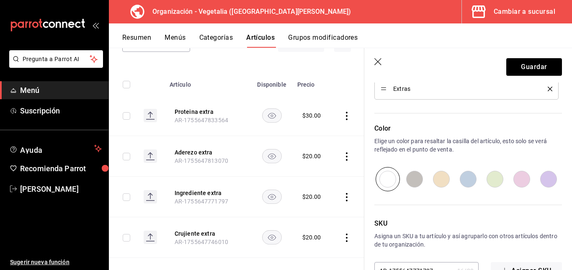
scroll to position [427, 0]
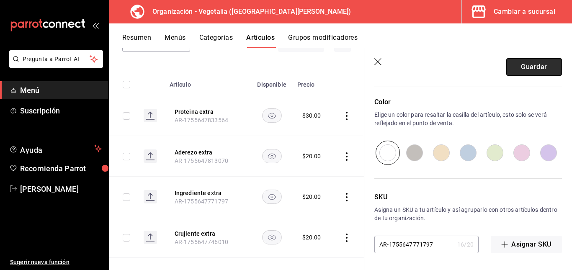
click at [525, 67] on button "Guardar" at bounding box center [534, 67] width 56 height 18
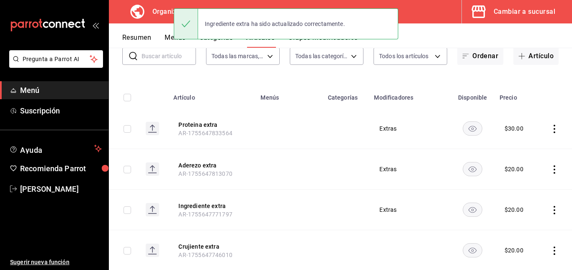
scroll to position [98, 0]
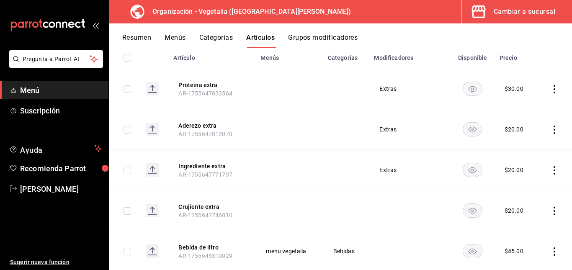
click at [554, 207] on icon "actions" at bounding box center [555, 211] width 2 height 8
click at [517, 211] on span "Editar" at bounding box center [523, 213] width 22 height 9
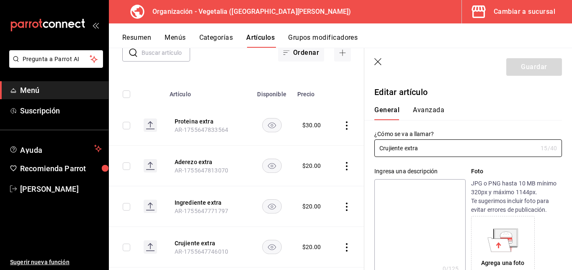
type input "$20.00"
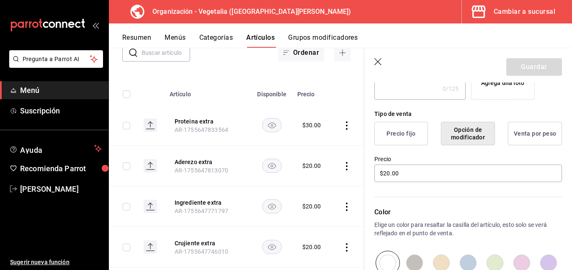
scroll to position [182, 0]
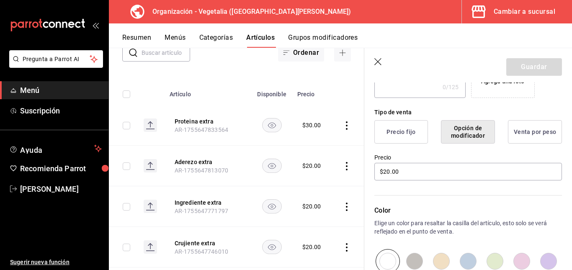
click at [404, 138] on button "Precio fijo" at bounding box center [401, 131] width 54 height 23
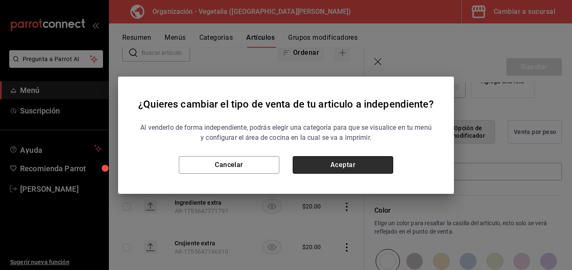
click at [357, 160] on button "Aceptar" at bounding box center [343, 165] width 100 height 18
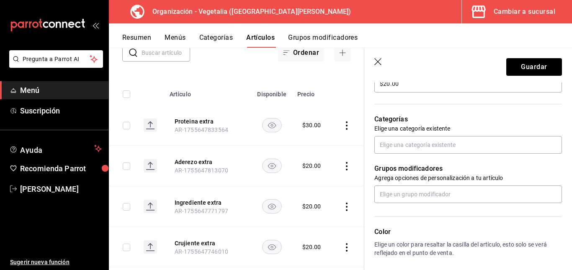
scroll to position [270, 0]
click at [446, 190] on input "text" at bounding box center [468, 194] width 188 height 18
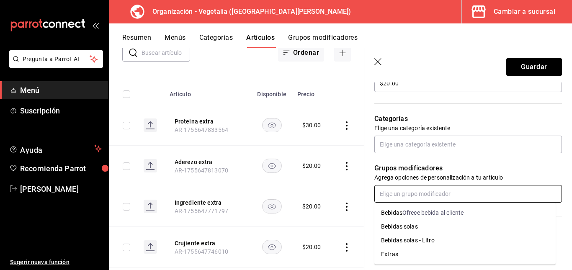
click at [396, 253] on div "Extras" at bounding box center [389, 254] width 17 height 9
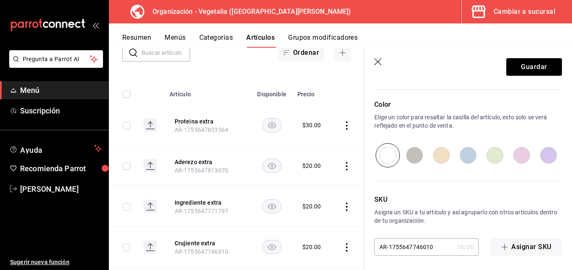
scroll to position [427, 0]
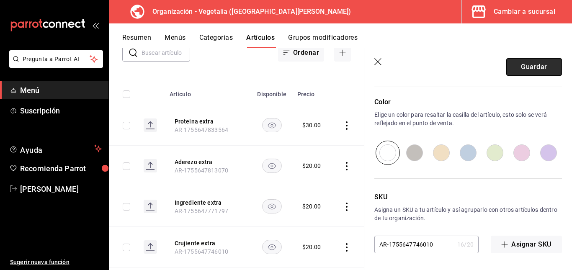
click at [522, 61] on button "Guardar" at bounding box center [534, 67] width 56 height 18
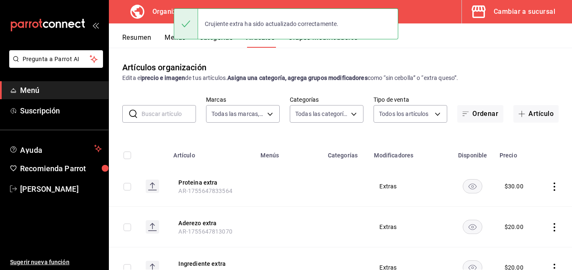
click at [210, 41] on div "Crujiente extra ha sido actualizado correctamente." at bounding box center [286, 24] width 224 height 36
click at [215, 43] on button "Categorías" at bounding box center [216, 40] width 34 height 14
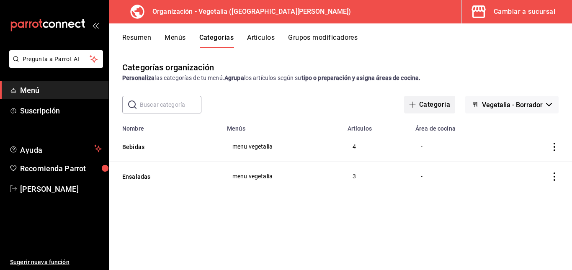
click at [427, 102] on button "Categoría" at bounding box center [429, 105] width 51 height 18
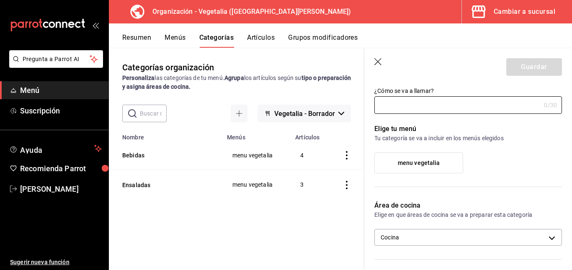
scroll to position [22, 0]
type input "e"
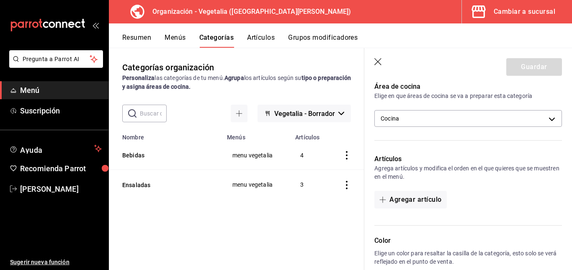
scroll to position [143, 0]
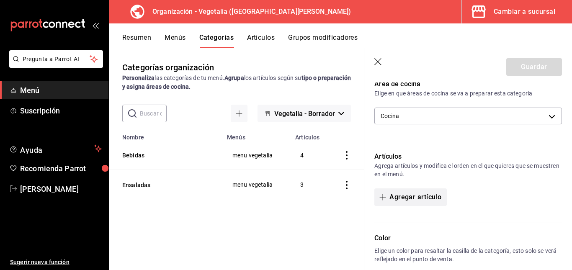
type input "Extras"
click at [422, 200] on button "Agregar artículo" at bounding box center [410, 197] width 72 height 18
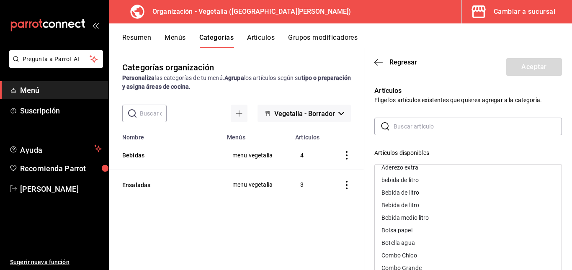
scroll to position [0, 0]
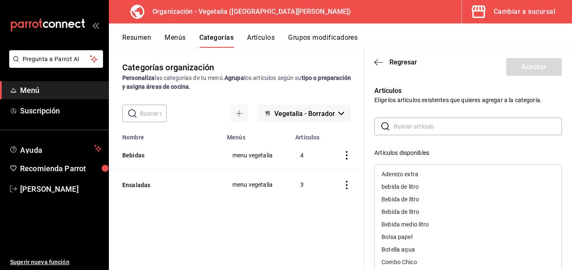
click at [420, 177] on div "Aderezo extra" at bounding box center [468, 174] width 187 height 13
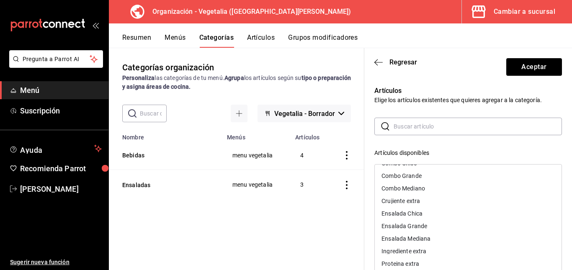
click at [417, 198] on div "Crujiente extra" at bounding box center [400, 201] width 39 height 6
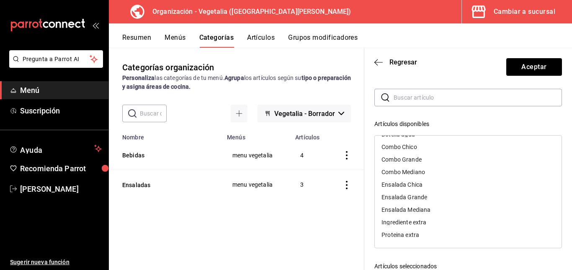
scroll to position [29, 0]
click at [412, 234] on div "Proteina extra" at bounding box center [400, 235] width 38 height 6
click at [415, 233] on div "Ingrediente extra" at bounding box center [403, 235] width 45 height 6
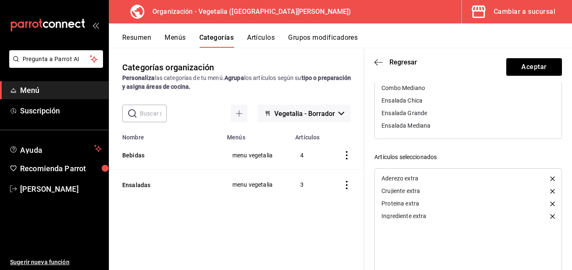
scroll to position [157, 0]
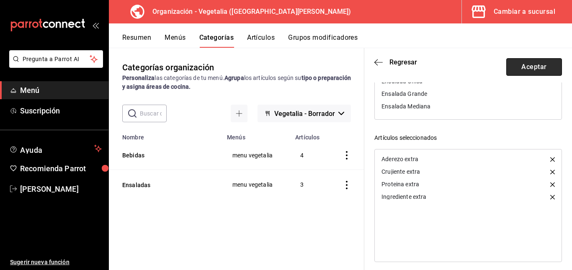
click at [525, 63] on button "Aceptar" at bounding box center [534, 67] width 56 height 18
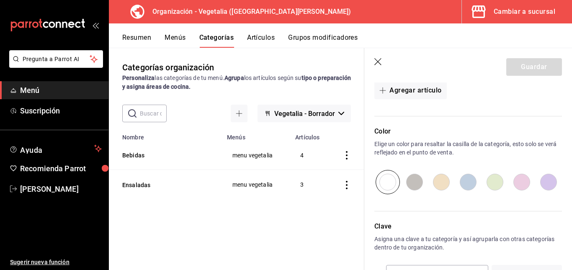
scroll to position [362, 0]
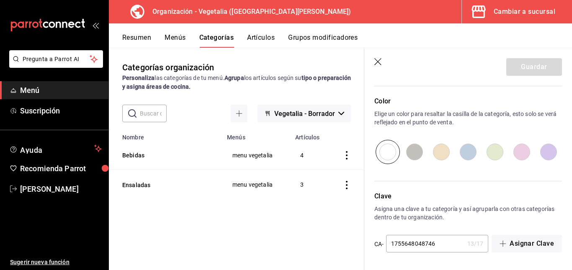
click at [438, 153] on input "radio" at bounding box center [441, 152] width 27 height 24
radio input "true"
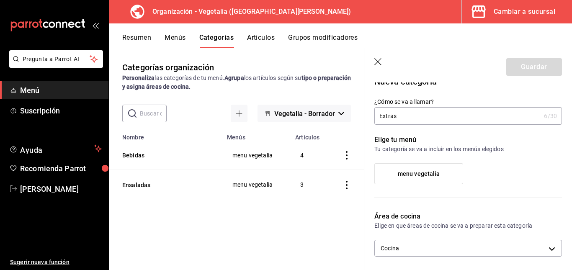
scroll to position [0, 0]
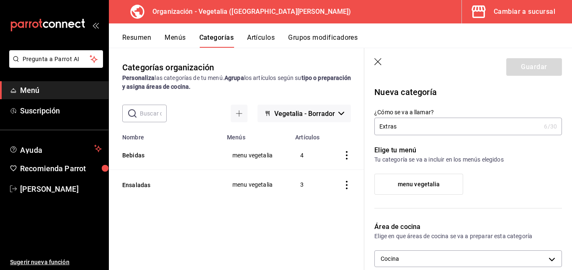
click at [413, 186] on span "menu vegetalia" at bounding box center [419, 184] width 42 height 7
click at [0, 0] on input "menu vegetalia" at bounding box center [0, 0] width 0 height 0
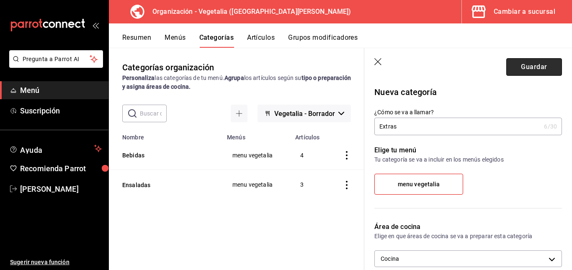
click at [531, 72] on button "Guardar" at bounding box center [534, 67] width 56 height 18
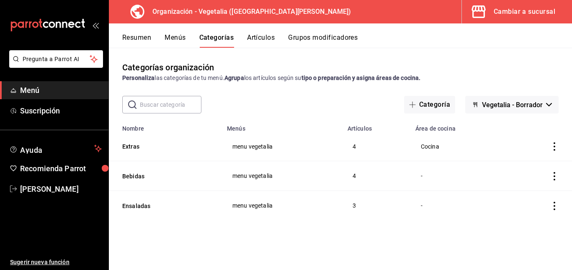
click at [556, 146] on icon "actions" at bounding box center [554, 146] width 8 height 8
click at [523, 166] on span "Editar" at bounding box center [529, 166] width 22 height 9
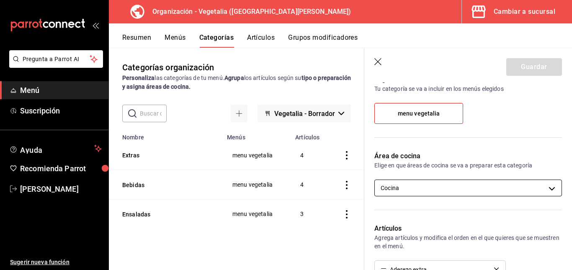
scroll to position [72, 0]
click at [467, 182] on body "Pregunta a Parrot AI Menú Suscripción Ayuda Recomienda Parrot celia vazquez Sug…" at bounding box center [286, 135] width 572 height 270
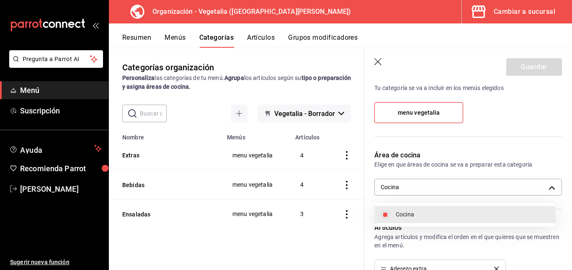
click at [387, 213] on input "checkbox" at bounding box center [385, 215] width 8 height 8
checkbox input "false"
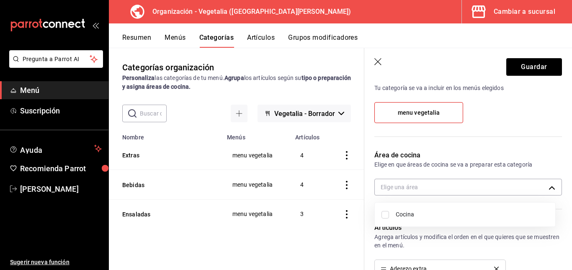
click at [528, 71] on div at bounding box center [286, 135] width 572 height 270
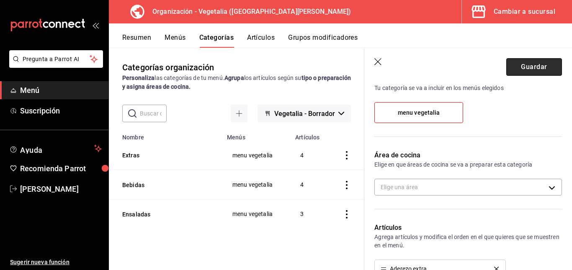
click at [521, 65] on button "Guardar" at bounding box center [534, 67] width 56 height 18
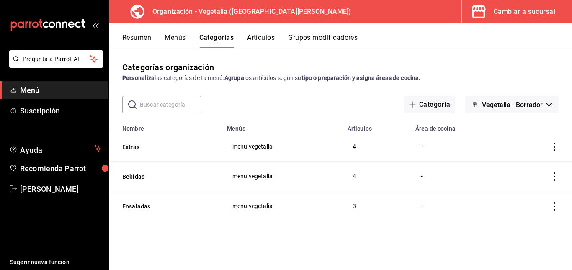
click at [539, 9] on div "Cambiar a sucursal" at bounding box center [525, 12] width 62 height 12
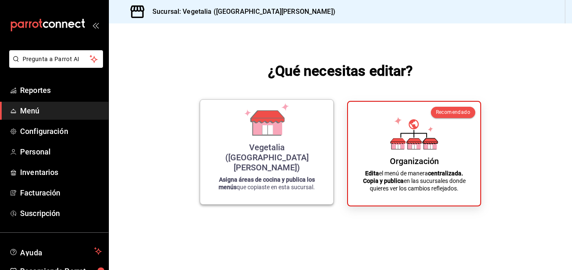
click at [281, 135] on icon at bounding box center [267, 126] width 29 height 18
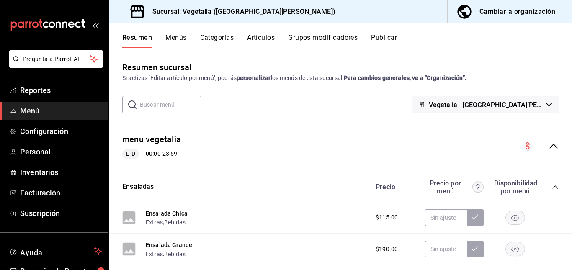
click at [212, 39] on button "Categorías" at bounding box center [217, 40] width 34 height 14
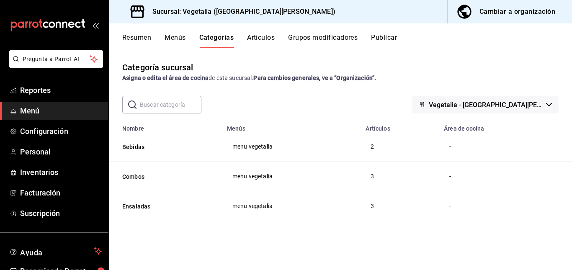
click at [263, 39] on button "Artículos" at bounding box center [261, 40] width 28 height 14
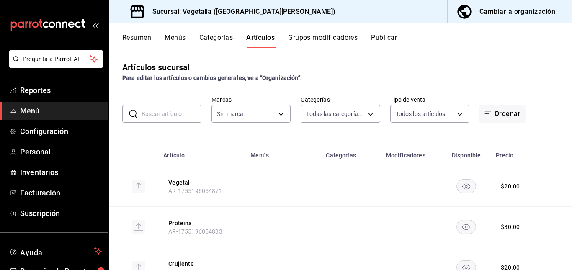
type input "33754903-af68-4026-928d-74ee3c52c857,d00ec3b5-1bdf-45de-a957-4d67b39c8a61,7389d…"
type input "6fc0fab6-dabb-47fd-aa86-78c547d42d02"
click at [324, 38] on button "Grupos modificadores" at bounding box center [323, 40] width 70 height 14
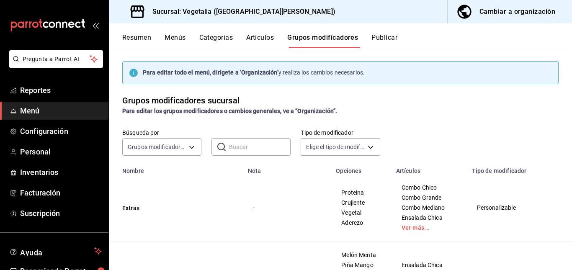
click at [376, 44] on button "Publicar" at bounding box center [384, 40] width 26 height 14
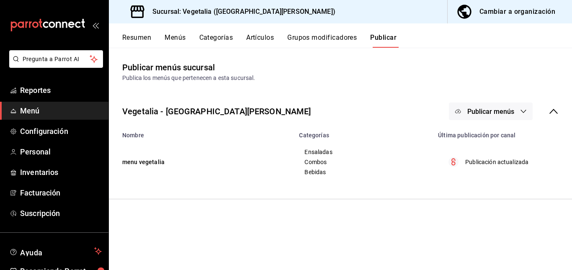
click at [482, 111] on span "Publicar menús" at bounding box center [490, 112] width 47 height 8
click at [497, 139] on span "Punto de venta" at bounding box center [503, 138] width 40 height 9
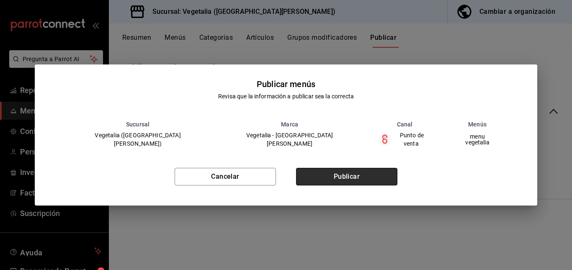
click at [366, 173] on button "Publicar" at bounding box center [346, 177] width 101 height 18
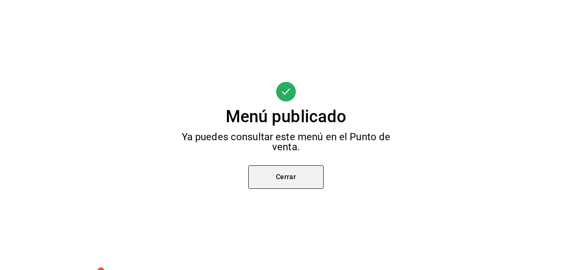
click at [289, 187] on button "Cerrar" at bounding box center [285, 176] width 75 height 23
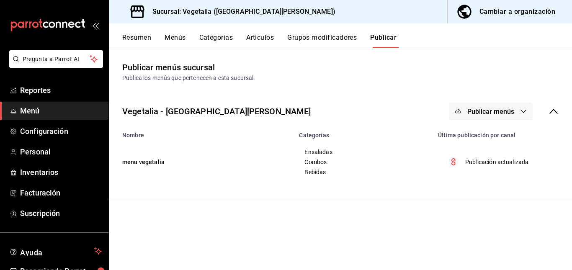
click at [214, 40] on button "Categorías" at bounding box center [216, 40] width 34 height 14
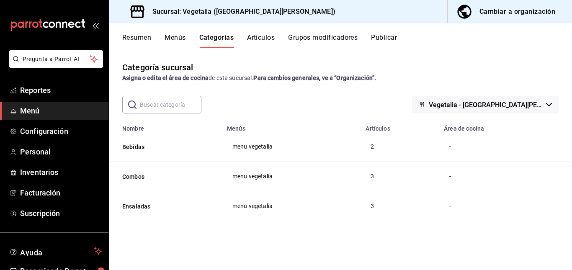
click at [167, 40] on button "Menús" at bounding box center [175, 40] width 21 height 14
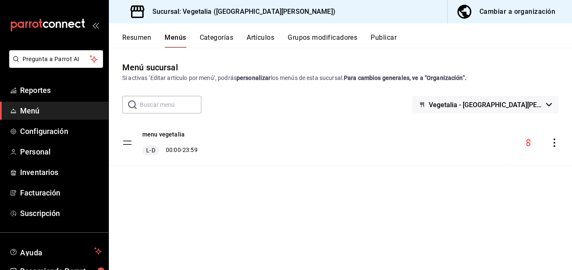
click at [554, 144] on icon "actions" at bounding box center [554, 143] width 8 height 8
click at [485, 158] on span "Previsualizar" at bounding box center [488, 162] width 102 height 9
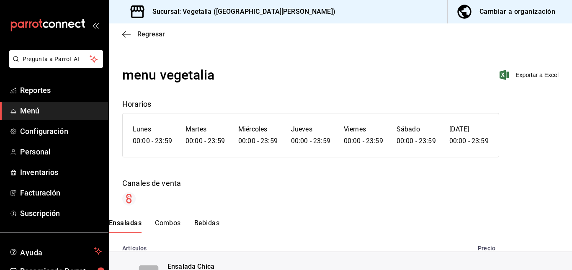
click at [126, 33] on icon "button" at bounding box center [126, 35] width 8 height 8
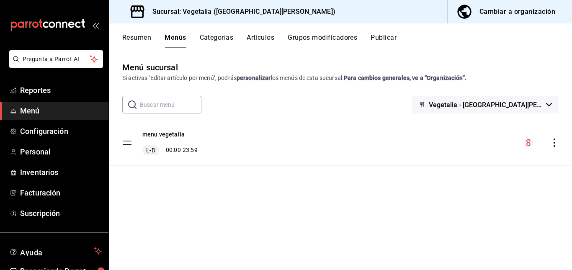
click at [143, 41] on button "Resumen" at bounding box center [136, 40] width 29 height 14
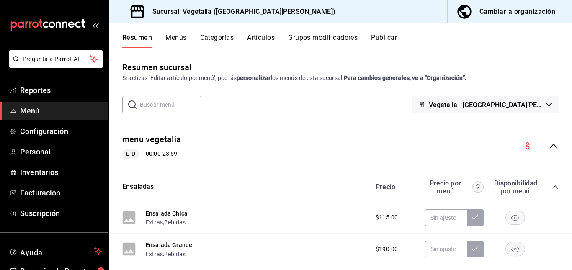
click at [529, 13] on div "Cambiar a organización" at bounding box center [517, 12] width 76 height 12
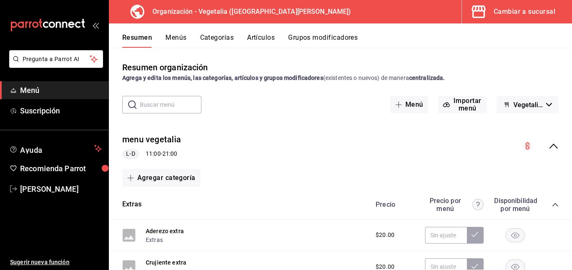
click at [263, 42] on button "Artículos" at bounding box center [261, 40] width 28 height 14
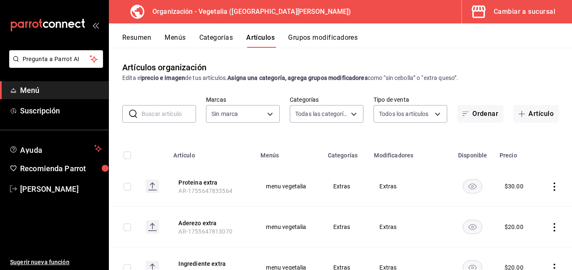
type input "ab71ec29-23ae-433f-81a4-f69898bb35af,188458ff-b826-4e75-afa3-88915c9c0050,1f244…"
type input "7f1881e1-cfe4-407f-9fc3-412e5e8e1ae4"
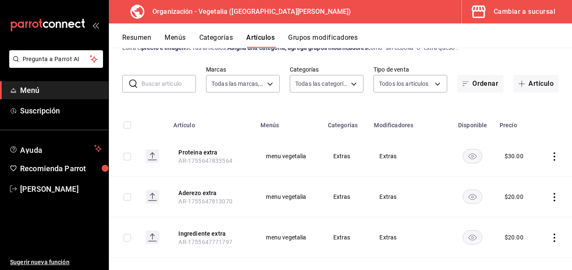
scroll to position [40, 0]
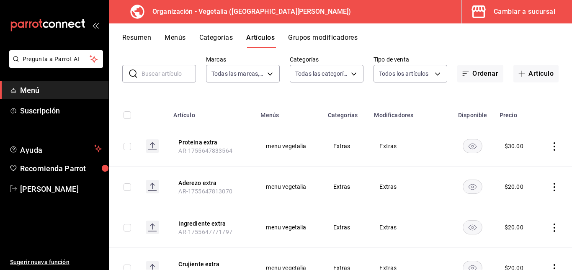
click at [219, 33] on div "Resumen Menús Categorías Artículos Grupos modificadores" at bounding box center [340, 35] width 463 height 24
click at [221, 37] on button "Categorías" at bounding box center [216, 40] width 34 height 14
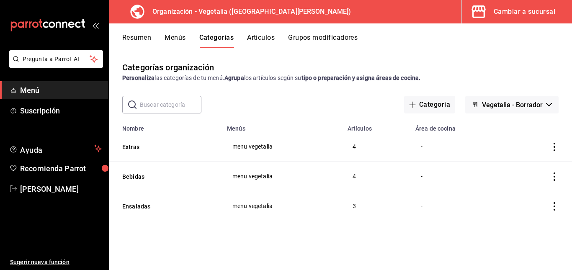
click at [260, 42] on button "Artículos" at bounding box center [261, 40] width 28 height 14
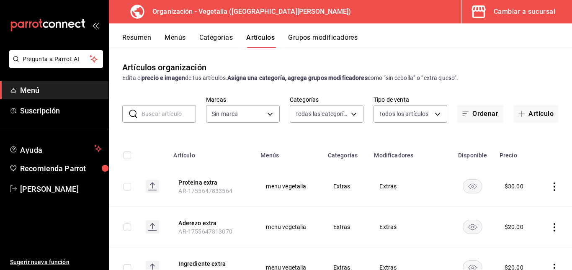
type input "ab71ec29-23ae-433f-81a4-f69898bb35af,188458ff-b826-4e75-afa3-88915c9c0050,1f244…"
type input "7f1881e1-cfe4-407f-9fc3-412e5e8e1ae4"
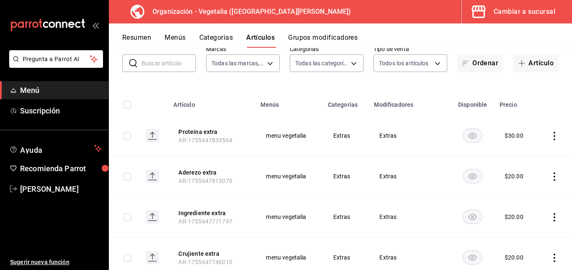
scroll to position [51, 0]
click at [550, 134] on icon "actions" at bounding box center [554, 135] width 8 height 8
click at [340, 157] on div at bounding box center [286, 135] width 572 height 270
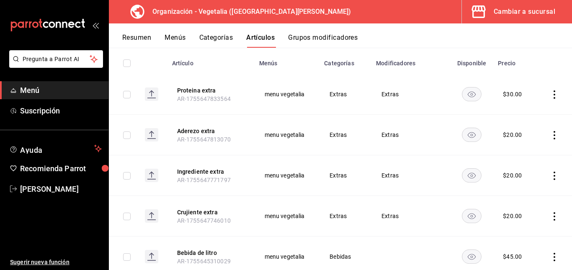
scroll to position [52, 0]
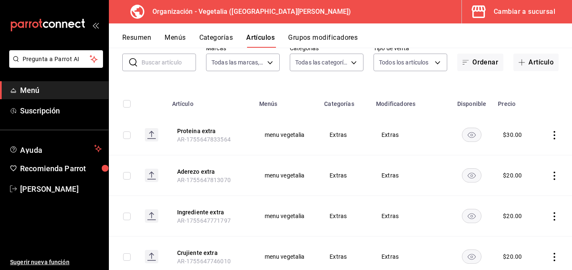
click at [336, 40] on button "Grupos modificadores" at bounding box center [323, 40] width 70 height 14
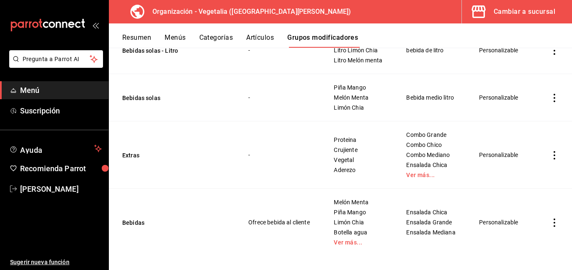
scroll to position [113, 0]
click at [422, 175] on link "Ver más..." at bounding box center [432, 176] width 52 height 6
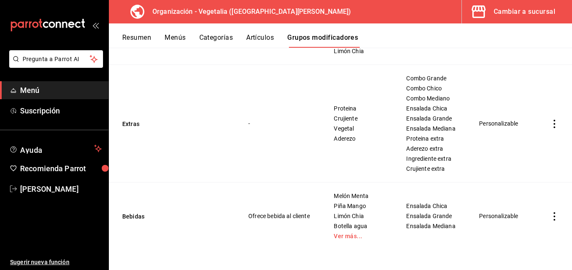
scroll to position [0, 0]
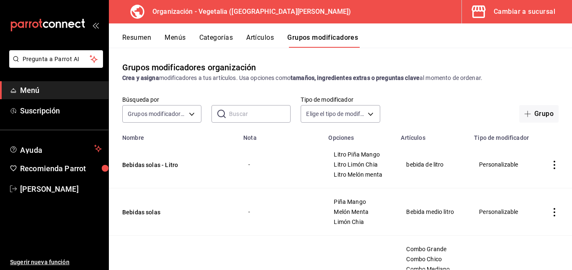
click at [263, 38] on button "Artículos" at bounding box center [260, 40] width 28 height 14
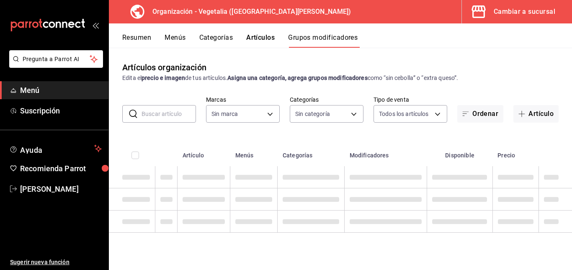
type input "7f1881e1-cfe4-407f-9fc3-412e5e8e1ae4"
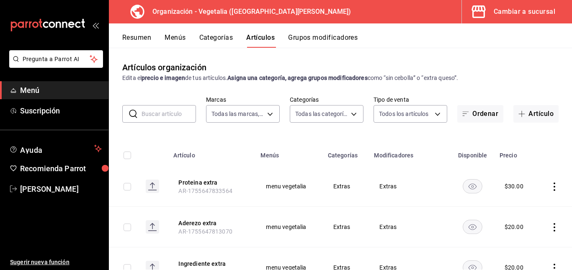
type input "7f1881e1-cfe4-407f-9fc3-412e5e8e1ae4"
type input "ab71ec29-23ae-433f-81a4-f69898bb35af,188458ff-b826-4e75-afa3-88915c9c0050,1f244…"
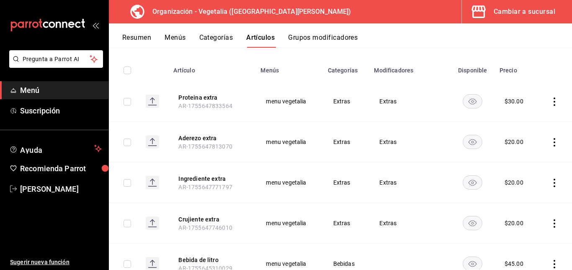
scroll to position [85, 0]
click at [203, 36] on button "Categorías" at bounding box center [216, 40] width 34 height 14
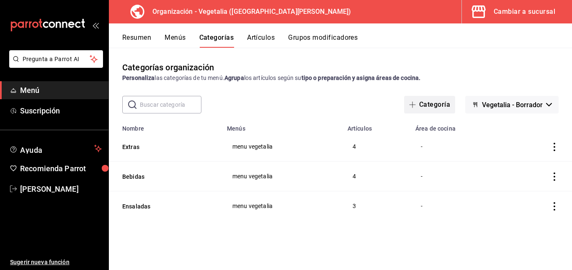
click at [433, 105] on button "Categoría" at bounding box center [429, 105] width 51 height 18
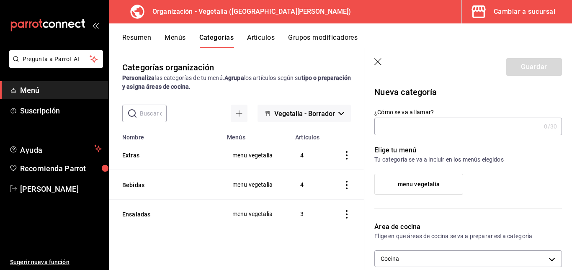
click at [379, 65] on icon "button" at bounding box center [378, 62] width 8 height 8
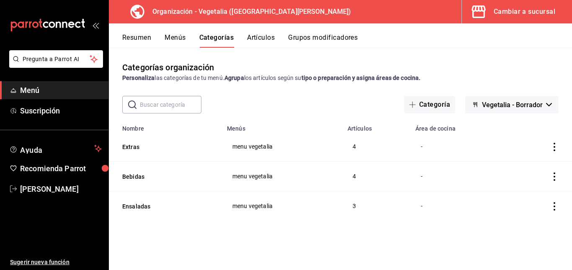
click at [554, 148] on icon "actions" at bounding box center [554, 147] width 8 height 8
click at [518, 162] on span "Editar" at bounding box center [529, 166] width 22 height 9
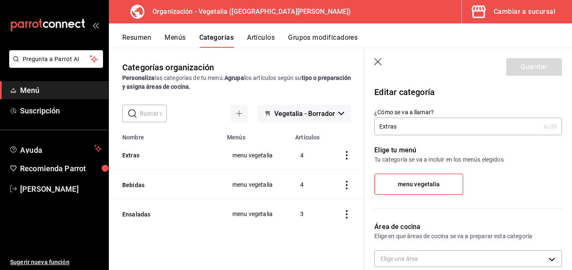
click at [427, 186] on span "menu vegetalia" at bounding box center [419, 184] width 42 height 7
click at [0, 0] on input "menu vegetalia" at bounding box center [0, 0] width 0 height 0
click at [377, 62] on icon "button" at bounding box center [378, 62] width 8 height 8
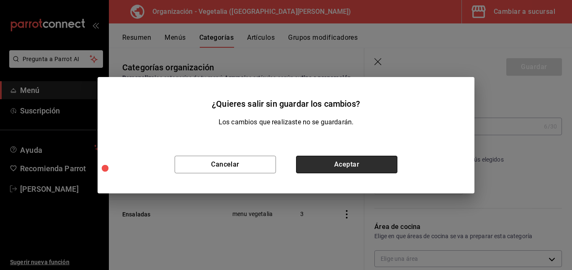
click at [335, 162] on button "Aceptar" at bounding box center [346, 165] width 101 height 18
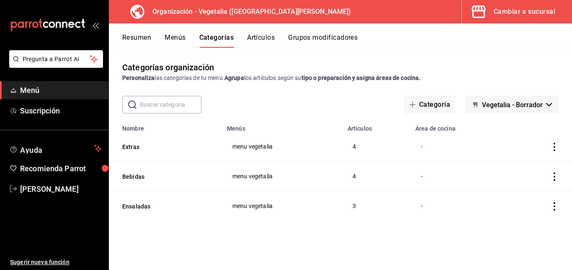
click at [511, 14] on div "Cambiar a sucursal" at bounding box center [525, 12] width 62 height 12
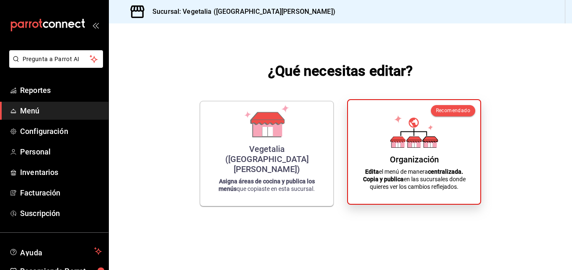
click at [383, 181] on strong "Copia y publica" at bounding box center [383, 179] width 41 height 7
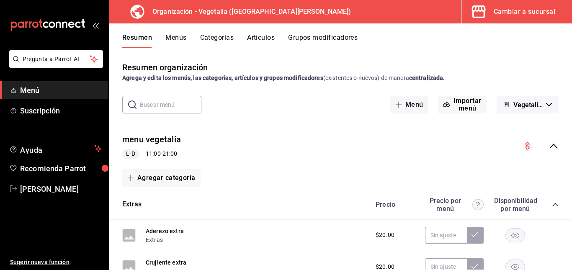
click at [263, 39] on button "Artículos" at bounding box center [261, 40] width 28 height 14
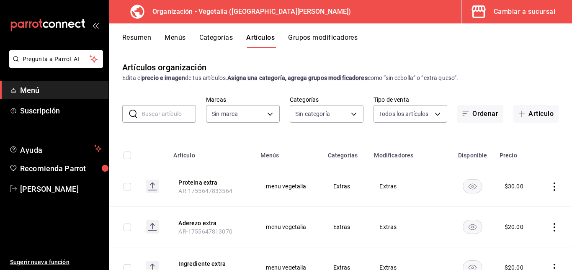
type input "7f1881e1-cfe4-407f-9fc3-412e5e8e1ae4"
type input "ab71ec29-23ae-433f-81a4-f69898bb35af,188458ff-b826-4e75-afa3-88915c9c0050,1f244…"
click at [224, 36] on button "Categorías" at bounding box center [216, 40] width 34 height 14
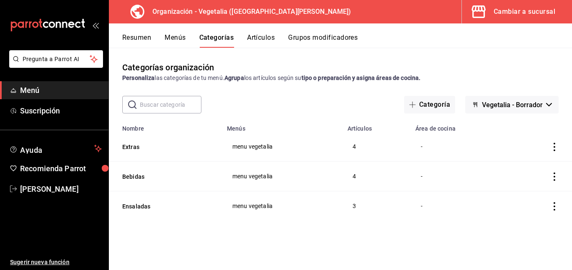
click at [551, 142] on td "categoriesTable" at bounding box center [540, 147] width 63 height 30
click at [557, 145] on icon "actions" at bounding box center [554, 147] width 8 height 8
click at [530, 167] on span "Editar" at bounding box center [529, 166] width 22 height 9
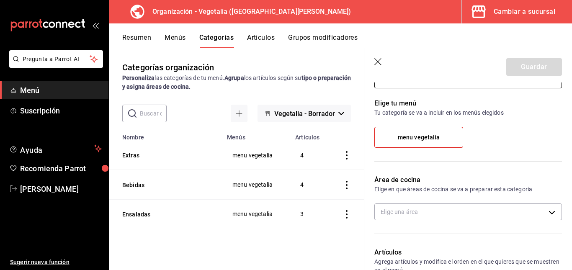
scroll to position [36, 0]
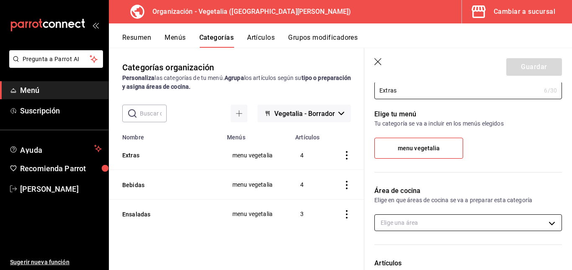
click at [424, 219] on body "Pregunta a Parrot AI Menú Suscripción Ayuda Recomienda Parrot [PERSON_NAME] Sug…" at bounding box center [286, 135] width 572 height 270
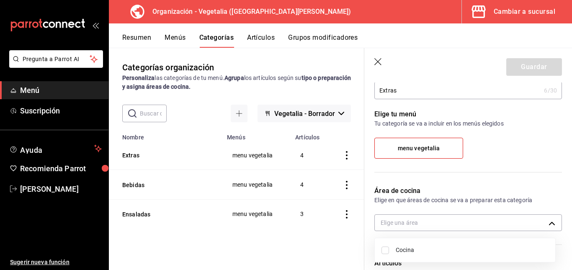
click at [417, 256] on li "Cocina" at bounding box center [465, 250] width 180 height 17
type input "97a35d12-4431-4cca-9bec-ed6f16ea4888"
checkbox input "true"
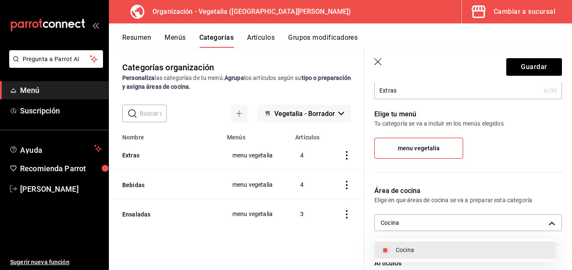
drag, startPoint x: 539, startPoint y: 224, endPoint x: 545, endPoint y: 223, distance: 6.3
click at [545, 223] on div at bounding box center [286, 135] width 572 height 270
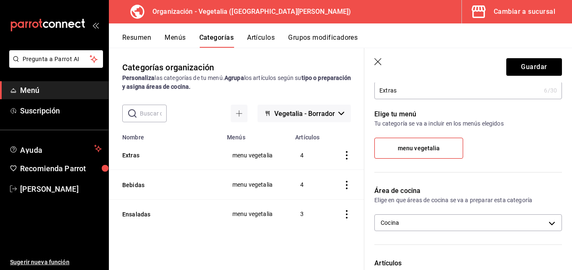
click at [383, 63] on header "Guardar" at bounding box center [468, 65] width 208 height 34
click at [376, 59] on icon "button" at bounding box center [377, 61] width 7 height 7
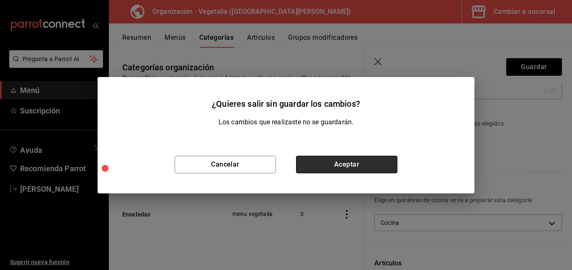
click at [370, 172] on button "Aceptar" at bounding box center [346, 165] width 101 height 18
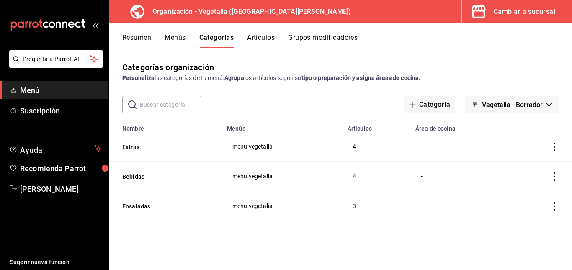
click at [556, 174] on icon "actions" at bounding box center [554, 177] width 8 height 8
click at [512, 195] on icon at bounding box center [508, 196] width 10 height 10
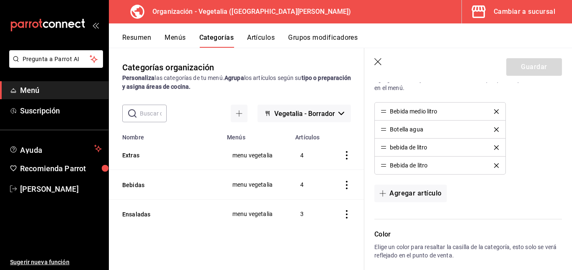
scroll to position [362, 0]
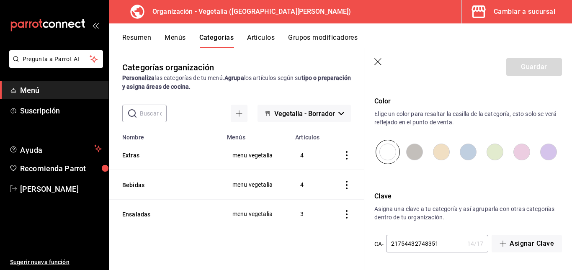
click at [378, 61] on icon "button" at bounding box center [378, 62] width 8 height 8
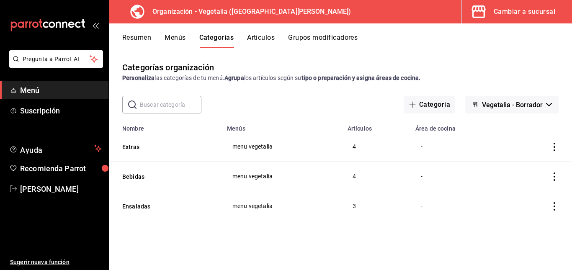
click at [263, 41] on button "Artículos" at bounding box center [261, 40] width 28 height 14
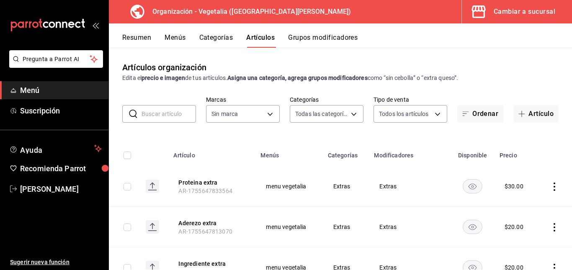
type input "ab71ec29-23ae-433f-81a4-f69898bb35af,188458ff-b826-4e75-afa3-88915c9c0050,1f244…"
type input "7f1881e1-cfe4-407f-9fc3-412e5e8e1ae4"
click at [550, 186] on icon "actions" at bounding box center [554, 187] width 8 height 8
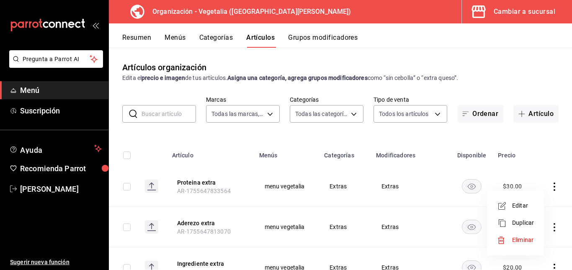
click at [510, 204] on div at bounding box center [504, 206] width 15 height 10
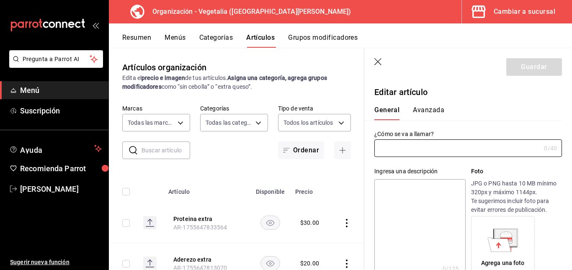
type input "Proteina extra"
type input "AR-1755647833564"
type input "$30.00"
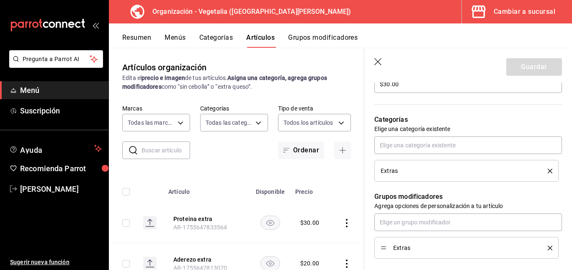
scroll to position [270, 0]
click at [542, 171] on button "delete" at bounding box center [547, 170] width 10 height 5
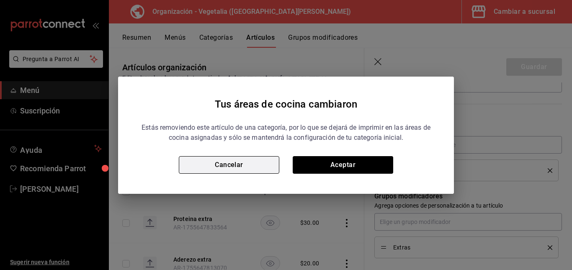
click at [238, 168] on button "Cancelar" at bounding box center [229, 165] width 100 height 18
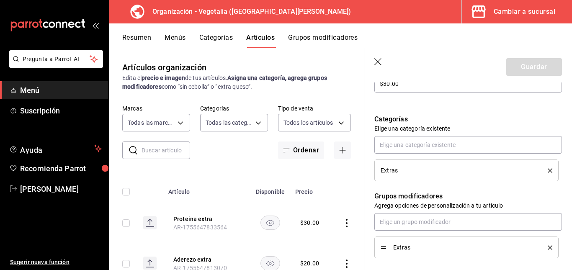
click at [376, 57] on header "Guardar" at bounding box center [468, 65] width 208 height 34
click at [379, 61] on icon "button" at bounding box center [378, 62] width 8 height 8
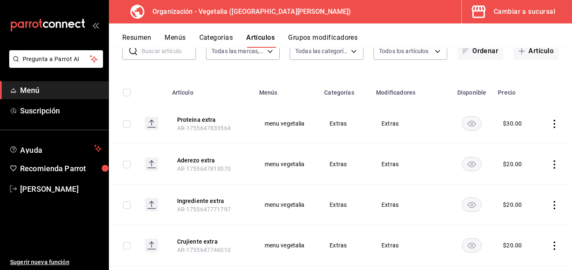
scroll to position [68, 0]
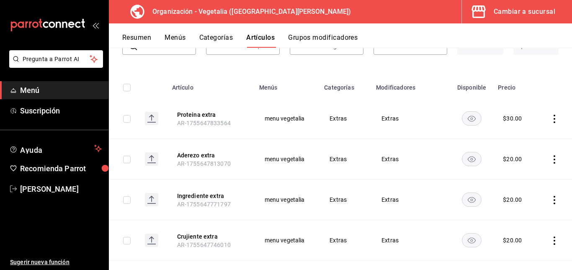
click at [550, 115] on icon "actions" at bounding box center [554, 119] width 8 height 8
click at [523, 165] on li "Eliminar" at bounding box center [515, 172] width 50 height 17
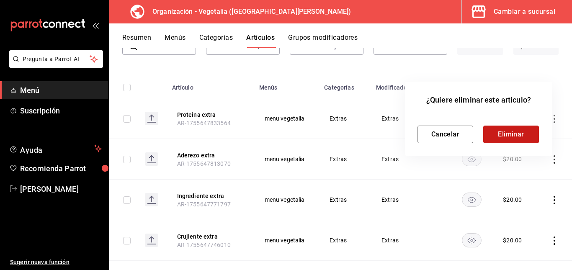
click at [511, 136] on button "Eliminar" at bounding box center [511, 135] width 56 height 18
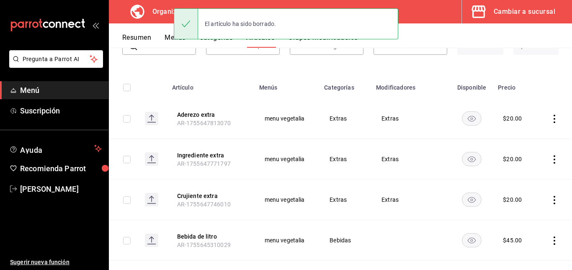
click at [554, 116] on icon "actions" at bounding box center [555, 119] width 2 height 8
click at [530, 170] on span "Eliminar" at bounding box center [522, 172] width 21 height 7
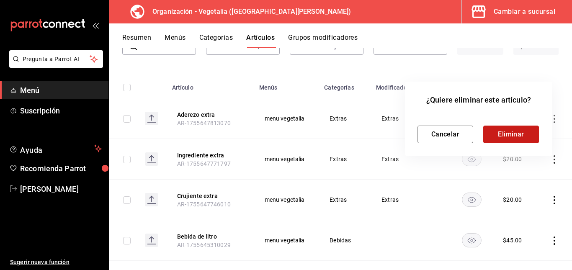
click at [501, 129] on button "Eliminar" at bounding box center [511, 135] width 56 height 18
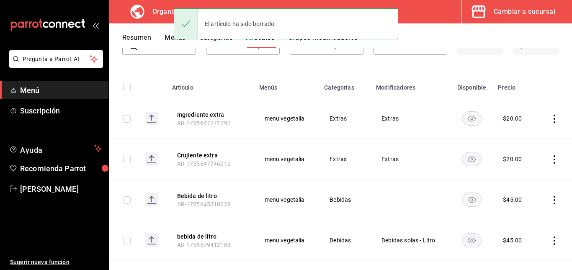
click at [551, 118] on icon "actions" at bounding box center [554, 119] width 8 height 8
click at [514, 171] on span "Eliminar" at bounding box center [522, 172] width 21 height 7
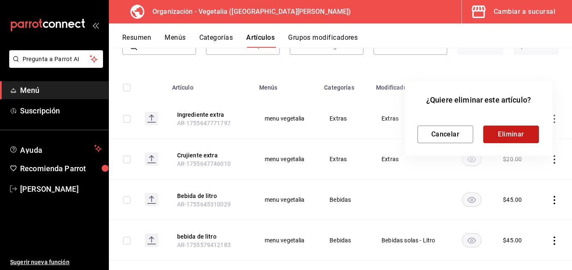
click at [507, 130] on button "Eliminar" at bounding box center [511, 135] width 56 height 18
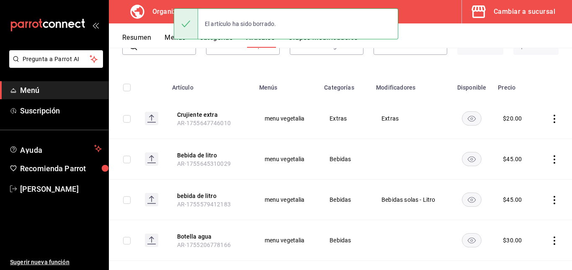
click at [550, 119] on icon "actions" at bounding box center [554, 119] width 8 height 8
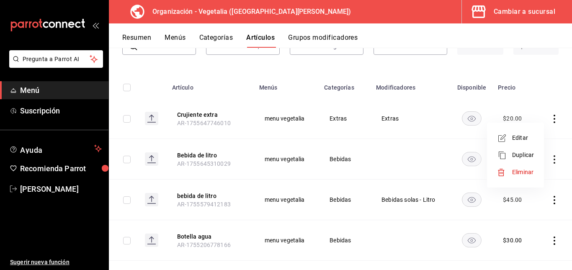
click at [528, 172] on span "Eliminar" at bounding box center [522, 172] width 21 height 7
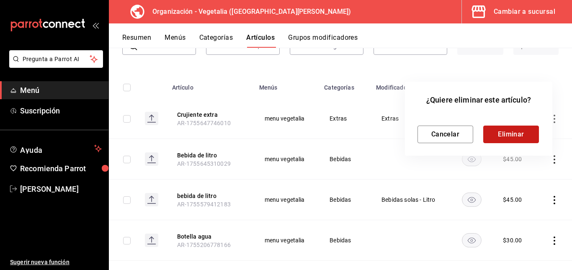
click at [497, 140] on button "Eliminar" at bounding box center [511, 135] width 56 height 18
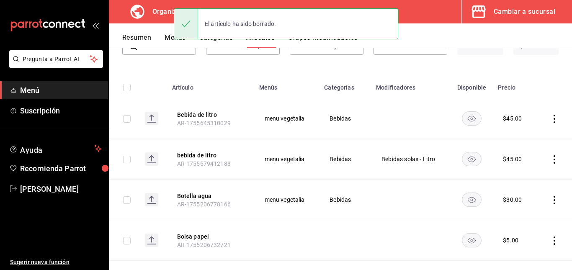
click at [223, 41] on div "El artículo ha sido borrado." at bounding box center [286, 24] width 224 height 36
click at [224, 39] on div "El artículo ha sido borrado." at bounding box center [286, 24] width 224 height 36
click at [208, 23] on div "El artículo ha sido borrado." at bounding box center [240, 24] width 85 height 18
click at [188, 25] on icon at bounding box center [186, 24] width 10 height 10
drag, startPoint x: 226, startPoint y: 31, endPoint x: 343, endPoint y: 42, distance: 118.2
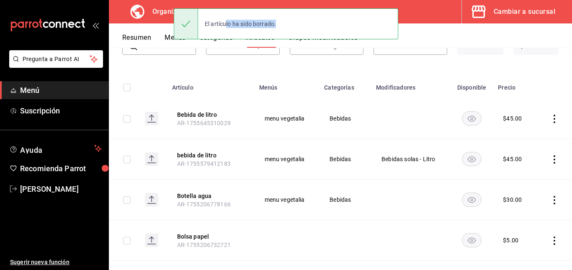
click at [343, 42] on div "Pregunta a Parrot AI Menú Suscripción Ayuda Recomienda Parrot [PERSON_NAME] Sug…" at bounding box center [286, 135] width 572 height 270
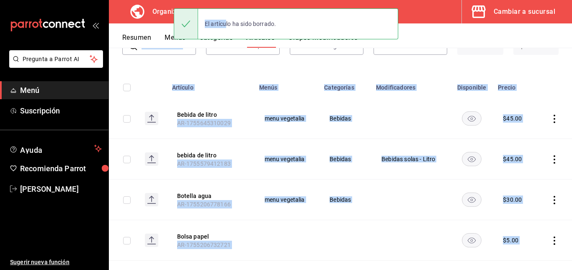
drag, startPoint x: 343, startPoint y: 42, endPoint x: 258, endPoint y: 64, distance: 88.3
click at [258, 64] on div "Artículos organización Edita el precio e imagen de tus artículos. Asigna una ca…" at bounding box center [340, 159] width 463 height 222
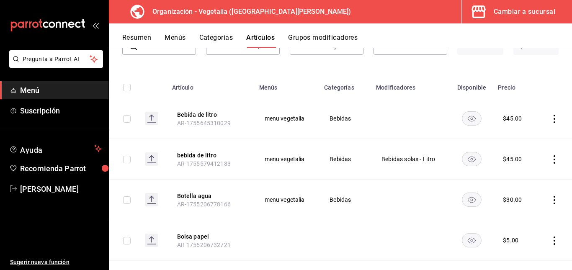
click at [460, 39] on div "Resumen Menús Categorías Artículos Grupos modificadores" at bounding box center [347, 40] width 450 height 14
click at [229, 42] on button "Categorías" at bounding box center [216, 40] width 34 height 14
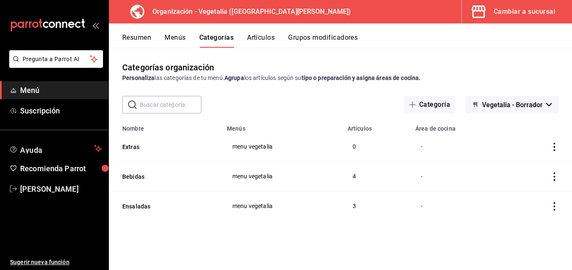
click at [553, 148] on icon "actions" at bounding box center [554, 147] width 8 height 8
click at [449, 224] on div at bounding box center [286, 135] width 572 height 270
click at [136, 143] on button "Extras" at bounding box center [164, 147] width 84 height 8
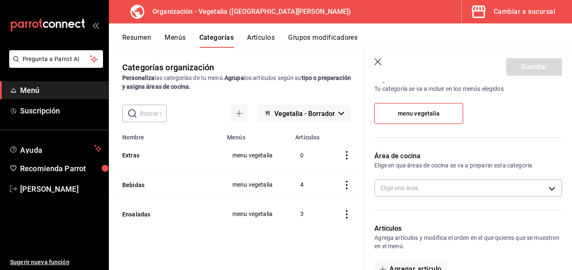
scroll to position [71, 0]
click at [426, 113] on span "menu vegetalia" at bounding box center [419, 113] width 42 height 7
click at [0, 0] on input "menu vegetalia" at bounding box center [0, 0] width 0 height 0
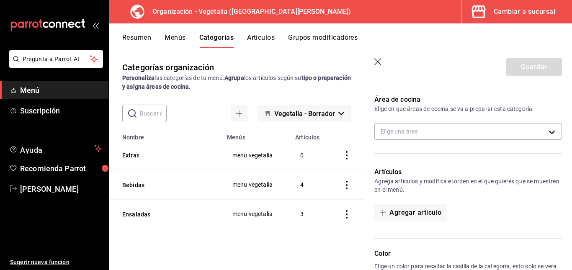
scroll to position [126, 0]
click at [453, 131] on body "Pregunta a Parrot AI Menú Suscripción Ayuda Recomienda Parrot [PERSON_NAME] Sug…" at bounding box center [286, 135] width 572 height 270
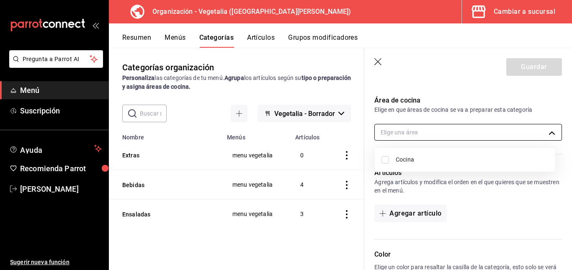
click at [453, 131] on div at bounding box center [286, 135] width 572 height 270
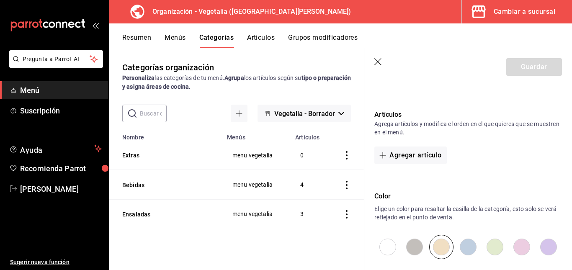
scroll to position [0, 0]
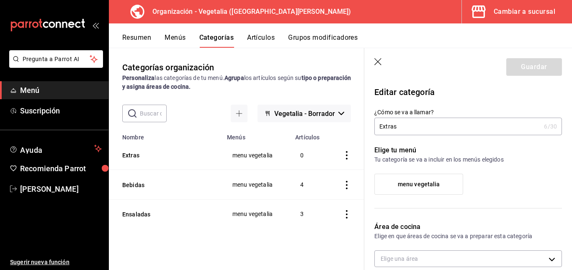
click at [486, 174] on div "menu vegetalia" at bounding box center [468, 188] width 188 height 28
click at [435, 132] on input "Extras" at bounding box center [457, 126] width 166 height 17
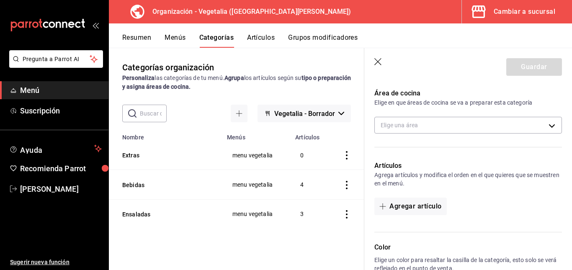
scroll to position [132, 0]
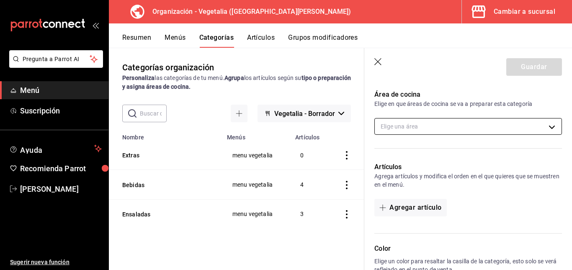
type input "Extras."
click at [426, 127] on body "Pregunta a Parrot AI Menú Suscripción Ayuda Recomienda Parrot [PERSON_NAME] Sug…" at bounding box center [286, 135] width 572 height 270
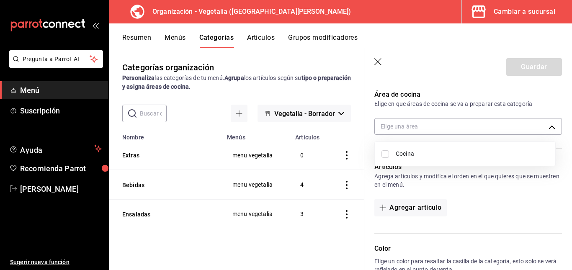
click at [420, 109] on div at bounding box center [286, 135] width 572 height 270
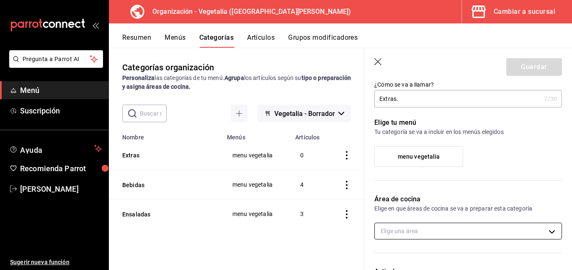
scroll to position [27, 0]
click at [412, 160] on span "menu vegetalia" at bounding box center [419, 157] width 42 height 7
click at [0, 0] on input "menu vegetalia" at bounding box center [0, 0] width 0 height 0
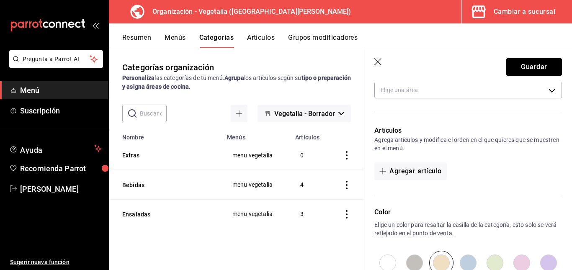
scroll to position [140, 0]
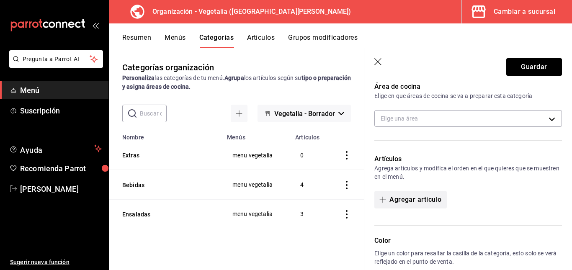
click at [415, 195] on button "Agregar artículo" at bounding box center [410, 200] width 72 height 18
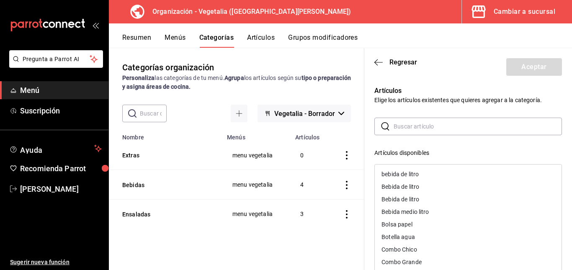
scroll to position [49, 0]
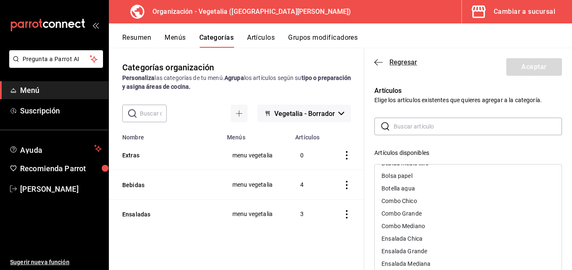
click at [375, 59] on icon "button" at bounding box center [378, 63] width 8 height 8
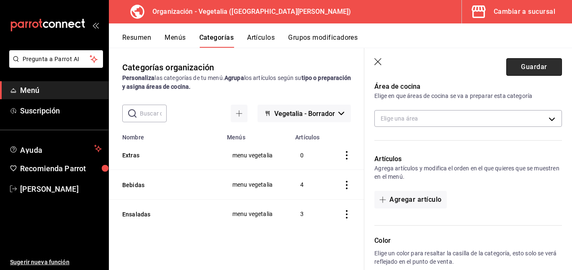
click at [512, 70] on button "Guardar" at bounding box center [534, 67] width 56 height 18
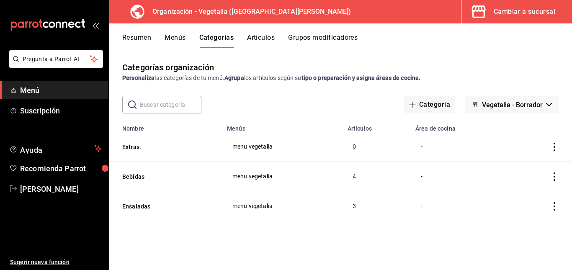
click at [268, 36] on button "Artículos" at bounding box center [261, 40] width 28 height 14
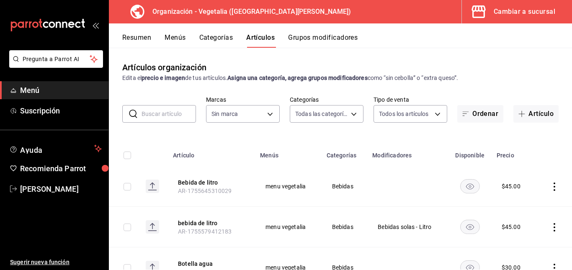
type input "ab71ec29-23ae-433f-81a4-f69898bb35af,188458ff-b826-4e75-afa3-88915c9c0050,1f244…"
type input "7f1881e1-cfe4-407f-9fc3-412e5e8e1ae4"
click at [537, 115] on button "Artículo" at bounding box center [535, 114] width 45 height 18
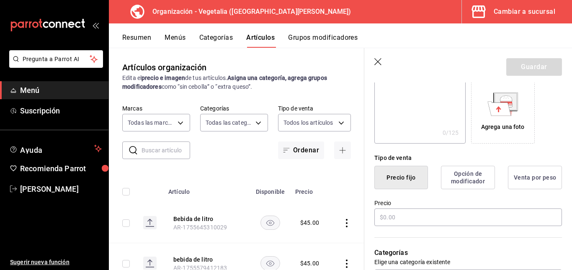
scroll to position [136, 0]
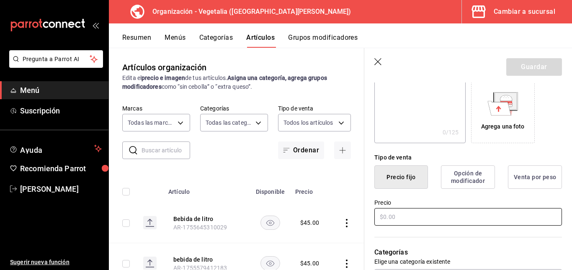
type input "Proteina extra"
click at [420, 213] on input "text" at bounding box center [468, 217] width 188 height 18
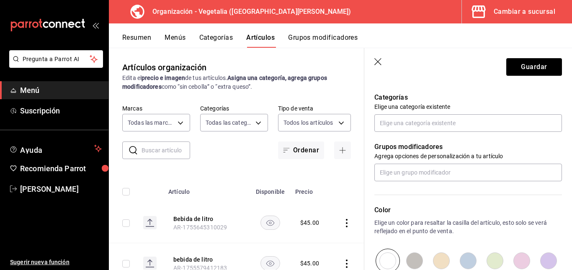
scroll to position [304, 0]
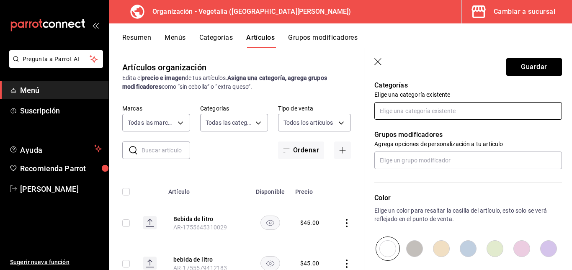
type input "$30.00"
click at [434, 111] on input "text" at bounding box center [468, 111] width 188 height 18
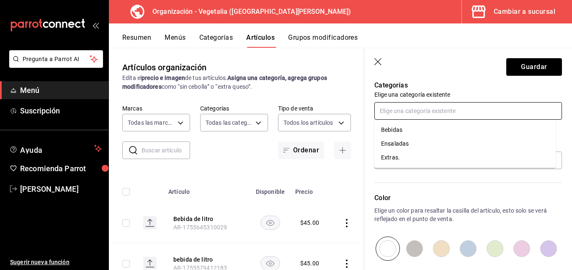
click at [403, 157] on li "Extras." at bounding box center [464, 158] width 181 height 14
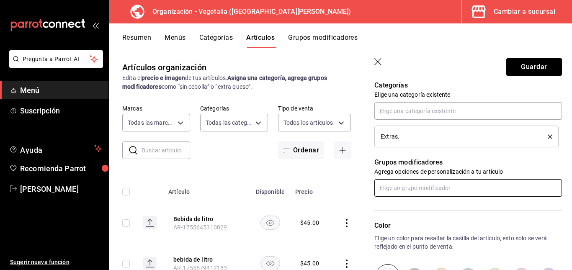
click at [413, 188] on input "text" at bounding box center [468, 188] width 188 height 18
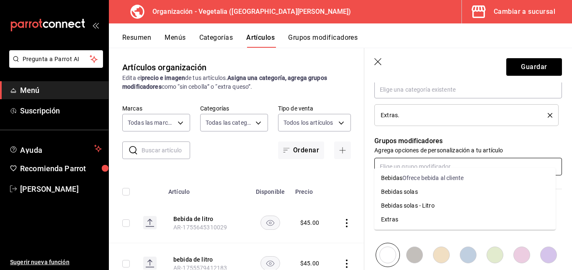
scroll to position [333, 0]
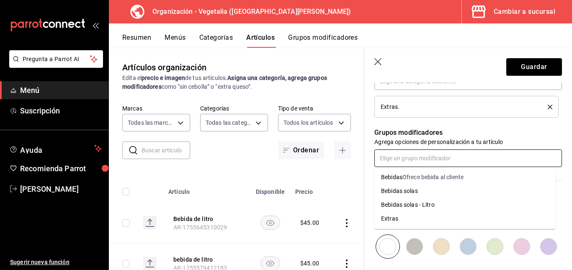
click at [405, 221] on li "Extras" at bounding box center [464, 219] width 181 height 14
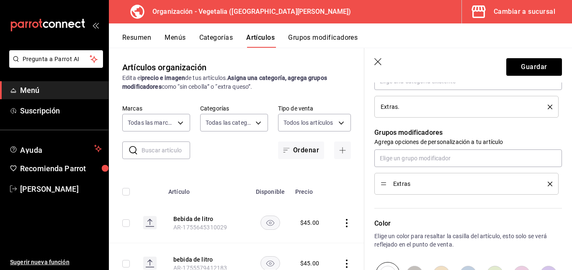
click at [548, 184] on icon "delete" at bounding box center [550, 184] width 5 height 5
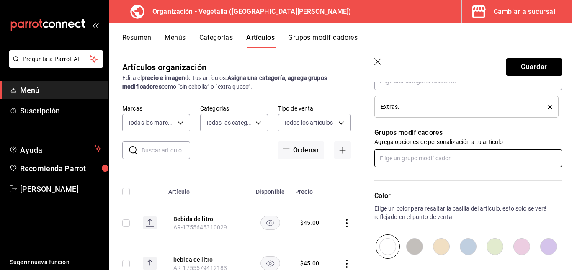
click at [426, 160] on input "text" at bounding box center [468, 158] width 188 height 18
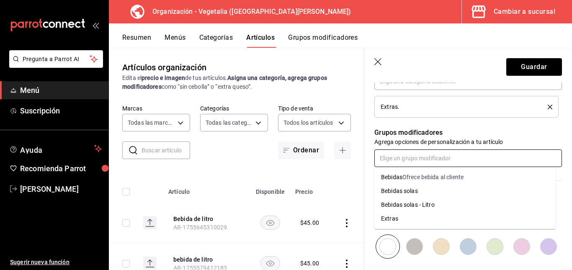
click at [407, 219] on li "Extras" at bounding box center [464, 219] width 181 height 14
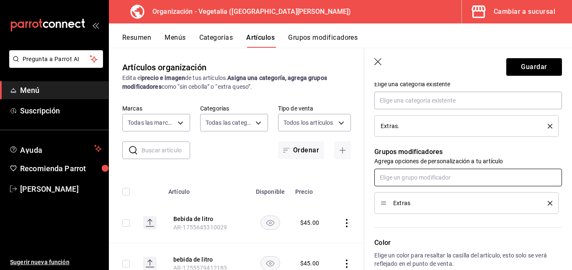
scroll to position [313, 0]
click at [542, 203] on button "delete" at bounding box center [547, 204] width 10 height 5
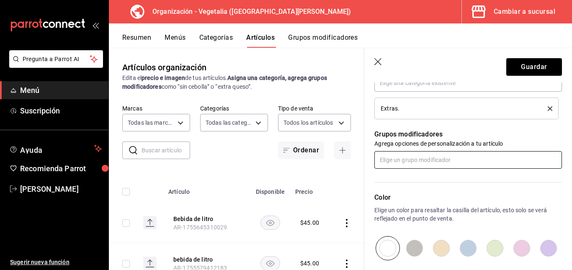
scroll to position [332, 0]
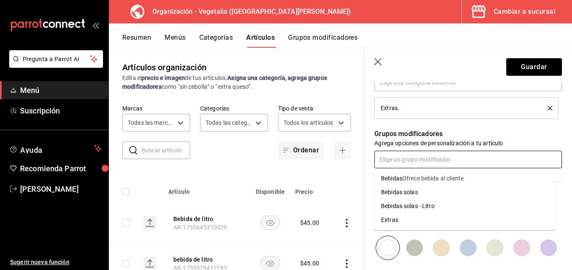
click at [420, 163] on input "text" at bounding box center [468, 160] width 188 height 18
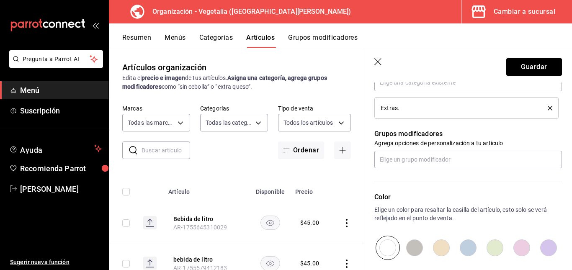
click at [430, 125] on div "Grupos modificadores Agrega opciones de personalización a tu artículo" at bounding box center [463, 143] width 198 height 49
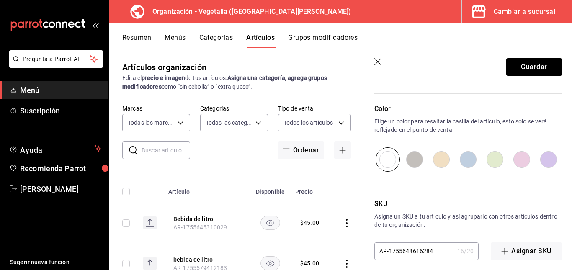
scroll to position [427, 0]
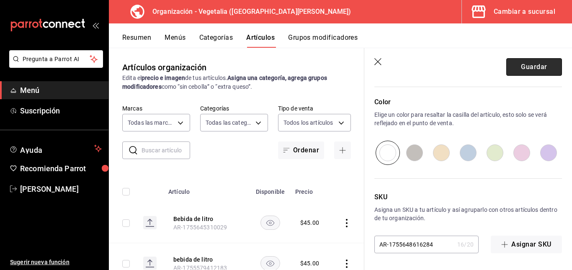
click at [537, 62] on button "Guardar" at bounding box center [534, 67] width 56 height 18
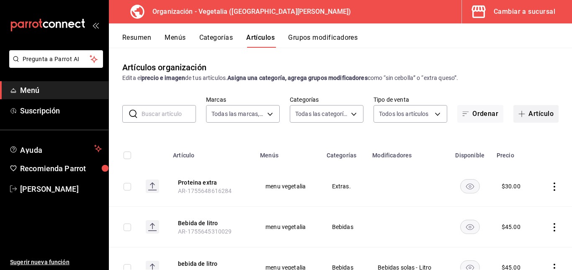
click at [522, 121] on button "Artículo" at bounding box center [535, 114] width 45 height 18
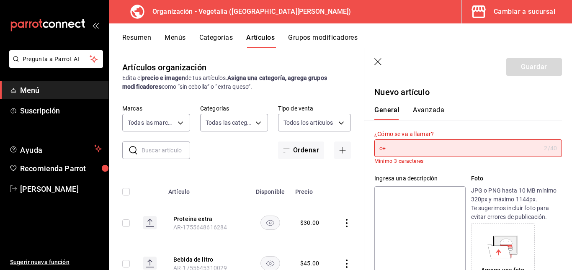
type input "c"
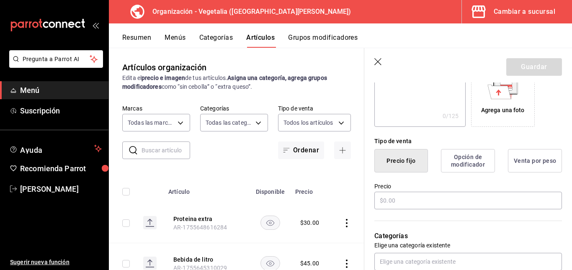
scroll to position [154, 0]
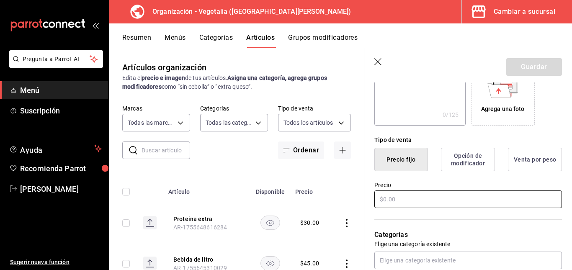
type input "Crujiente extra"
click at [427, 201] on input "text" at bounding box center [468, 200] width 188 height 18
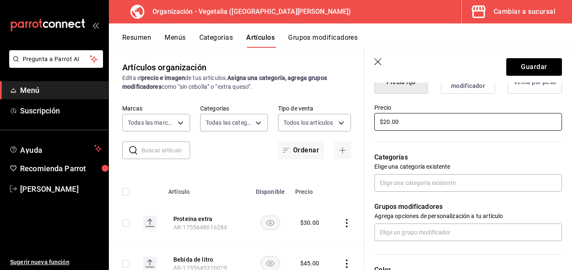
scroll to position [232, 0]
type input "$20.00"
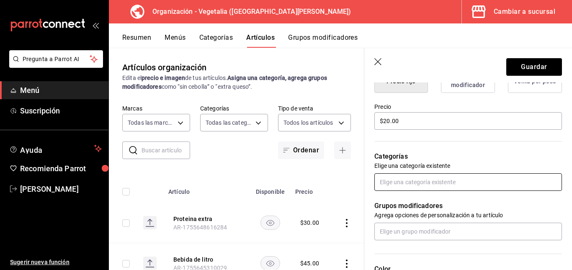
click at [421, 179] on input "text" at bounding box center [468, 182] width 188 height 18
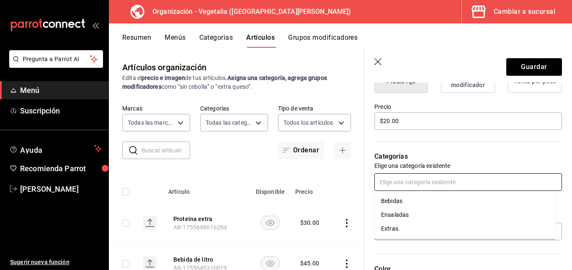
click at [400, 232] on li "Extras." at bounding box center [464, 229] width 181 height 14
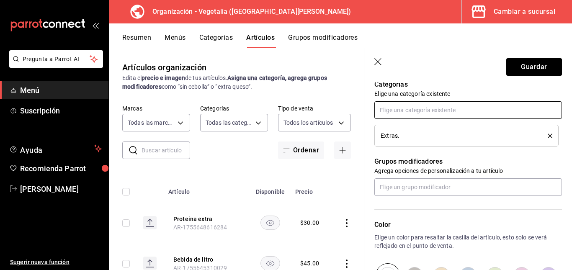
scroll to position [305, 0]
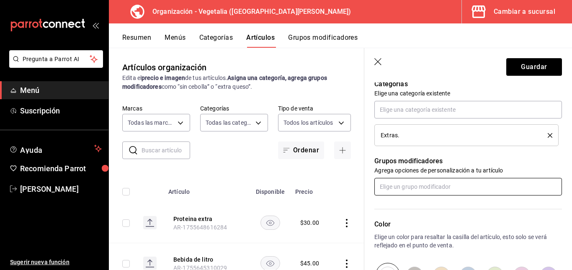
click at [405, 191] on input "text" at bounding box center [468, 187] width 188 height 18
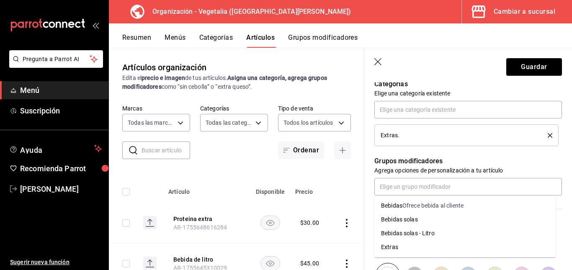
click at [408, 166] on p "Agrega opciones de personalización a tu artículo" at bounding box center [468, 170] width 188 height 8
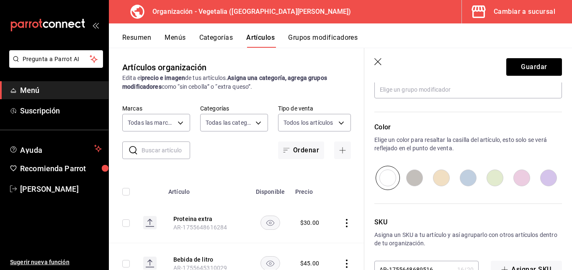
scroll to position [427, 0]
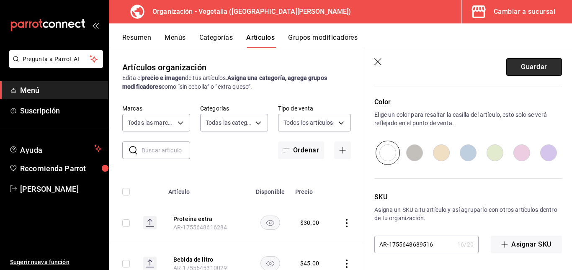
click at [524, 72] on button "Guardar" at bounding box center [534, 67] width 56 height 18
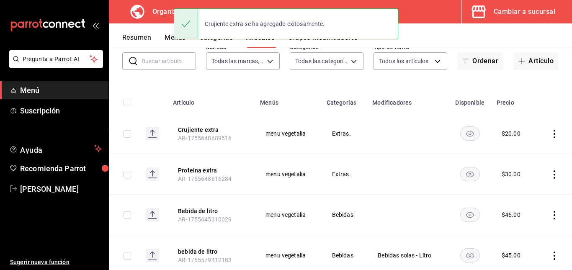
scroll to position [54, 0]
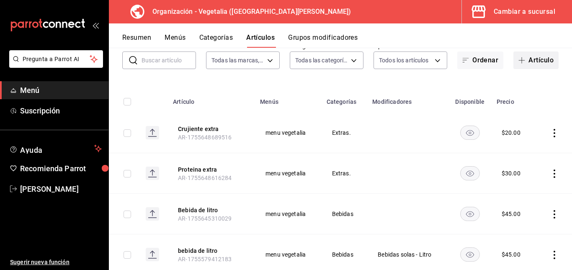
click at [534, 57] on button "Artículo" at bounding box center [535, 61] width 45 height 18
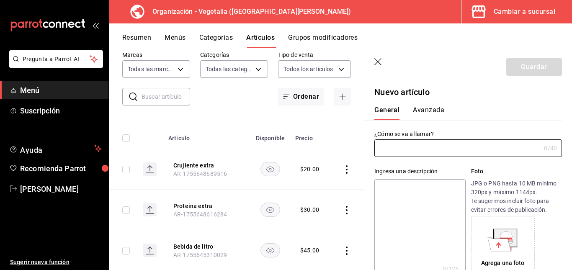
type input "AR-1755648725523"
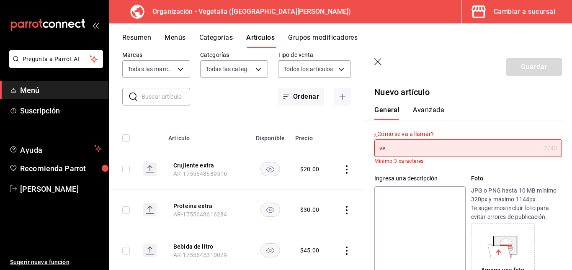
type input "v"
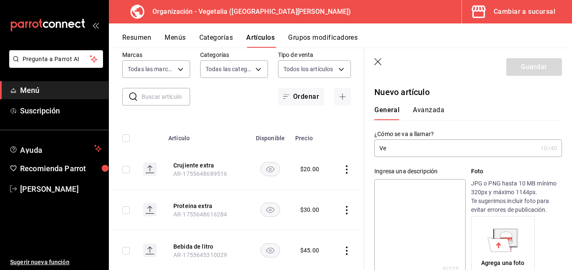
type input "V"
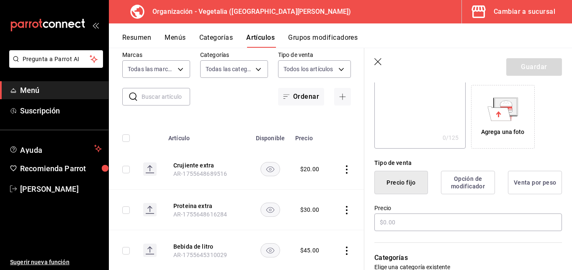
scroll to position [131, 0]
type input "Ingrediente extra"
click at [415, 217] on input "text" at bounding box center [468, 222] width 188 height 18
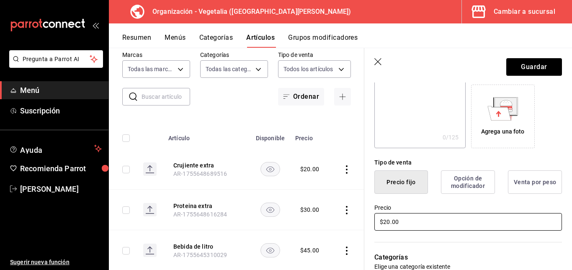
drag, startPoint x: 415, startPoint y: 217, endPoint x: 422, endPoint y: 133, distance: 84.9
click at [422, 133] on div "¿Cómo se va a llamar? Ingrediente extra 17 /40 ¿Cómo se va a llamar? Ingresa un…" at bounding box center [463, 255] width 198 height 533
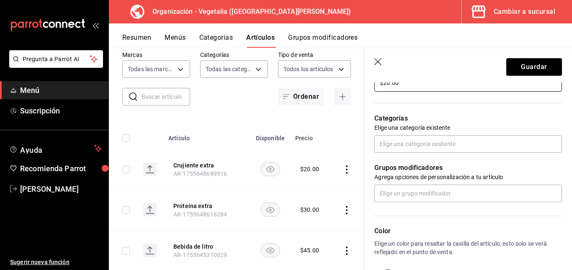
scroll to position [276, 0]
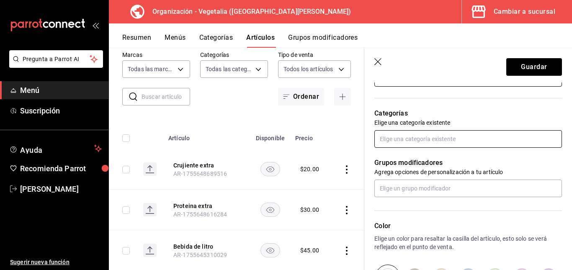
type input "$20.00"
click at [430, 134] on input "text" at bounding box center [468, 139] width 188 height 18
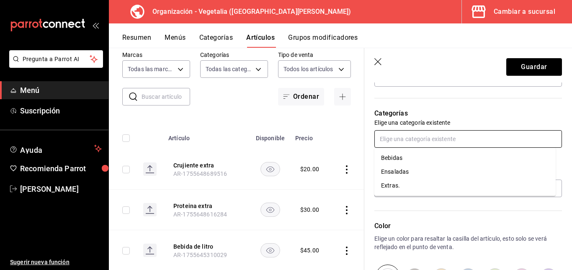
click at [407, 183] on li "Extras." at bounding box center [464, 186] width 181 height 14
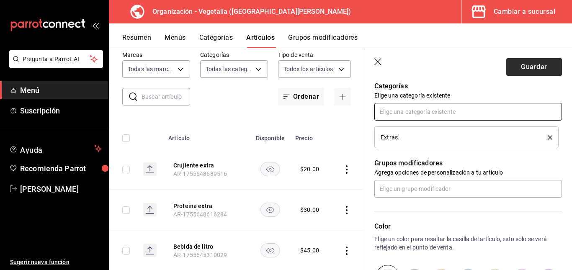
scroll to position [307, 0]
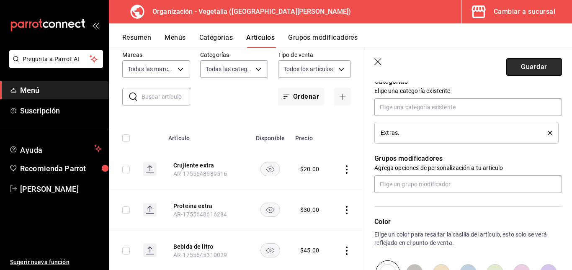
click at [541, 64] on button "Guardar" at bounding box center [534, 67] width 56 height 18
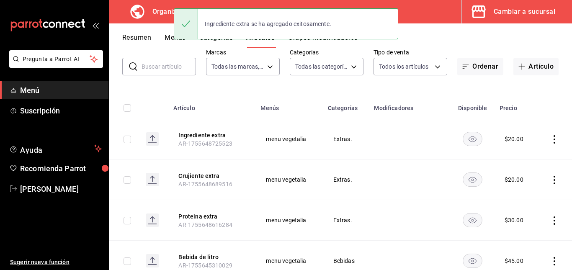
scroll to position [47, 0]
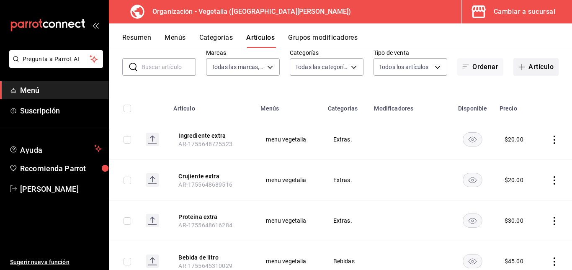
click at [534, 62] on button "Artículo" at bounding box center [535, 67] width 45 height 18
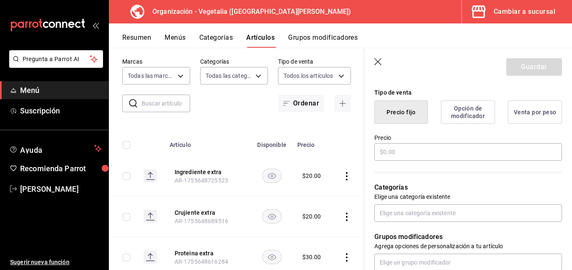
scroll to position [202, 0]
type input "Aderezo extra"
click at [407, 152] on input "text" at bounding box center [468, 152] width 188 height 18
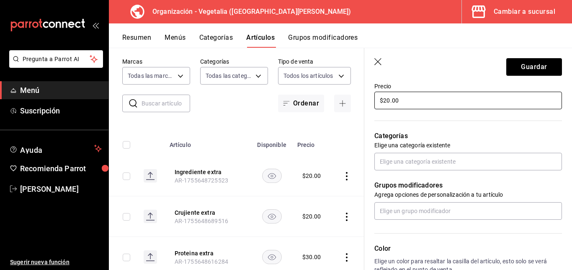
scroll to position [255, 0]
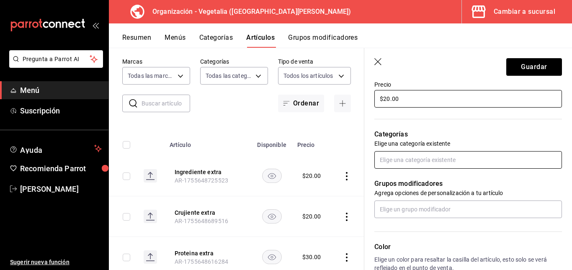
type input "$20.00"
click at [409, 158] on input "text" at bounding box center [468, 160] width 188 height 18
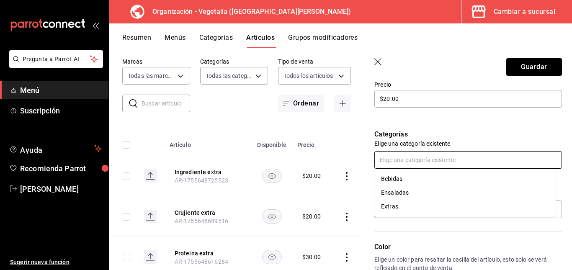
click at [401, 207] on li "Extras." at bounding box center [464, 207] width 181 height 14
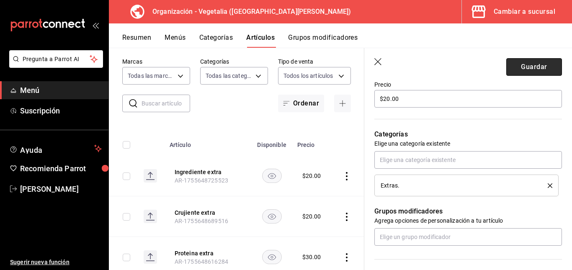
click at [528, 69] on button "Guardar" at bounding box center [534, 67] width 56 height 18
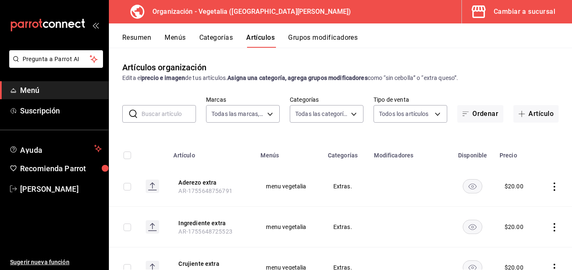
click at [224, 35] on button "Categorías" at bounding box center [216, 40] width 34 height 14
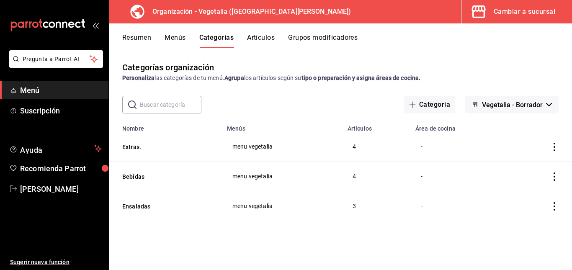
click at [554, 177] on icon "actions" at bounding box center [555, 177] width 2 height 8
click at [527, 196] on span "Editar" at bounding box center [529, 196] width 22 height 9
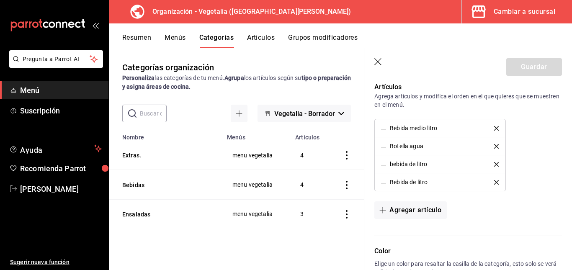
scroll to position [212, 0]
click at [382, 60] on icon "button" at bounding box center [378, 62] width 8 height 8
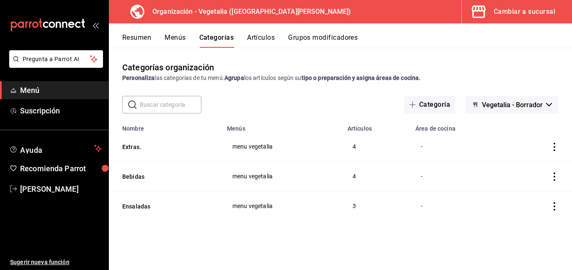
click at [556, 177] on icon "actions" at bounding box center [554, 177] width 8 height 8
click at [521, 201] on li "Editar" at bounding box center [522, 196] width 50 height 17
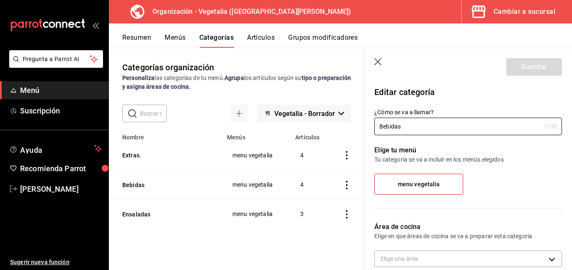
click at [380, 61] on icon "button" at bounding box center [378, 62] width 8 height 8
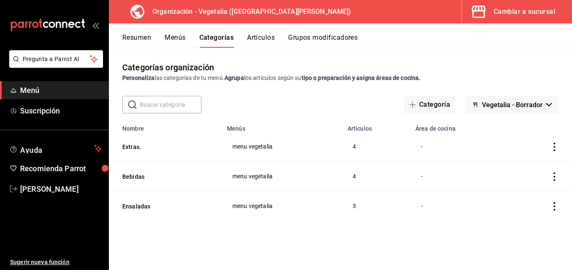
click at [555, 147] on icon "actions" at bounding box center [554, 147] width 8 height 8
click at [531, 171] on li "Editar" at bounding box center [522, 166] width 50 height 17
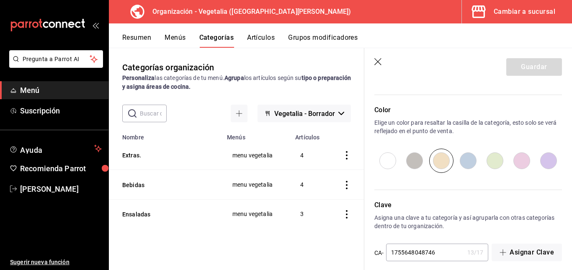
scroll to position [362, 0]
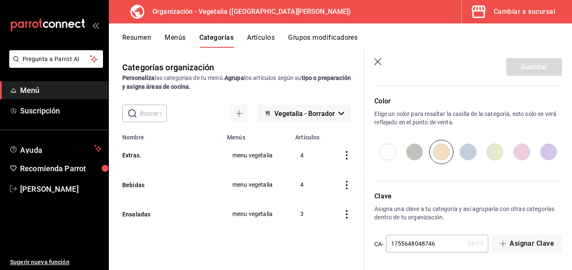
click at [380, 60] on icon "button" at bounding box center [378, 62] width 8 height 8
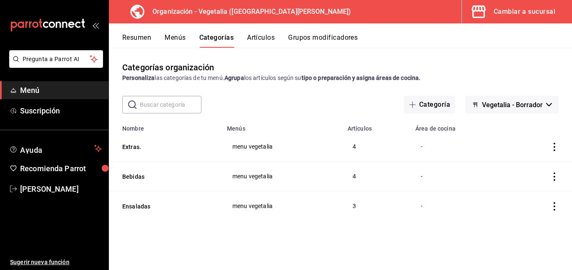
click at [552, 207] on icon "actions" at bounding box center [554, 206] width 8 height 8
click at [528, 209] on li "Editar" at bounding box center [522, 213] width 50 height 17
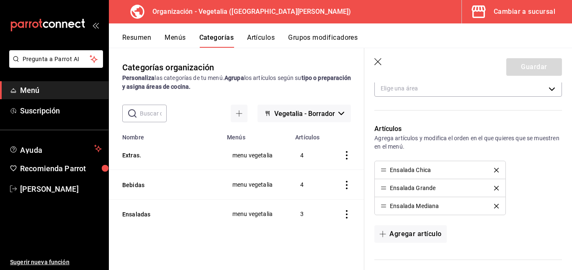
scroll to position [170, 0]
click at [376, 59] on icon "button" at bounding box center [378, 62] width 8 height 8
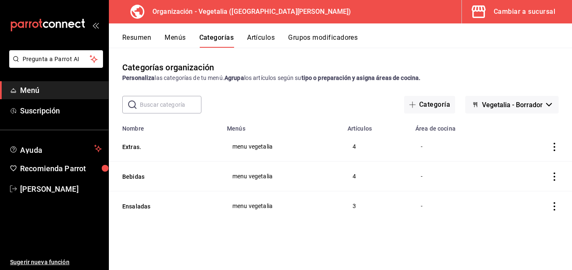
click at [266, 35] on button "Artículos" at bounding box center [261, 40] width 28 height 14
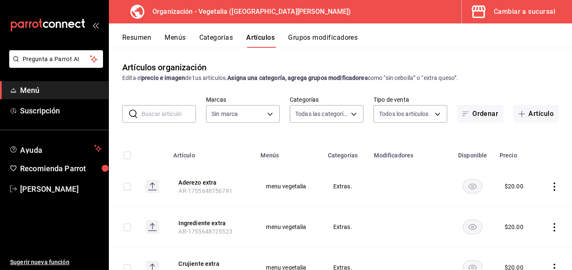
type input "ab71ec29-23ae-433f-81a4-f69898bb35af,188458ff-b826-4e75-afa3-88915c9c0050,1f244…"
type input "7f1881e1-cfe4-407f-9fc3-412e5e8e1ae4"
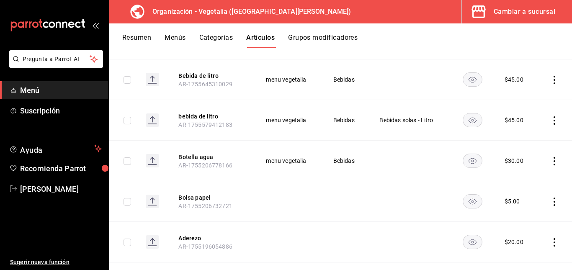
scroll to position [270, 0]
click at [550, 121] on icon "actions" at bounding box center [554, 120] width 8 height 8
click at [533, 137] on span "Editar" at bounding box center [523, 139] width 22 height 9
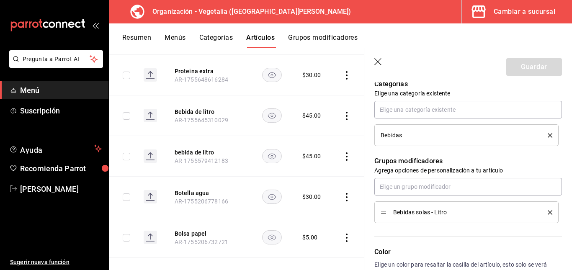
scroll to position [363, 0]
click at [438, 114] on input "text" at bounding box center [468, 109] width 188 height 18
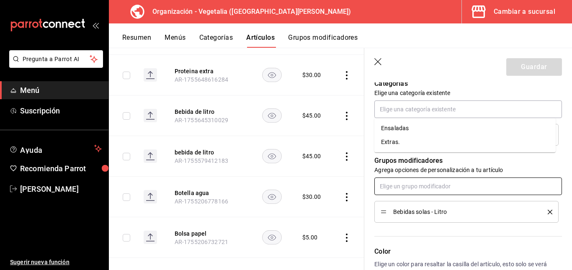
click at [421, 184] on input "text" at bounding box center [468, 187] width 188 height 18
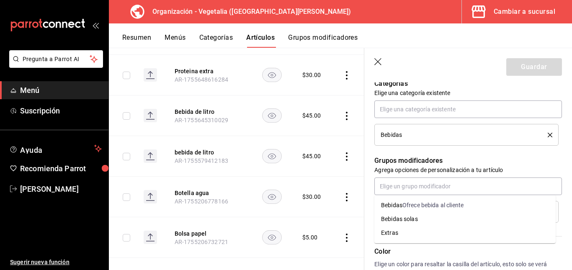
click at [420, 132] on div "Bebidas" at bounding box center [458, 135] width 155 height 6
click at [423, 161] on p "Grupos modificadores" at bounding box center [468, 161] width 188 height 10
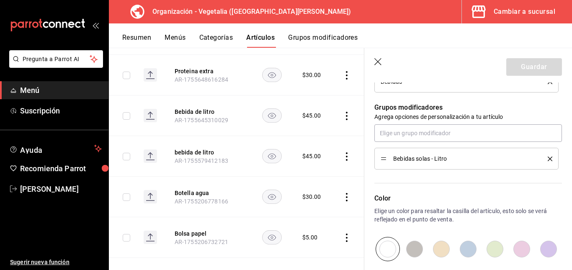
scroll to position [417, 0]
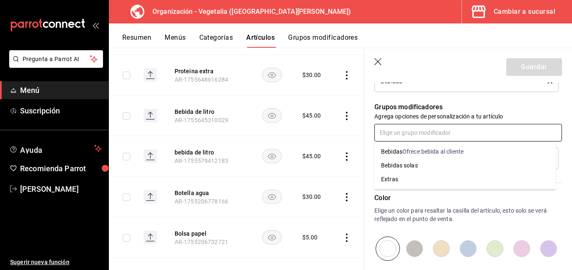
click at [427, 141] on input "text" at bounding box center [468, 133] width 188 height 18
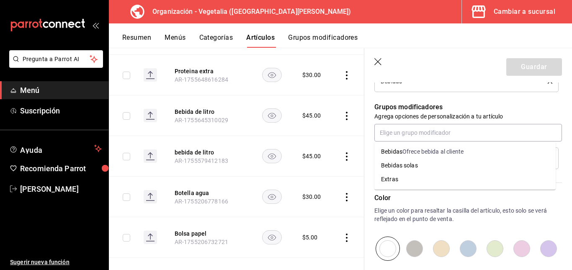
click at [426, 101] on div "Grupos modificadores Agrega opciones de personalización a tu artículo Bebidas s…" at bounding box center [463, 130] width 198 height 77
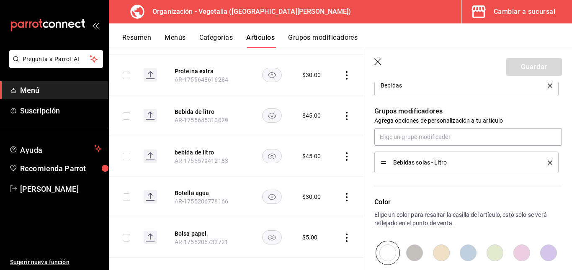
scroll to position [408, 0]
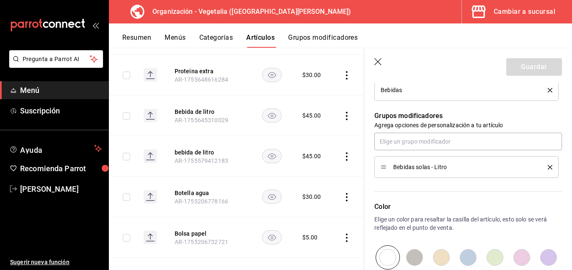
click at [378, 63] on icon "button" at bounding box center [378, 62] width 8 height 8
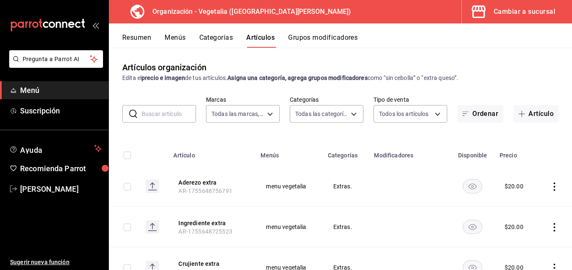
click at [219, 34] on button "Categorías" at bounding box center [216, 40] width 34 height 14
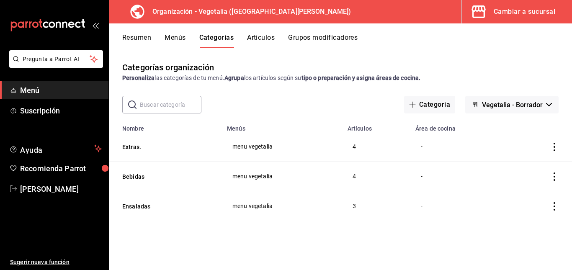
click at [537, 14] on div "Cambiar a sucursal" at bounding box center [525, 12] width 62 height 12
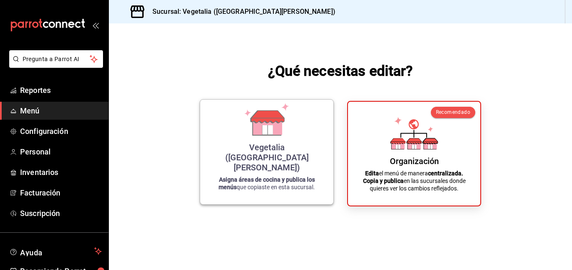
click at [294, 186] on p "Asigna áreas de cocina y publica los menús que copiaste en esta sucursal." at bounding box center [266, 183] width 113 height 15
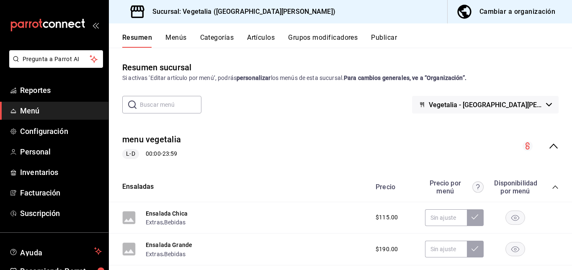
click at [222, 37] on button "Categorías" at bounding box center [217, 40] width 34 height 14
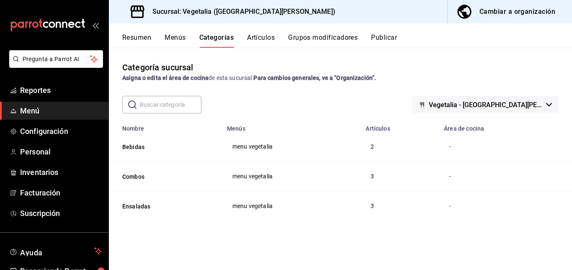
click at [487, 104] on span "Vegetalia - [GEOGRAPHIC_DATA][PERSON_NAME]" at bounding box center [486, 105] width 114 height 8
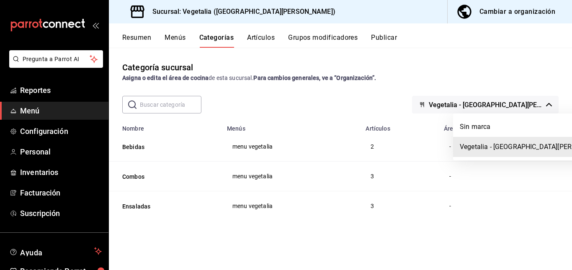
click at [258, 35] on div at bounding box center [286, 135] width 572 height 270
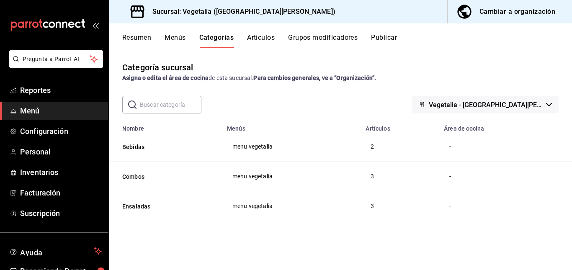
click at [258, 35] on button "Artículos" at bounding box center [261, 40] width 28 height 14
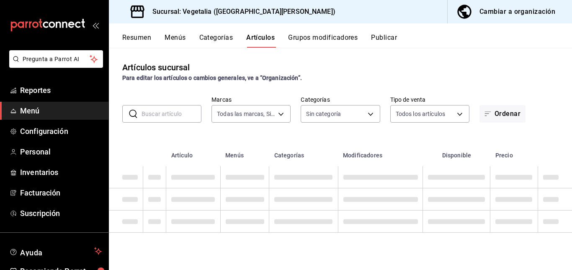
type input "6fc0fab6-dabb-47fd-aa86-78c547d42d02"
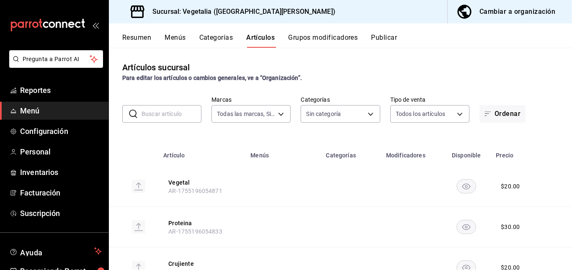
type input "33754903-af68-4026-928d-74ee3c52c857,d00ec3b5-1bdf-45de-a957-4d67b39c8a61,7389d…"
click at [134, 37] on button "Resumen" at bounding box center [136, 40] width 29 height 14
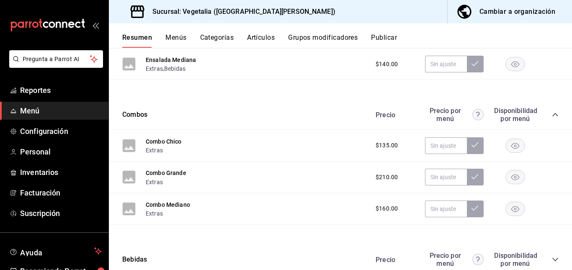
scroll to position [246, 0]
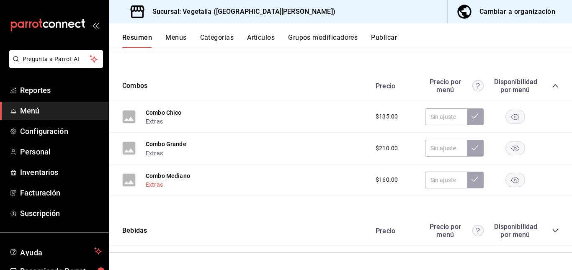
click at [156, 183] on button "Extras" at bounding box center [154, 184] width 17 height 8
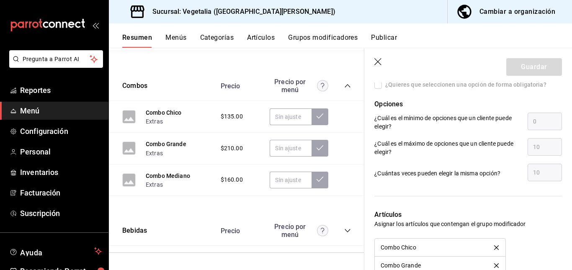
scroll to position [590, 0]
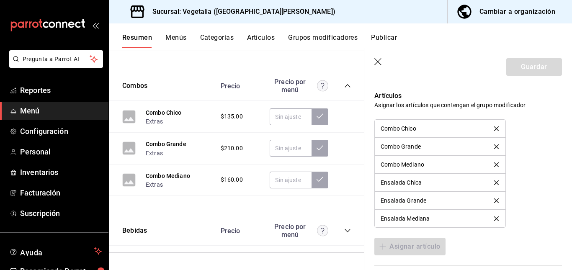
click at [381, 57] on header "Guardar" at bounding box center [468, 65] width 208 height 34
click at [380, 60] on icon "button" at bounding box center [378, 62] width 8 height 8
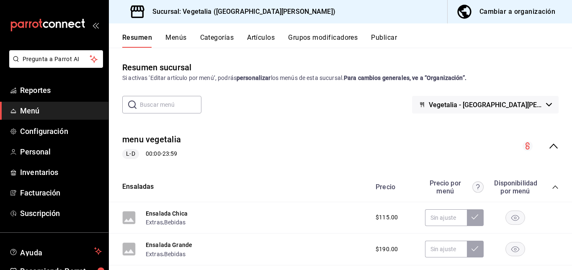
click at [507, 7] on div "Cambiar a organización" at bounding box center [517, 12] width 76 height 12
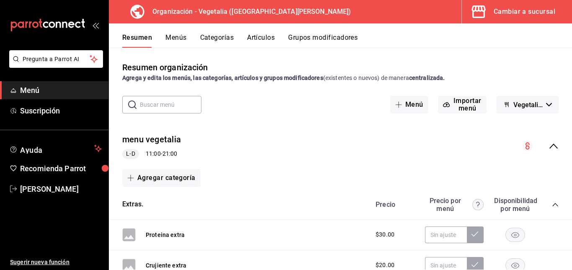
click at [264, 39] on button "Artículos" at bounding box center [261, 40] width 28 height 14
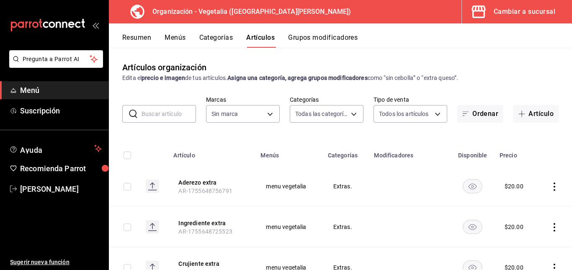
type input "ab71ec29-23ae-433f-81a4-f69898bb35af,188458ff-b826-4e75-afa3-88915c9c0050,1f244…"
type input "7f1881e1-cfe4-407f-9fc3-412e5e8e1ae4"
click at [550, 185] on icon "actions" at bounding box center [554, 187] width 8 height 8
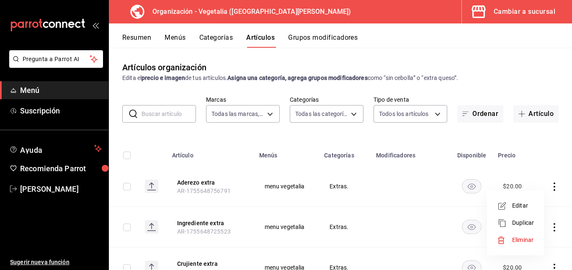
click at [532, 205] on span "Editar" at bounding box center [523, 205] width 22 height 9
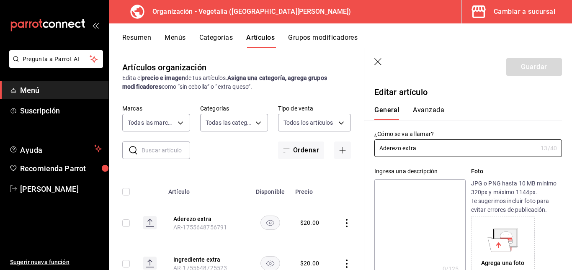
type input "$20.00"
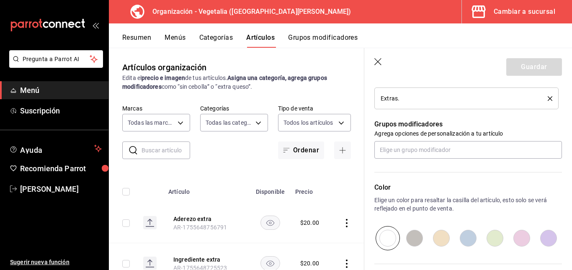
scroll to position [353, 0]
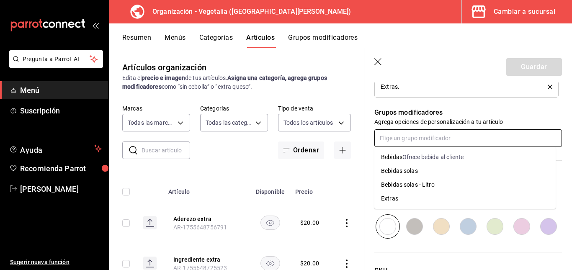
click at [416, 144] on input "text" at bounding box center [468, 138] width 188 height 18
click at [414, 196] on li "Extras" at bounding box center [464, 199] width 181 height 14
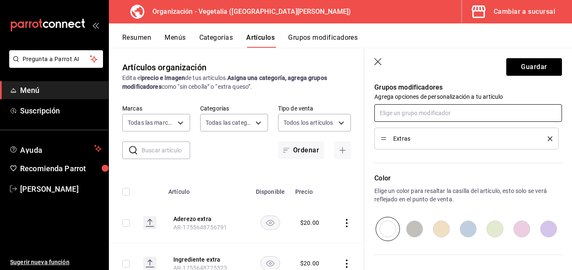
scroll to position [455, 0]
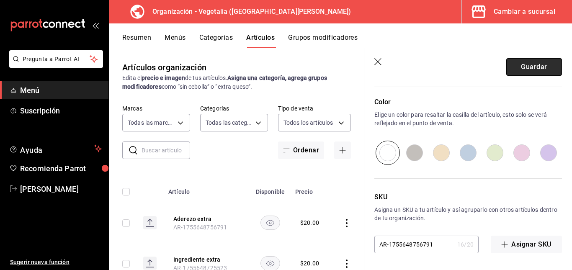
click at [530, 67] on button "Guardar" at bounding box center [534, 67] width 56 height 18
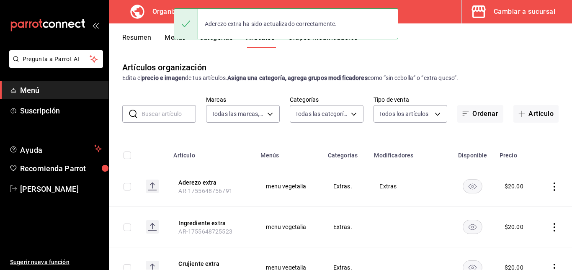
click at [550, 227] on icon "actions" at bounding box center [554, 227] width 8 height 8
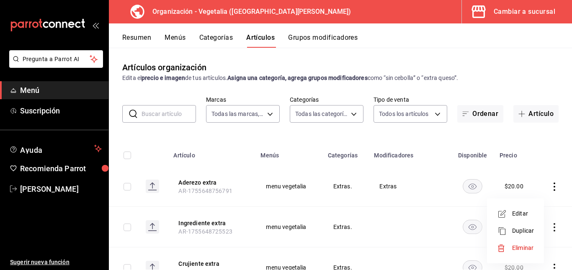
click at [520, 209] on span "Editar" at bounding box center [523, 213] width 22 height 9
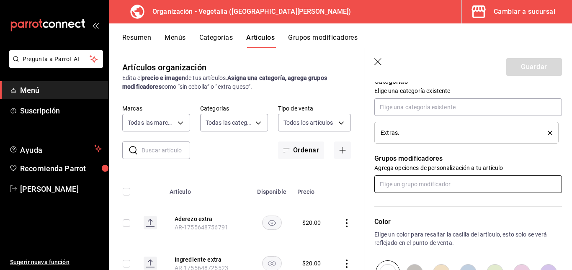
scroll to position [308, 0]
click at [448, 179] on input "text" at bounding box center [468, 184] width 188 height 18
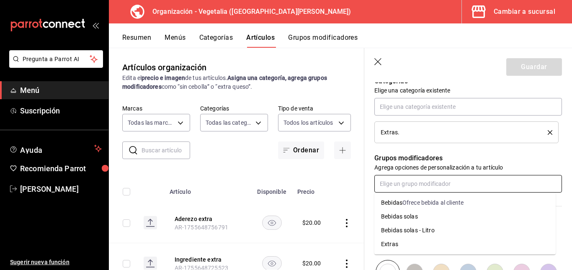
click at [409, 245] on li "Extras" at bounding box center [464, 244] width 181 height 14
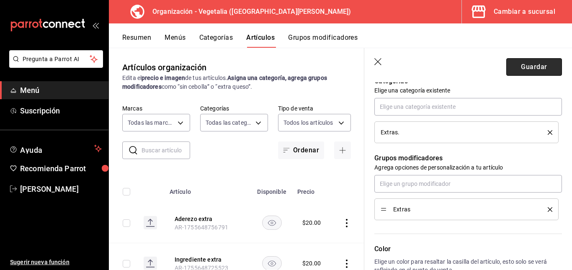
click at [522, 75] on button "Guardar" at bounding box center [534, 67] width 56 height 18
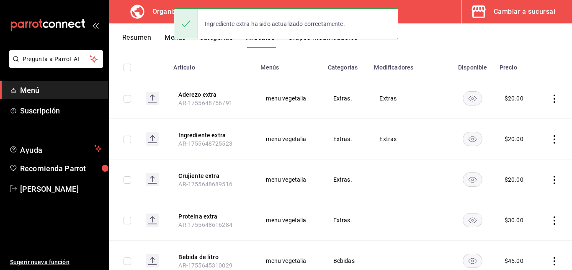
scroll to position [88, 0]
click at [555, 177] on td at bounding box center [554, 179] width 35 height 41
click at [550, 178] on icon "actions" at bounding box center [554, 179] width 8 height 8
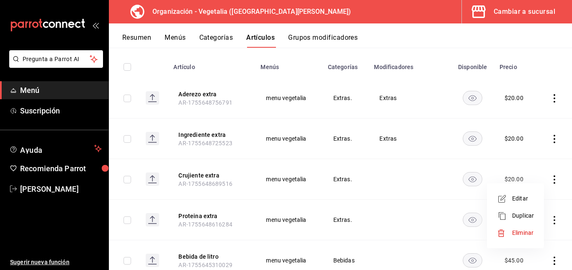
click at [518, 198] on span "Editar" at bounding box center [523, 198] width 22 height 9
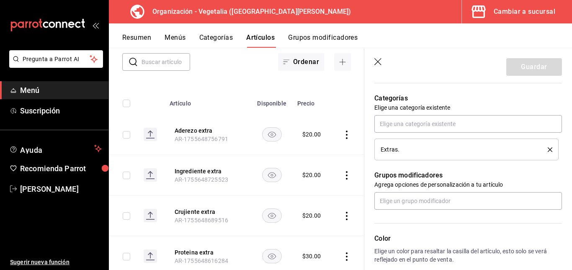
scroll to position [291, 0]
click at [427, 208] on input "text" at bounding box center [468, 201] width 188 height 18
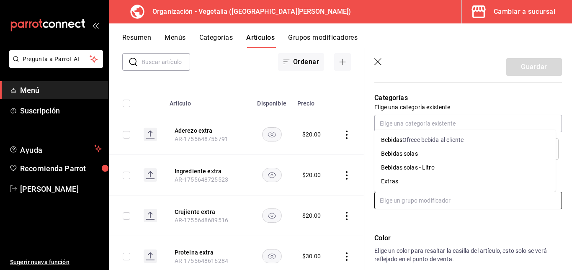
click at [427, 198] on input "text" at bounding box center [468, 201] width 188 height 18
click at [416, 182] on li "Extras" at bounding box center [464, 182] width 181 height 14
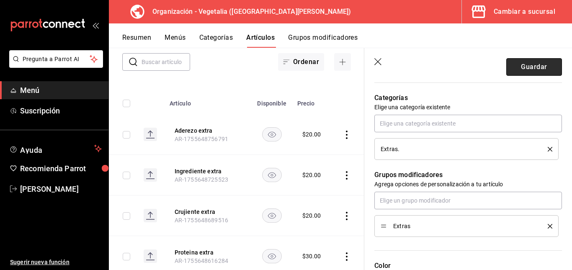
click at [515, 70] on button "Guardar" at bounding box center [534, 67] width 56 height 18
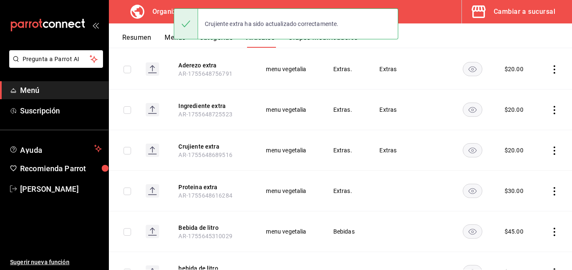
scroll to position [118, 0]
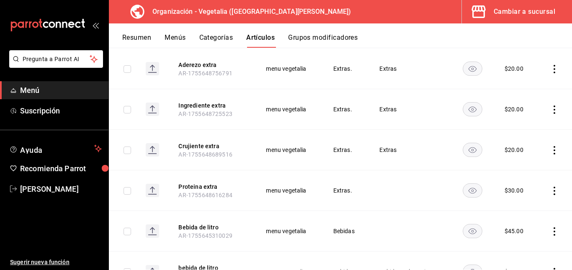
click at [550, 191] on icon "actions" at bounding box center [554, 191] width 8 height 8
click at [512, 209] on span "Editar" at bounding box center [523, 210] width 22 height 9
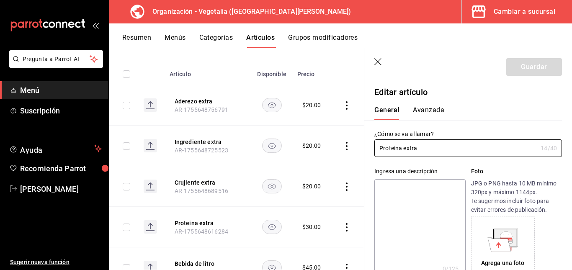
type input "$30.00"
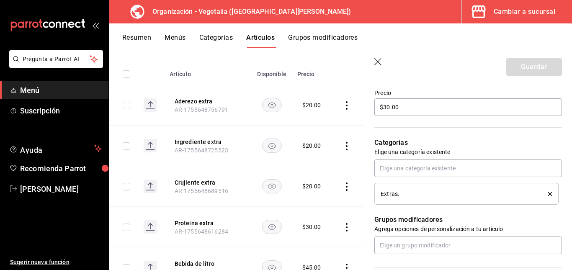
scroll to position [247, 0]
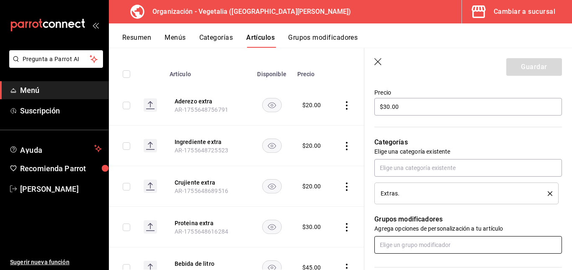
click at [433, 241] on input "text" at bounding box center [468, 245] width 188 height 18
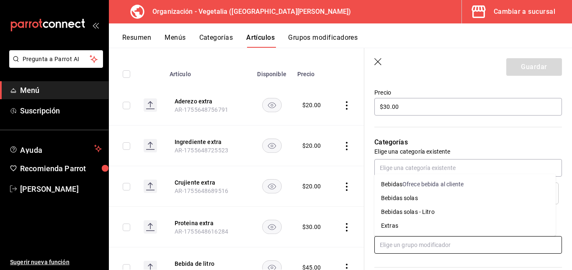
click at [421, 224] on li "Extras" at bounding box center [464, 226] width 181 height 14
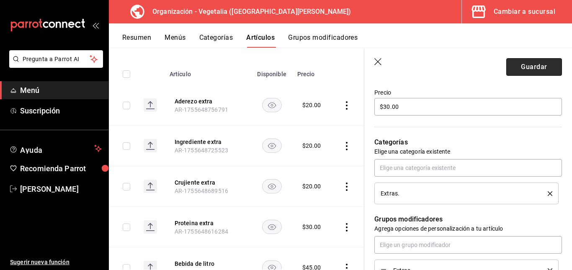
click at [510, 75] on button "Guardar" at bounding box center [534, 67] width 56 height 18
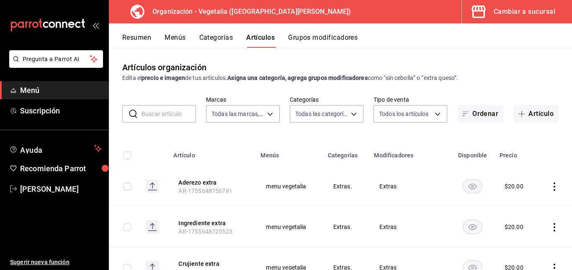
click at [535, 10] on div "Cambiar a sucursal" at bounding box center [525, 12] width 62 height 12
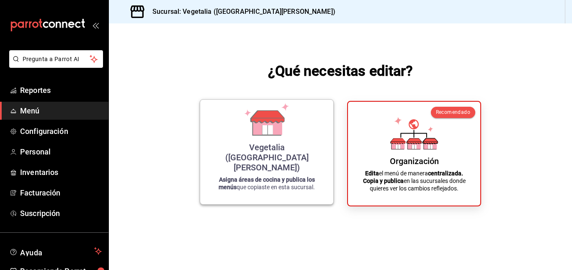
click at [243, 136] on icon at bounding box center [267, 119] width 48 height 33
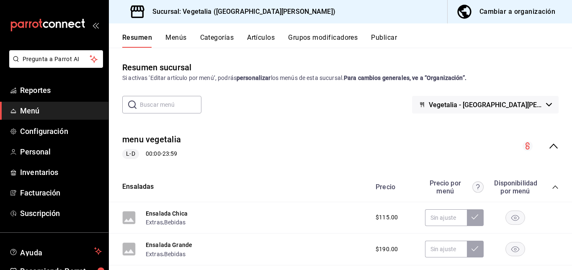
click at [173, 34] on button "Menús" at bounding box center [175, 40] width 21 height 14
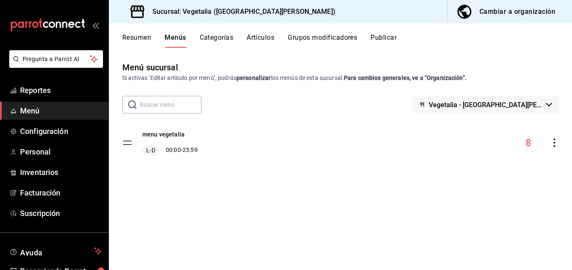
click at [222, 37] on button "Categorías" at bounding box center [217, 40] width 34 height 14
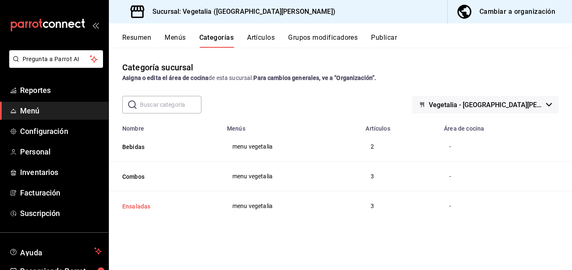
click at [143, 207] on button "Ensaladas" at bounding box center [164, 206] width 84 height 8
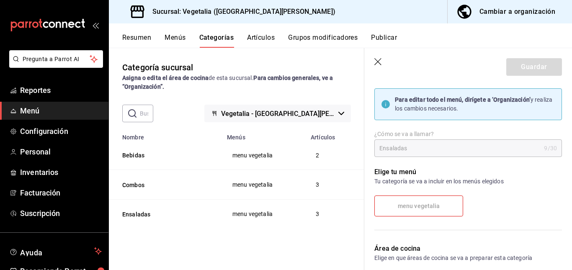
scroll to position [21, 0]
click at [379, 60] on icon "button" at bounding box center [378, 62] width 8 height 8
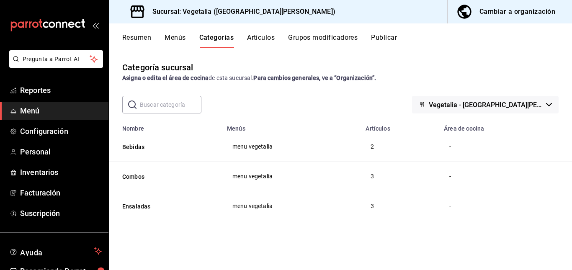
click at [141, 38] on button "Resumen" at bounding box center [136, 40] width 29 height 14
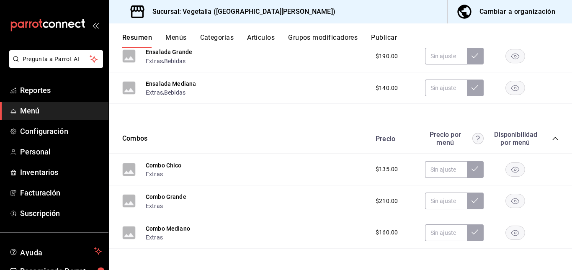
scroll to position [246, 0]
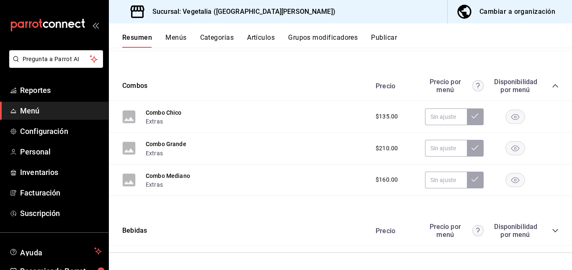
click at [552, 232] on icon "collapse-category-row" at bounding box center [555, 230] width 7 height 7
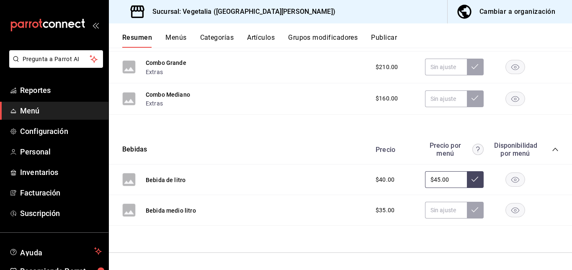
scroll to position [0, 0]
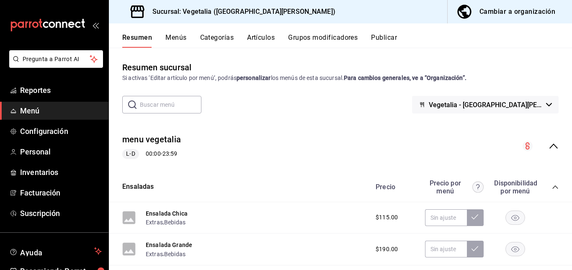
click at [356, 36] on button "Grupos modificadores" at bounding box center [323, 40] width 70 height 14
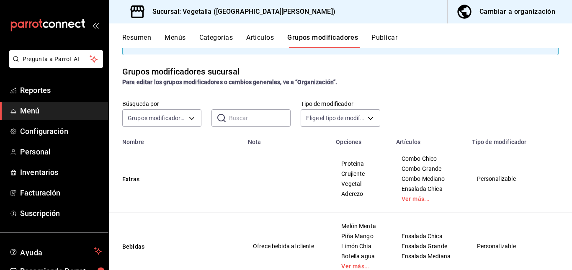
scroll to position [59, 0]
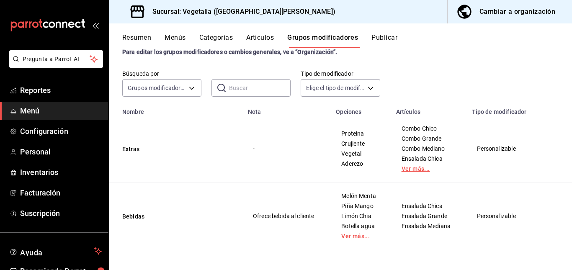
click at [402, 167] on link "Ver más..." at bounding box center [429, 169] width 55 height 6
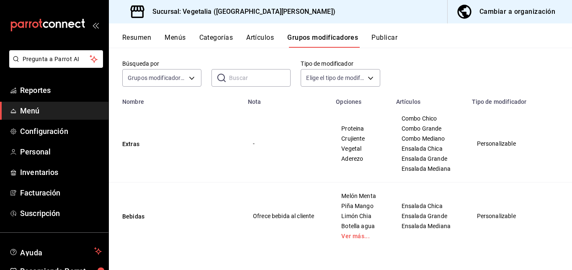
scroll to position [0, 0]
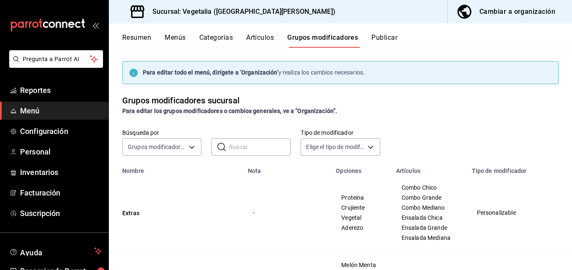
click at [262, 39] on button "Artículos" at bounding box center [260, 40] width 28 height 14
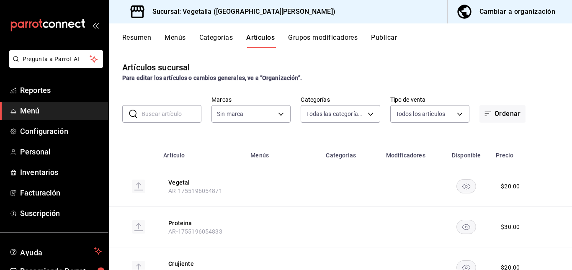
type input "33754903-af68-4026-928d-74ee3c52c857,d00ec3b5-1bdf-45de-a957-4d67b39c8a61,7389d…"
type input "6fc0fab6-dabb-47fd-aa86-78c547d42d02"
click at [206, 32] on div "Resumen Menús Categorías Artículos Grupos modificadores Publicar" at bounding box center [340, 35] width 463 height 24
click at [379, 37] on button "Publicar" at bounding box center [384, 40] width 26 height 14
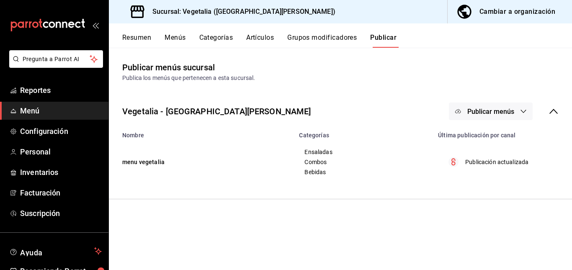
click at [479, 110] on span "Publicar menús" at bounding box center [490, 112] width 47 height 8
click at [493, 140] on span "Punto de venta" at bounding box center [503, 138] width 40 height 9
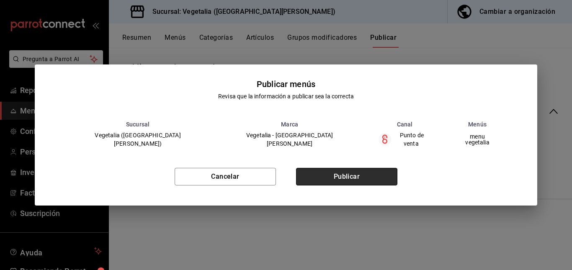
click at [375, 173] on button "Publicar" at bounding box center [346, 177] width 101 height 18
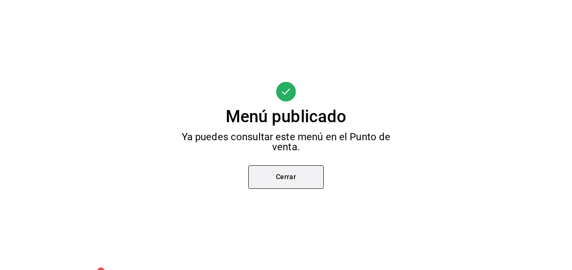
click at [286, 186] on button "Cerrar" at bounding box center [285, 176] width 75 height 23
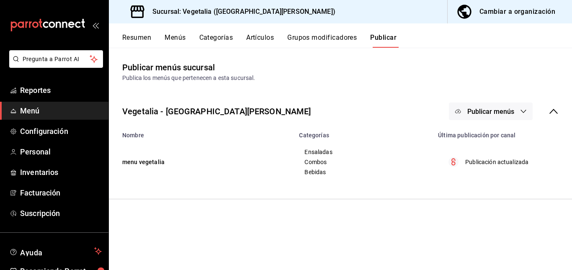
click at [488, 13] on div "Cambiar a organización" at bounding box center [517, 12] width 76 height 12
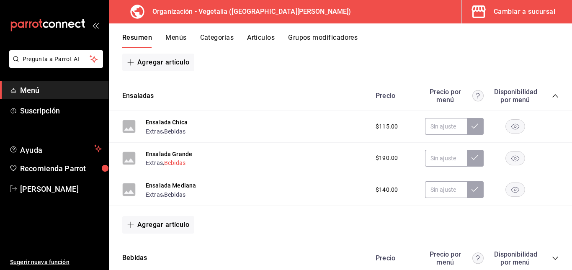
scroll to position [304, 0]
click at [160, 161] on button "Extras" at bounding box center [154, 162] width 17 height 8
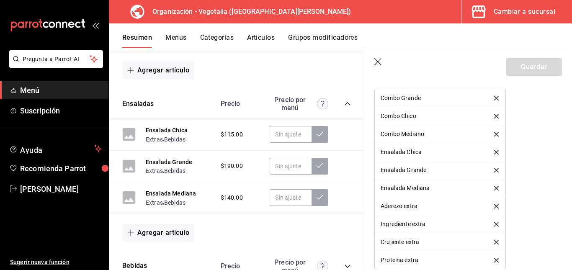
scroll to position [647, 0]
click at [381, 61] on icon "button" at bounding box center [378, 62] width 8 height 8
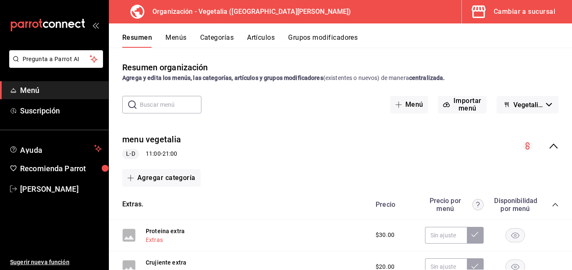
click at [156, 243] on button "Extras" at bounding box center [154, 240] width 17 height 8
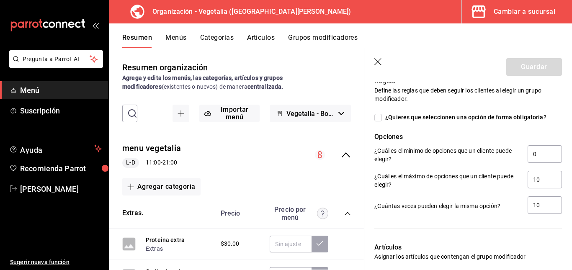
scroll to position [472, 0]
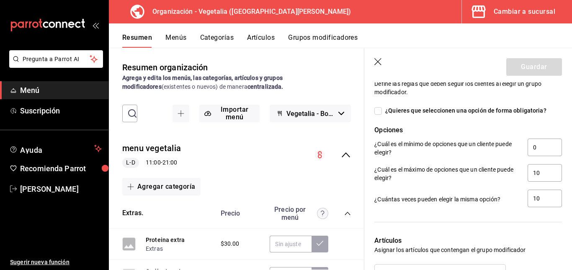
click at [379, 62] on icon "button" at bounding box center [378, 62] width 8 height 8
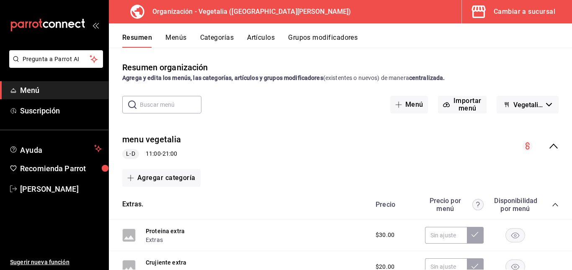
click at [327, 33] on div "Resumen Menús Categorías Artículos Grupos modificadores" at bounding box center [340, 35] width 463 height 24
click at [328, 38] on button "Grupos modificadores" at bounding box center [323, 40] width 70 height 14
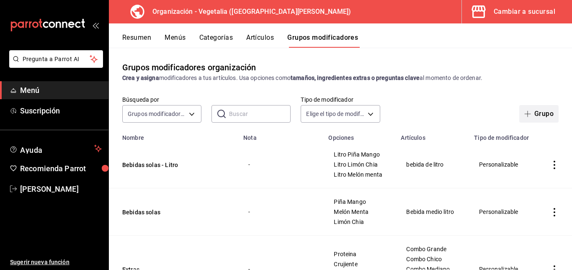
click at [539, 113] on button "Grupo" at bounding box center [538, 114] width 39 height 18
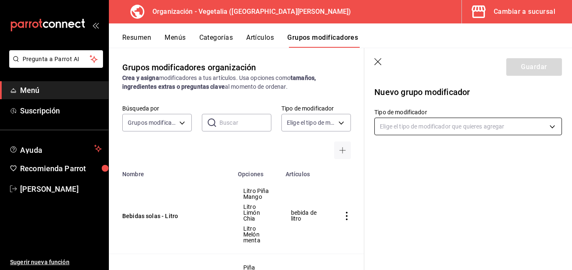
click at [422, 125] on body "Pregunta a Parrot AI Menú Suscripción Ayuda Recomienda Parrot celia vazquez Sug…" at bounding box center [286, 135] width 572 height 270
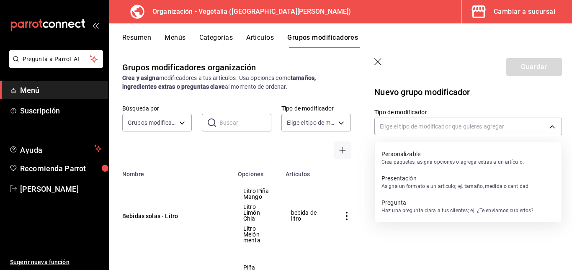
click at [427, 163] on p "Crea paquetes, asigna opciones o agrega extras a un artículo." at bounding box center [452, 162] width 142 height 8
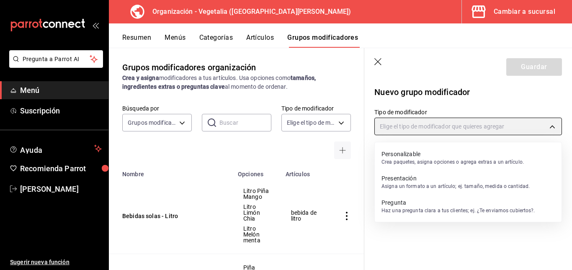
type input "CUSTOMIZABLE"
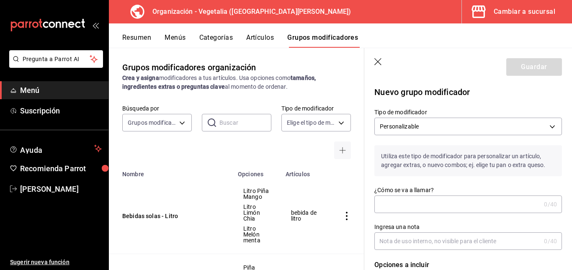
click at [423, 206] on input "¿Cómo se va a llamar?" at bounding box center [457, 204] width 166 height 17
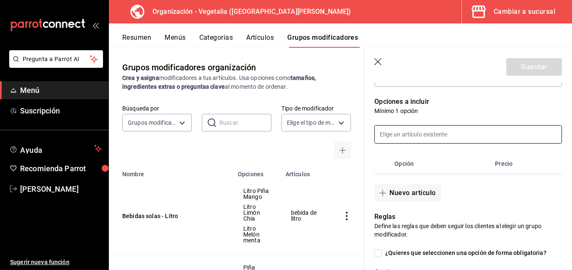
scroll to position [164, 0]
type input "Extras."
click at [413, 131] on input at bounding box center [468, 134] width 187 height 18
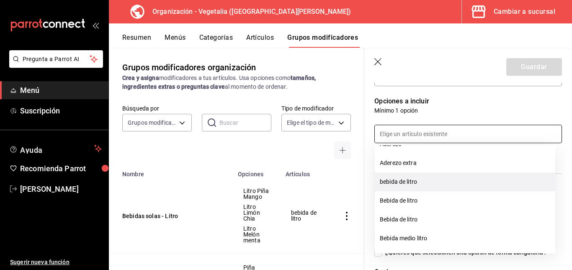
scroll to position [2, 0]
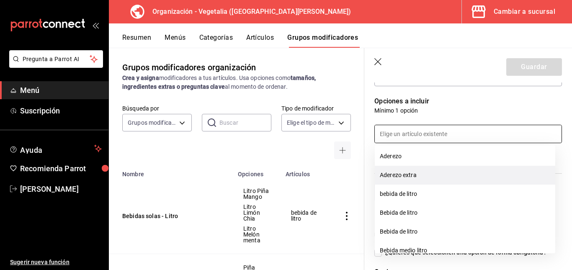
click at [407, 178] on li "Aderezo extra" at bounding box center [465, 175] width 180 height 19
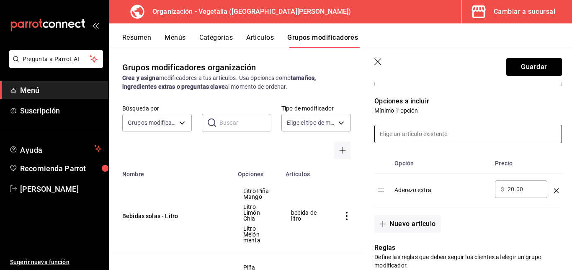
click at [436, 134] on input at bounding box center [468, 134] width 187 height 18
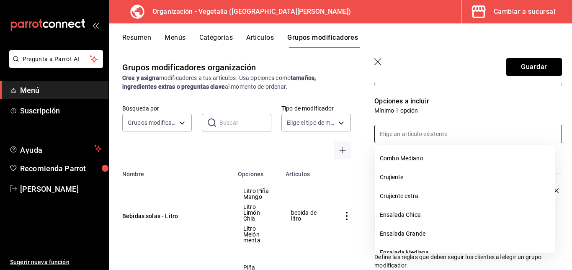
scroll to position [191, 0]
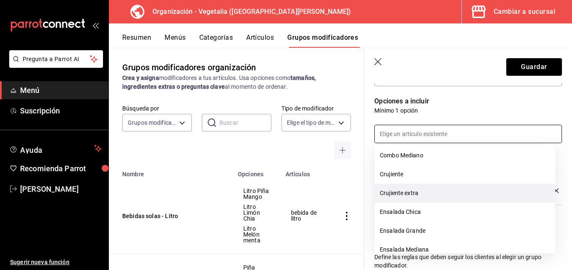
click at [414, 191] on li "Crujiente extra" at bounding box center [465, 193] width 180 height 19
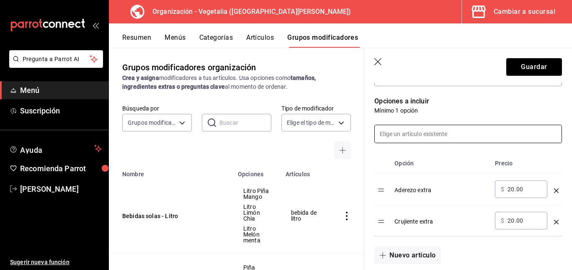
click at [424, 136] on input at bounding box center [468, 134] width 187 height 18
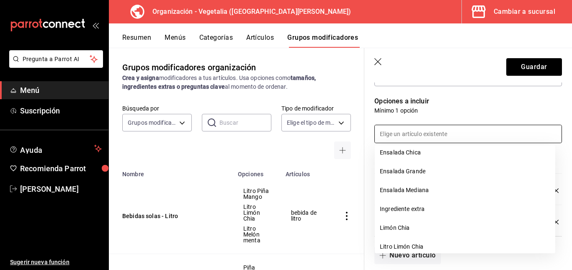
scroll to position [235, 0]
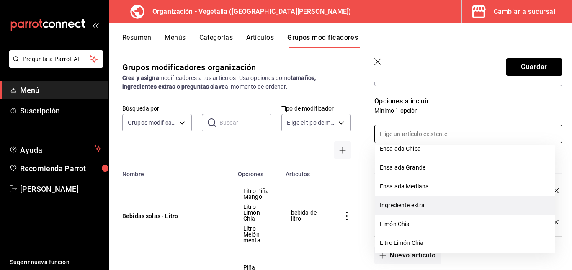
click at [406, 206] on li "Ingrediente extra" at bounding box center [465, 205] width 180 height 19
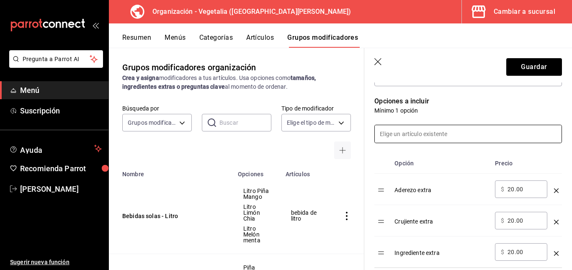
click at [422, 137] on input at bounding box center [468, 134] width 187 height 18
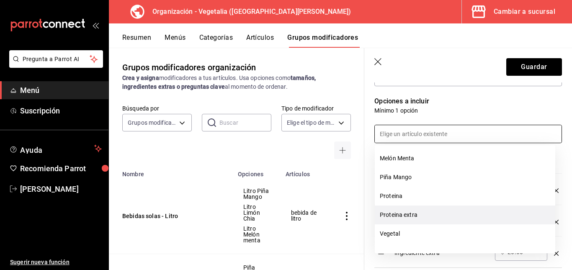
scroll to position [356, 0]
click at [416, 215] on li "Proteina extra" at bounding box center [465, 216] width 180 height 19
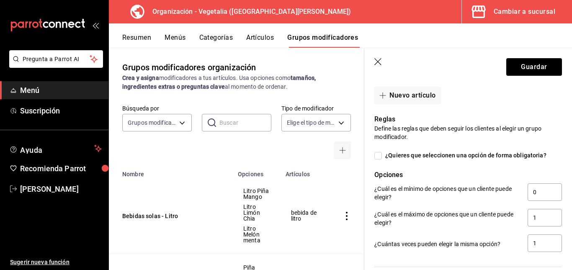
scroll to position [390, 0]
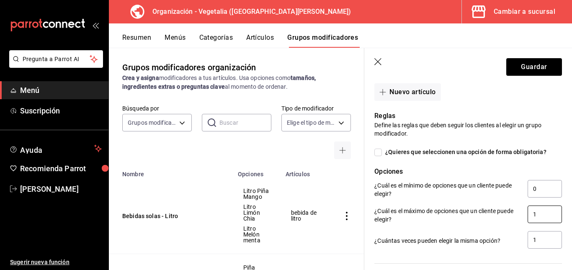
click at [545, 216] on input "1" at bounding box center [545, 215] width 34 height 18
type input "10"
click at [535, 244] on input "1" at bounding box center [545, 240] width 34 height 18
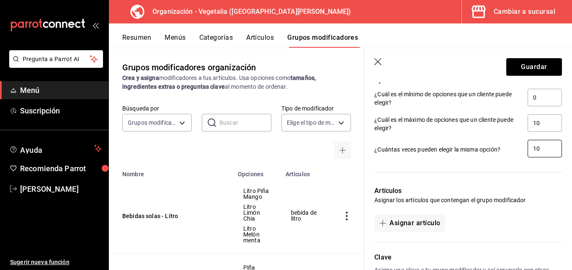
scroll to position [482, 0]
type input "10"
click at [425, 221] on button "Asignar artículo" at bounding box center [409, 223] width 71 height 18
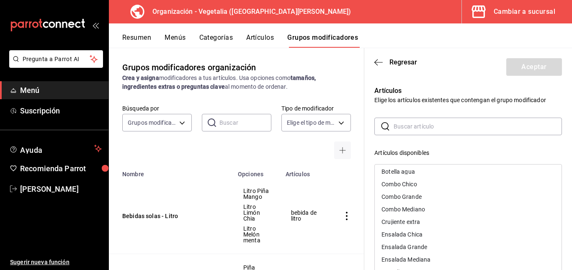
scroll to position [99, 0]
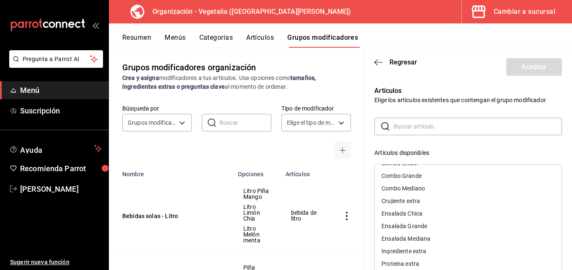
click at [392, 132] on div "​ ​" at bounding box center [468, 127] width 188 height 18
drag, startPoint x: 393, startPoint y: 142, endPoint x: 397, endPoint y: 105, distance: 37.5
click at [397, 105] on div "Artículos Elige los artículos existentes que contengan el grupo modificador ​ ​…" at bounding box center [463, 246] width 198 height 341
drag, startPoint x: 415, startPoint y: 84, endPoint x: 393, endPoint y: 85, distance: 22.2
click at [393, 85] on div "Artículos Elige los artículos existentes que contengan el grupo modificador ​ ​…" at bounding box center [463, 246] width 198 height 341
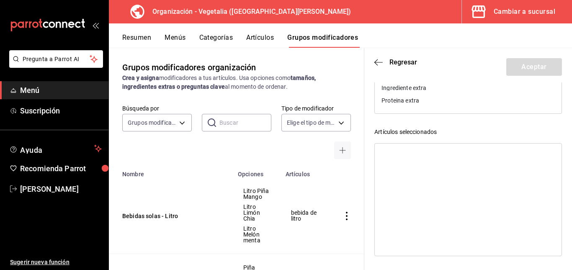
drag, startPoint x: 393, startPoint y: 85, endPoint x: 377, endPoint y: 58, distance: 31.7
click at [377, 58] on header "Regresar Aceptar" at bounding box center [468, 65] width 208 height 34
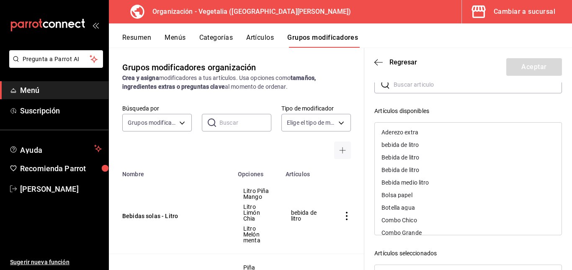
scroll to position [0, 0]
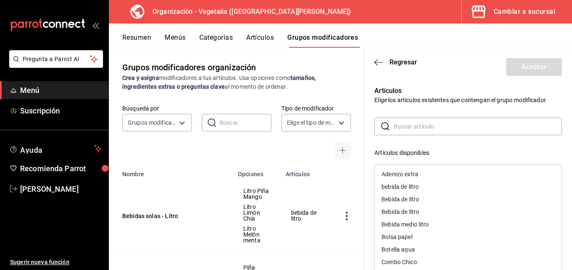
click at [411, 173] on div "Aderezo extra" at bounding box center [399, 174] width 37 height 6
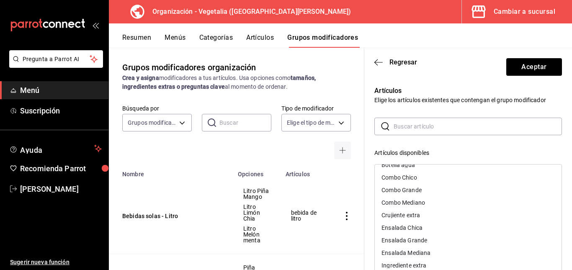
scroll to position [72, 0]
click at [411, 212] on div "Crujiente extra" at bounding box center [400, 215] width 39 height 6
click at [408, 251] on div "Ingrediente extra" at bounding box center [403, 252] width 45 height 6
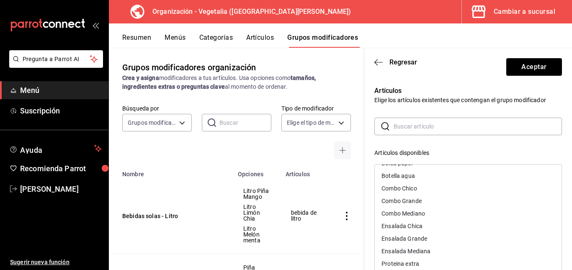
click at [408, 260] on div "Proteina extra" at bounding box center [468, 264] width 187 height 13
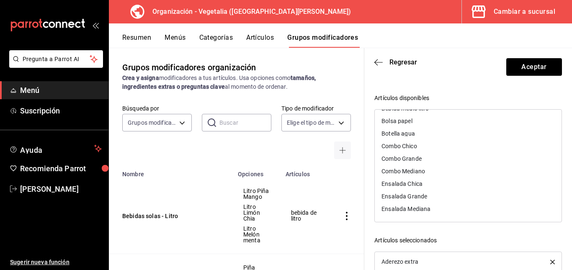
scroll to position [0, 0]
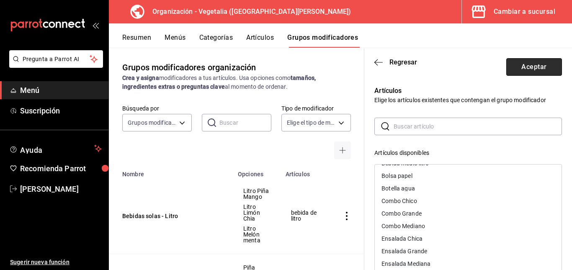
click at [518, 65] on button "Aceptar" at bounding box center [534, 67] width 56 height 18
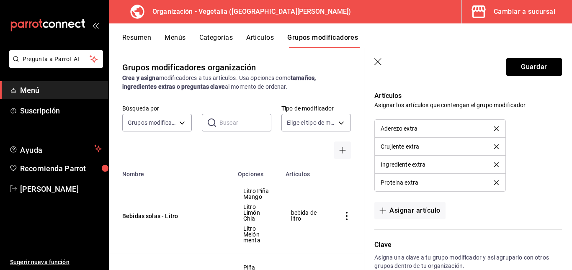
scroll to position [625, 0]
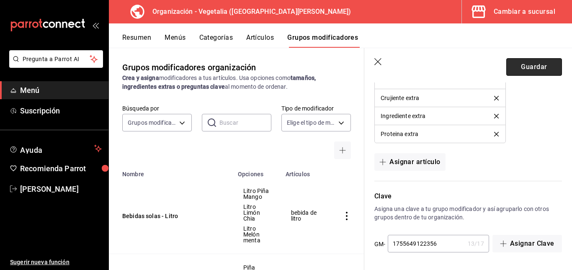
click at [526, 67] on button "Guardar" at bounding box center [534, 67] width 56 height 18
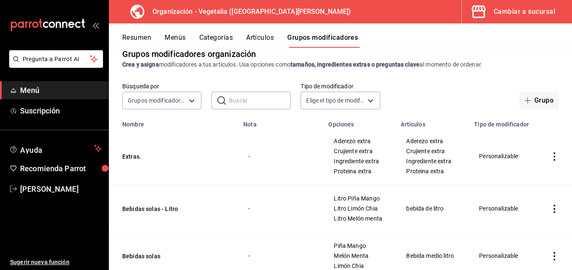
scroll to position [12, 0]
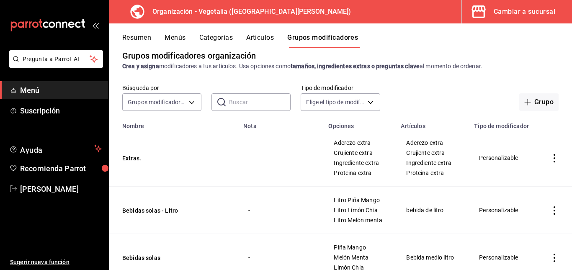
click at [265, 38] on button "Artículos" at bounding box center [260, 40] width 28 height 14
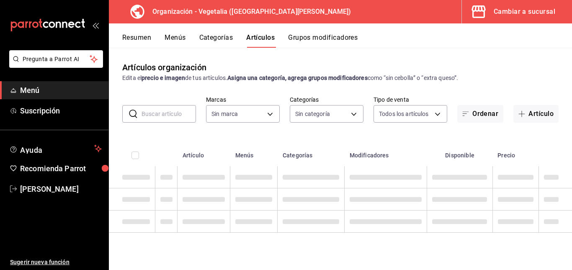
type input "ab71ec29-23ae-433f-81a4-f69898bb35af,188458ff-b826-4e75-afa3-88915c9c0050,1f244…"
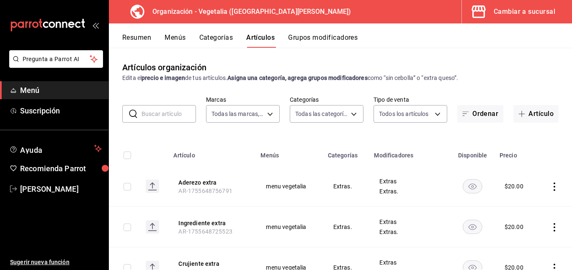
type input "7f1881e1-cfe4-407f-9fc3-412e5e8e1ae4"
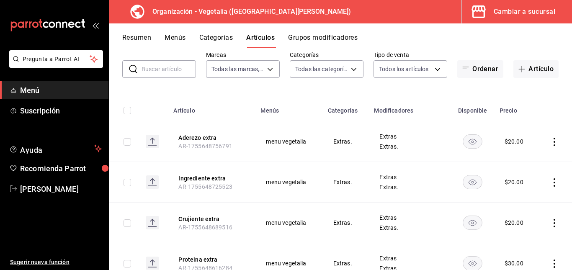
scroll to position [56, 0]
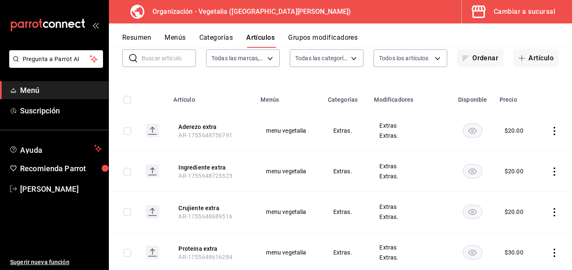
click at [550, 129] on icon "actions" at bounding box center [554, 131] width 8 height 8
click at [527, 148] on span "Editar" at bounding box center [523, 150] width 22 height 9
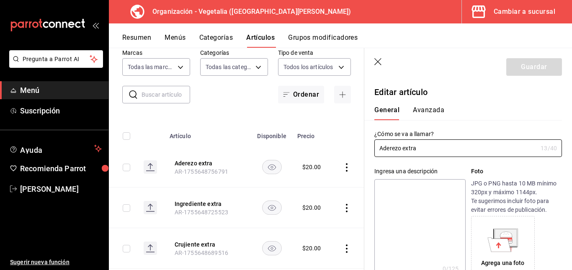
type input "$20.00"
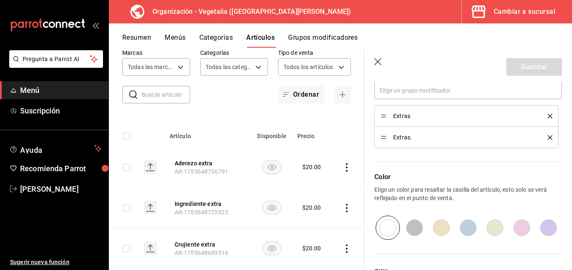
scroll to position [402, 0]
click at [548, 117] on icon "delete" at bounding box center [550, 115] width 5 height 5
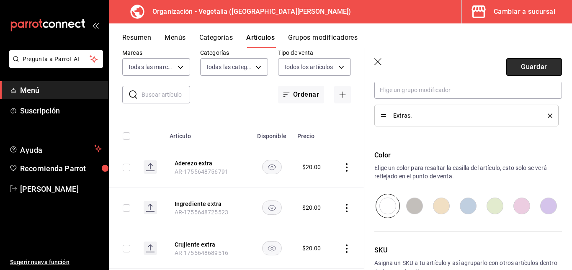
click at [540, 67] on button "Guardar" at bounding box center [534, 67] width 56 height 18
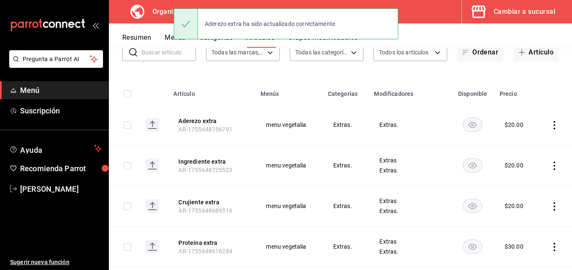
scroll to position [62, 0]
click at [546, 170] on td at bounding box center [554, 165] width 35 height 41
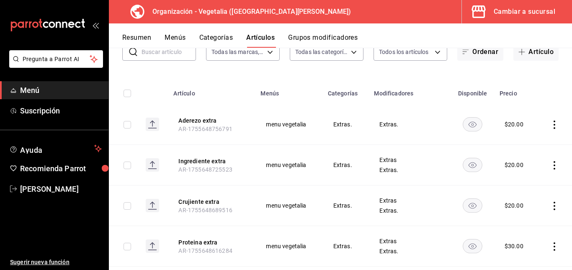
click at [550, 165] on icon "actions" at bounding box center [554, 165] width 8 height 8
click at [532, 184] on span "Editar" at bounding box center [523, 184] width 22 height 9
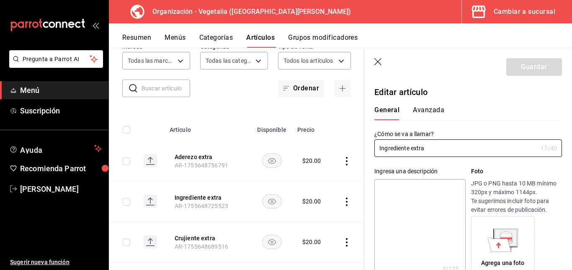
type input "$20.00"
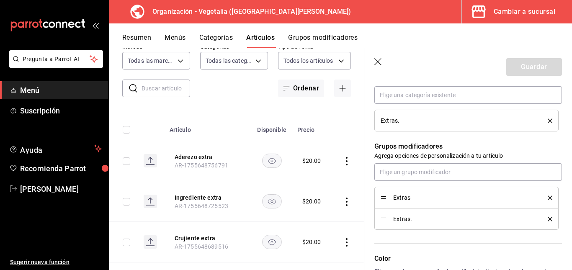
scroll to position [320, 0]
click at [548, 199] on icon "delete" at bounding box center [550, 197] width 5 height 5
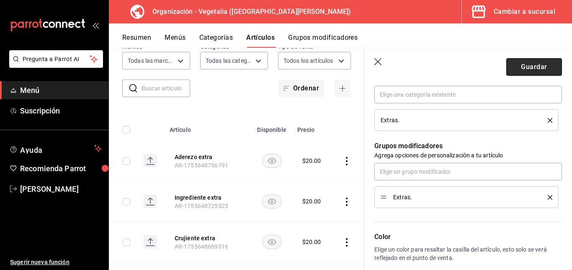
click at [528, 71] on button "Guardar" at bounding box center [534, 67] width 56 height 18
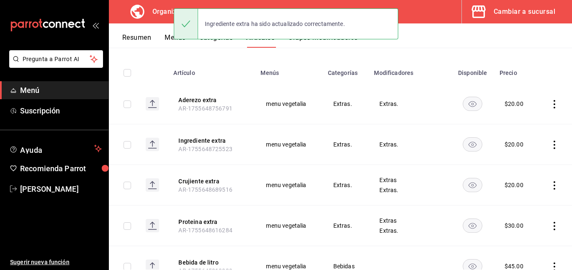
scroll to position [83, 0]
click at [550, 186] on icon "actions" at bounding box center [554, 185] width 8 height 8
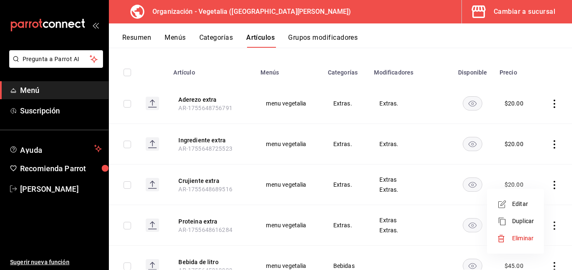
click at [522, 201] on span "Editar" at bounding box center [523, 204] width 22 height 9
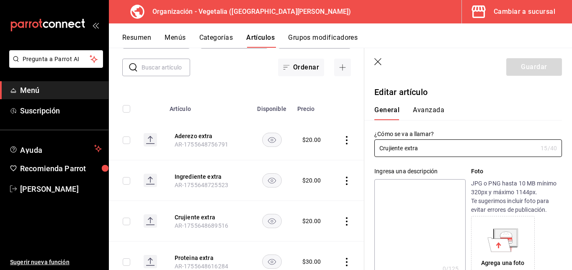
type input "$20.00"
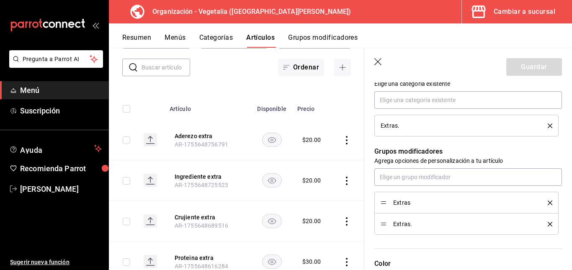
scroll to position [315, 0]
click at [548, 200] on icon "delete" at bounding box center [550, 202] width 5 height 5
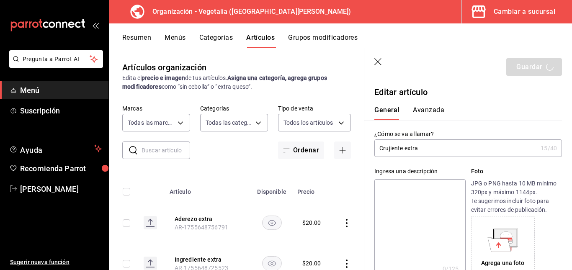
scroll to position [315, 0]
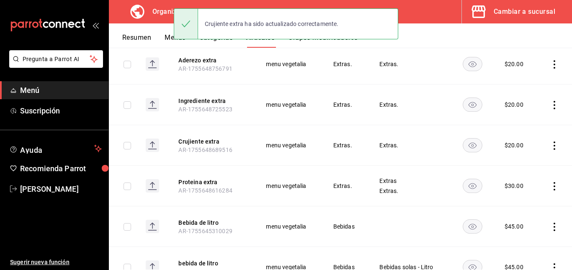
scroll to position [123, 0]
click at [550, 185] on icon "actions" at bounding box center [554, 185] width 8 height 8
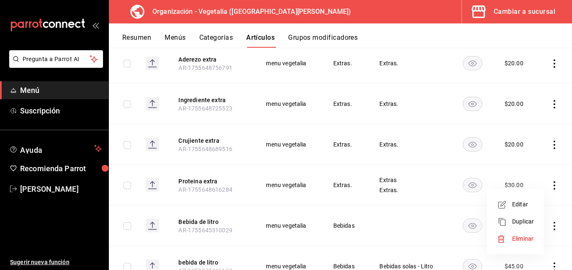
click at [521, 203] on span "Editar" at bounding box center [523, 204] width 22 height 9
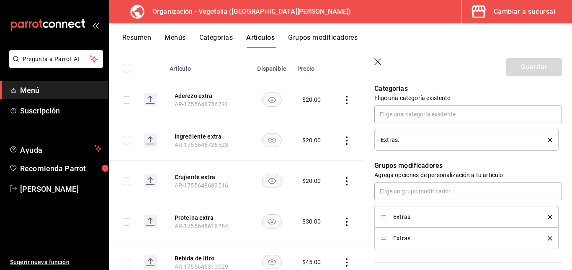
scroll to position [302, 0]
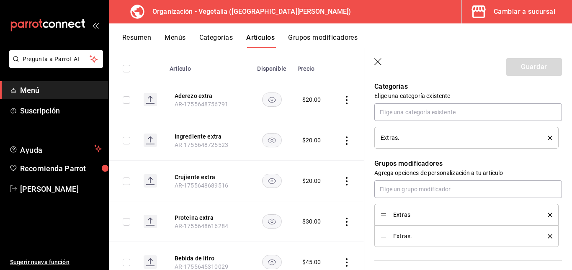
click at [546, 215] on li "Extras" at bounding box center [466, 215] width 184 height 22
click at [544, 211] on div "Extras" at bounding box center [467, 214] width 172 height 9
click at [548, 214] on icon "delete" at bounding box center [550, 215] width 5 height 5
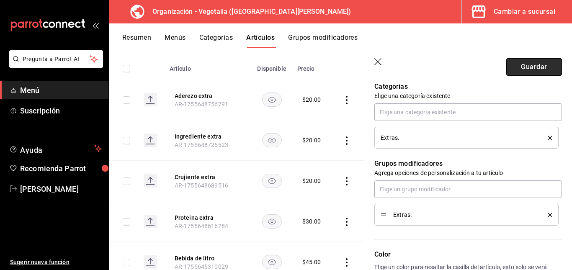
click at [535, 67] on button "Guardar" at bounding box center [534, 67] width 56 height 18
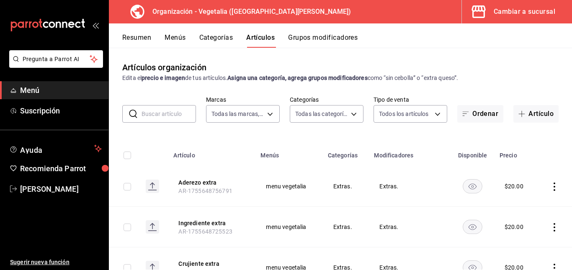
click at [145, 36] on button "Resumen" at bounding box center [136, 40] width 29 height 14
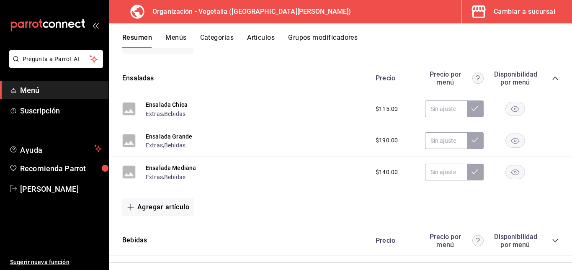
scroll to position [330, 0]
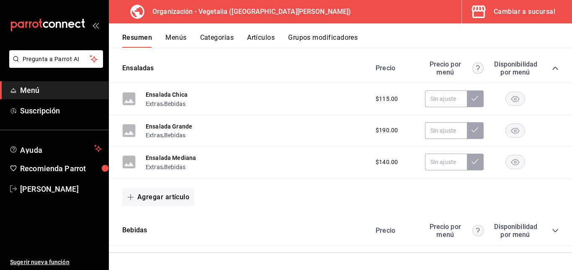
click at [514, 5] on button "Cambiar a sucursal" at bounding box center [513, 11] width 103 height 23
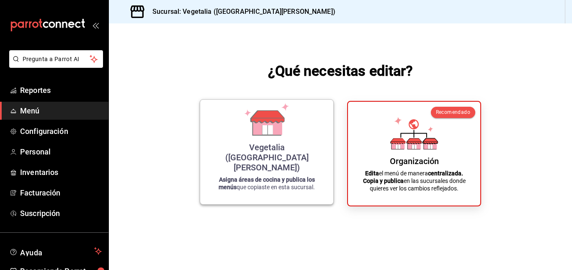
click at [281, 135] on icon at bounding box center [267, 126] width 29 height 18
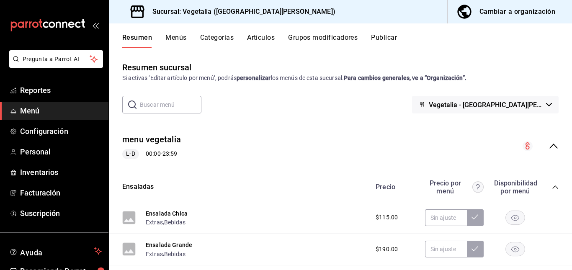
click at [487, 9] on div "Cambiar a organización" at bounding box center [517, 12] width 76 height 12
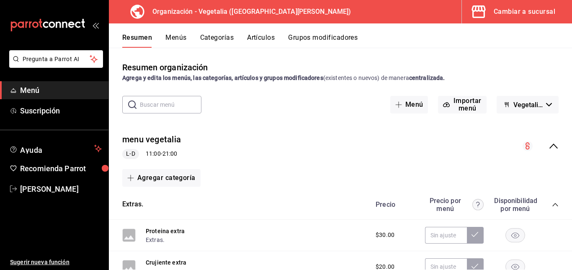
click at [175, 38] on button "Menús" at bounding box center [175, 40] width 21 height 14
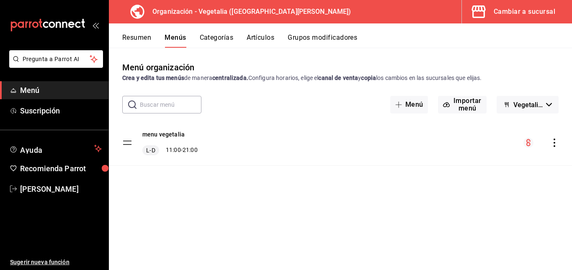
click at [554, 144] on icon "actions" at bounding box center [554, 143] width 8 height 8
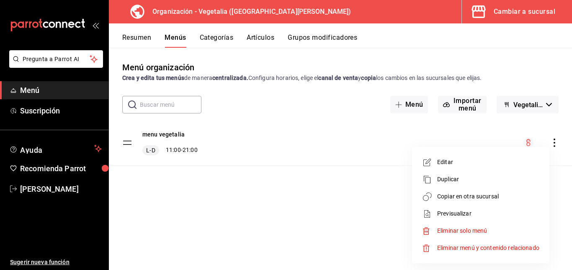
click at [489, 165] on span "Editar" at bounding box center [488, 162] width 102 height 9
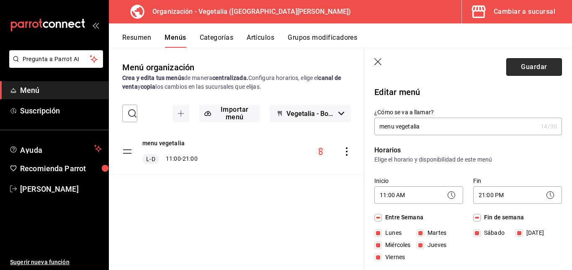
click at [522, 67] on button "Guardar" at bounding box center [534, 67] width 56 height 18
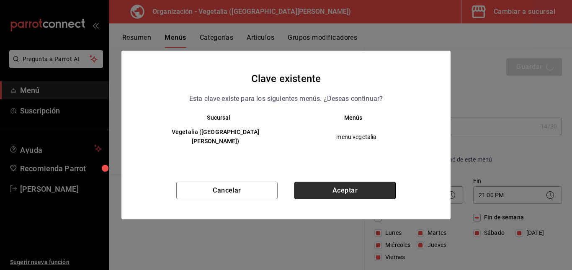
click at [357, 183] on button "Aceptar" at bounding box center [344, 191] width 101 height 18
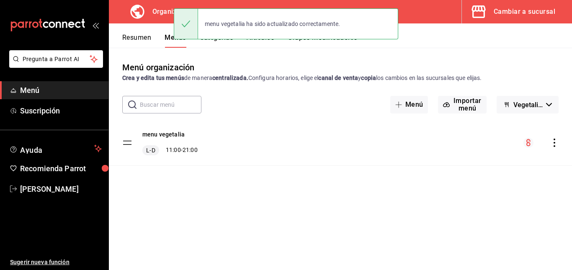
click at [225, 44] on button "Categorías" at bounding box center [217, 40] width 34 height 14
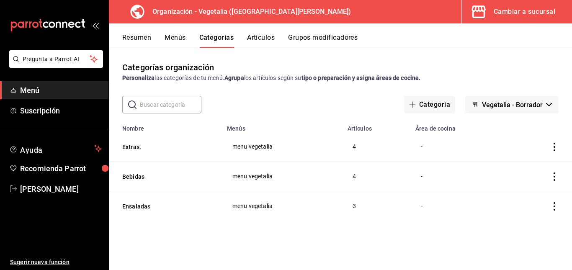
click at [556, 147] on icon "actions" at bounding box center [554, 147] width 8 height 8
click at [533, 171] on li "Editar" at bounding box center [522, 166] width 50 height 17
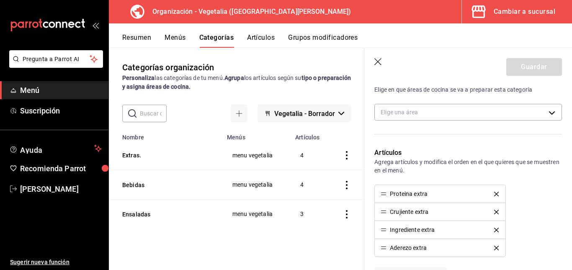
scroll to position [137, 0]
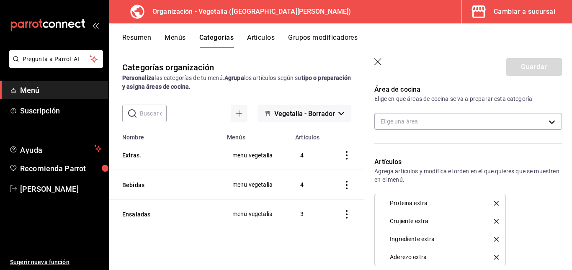
click at [379, 58] on header "Guardar" at bounding box center [468, 65] width 208 height 34
click at [379, 58] on icon "button" at bounding box center [378, 62] width 8 height 8
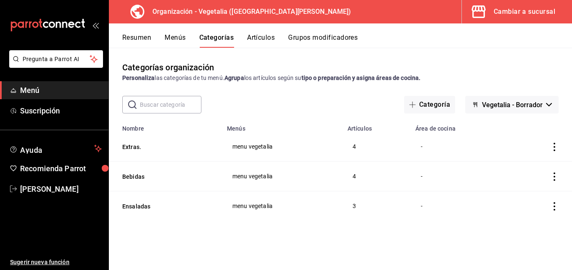
click at [273, 41] on button "Artículos" at bounding box center [261, 40] width 28 height 14
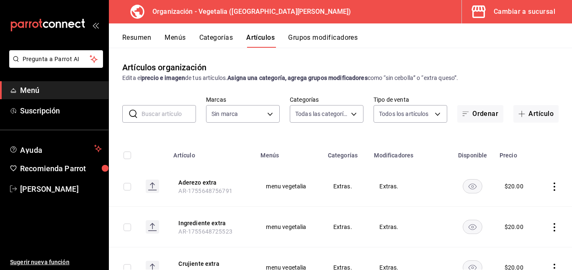
type input "ab71ec29-23ae-433f-81a4-f69898bb35af,188458ff-b826-4e75-afa3-88915c9c0050,1f244…"
type input "7f1881e1-cfe4-407f-9fc3-412e5e8e1ae4"
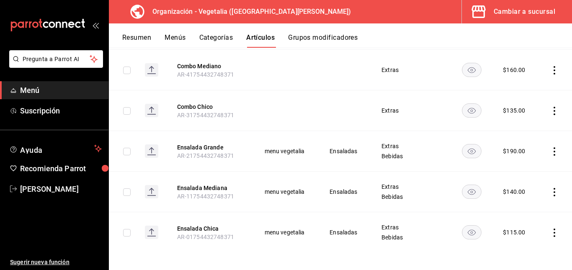
scroll to position [1013, 0]
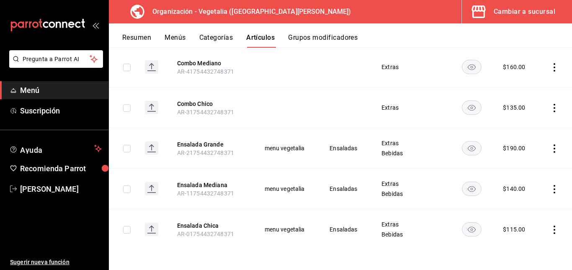
click at [320, 34] on button "Grupos modificadores" at bounding box center [323, 40] width 70 height 14
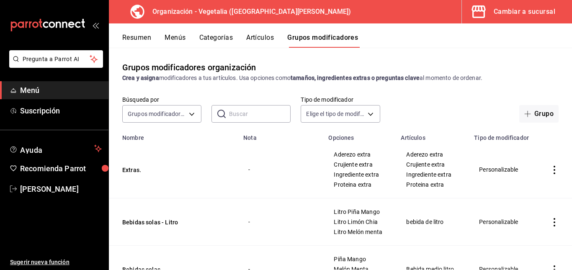
click at [552, 13] on div "Cambiar a sucursal" at bounding box center [525, 12] width 62 height 12
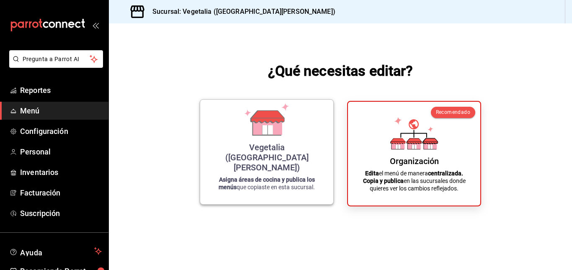
click at [251, 182] on strong "Asigna áreas de cocina y publica los menús" at bounding box center [267, 183] width 96 height 14
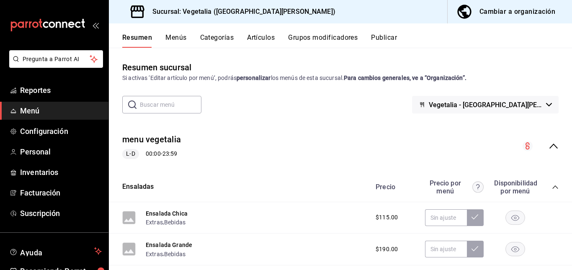
click at [185, 37] on button "Menús" at bounding box center [175, 40] width 21 height 14
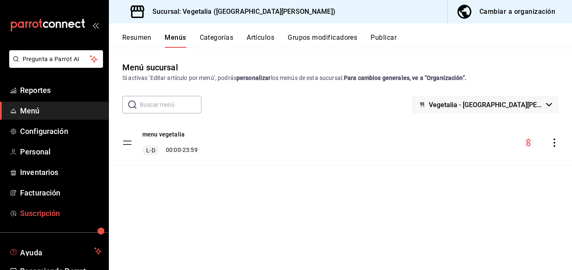
scroll to position [46, 0]
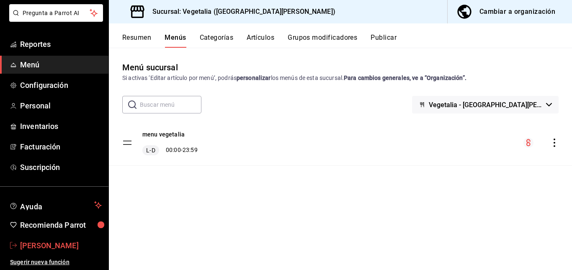
click at [61, 242] on span "[PERSON_NAME]" at bounding box center [61, 245] width 82 height 11
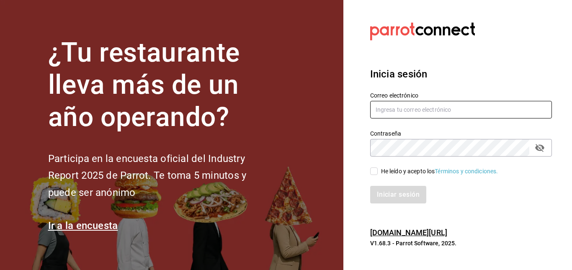
type input "[EMAIL_ADDRESS][DOMAIN_NAME]"
click at [371, 173] on input "He leído y acepto los Términos y condiciones." at bounding box center [374, 171] width 8 height 8
checkbox input "true"
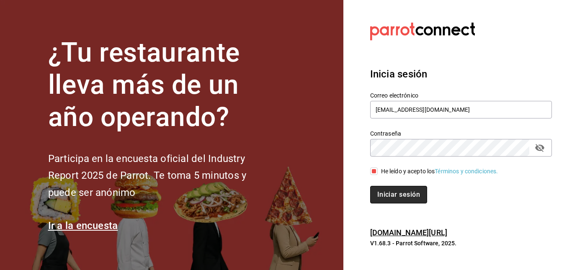
click at [379, 198] on button "Iniciar sesión" at bounding box center [398, 195] width 57 height 18
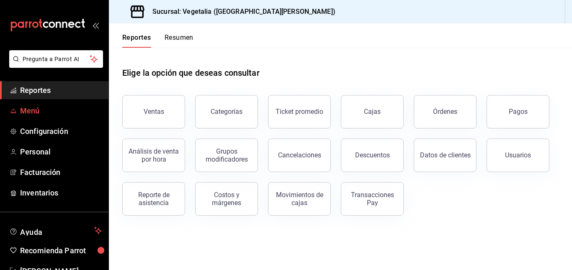
click at [74, 105] on link "Menú" at bounding box center [54, 111] width 108 height 18
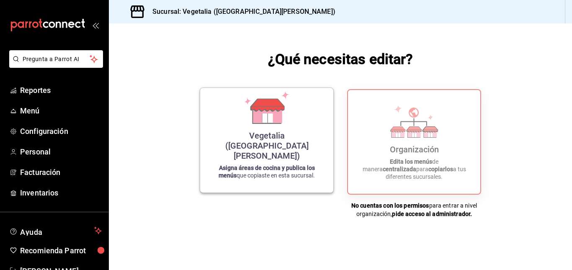
click at [214, 144] on div "Vegetalia ([GEOGRAPHIC_DATA][PERSON_NAME]) Asigna áreas de cocina y publica los…" at bounding box center [266, 140] width 113 height 91
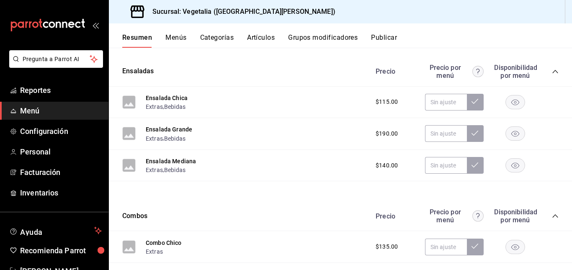
scroll to position [246, 0]
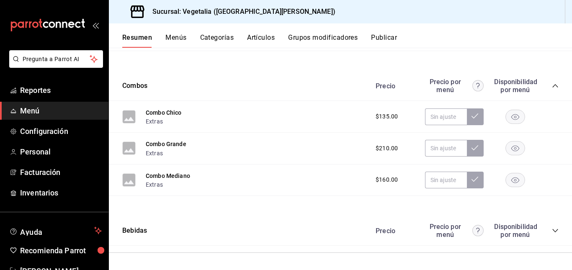
click at [552, 230] on icon "collapse-category-row" at bounding box center [554, 230] width 5 height 3
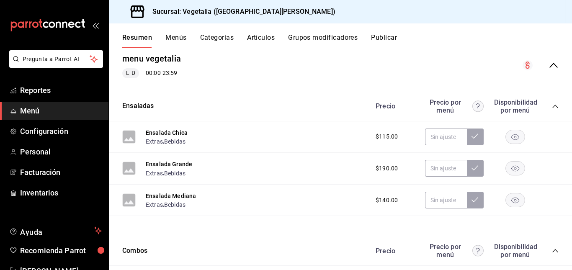
scroll to position [0, 0]
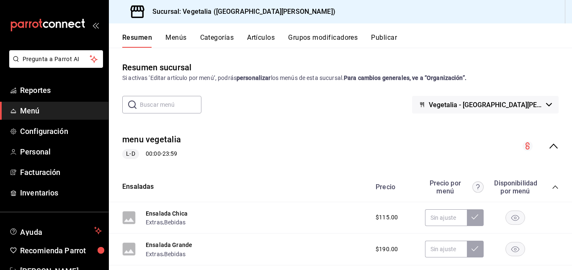
click at [174, 34] on button "Menús" at bounding box center [175, 40] width 21 height 14
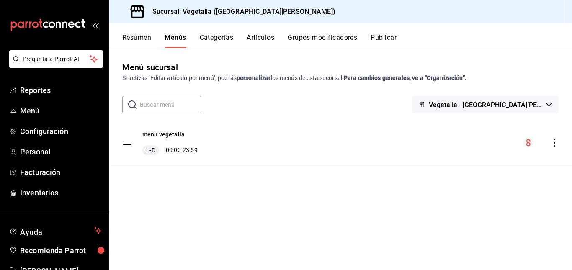
click at [210, 46] on button "Categorías" at bounding box center [217, 40] width 34 height 14
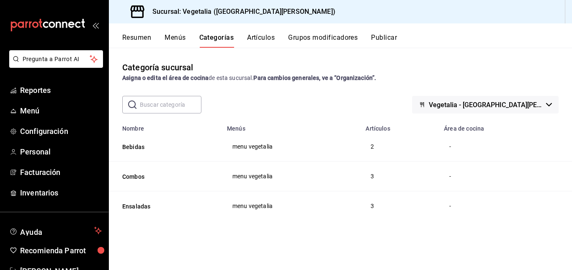
click at [269, 46] on button "Artículos" at bounding box center [261, 40] width 28 height 14
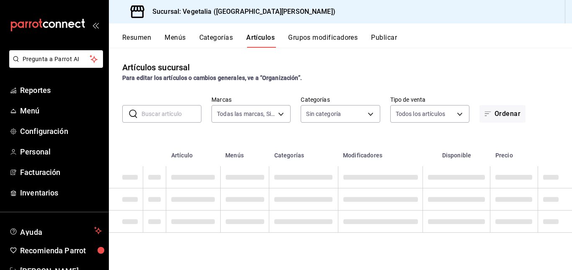
type input "6fc0fab6-dabb-47fd-aa86-78c547d42d02"
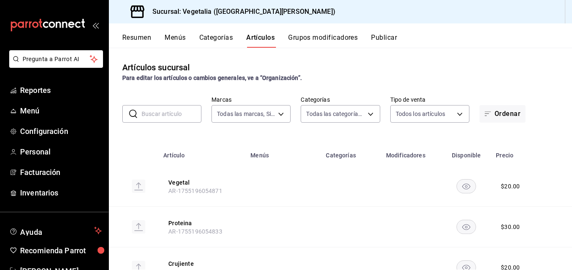
type input "33754903-af68-4026-928d-74ee3c52c857,d00ec3b5-1bdf-45de-a957-4d67b39c8a61,7389d…"
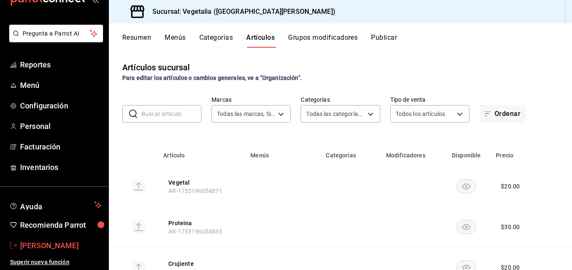
click at [51, 245] on span "[PERSON_NAME]" at bounding box center [61, 245] width 82 height 11
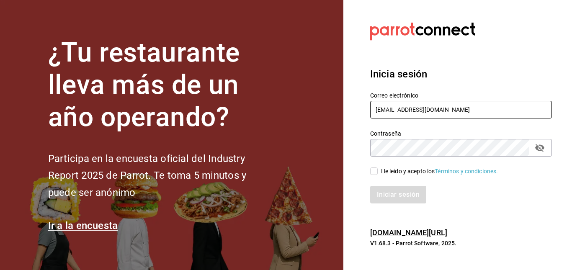
drag, startPoint x: 461, startPoint y: 114, endPoint x: 363, endPoint y: 122, distance: 98.7
click at [363, 122] on div "Correo electrónico [EMAIL_ADDRESS][DOMAIN_NAME] Contraseña Contraseña He leído …" at bounding box center [456, 143] width 192 height 122
type input "[EMAIL_ADDRESS][DOMAIN_NAME]"
click at [343, 149] on section "Datos incorrectos. Verifica que tu Correo o Contraseña estén bien escritos. Ini…" at bounding box center [457, 135] width 229 height 270
click at [375, 171] on input "He leído y acepto los Términos y condiciones." at bounding box center [374, 171] width 8 height 8
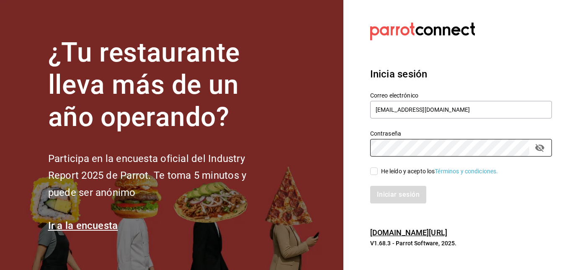
checkbox input "true"
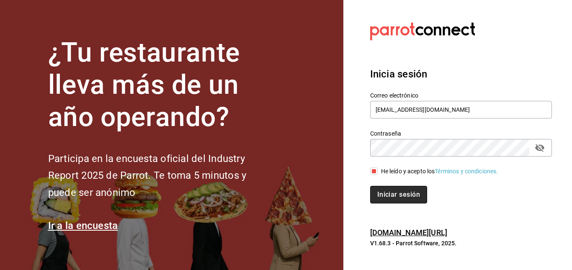
click at [383, 196] on button "Iniciar sesión" at bounding box center [398, 195] width 57 height 18
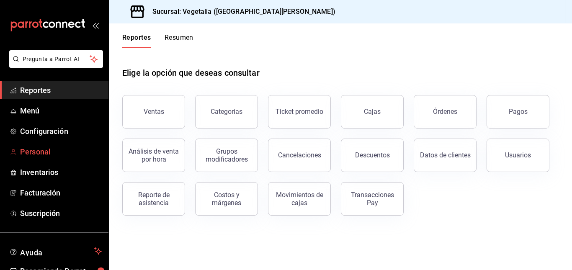
click at [43, 152] on span "Personal" at bounding box center [61, 151] width 82 height 11
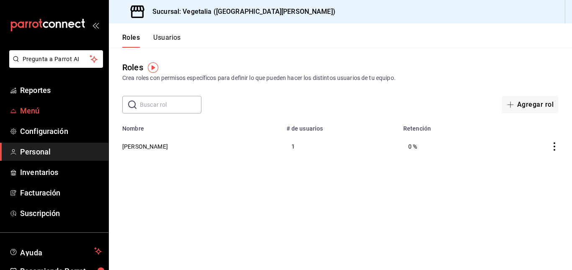
click at [56, 109] on span "Menú" at bounding box center [61, 110] width 82 height 11
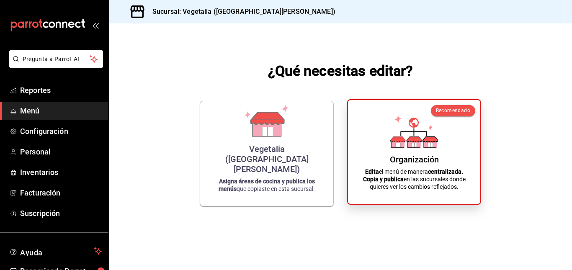
click at [381, 156] on div "Organización Edita el menú de manera centralizada. Copia y publica en las sucur…" at bounding box center [414, 152] width 112 height 90
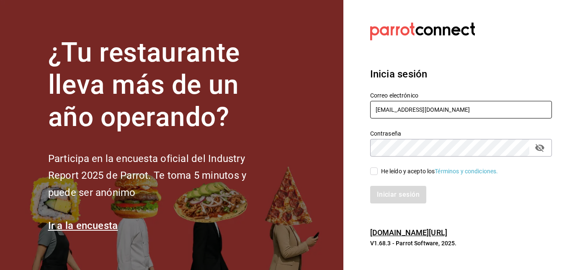
click at [422, 111] on input "[EMAIL_ADDRESS][DOMAIN_NAME]" at bounding box center [461, 110] width 182 height 18
drag, startPoint x: 448, startPoint y: 111, endPoint x: 325, endPoint y: 119, distance: 123.4
click at [325, 119] on div "¿Tu restaurante lleva más de un año operando? Participa en la encuesta oficial …" at bounding box center [286, 135] width 572 height 270
type input "[EMAIL_ADDRESS][DOMAIN_NAME]"
click at [374, 171] on input "He leído y acepto los Términos y condiciones." at bounding box center [374, 171] width 8 height 8
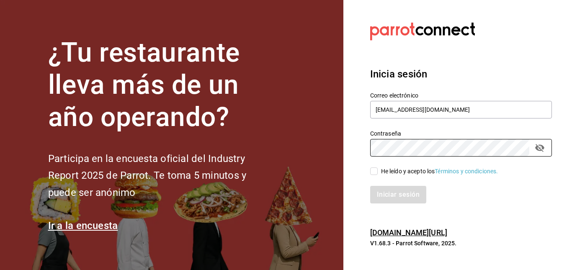
checkbox input "true"
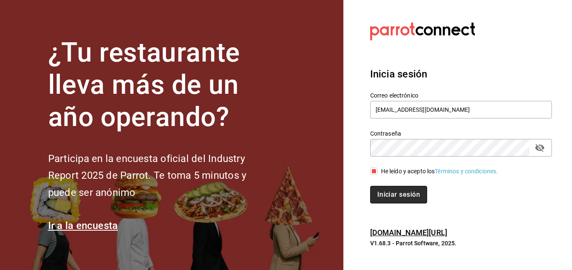
click at [385, 198] on button "Iniciar sesión" at bounding box center [398, 195] width 57 height 18
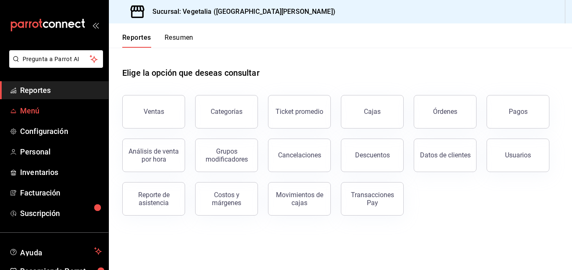
click at [62, 107] on span "Menú" at bounding box center [61, 110] width 82 height 11
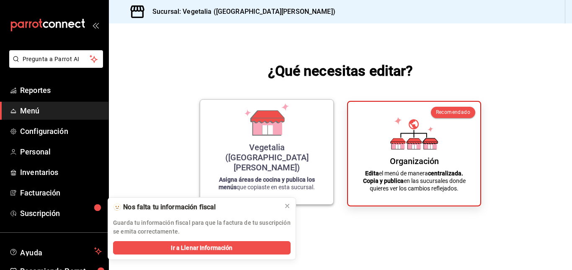
click at [245, 136] on icon at bounding box center [267, 119] width 48 height 33
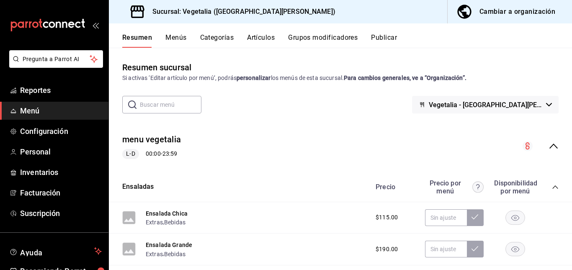
click at [510, 11] on div "Cambiar a organización" at bounding box center [517, 12] width 76 height 12
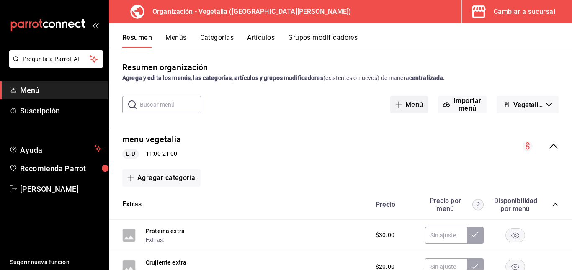
click at [399, 105] on span "button" at bounding box center [400, 104] width 10 height 7
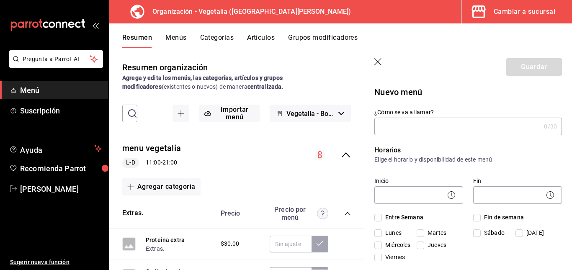
click at [381, 63] on icon "button" at bounding box center [378, 62] width 8 height 8
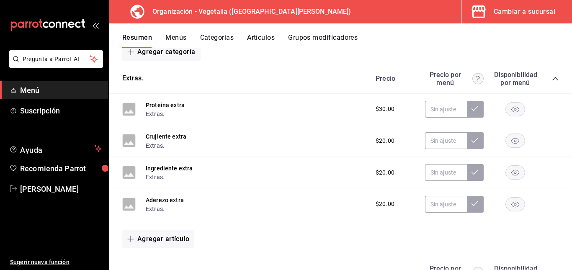
scroll to position [126, 0]
click at [160, 202] on button "Aderezo extra" at bounding box center [165, 200] width 38 height 8
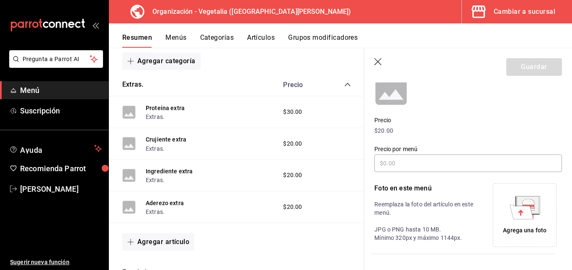
scroll to position [85, 0]
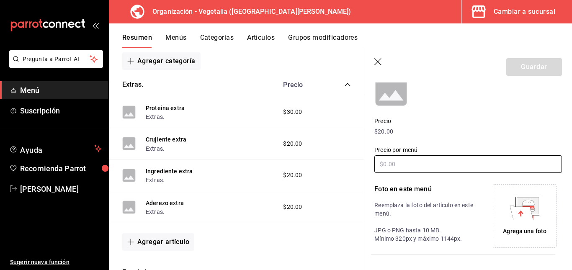
click at [414, 167] on input "text" at bounding box center [468, 164] width 188 height 18
type input "$20.00"
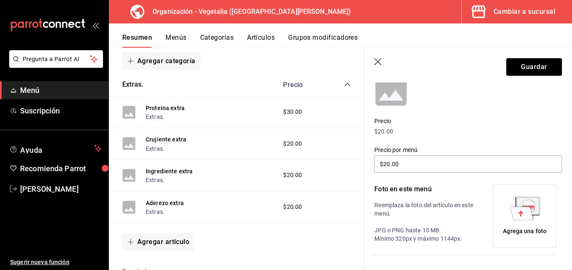
click at [377, 61] on icon "button" at bounding box center [378, 62] width 8 height 8
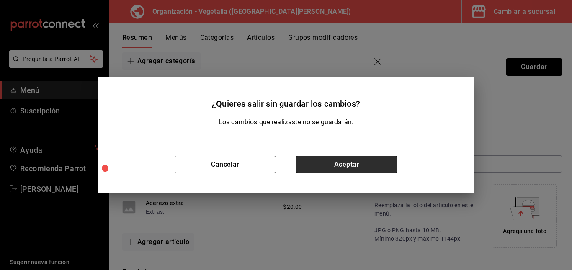
click at [325, 163] on button "Aceptar" at bounding box center [346, 165] width 101 height 18
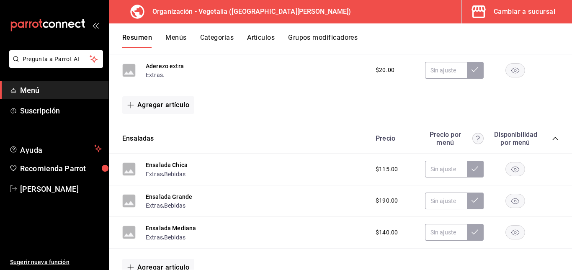
scroll to position [260, 0]
click at [172, 165] on button "Ensalada Chica" at bounding box center [167, 164] width 42 height 8
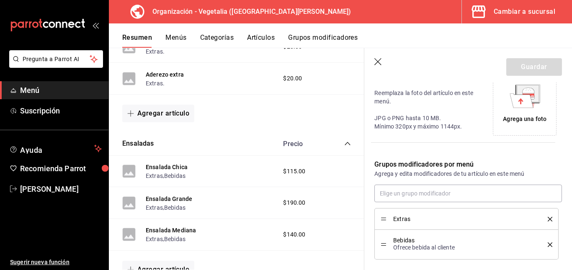
scroll to position [241, 0]
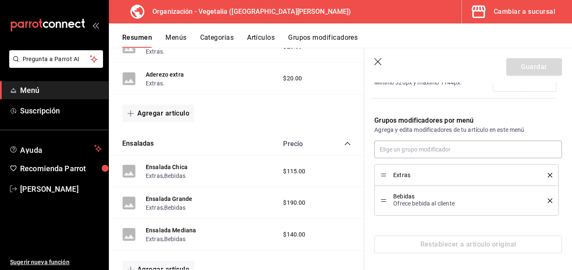
click at [377, 59] on icon "button" at bounding box center [378, 62] width 8 height 8
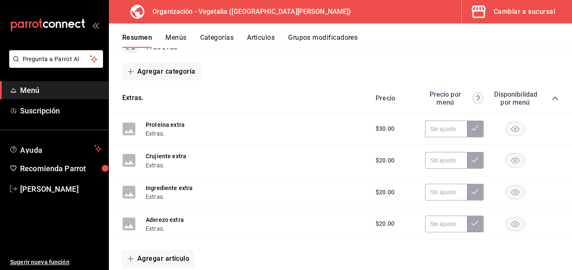
scroll to position [108, 0]
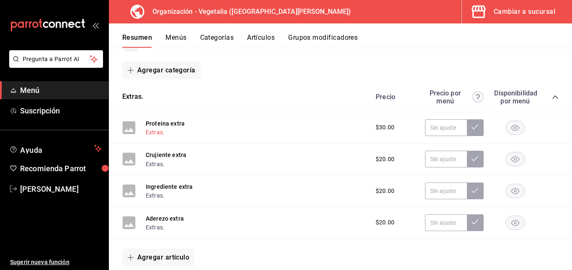
click at [157, 131] on button "Extras." at bounding box center [155, 132] width 19 height 8
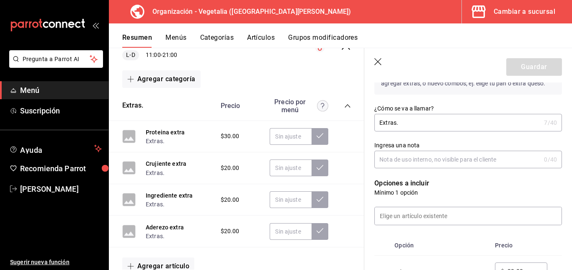
scroll to position [123, 0]
click at [376, 59] on icon "button" at bounding box center [378, 62] width 8 height 8
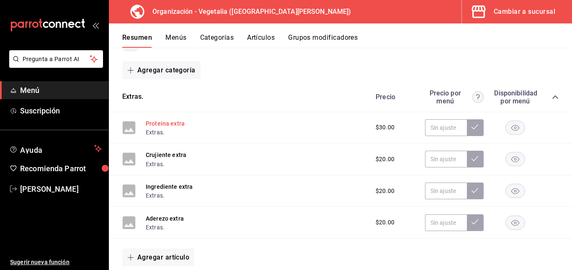
click at [160, 122] on button "Proteina extra" at bounding box center [165, 123] width 39 height 8
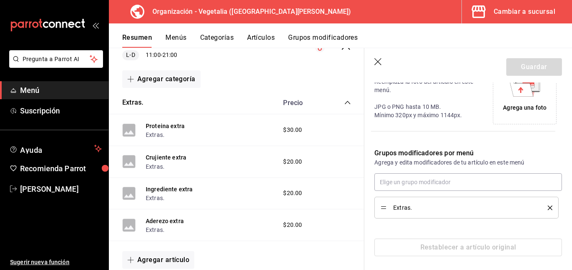
scroll to position [211, 0]
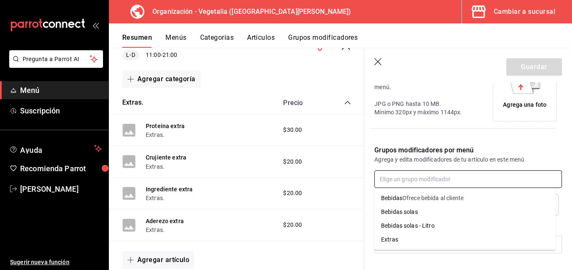
click at [431, 183] on input "text" at bounding box center [468, 179] width 188 height 18
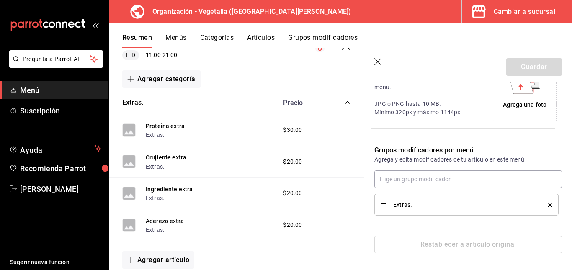
click at [404, 131] on div "Editar artículo por menú La edición del artículo solo se verá reflejado en este…" at bounding box center [463, 58] width 198 height 389
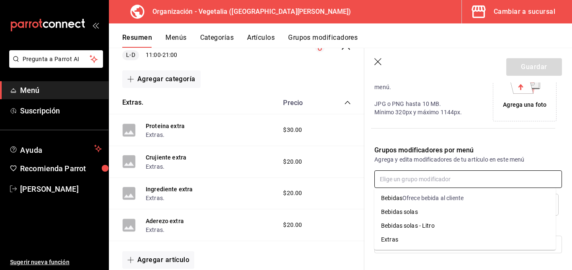
click at [400, 185] on input "text" at bounding box center [468, 179] width 188 height 18
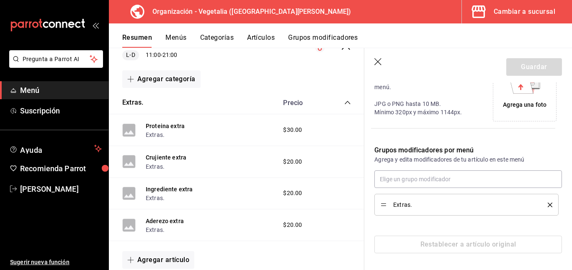
click at [393, 120] on div "Foto en este menú Reemplaza la foto del artículo en este menú. JPG o PNG hasta …" at bounding box center [425, 90] width 103 height 64
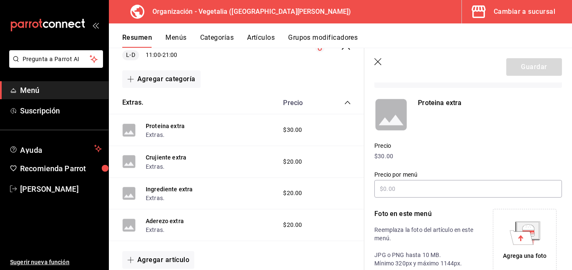
scroll to position [0, 0]
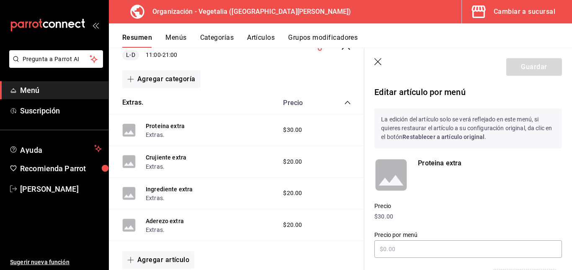
click at [376, 63] on icon "button" at bounding box center [378, 62] width 8 height 8
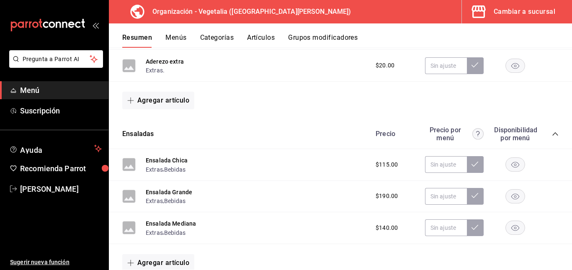
scroll to position [330, 0]
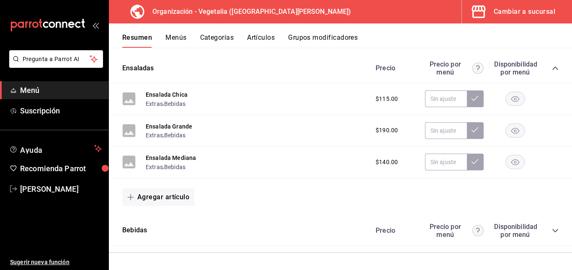
click at [552, 231] on icon "collapse-category-row" at bounding box center [555, 230] width 7 height 7
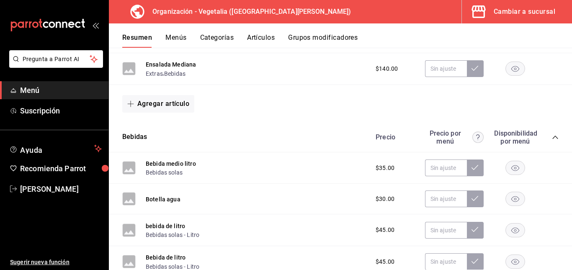
scroll to position [429, 0]
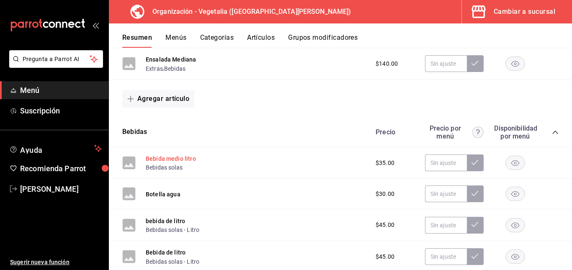
click at [161, 157] on button "Bebida medio litro" at bounding box center [171, 159] width 50 height 8
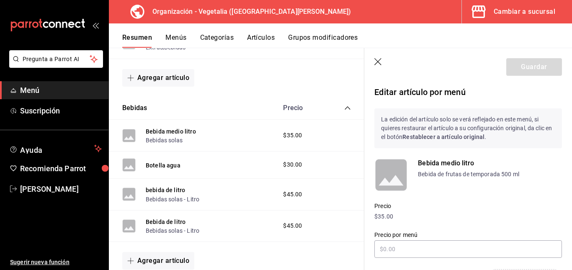
click at [379, 62] on icon "button" at bounding box center [378, 62] width 8 height 8
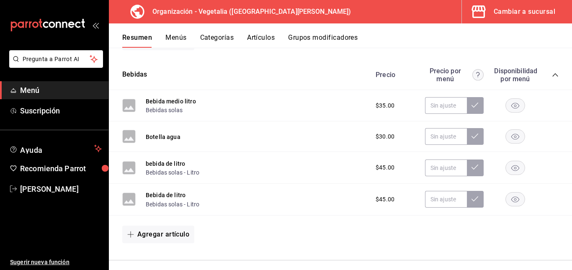
scroll to position [494, 0]
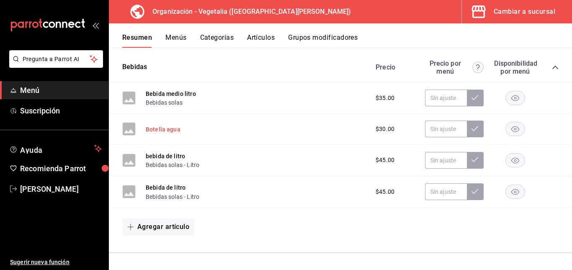
click at [169, 127] on button "Botella agua" at bounding box center [163, 129] width 35 height 8
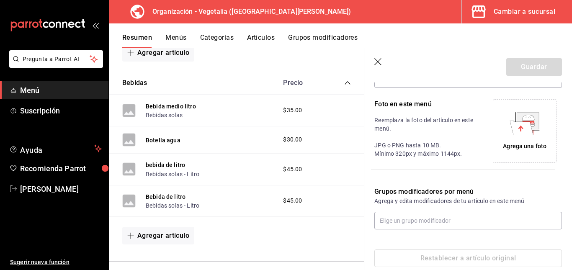
scroll to position [184, 0]
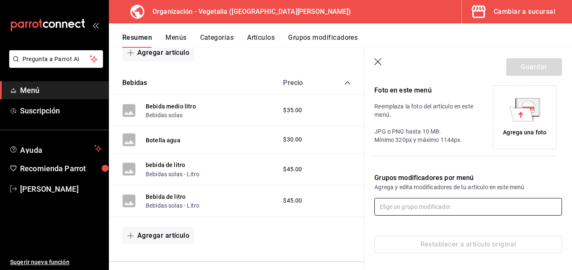
click at [469, 206] on input "text" at bounding box center [468, 207] width 188 height 18
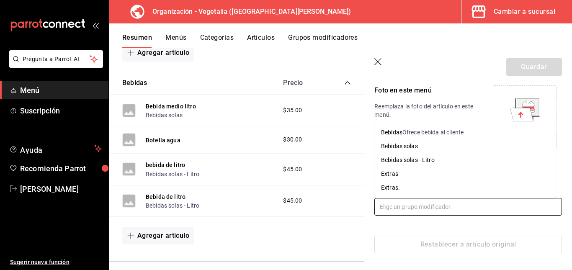
click at [407, 145] on div "Bebidas solas" at bounding box center [399, 146] width 37 height 9
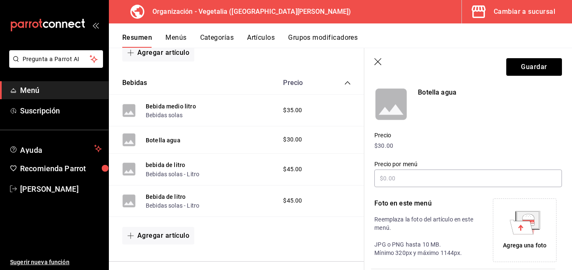
scroll to position [0, 0]
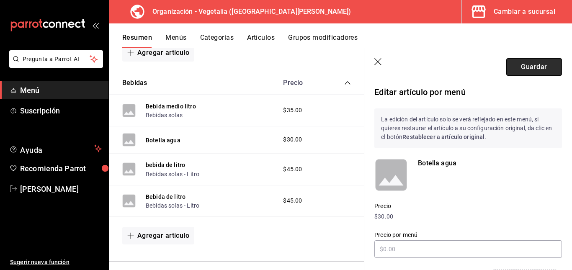
click at [524, 66] on button "Guardar" at bounding box center [534, 67] width 56 height 18
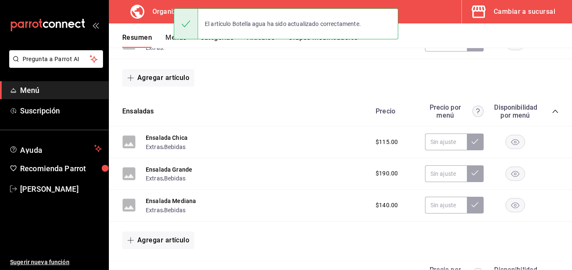
scroll to position [330, 0]
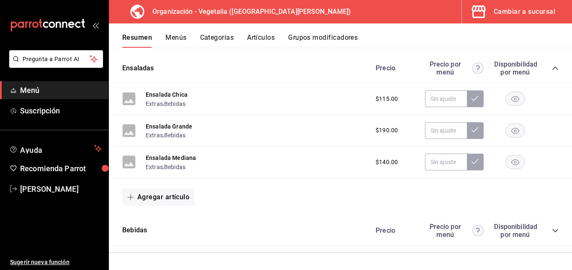
click at [552, 227] on icon "collapse-category-row" at bounding box center [555, 230] width 7 height 7
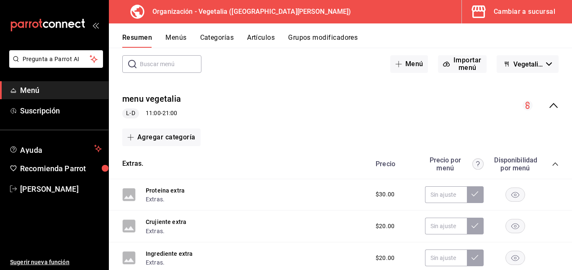
scroll to position [0, 0]
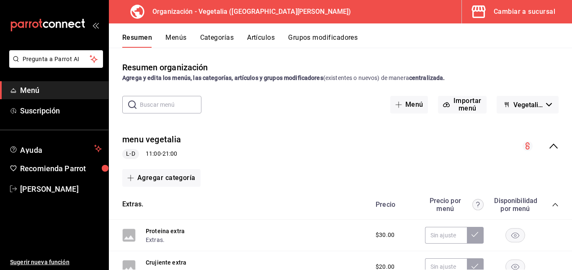
click at [523, 145] on circle "collapse-menu-row" at bounding box center [528, 146] width 10 height 10
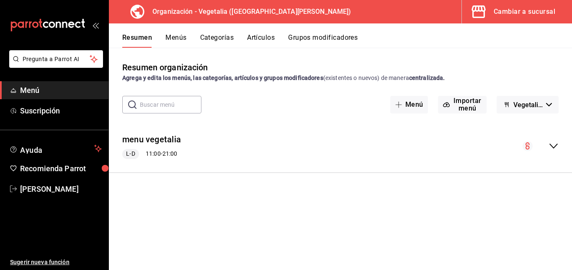
click at [525, 145] on circle "collapse-menu-row" at bounding box center [528, 146] width 10 height 10
